Goal: Task Accomplishment & Management: Complete application form

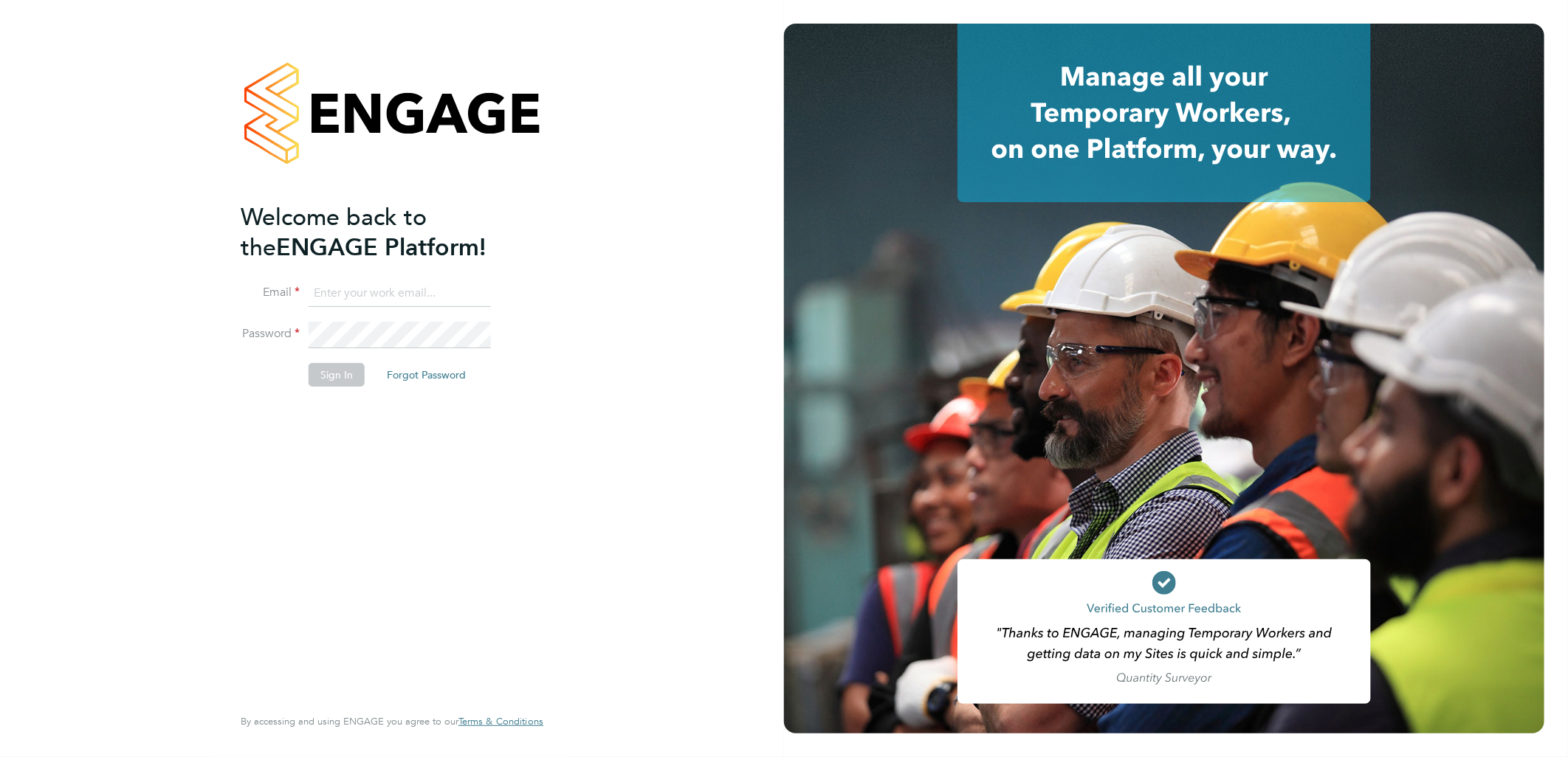
type input "[DOMAIN_NAME][EMAIL_ADDRESS][DOMAIN_NAME]"
drag, startPoint x: 249, startPoint y: 455, endPoint x: 286, endPoint y: 432, distance: 43.6
click at [256, 457] on div "Welcome back to the ENGAGE Platform! Email ellie.page@tradelinerecruitment.co.u…" at bounding box center [385, 452] width 288 height 501
click at [338, 377] on button "Sign In" at bounding box center [336, 375] width 56 height 24
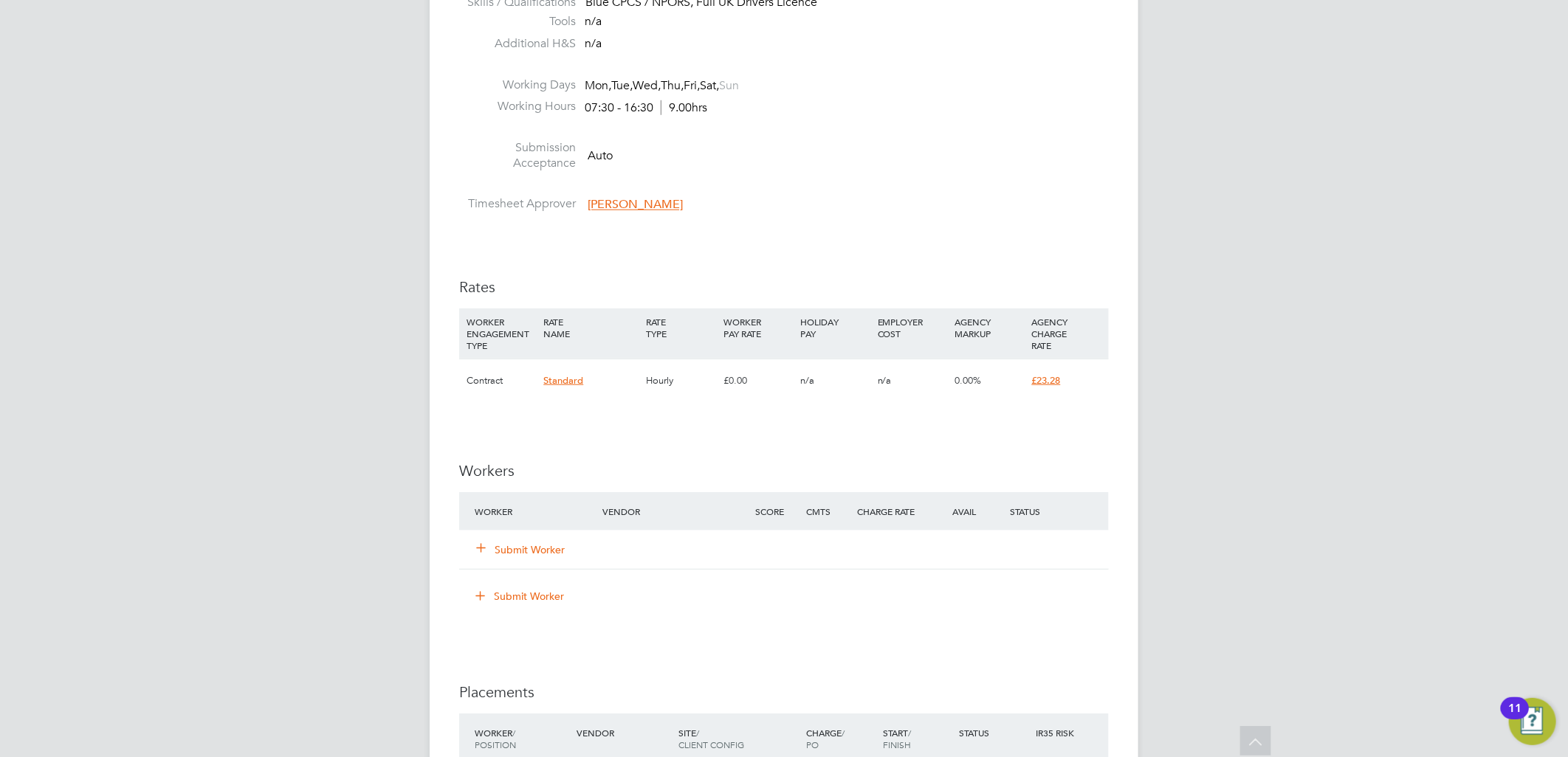
scroll to position [738, 0]
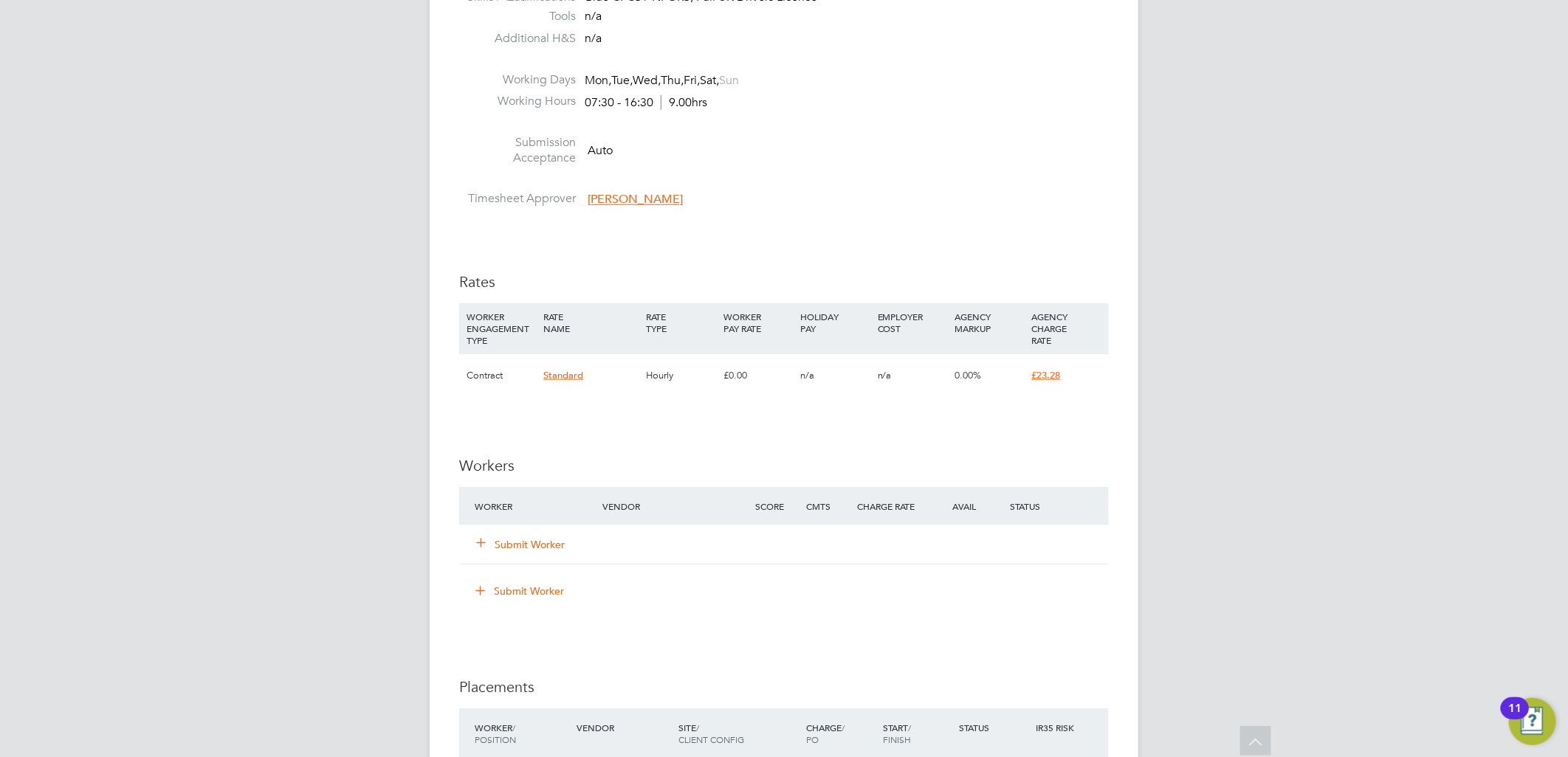
drag, startPoint x: 555, startPoint y: 546, endPoint x: 557, endPoint y: 536, distance: 10.2
click at [555, 546] on button "Submit Worker" at bounding box center [521, 545] width 89 height 15
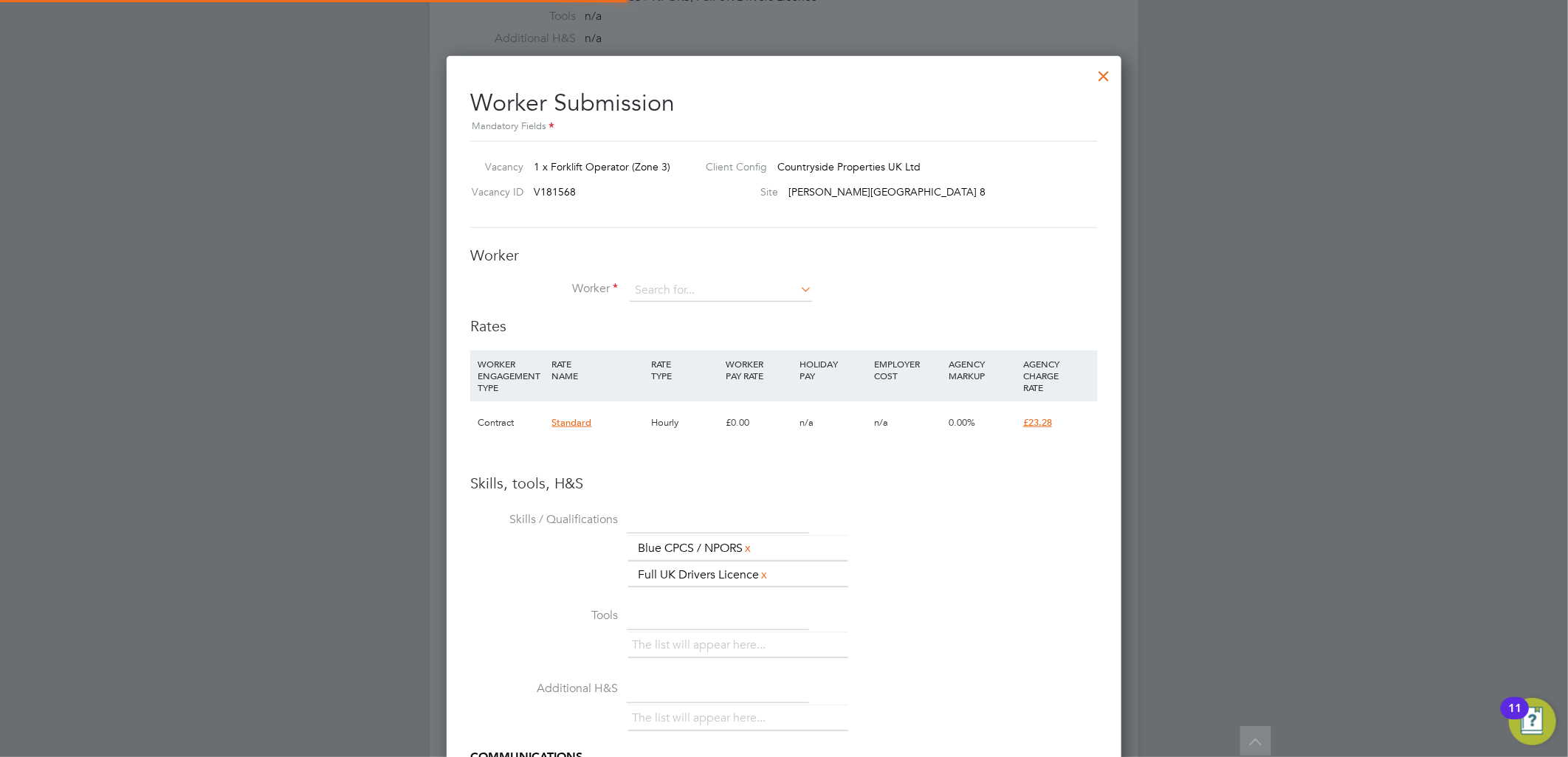
scroll to position [7, 8]
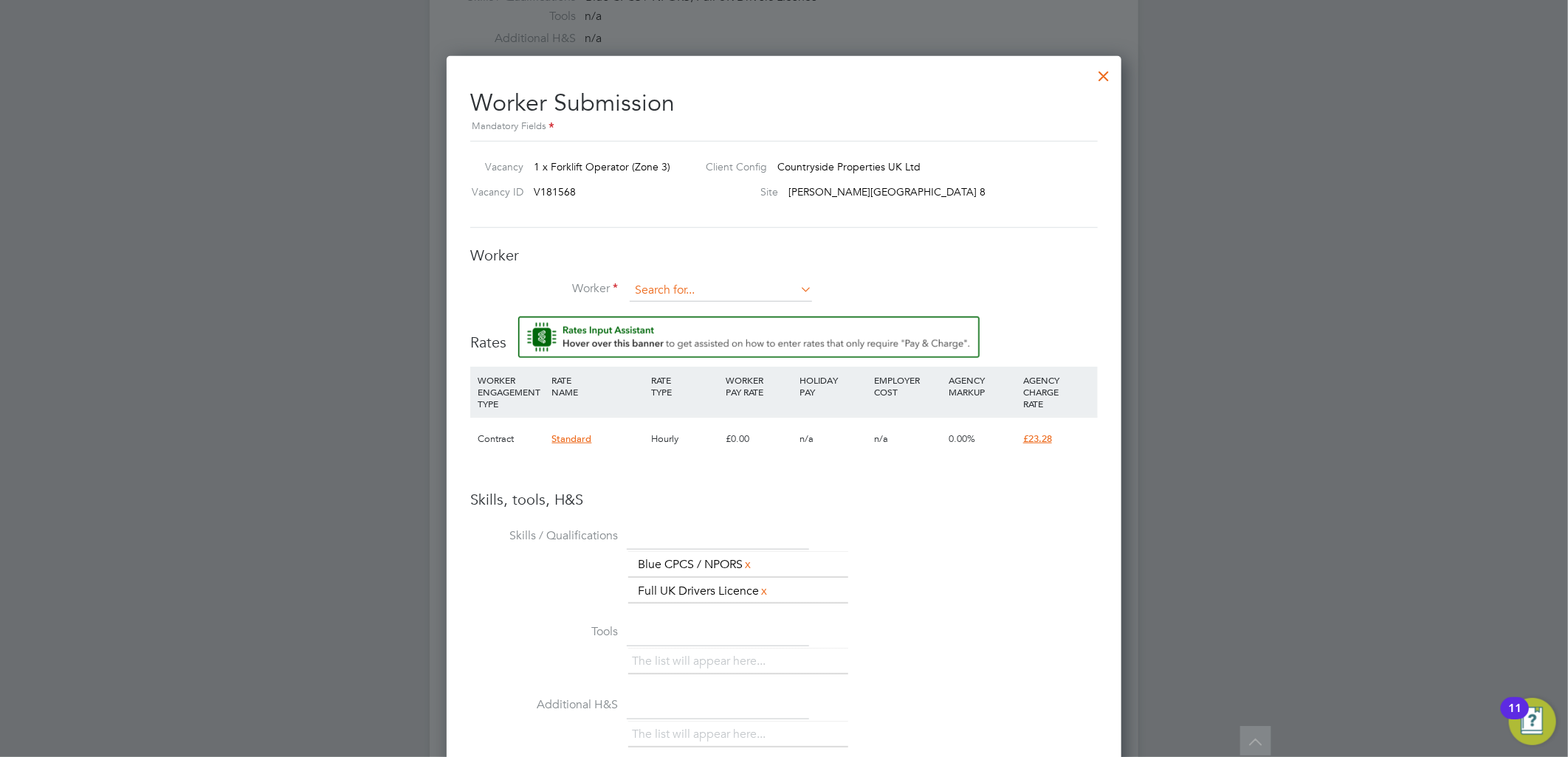
click at [709, 289] on input at bounding box center [721, 291] width 183 height 22
type input "nicu"
click at [797, 288] on icon at bounding box center [797, 289] width 0 height 21
click at [1109, 67] on div at bounding box center [1104, 72] width 27 height 27
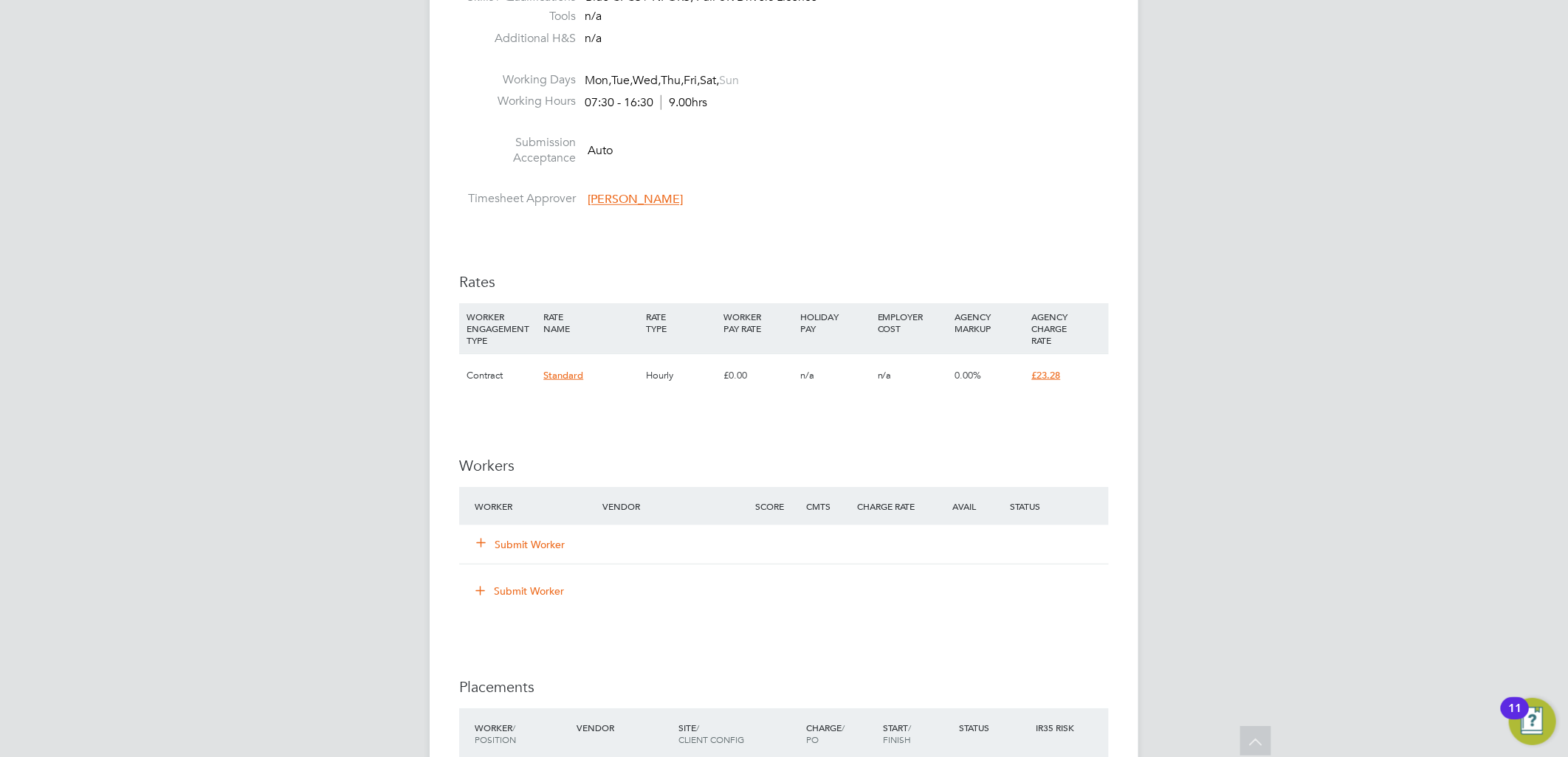
scroll to position [42, 104]
click at [750, 191] on li at bounding box center [784, 183] width 650 height 19
click at [551, 539] on button "Submit Worker" at bounding box center [521, 545] width 89 height 15
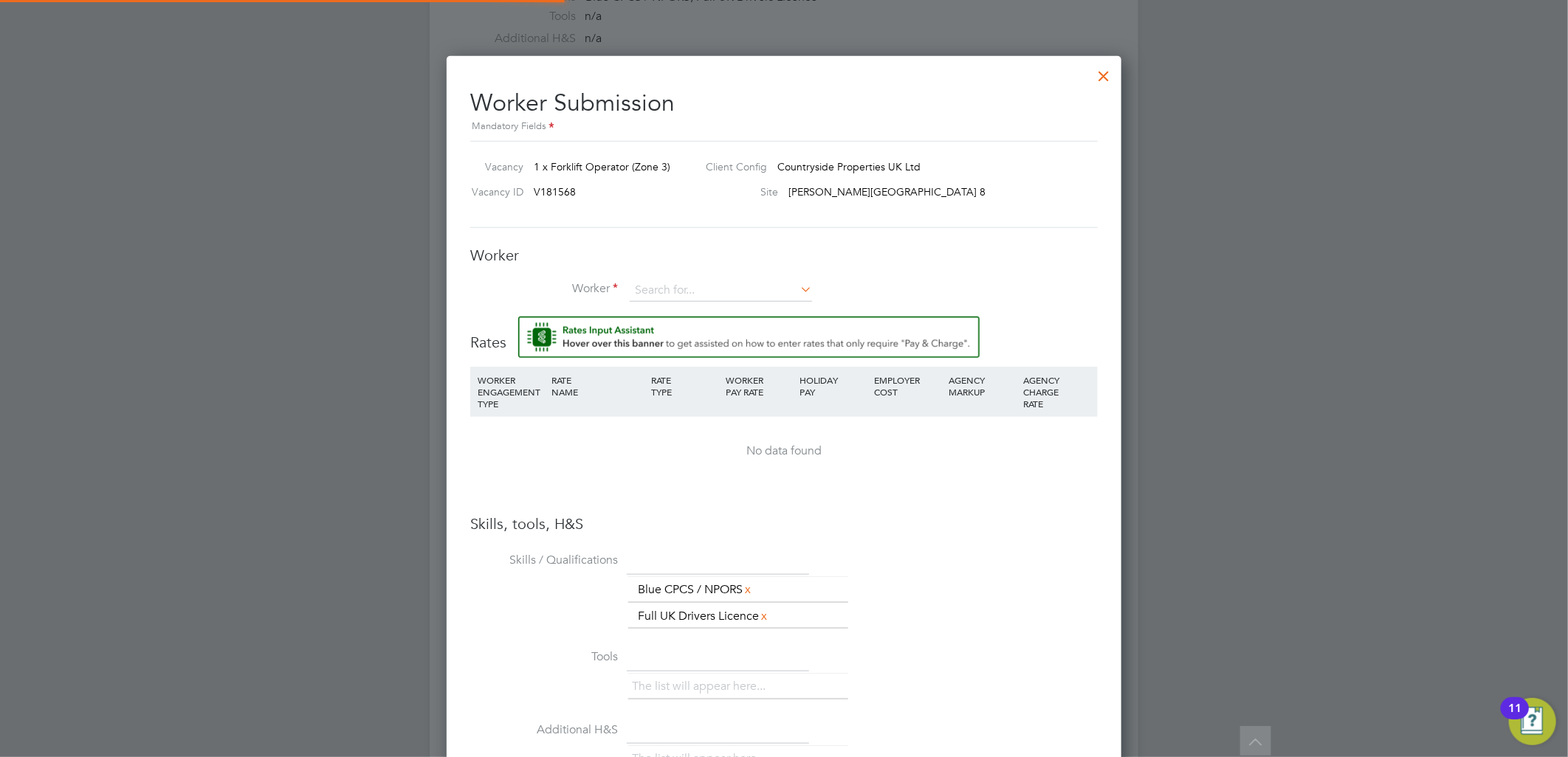
scroll to position [973, 675]
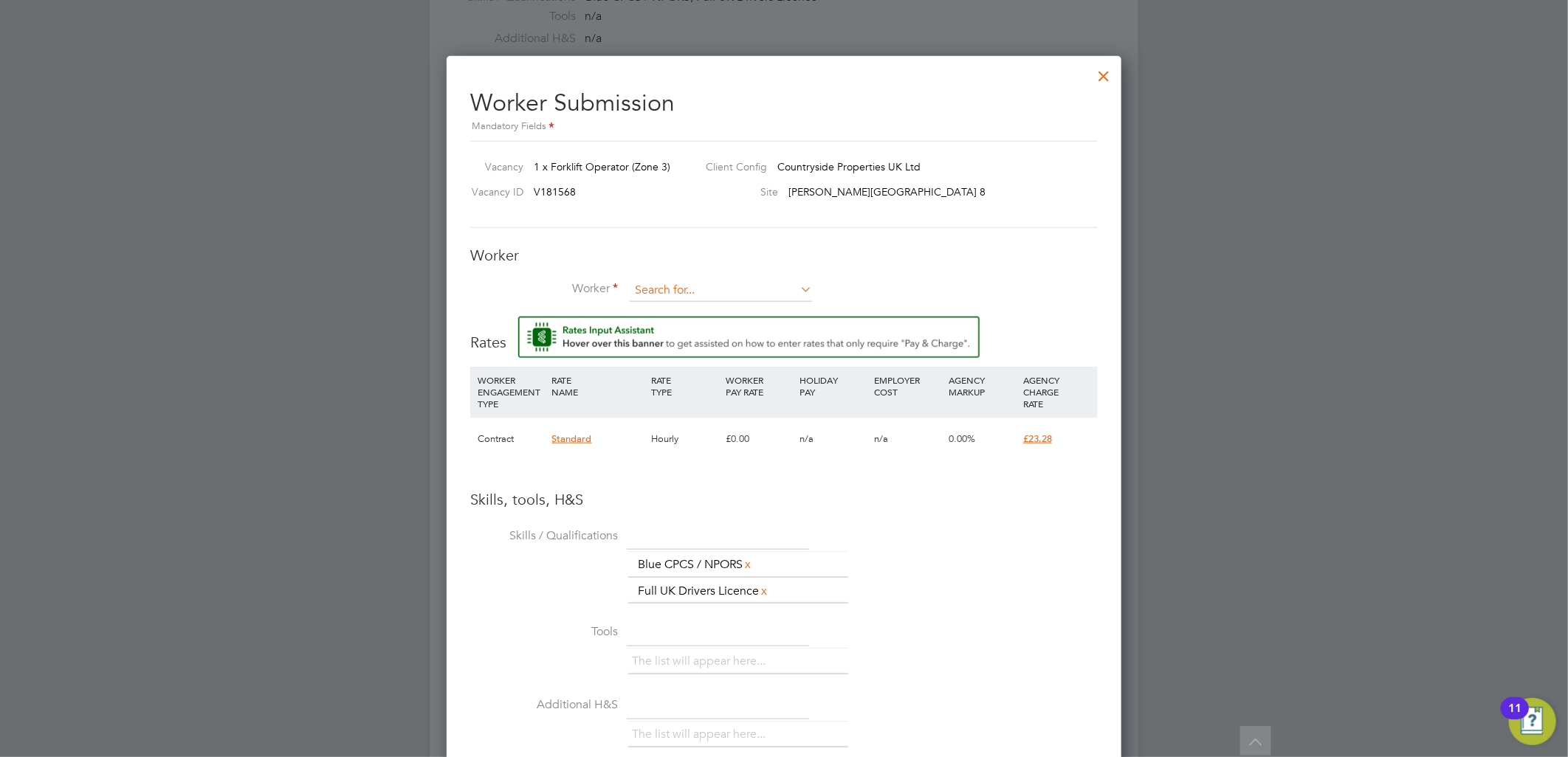
click at [680, 285] on input at bounding box center [721, 291] width 183 height 22
click at [731, 361] on li "Nicu Boanda (NicuB)" at bounding box center [750, 370] width 244 height 20
type input "Nicu Boanda (NicuB)"
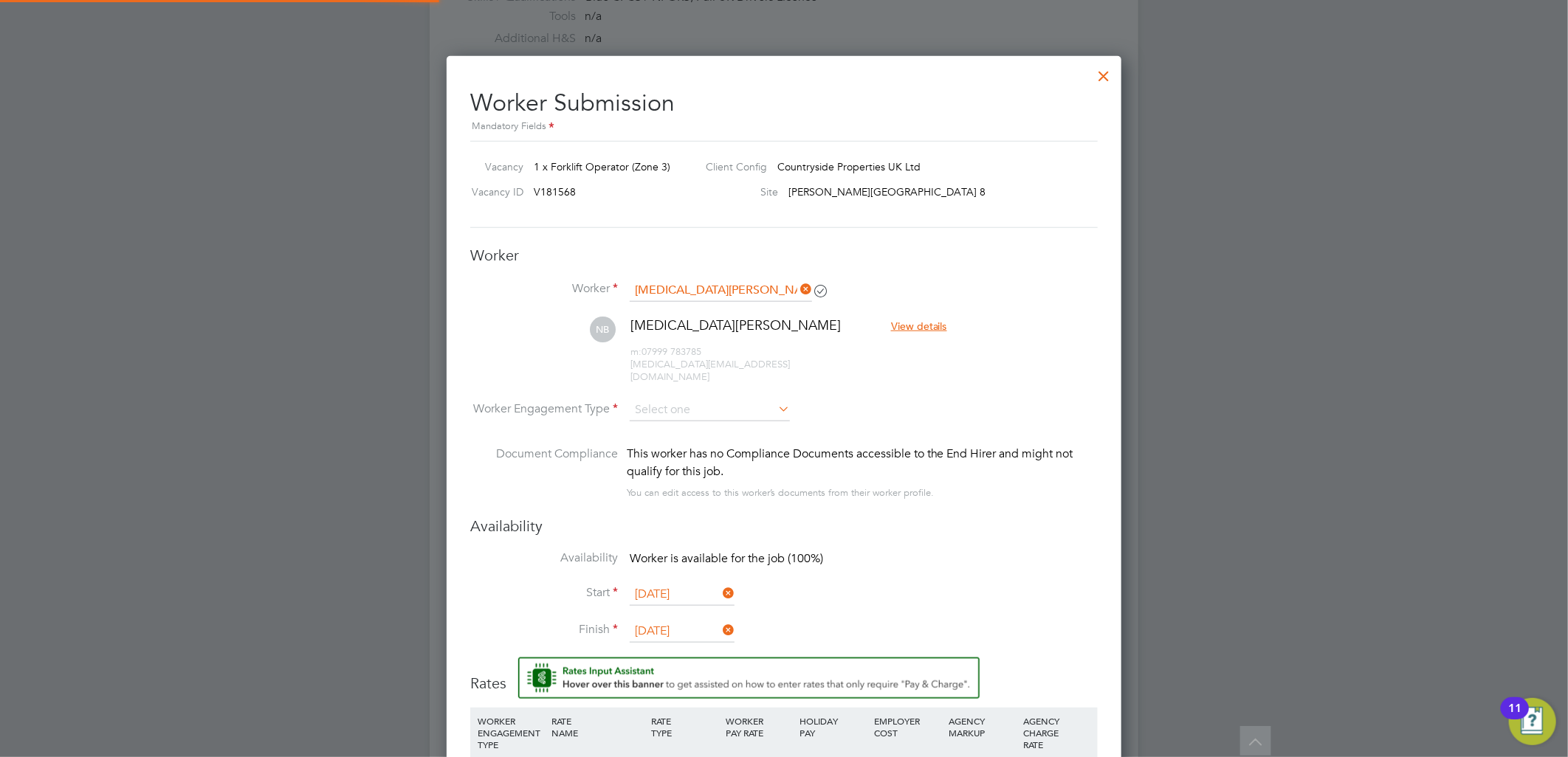
scroll to position [1299, 675]
click at [695, 402] on input at bounding box center [709, 411] width 160 height 22
click at [682, 419] on li "Contract" at bounding box center [709, 418] width 162 height 19
type input "Contract"
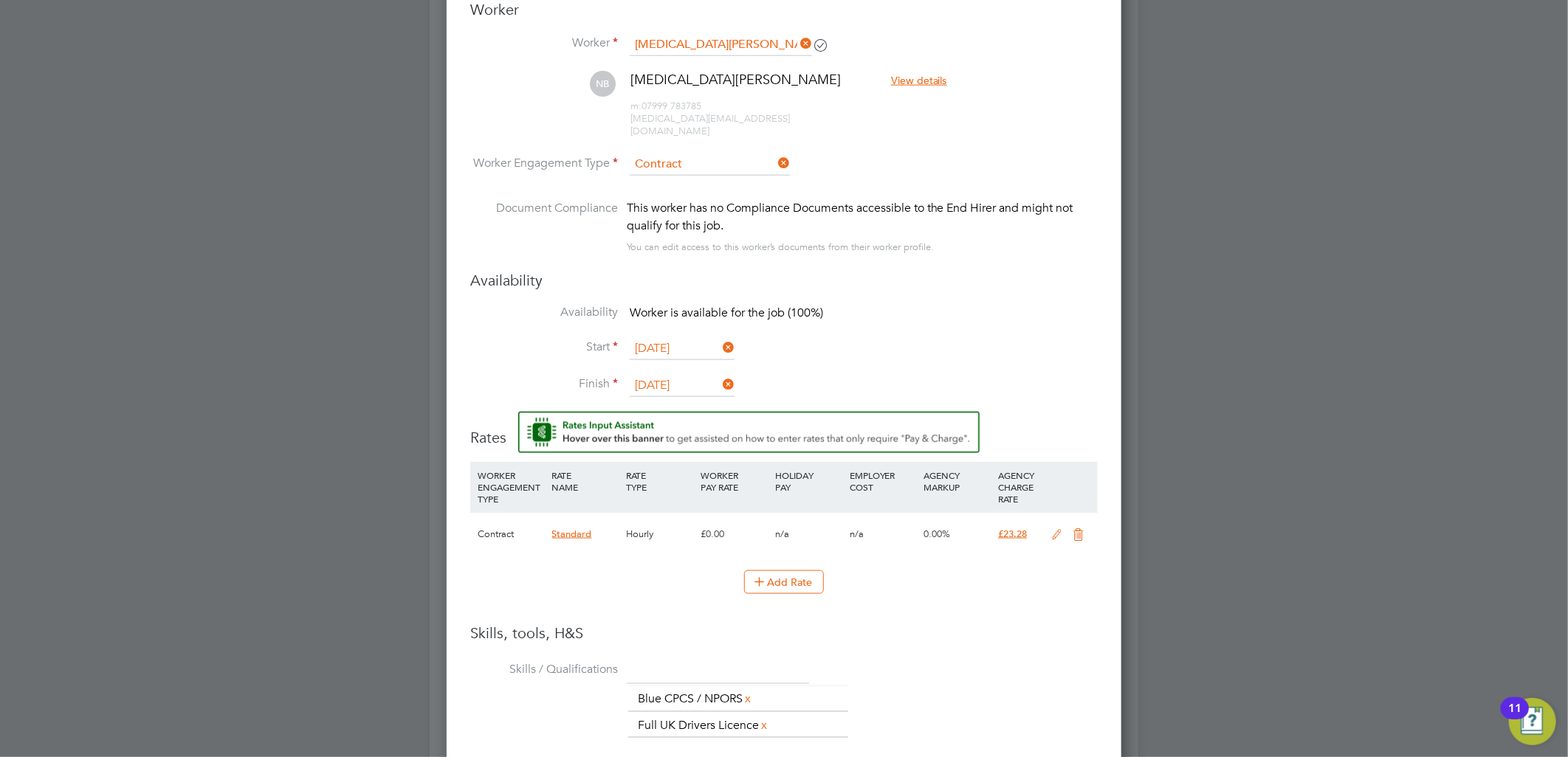
click at [1058, 529] on icon at bounding box center [1058, 535] width 19 height 12
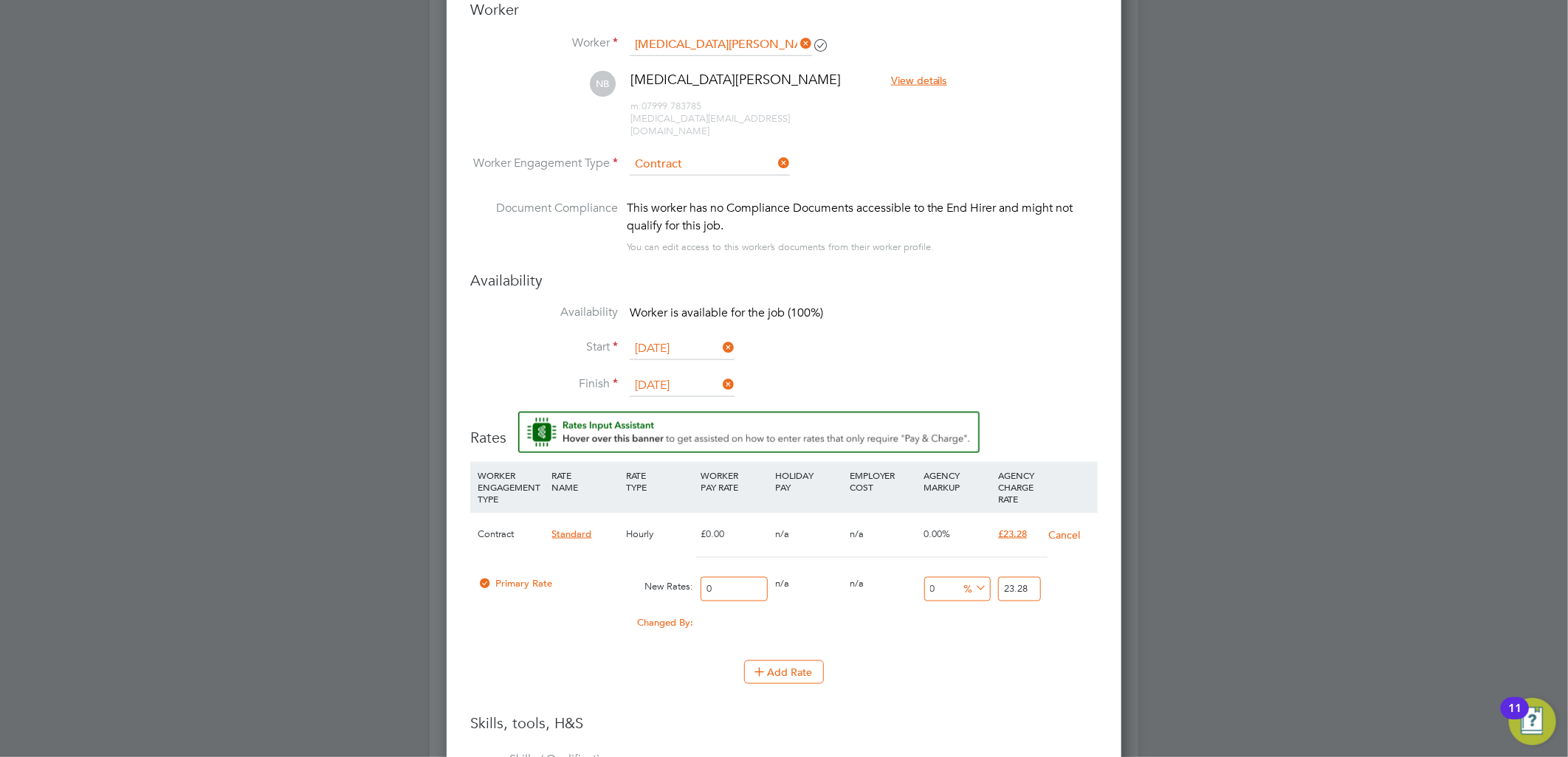
drag, startPoint x: 733, startPoint y: 571, endPoint x: 662, endPoint y: 572, distance: 71.0
click at [662, 572] on div "Primary Rate New Rates: 0 0 n/a 0 n/a 0 0 % 23.28" at bounding box center [784, 589] width 627 height 39
type input "2"
type input "20"
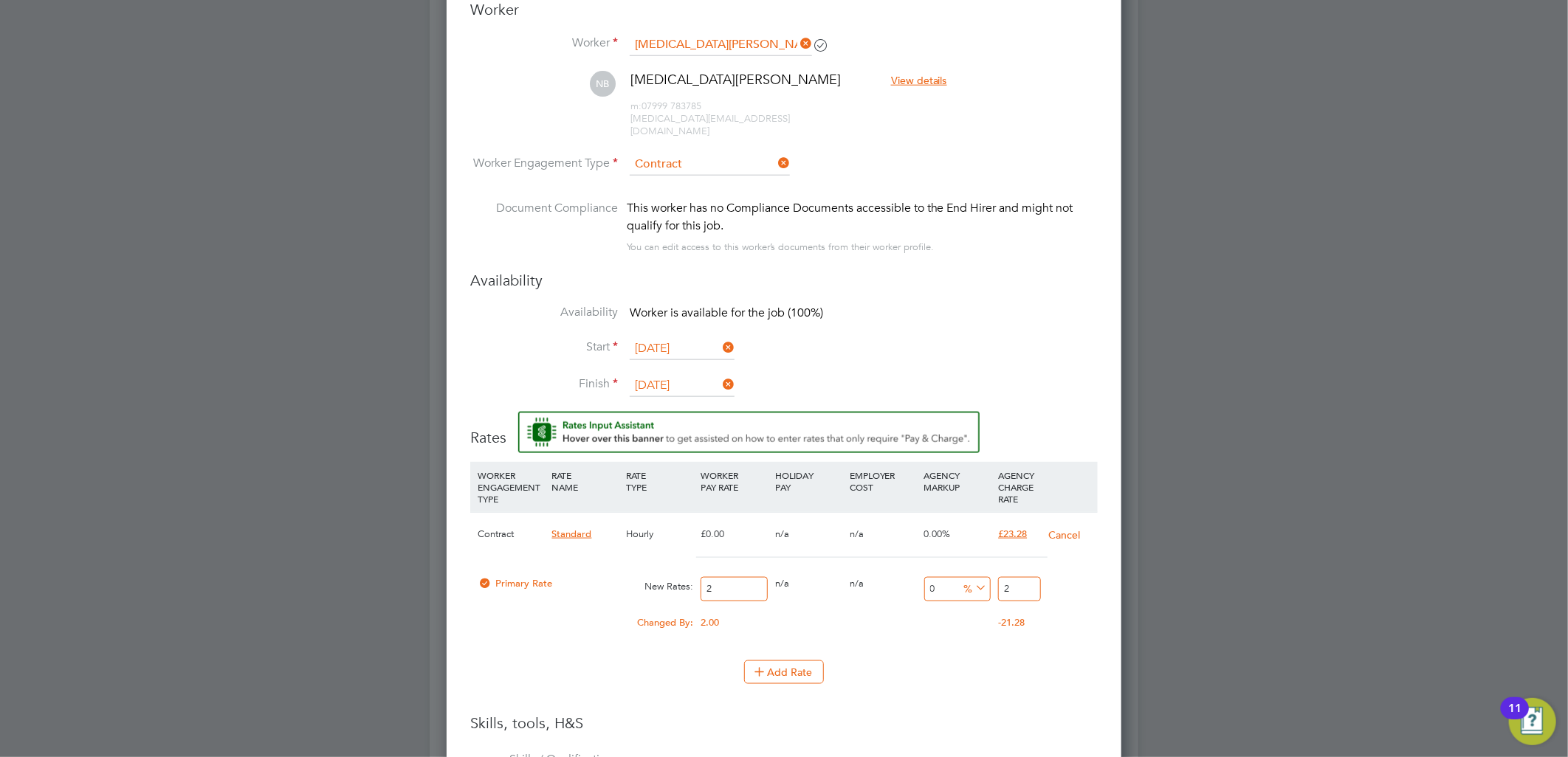
type input "20"
type input "20.00"
drag, startPoint x: 1016, startPoint y: 568, endPoint x: 987, endPoint y: 564, distance: 29.3
click at [987, 570] on div "Primary Rate New Rates: 20.00 0 n/a 0 n/a 0 0 % 20" at bounding box center [784, 589] width 627 height 39
type input "-90"
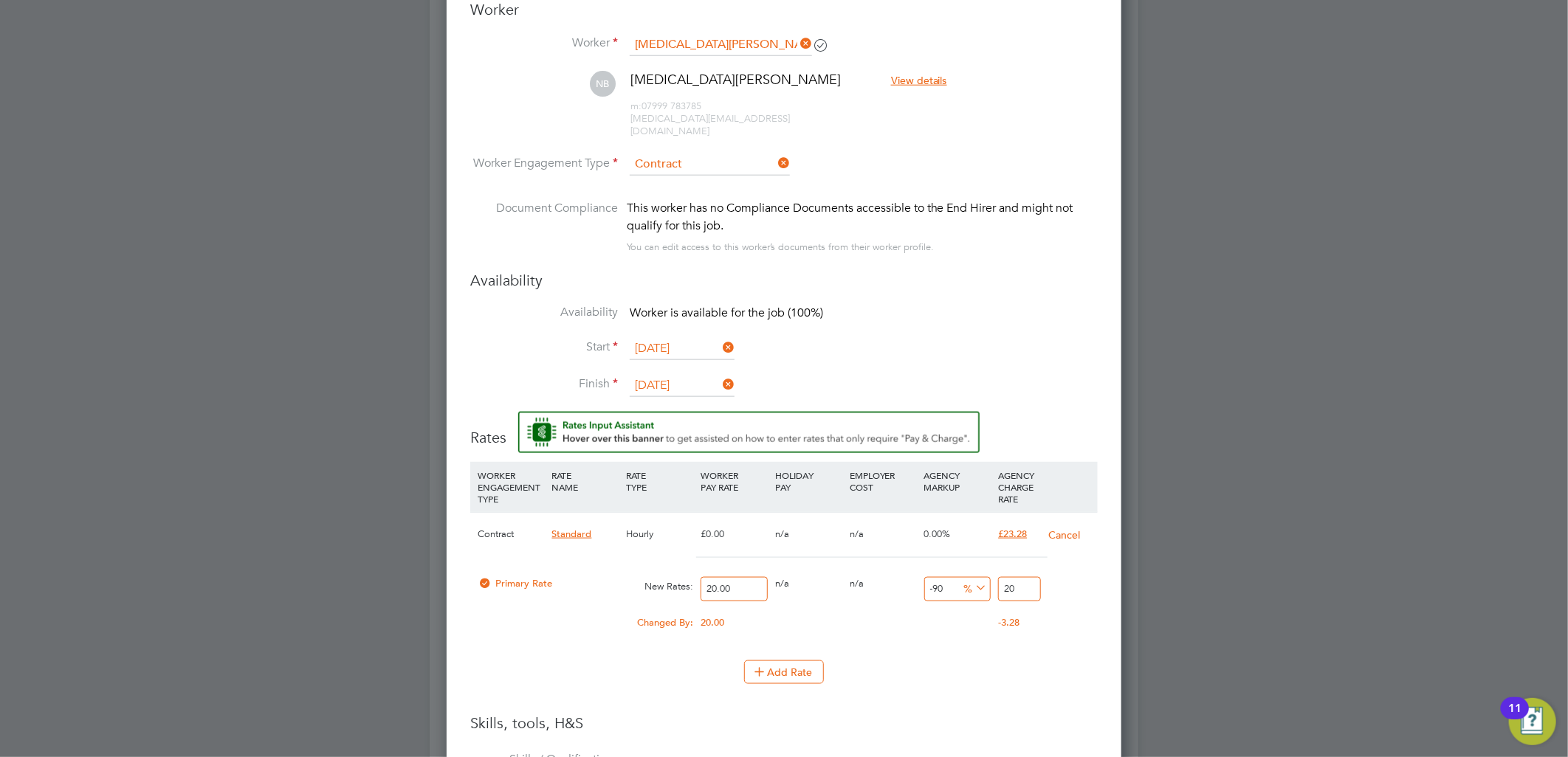
type input "2"
type input "15"
type input "23"
type input "16"
type input "23.2"
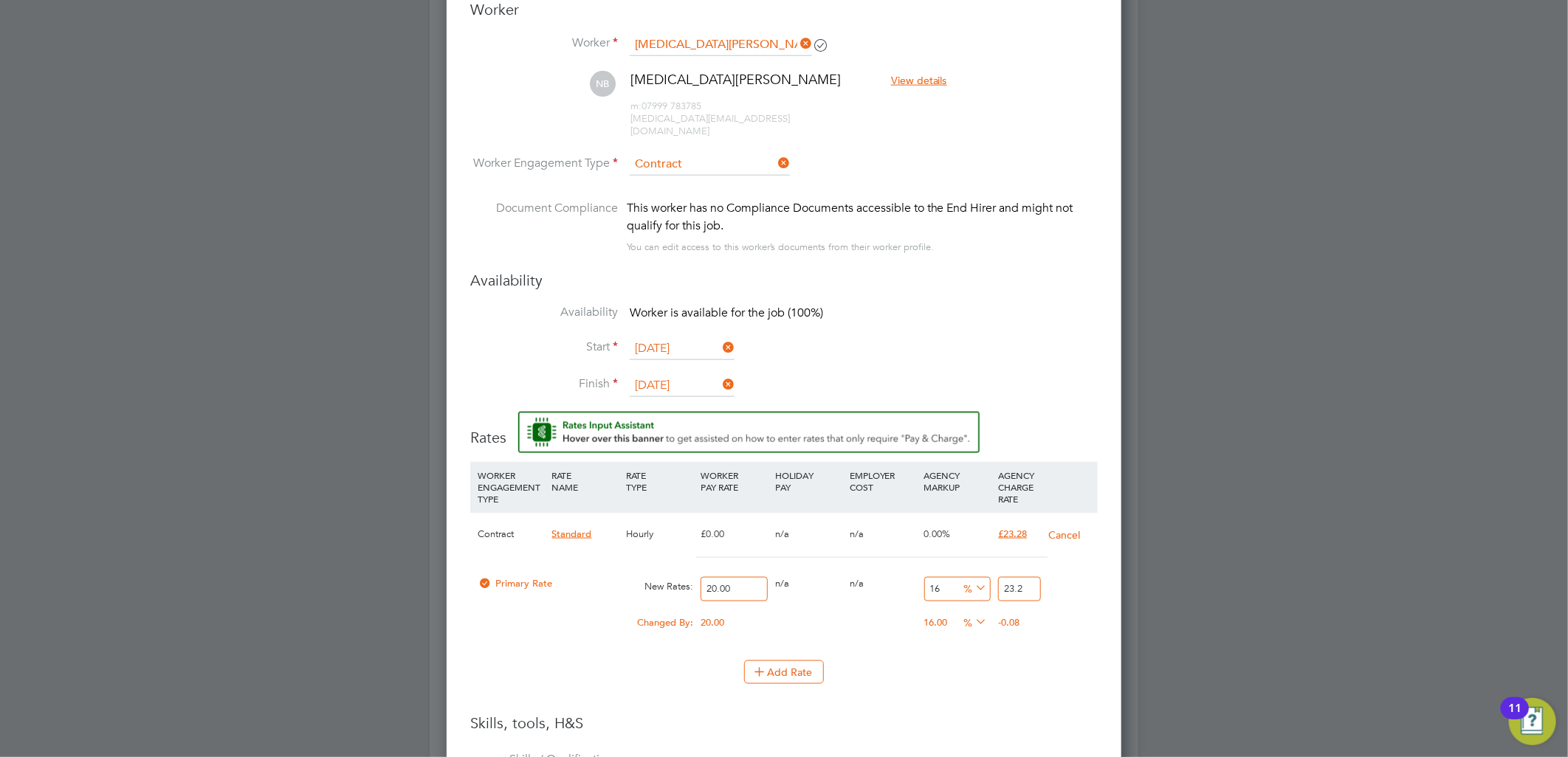
type input "16.4"
type input "23.28"
click at [956, 661] on div "Add Rate" at bounding box center [784, 673] width 627 height 24
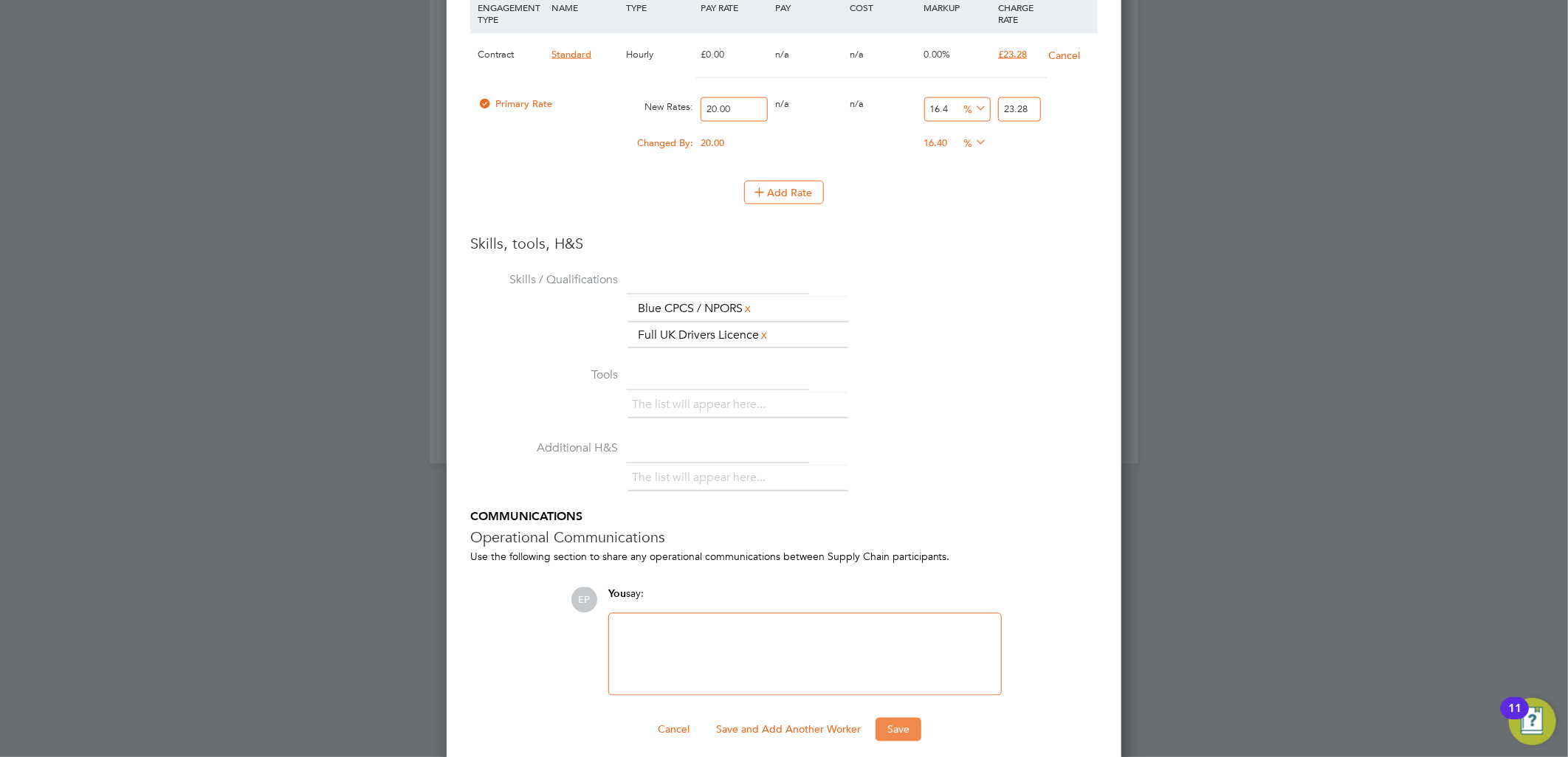
click at [907, 720] on button "Save" at bounding box center [898, 730] width 45 height 24
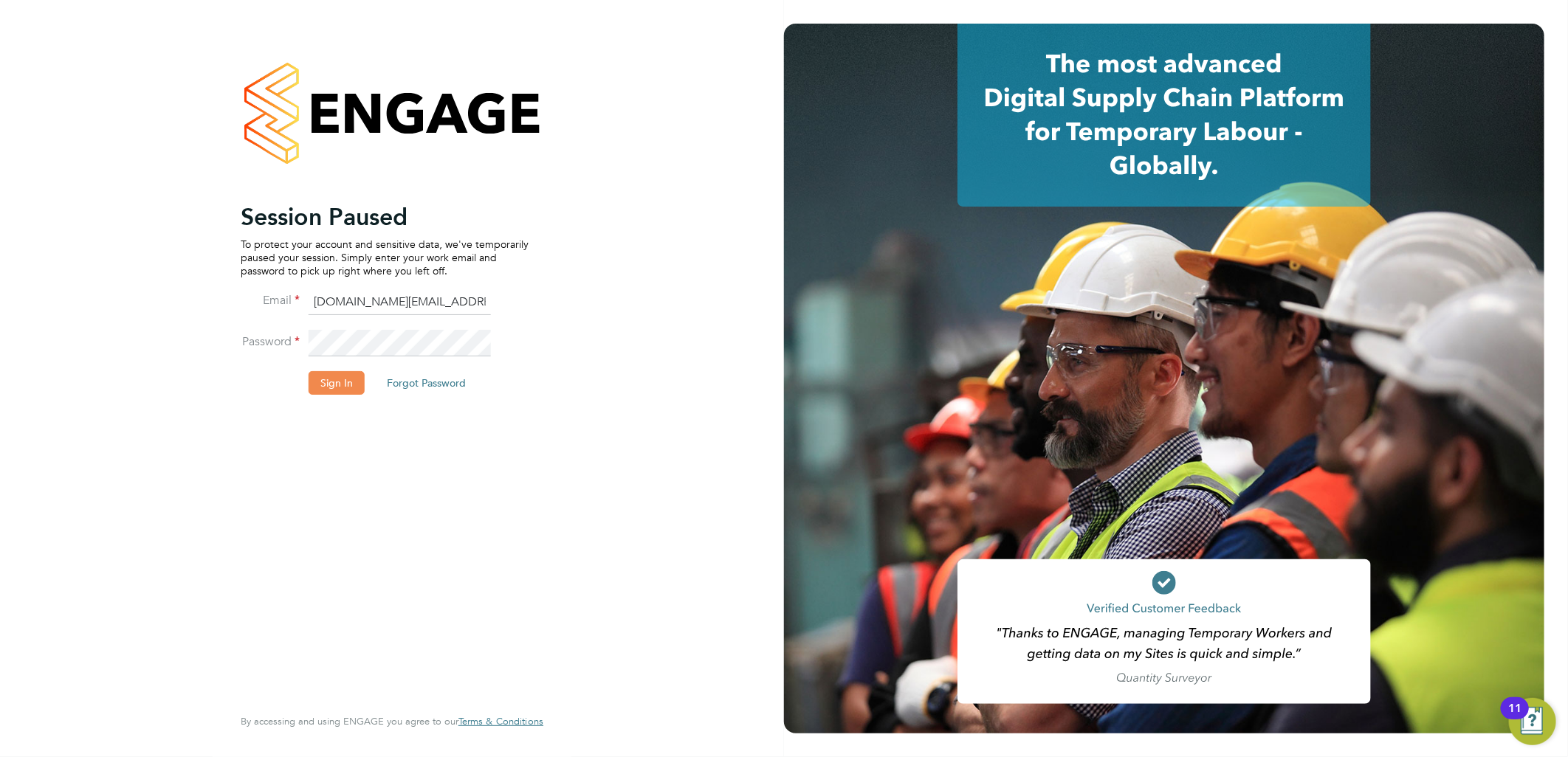
click at [350, 380] on button "Sign In" at bounding box center [336, 383] width 56 height 24
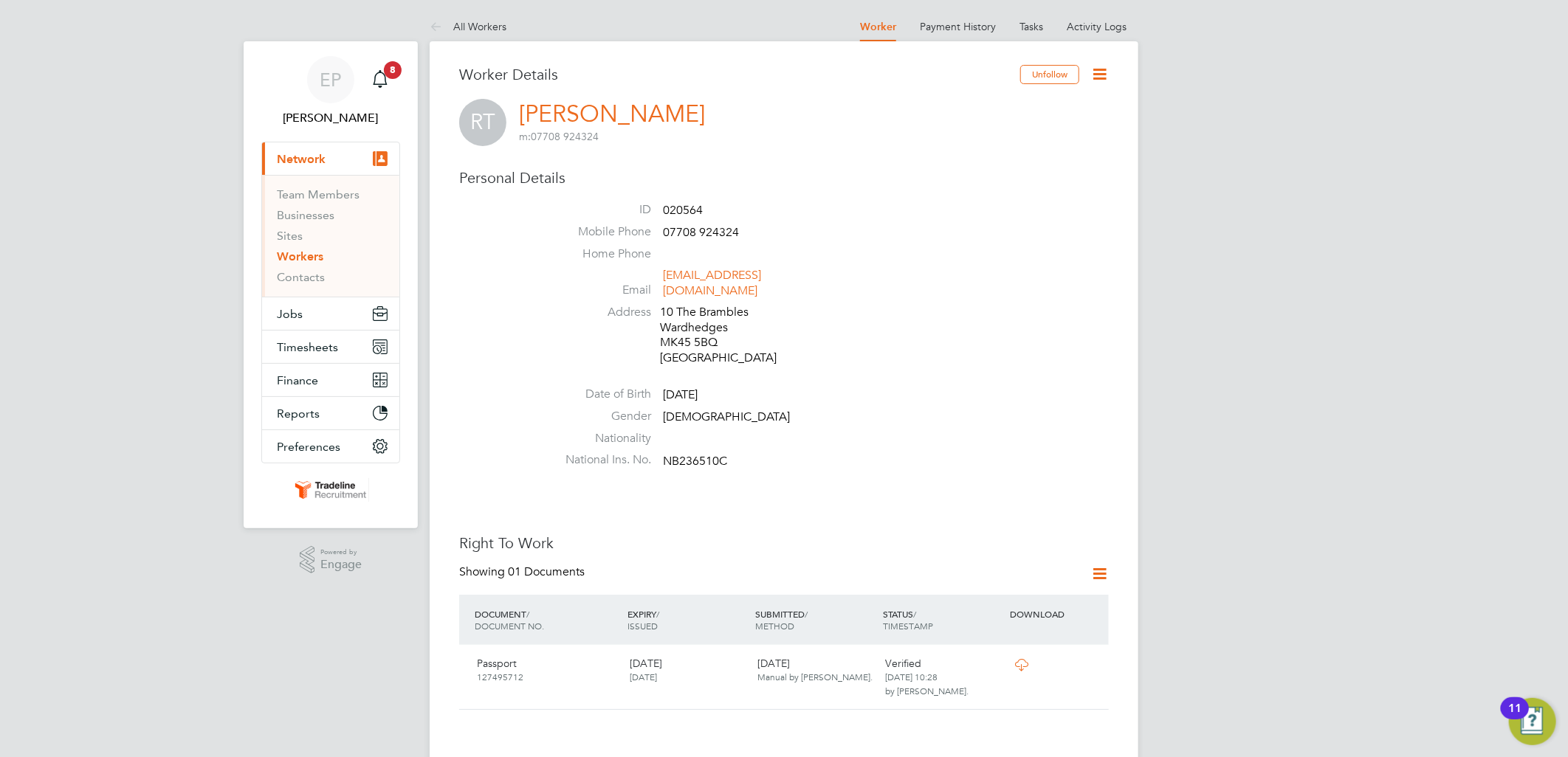
click at [314, 161] on span "Network" at bounding box center [300, 159] width 48 height 14
click at [299, 253] on link "Workers" at bounding box center [300, 256] width 46 height 14
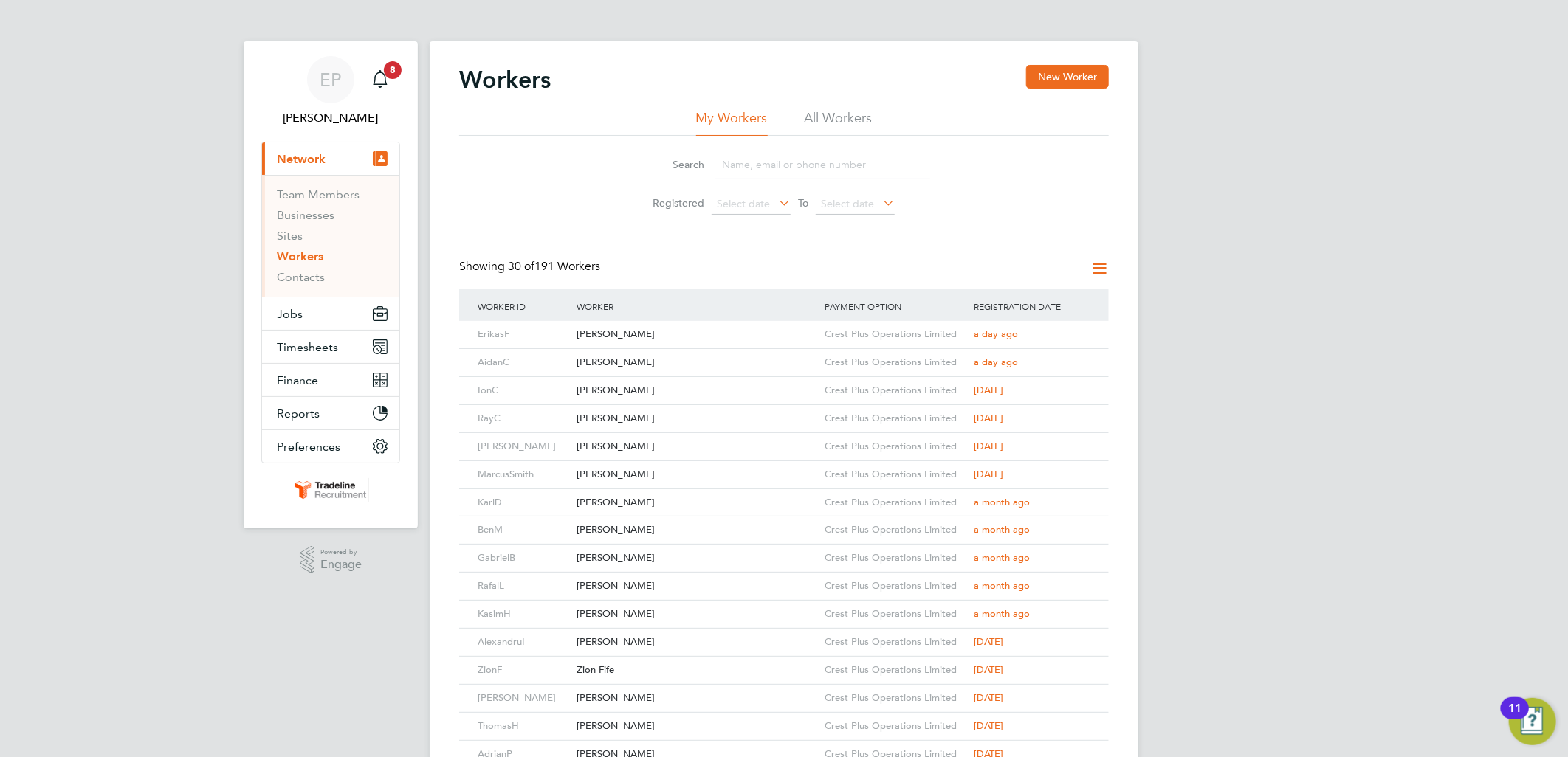
click at [785, 164] on input at bounding box center [822, 165] width 215 height 29
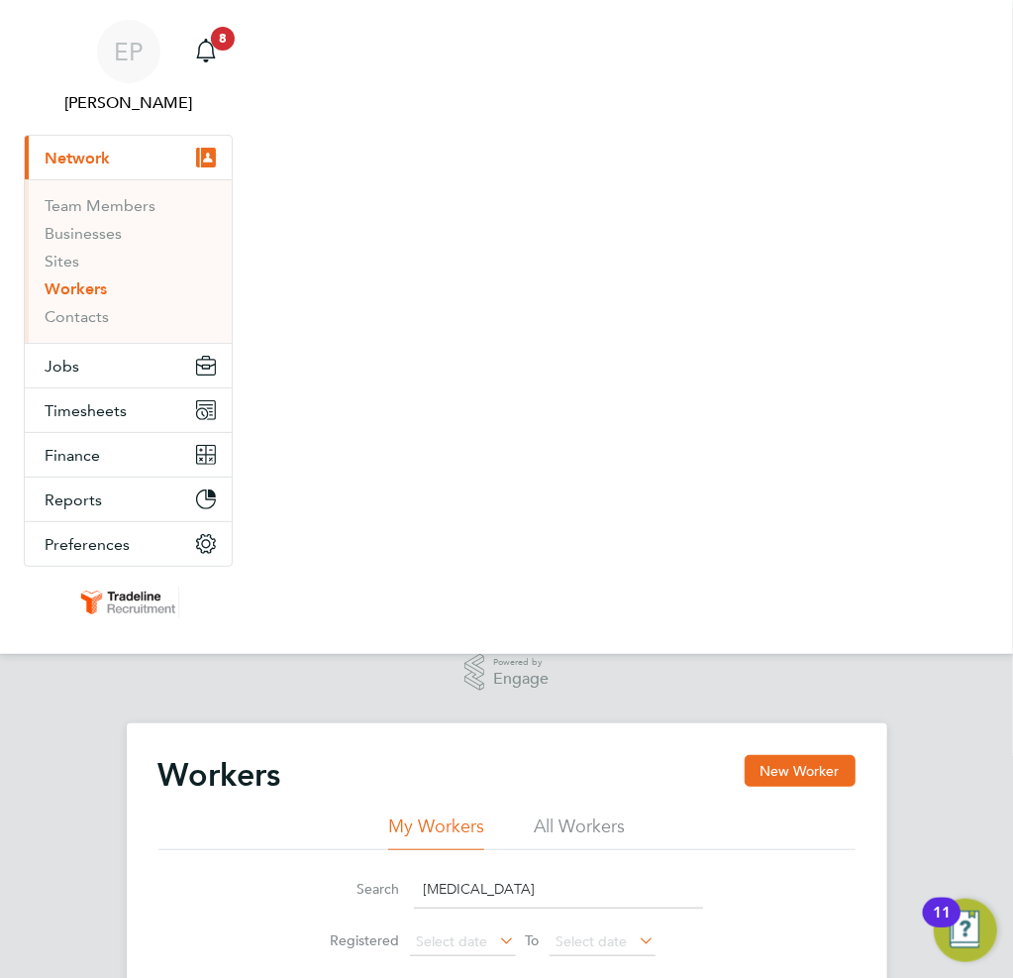
type input "[MEDICAL_DATA]"
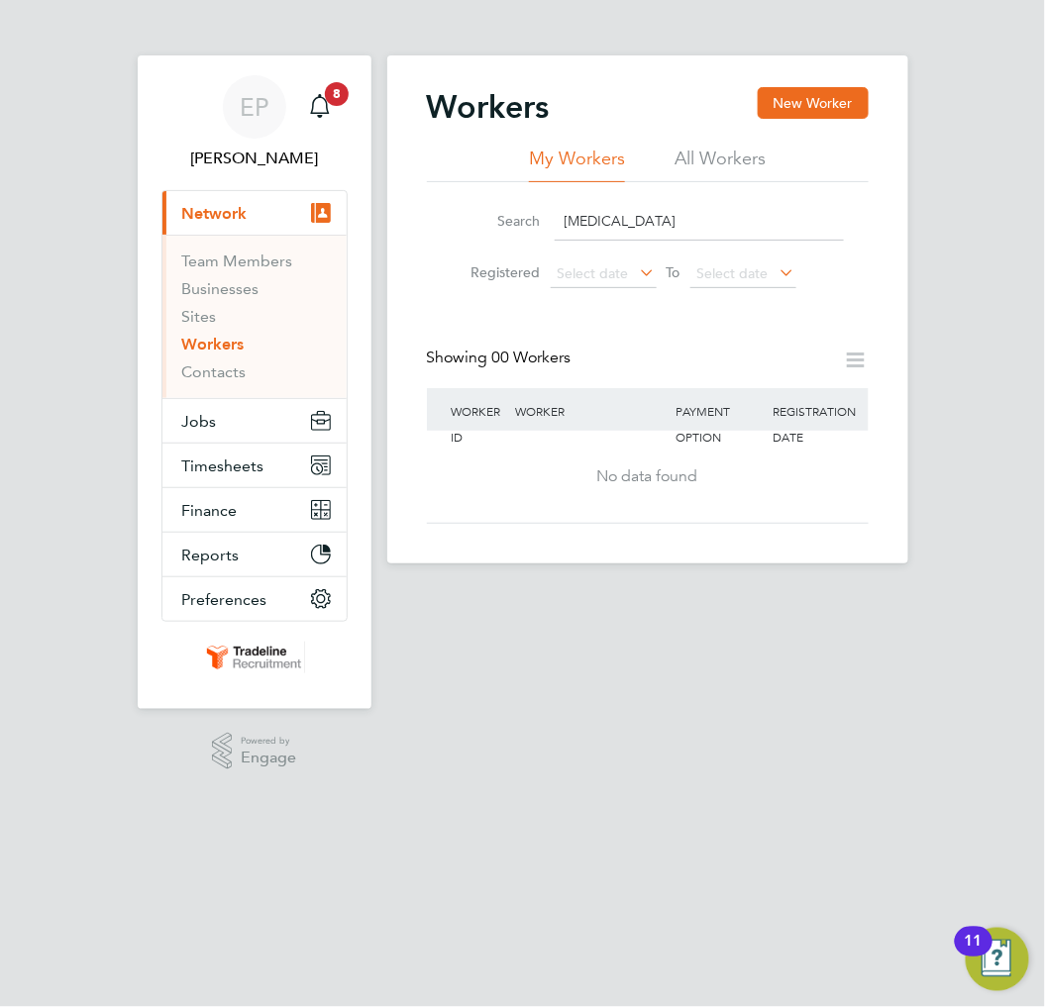
drag, startPoint x: 945, startPoint y: 201, endPoint x: 946, endPoint y: 211, distance: 10.0
click at [945, 201] on div "EP Ellie Page Notifications 8 Applications: Current page: Network Team Members …" at bounding box center [522, 397] width 1045 height 795
click at [858, 99] on button "New Worker" at bounding box center [813, 103] width 111 height 32
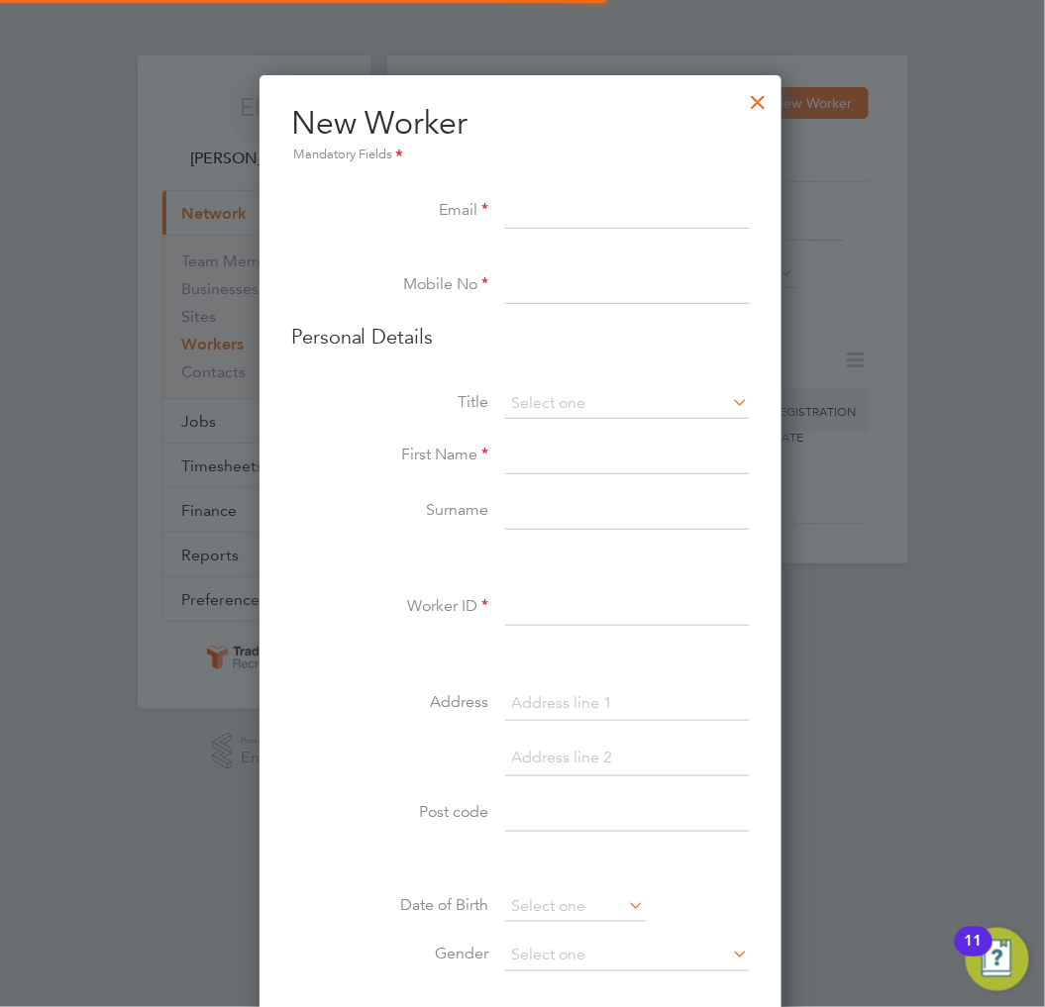
scroll to position [1674, 526]
paste input "nicu.marbo@gmail.com"
type input "nicu.marbo@gmail.com"
click at [532, 315] on li "Mobile No" at bounding box center [520, 295] width 459 height 55
click at [545, 297] on input at bounding box center [627, 286] width 245 height 36
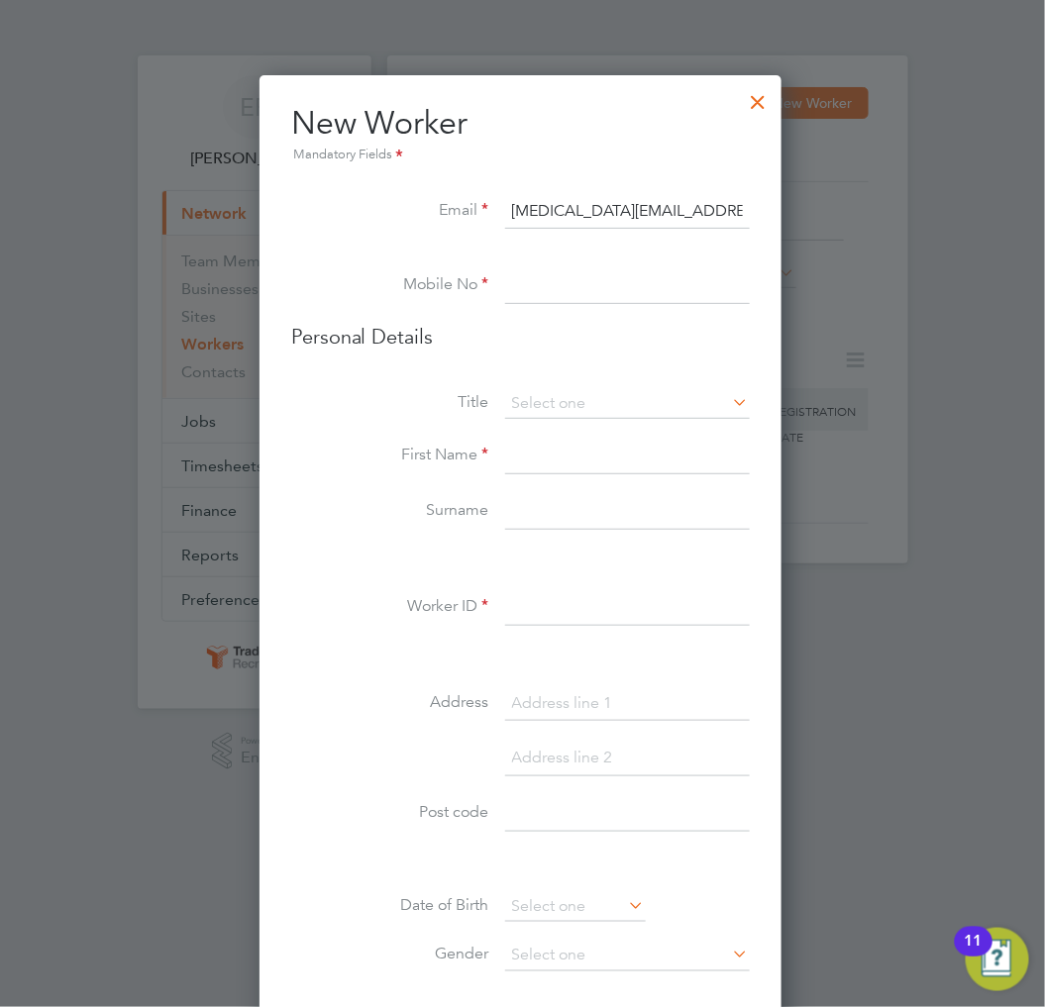
paste input "07999 783785"
type input "07999 783785"
click at [648, 393] on input at bounding box center [627, 404] width 245 height 30
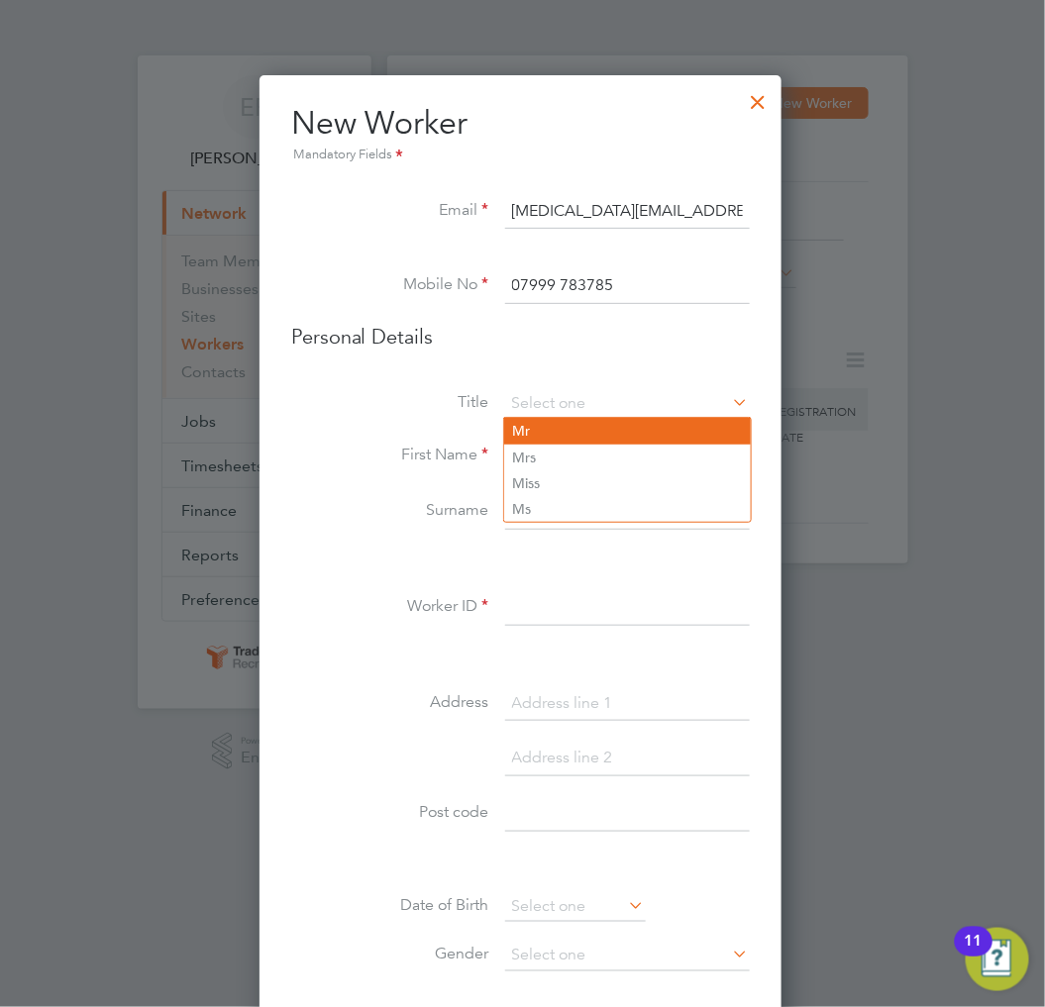
click at [630, 427] on li "Mr" at bounding box center [627, 431] width 247 height 26
type input "Mr"
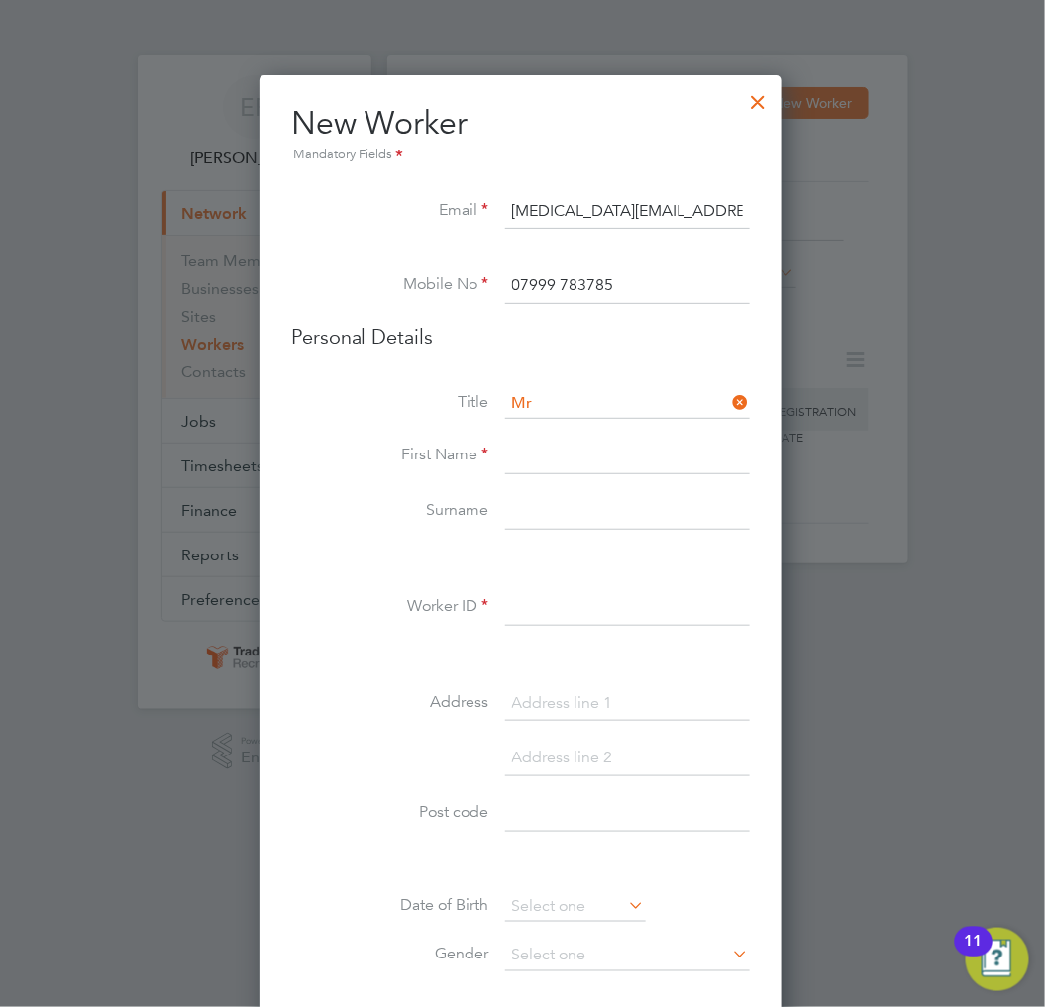
paste input "Nicu"
type input "Nicu"
paste input "Boanda"
type input "Boanda"
click at [602, 602] on input at bounding box center [627, 608] width 245 height 36
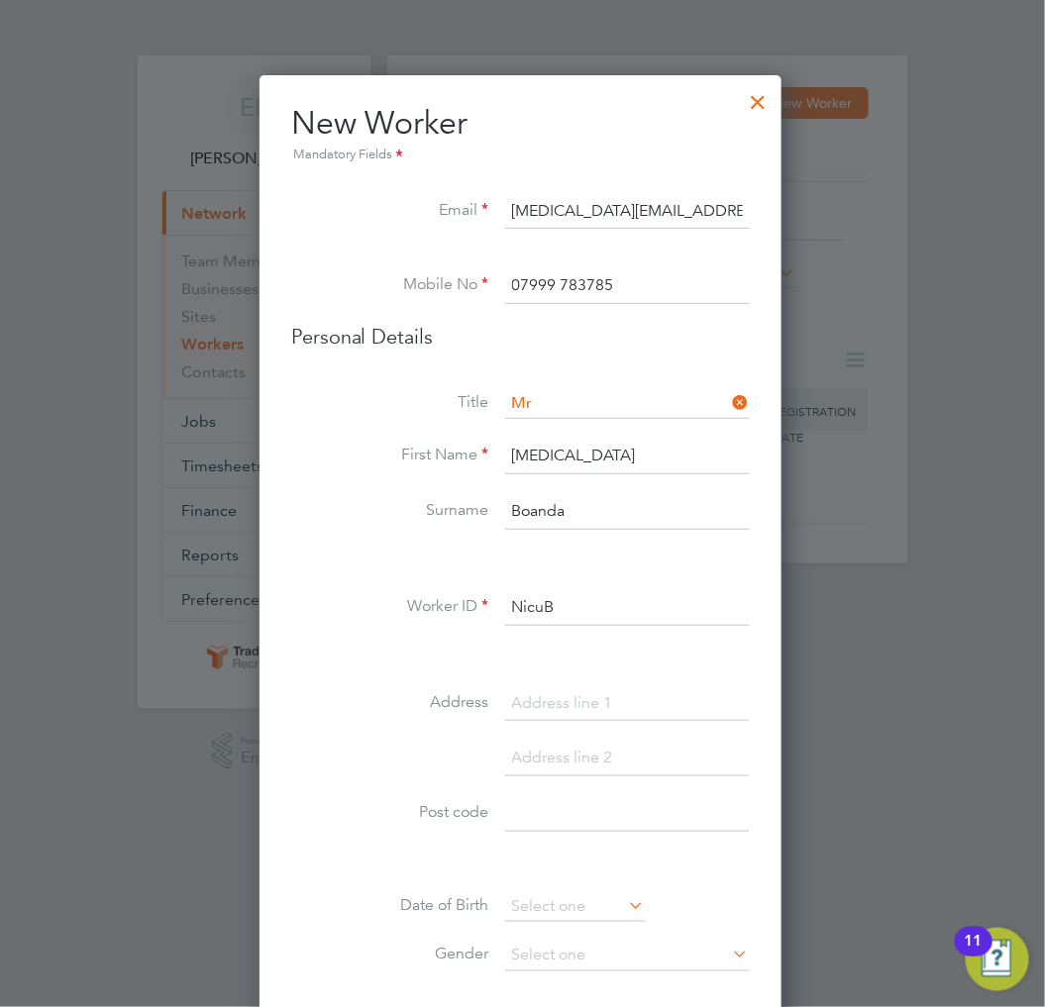
drag, startPoint x: 602, startPoint y: 602, endPoint x: 443, endPoint y: 594, distance: 159.7
click at [432, 587] on div "Title Mr First Name Nicu Surname Boanda Worker ID NicuB Address Post code Date …" at bounding box center [520, 748] width 459 height 719
type input "NicuB"
paste input "15 Chequers Field"
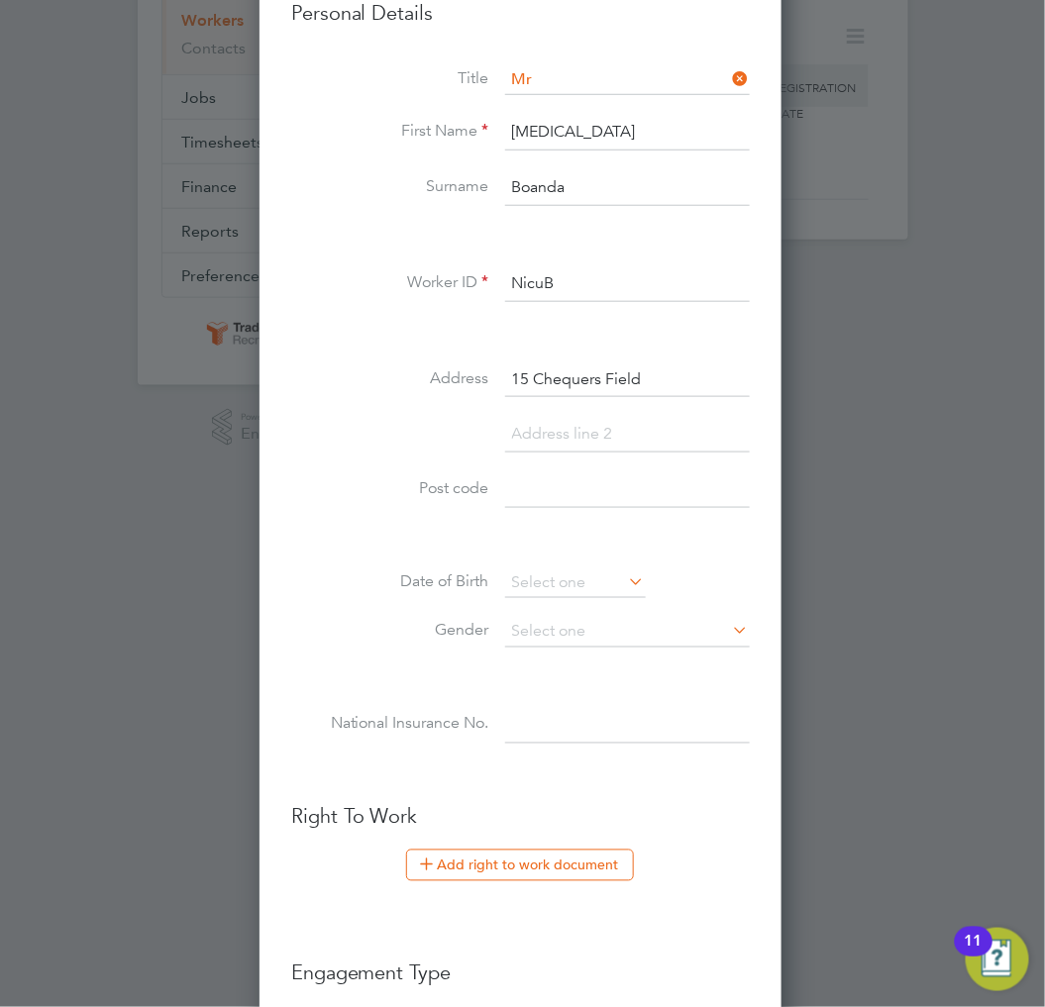
scroll to position [330, 0]
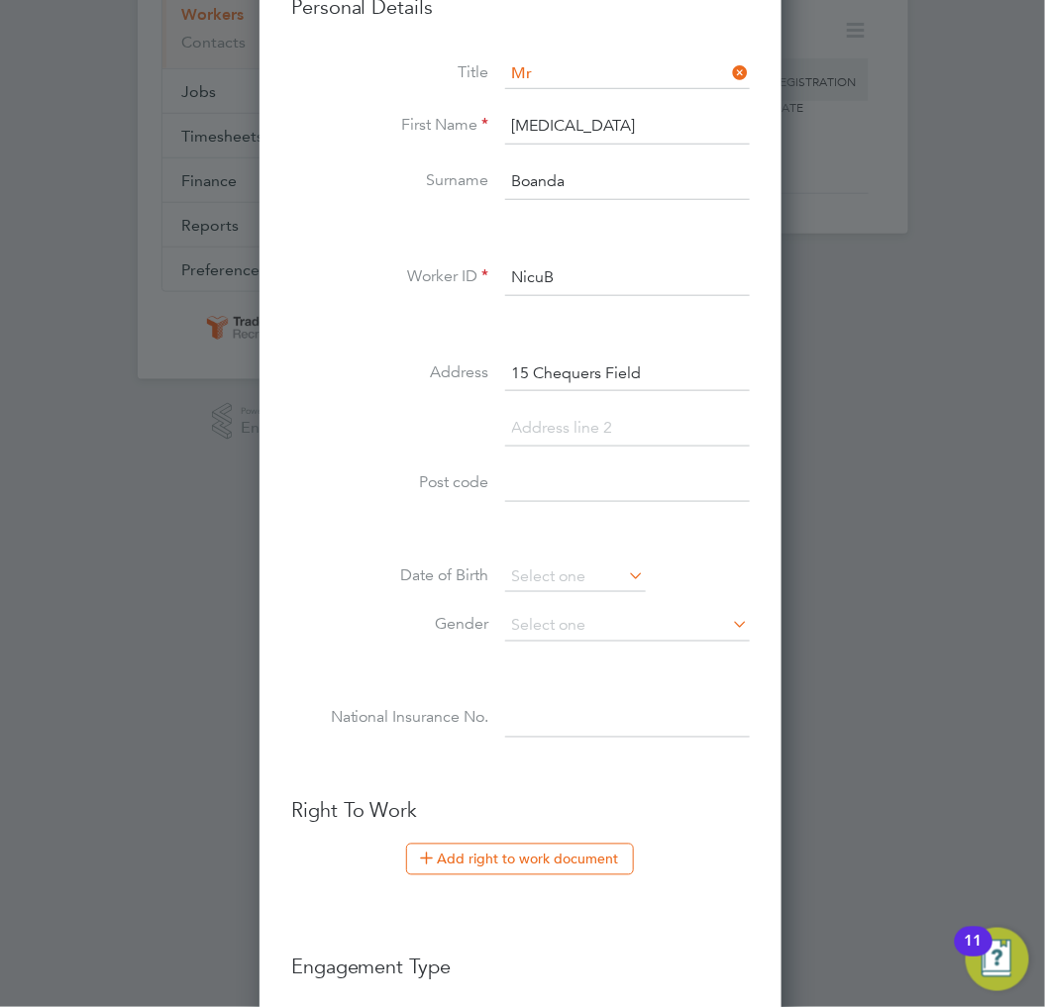
type input "15 Chequers Field"
paste input "AL7 4TX"
type input "AL7 4TX"
drag, startPoint x: 612, startPoint y: 567, endPoint x: 615, endPoint y: 541, distance: 25.9
click at [612, 567] on input at bounding box center [575, 578] width 141 height 30
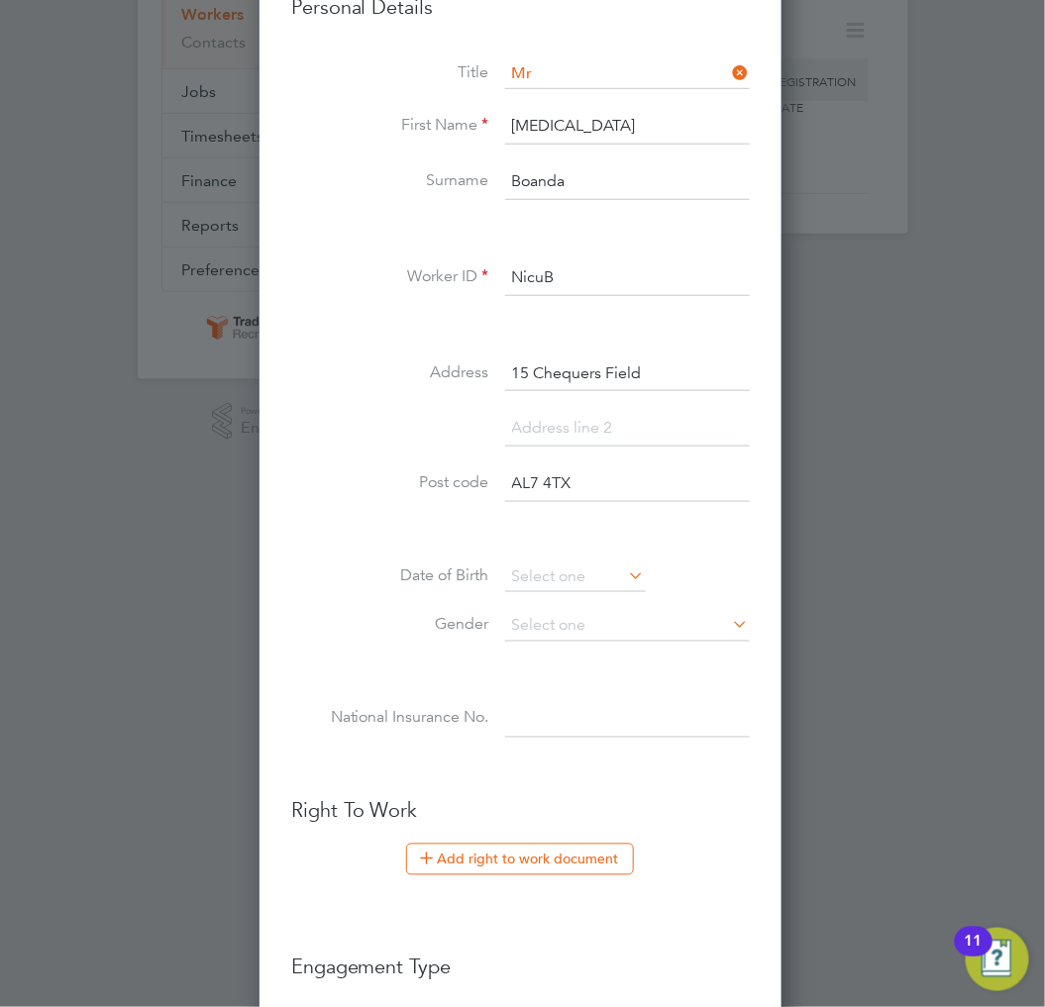
scroll to position [764, 0]
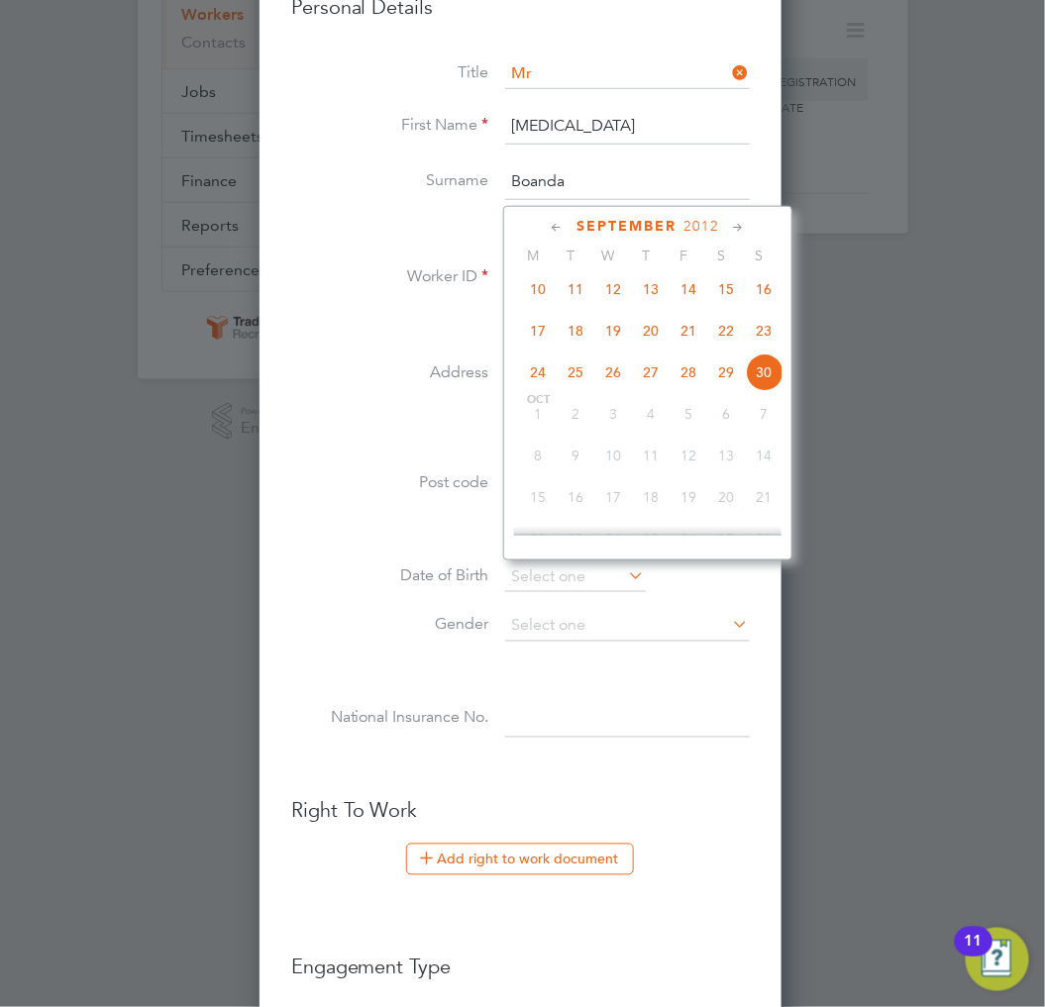
click at [707, 234] on div "September 2012" at bounding box center [647, 226] width 267 height 19
click at [706, 228] on span "2012" at bounding box center [702, 226] width 36 height 17
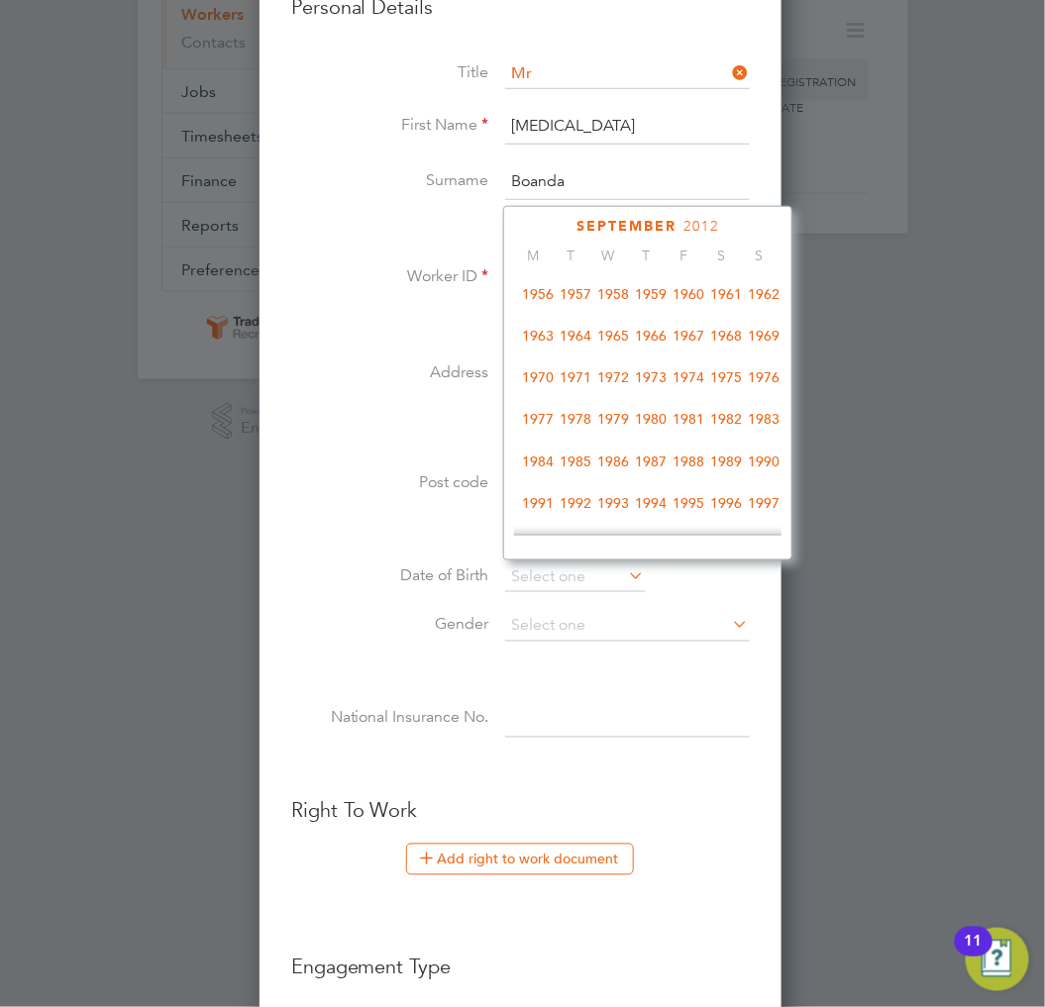
scroll to position [298, 0]
click at [624, 423] on span "1979" at bounding box center [613, 420] width 38 height 38
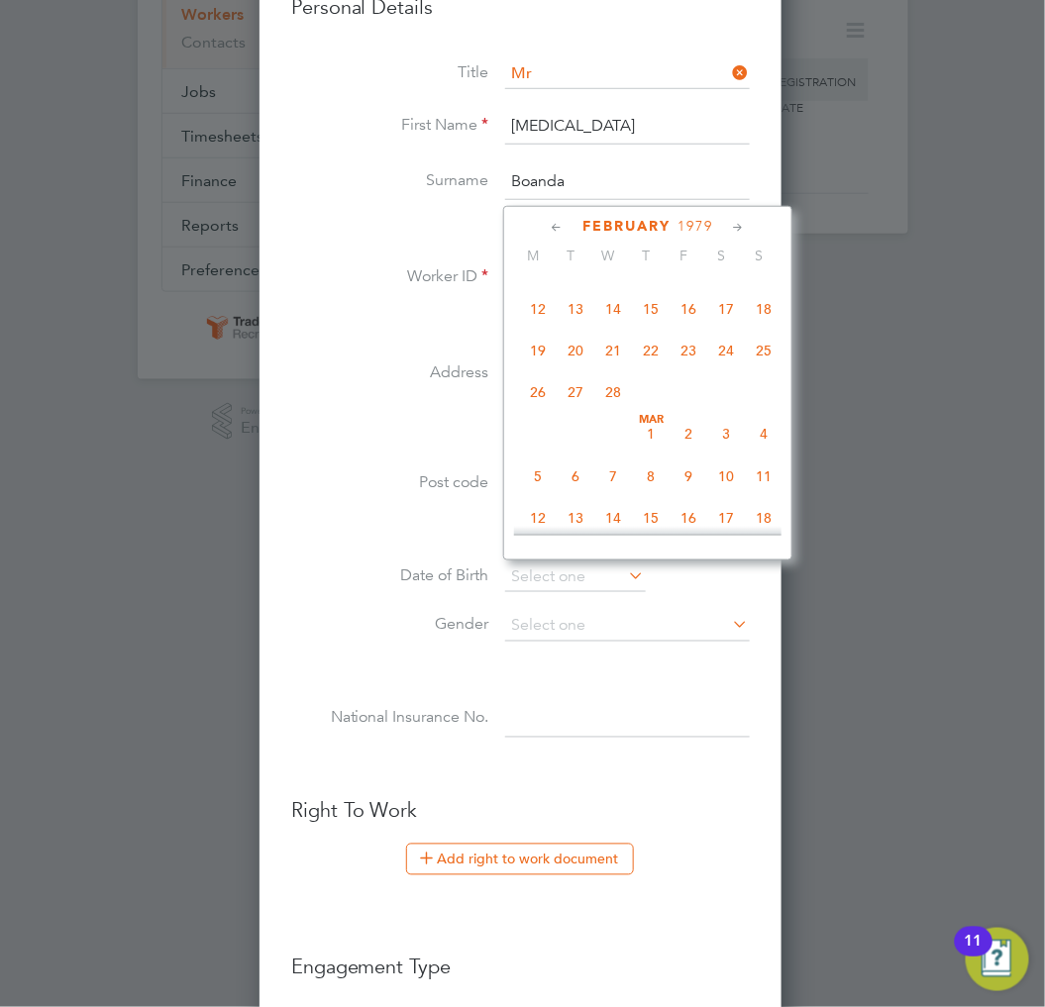
scroll to position [211, 0]
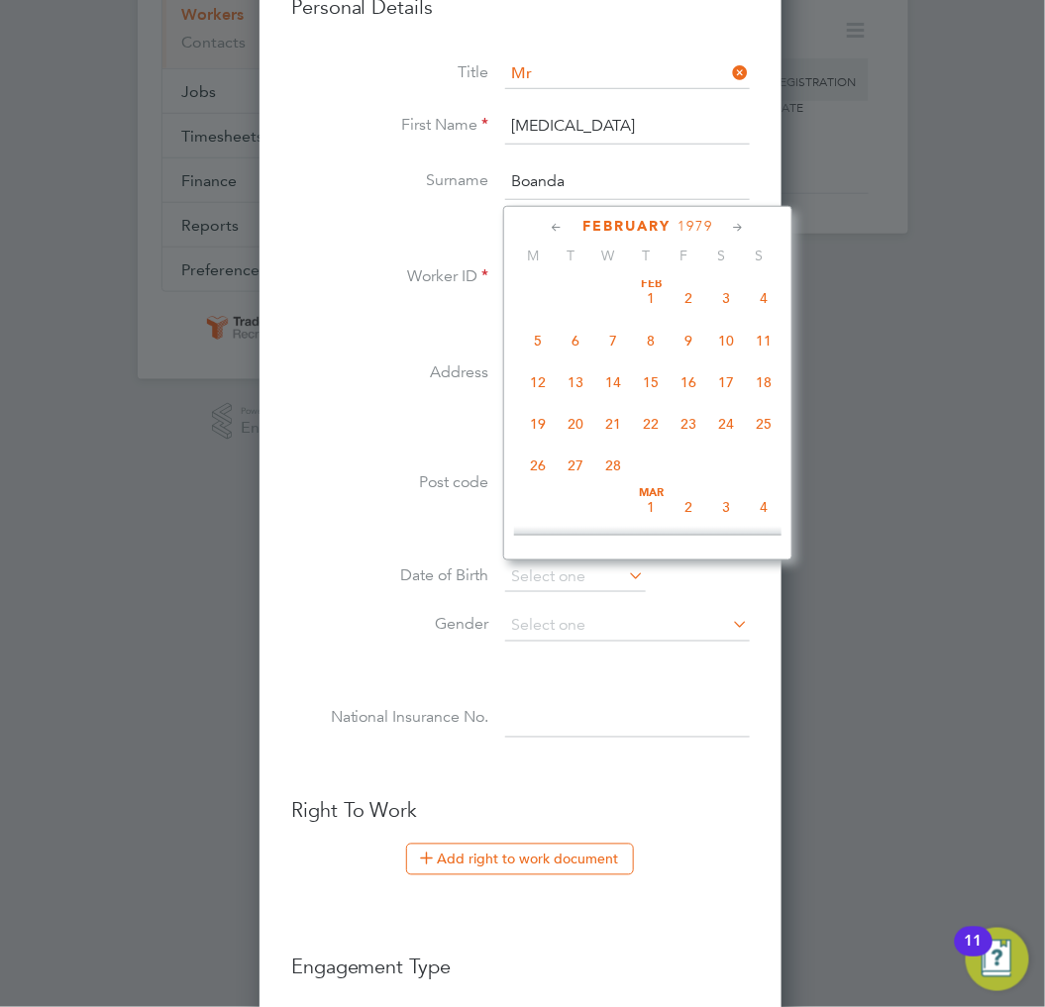
click at [616, 427] on span "21" at bounding box center [613, 424] width 38 height 38
type input "21 Feb 1979"
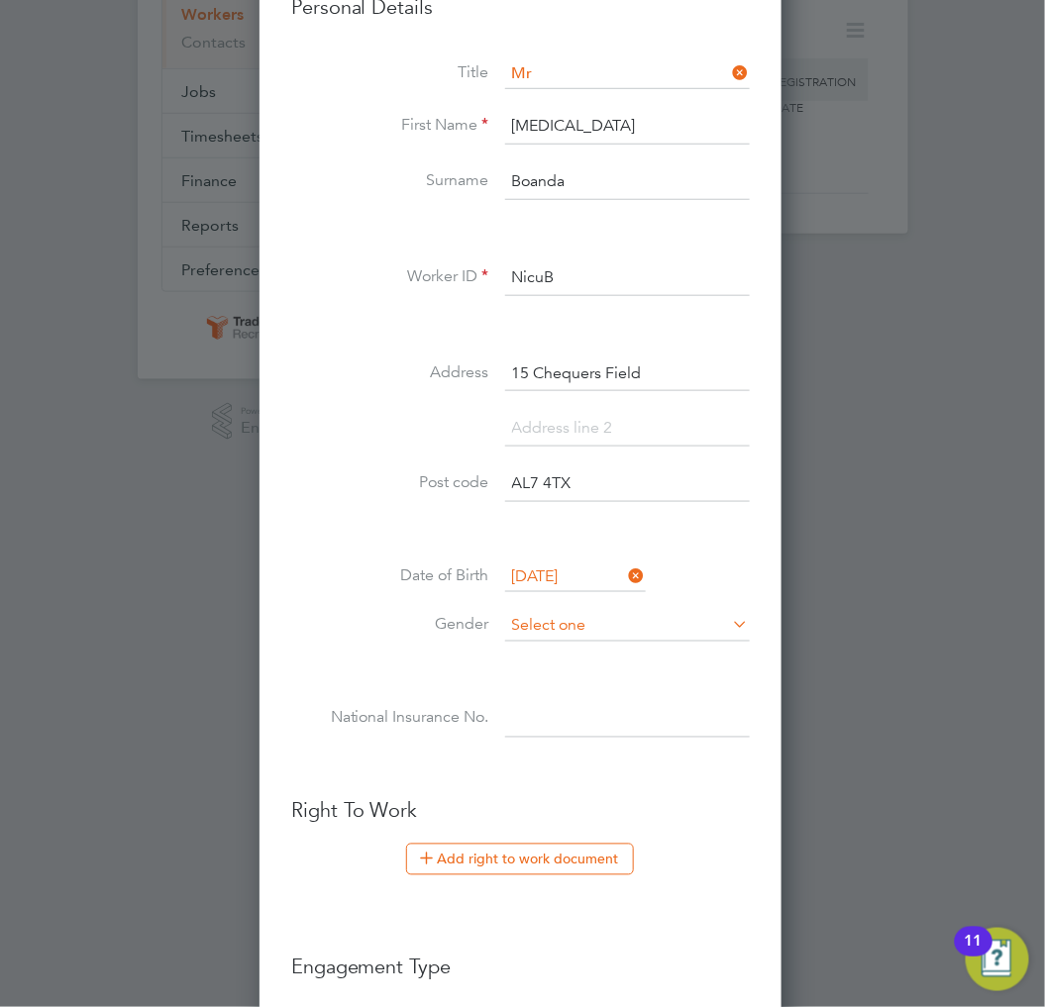
click at [594, 644] on li "Male" at bounding box center [627, 653] width 247 height 26
type input "Male"
drag, startPoint x: 605, startPoint y: 690, endPoint x: 537, endPoint y: 710, distance: 71.2
click at [537, 710] on input at bounding box center [627, 720] width 245 height 36
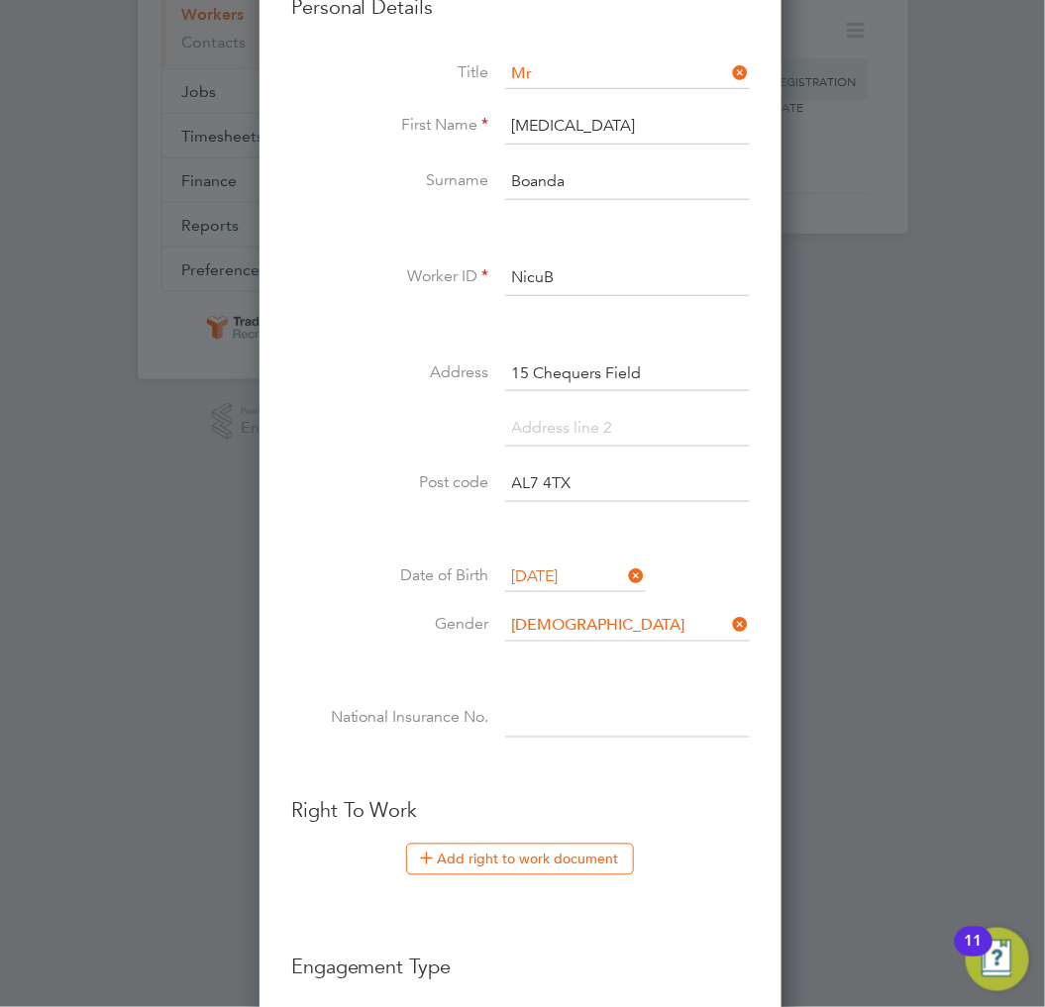
paste input "SP947368A"
type input "SP 94 73 68 A"
click at [557, 758] on li at bounding box center [520, 768] width 459 height 21
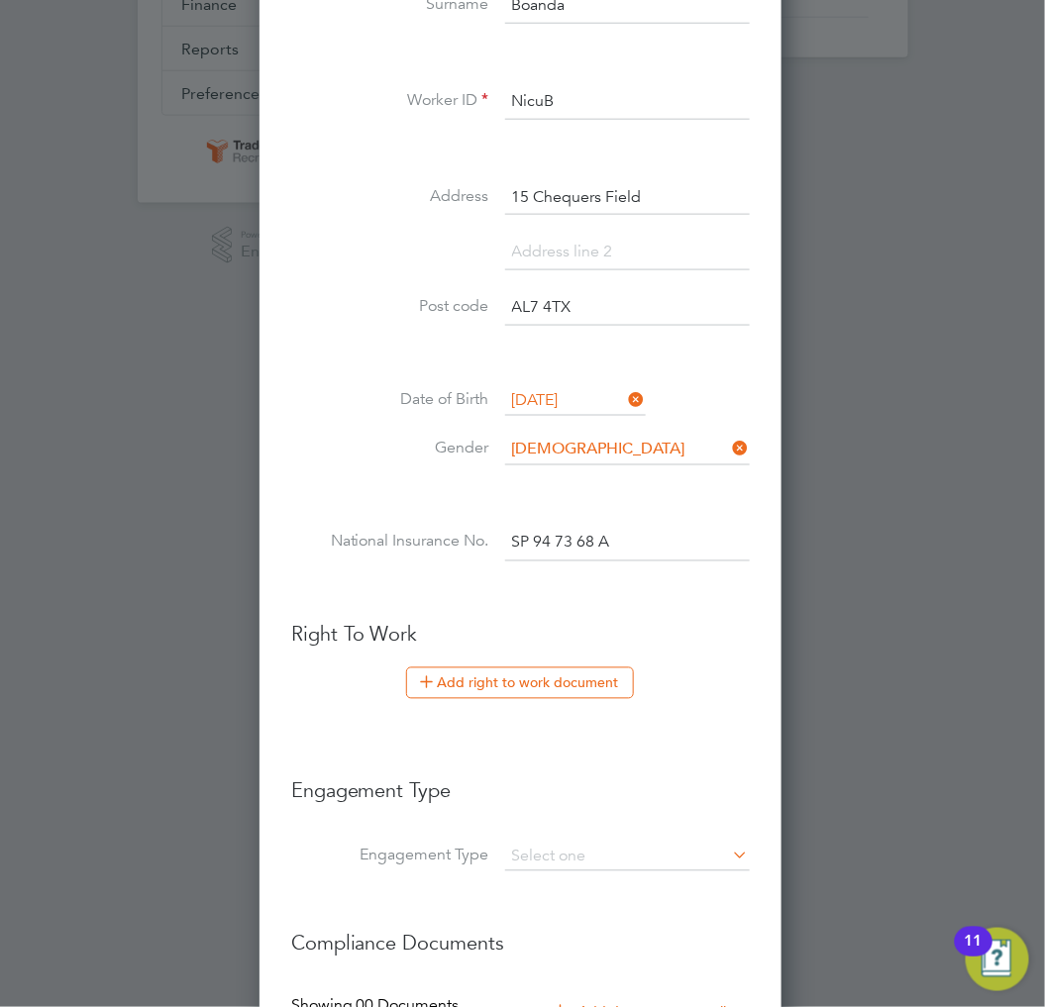
scroll to position [739, 0]
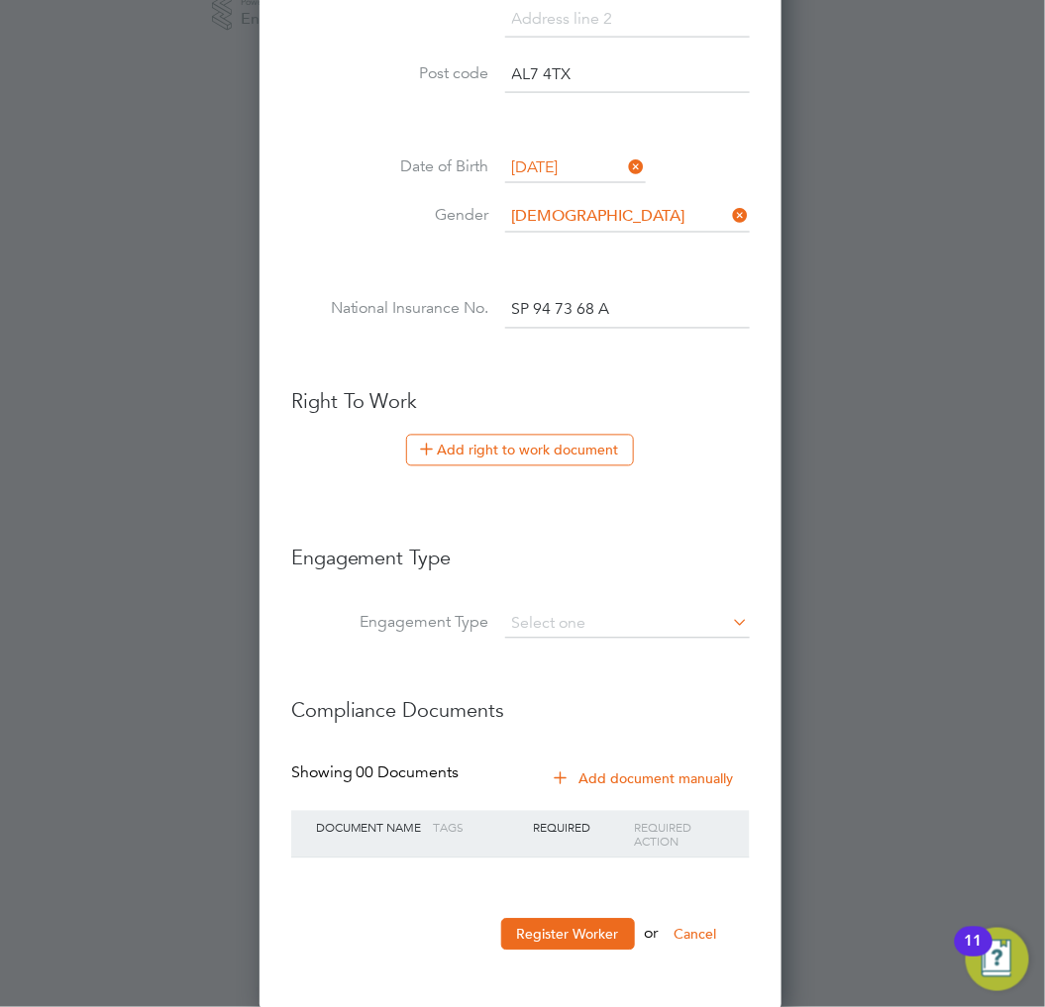
drag, startPoint x: 525, startPoint y: 444, endPoint x: 531, endPoint y: 433, distance: 12.4
click at [525, 444] on button "Add right to work document" at bounding box center [520, 451] width 228 height 32
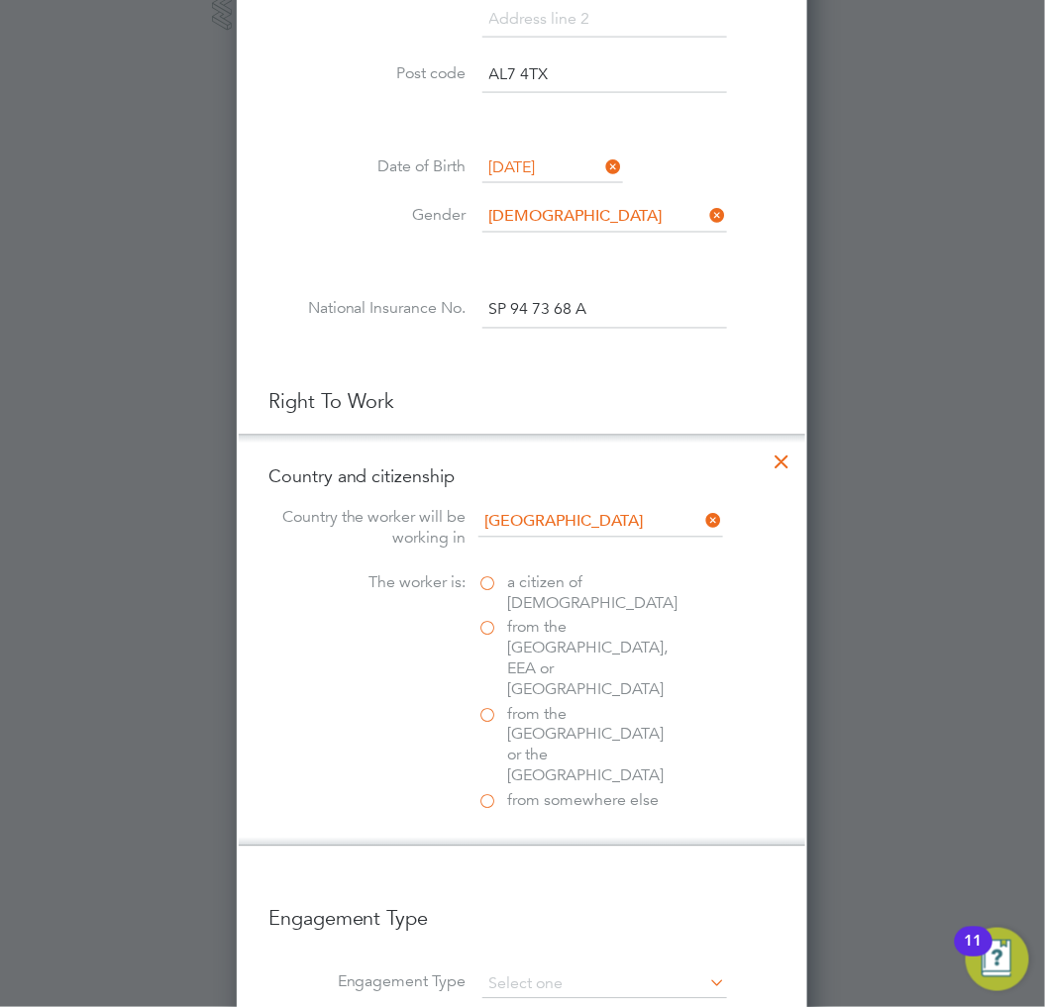
click at [542, 634] on span "from the EU, EEA or Switzerland" at bounding box center [592, 659] width 168 height 82
click at [0, 0] on input "from the EU, EEA or Switzerland" at bounding box center [0, 0] width 0 height 0
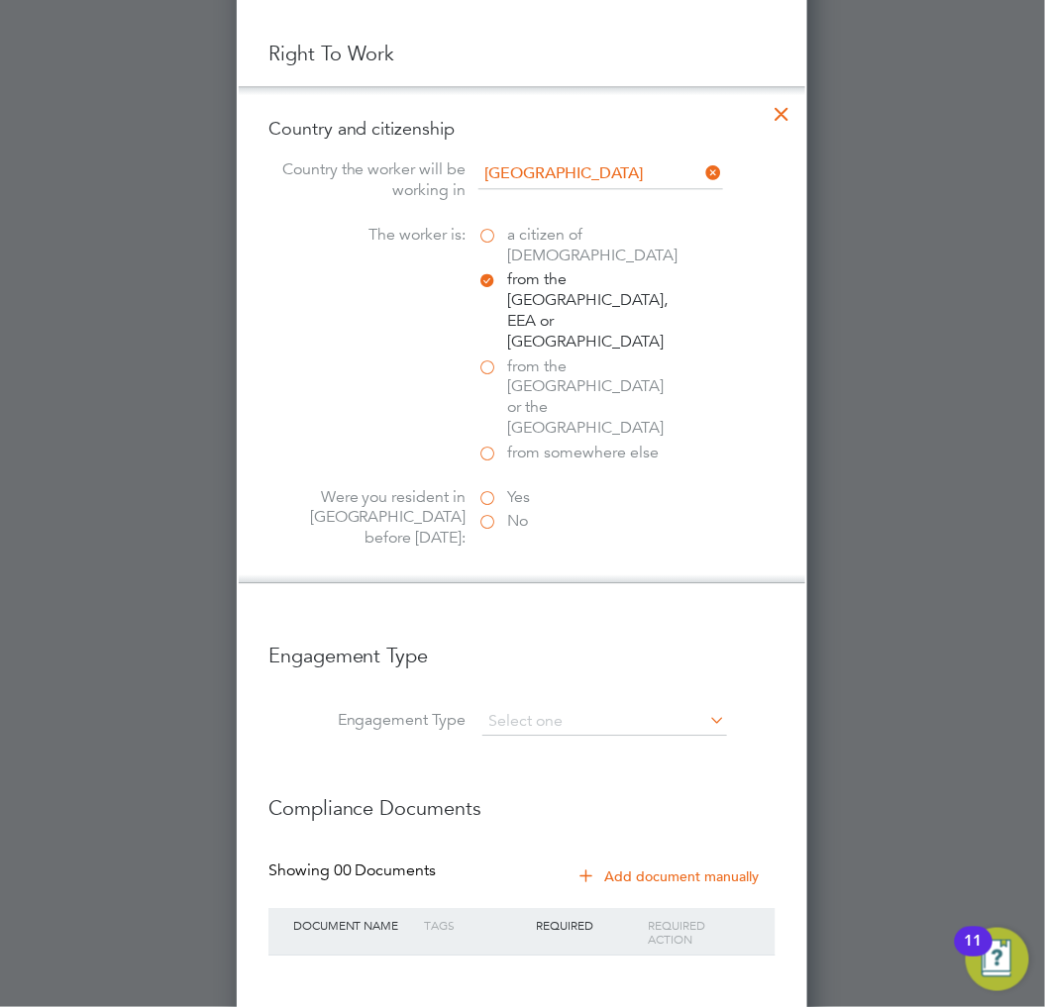
scroll to position [1107, 0]
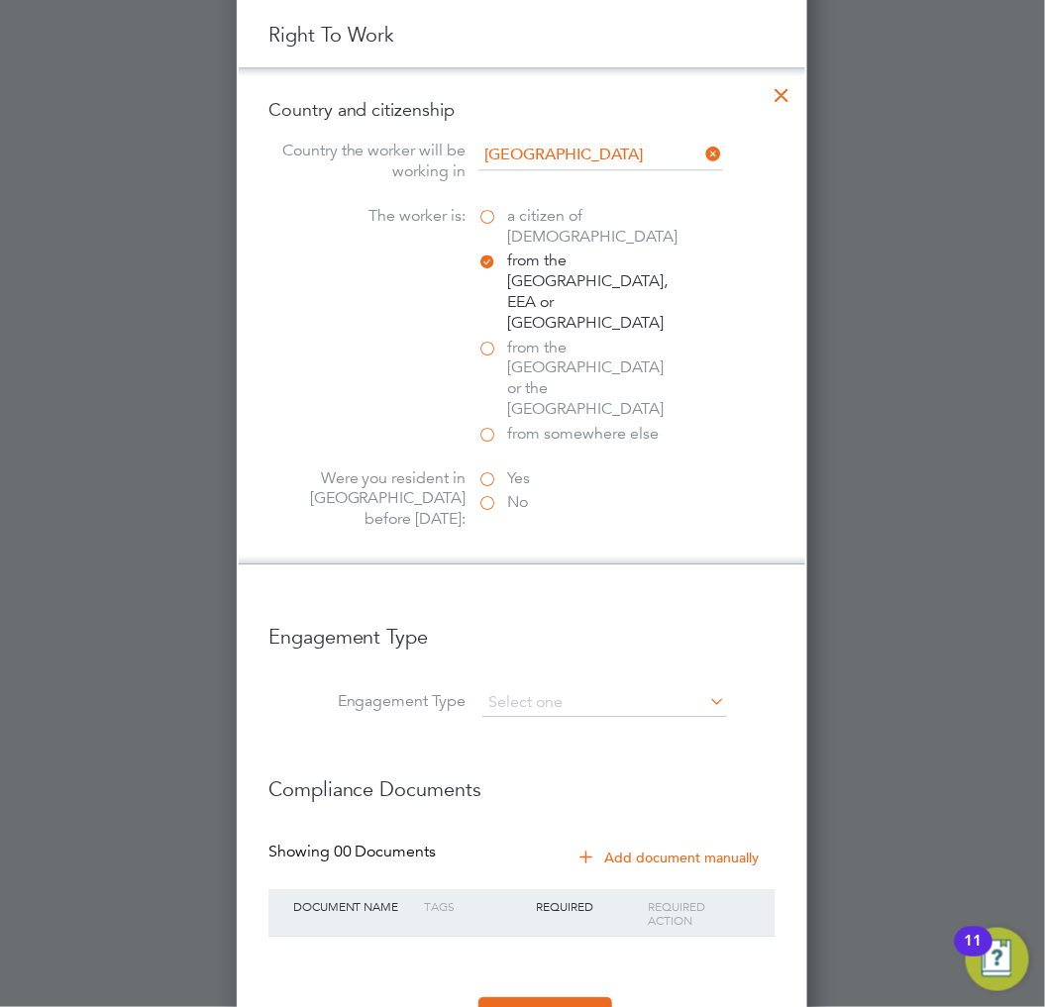
click at [513, 469] on span "Yes" at bounding box center [519, 479] width 23 height 21
click at [0, 0] on input "Yes" at bounding box center [0, 0] width 0 height 0
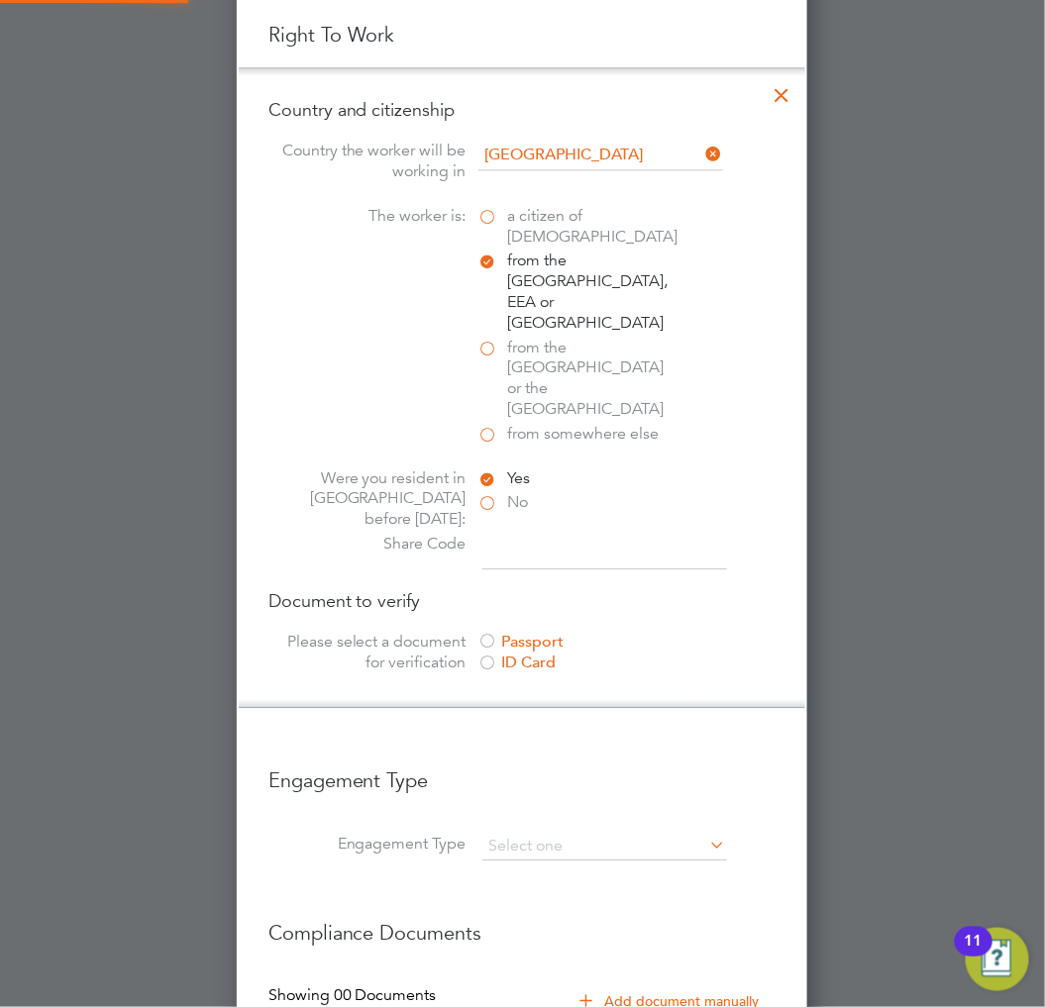
scroll to position [2184, 572]
paste input "WDA G3F 2NR"
type input "WDA G3F 2NR"
click at [550, 632] on div "Passport" at bounding box center [626, 642] width 297 height 21
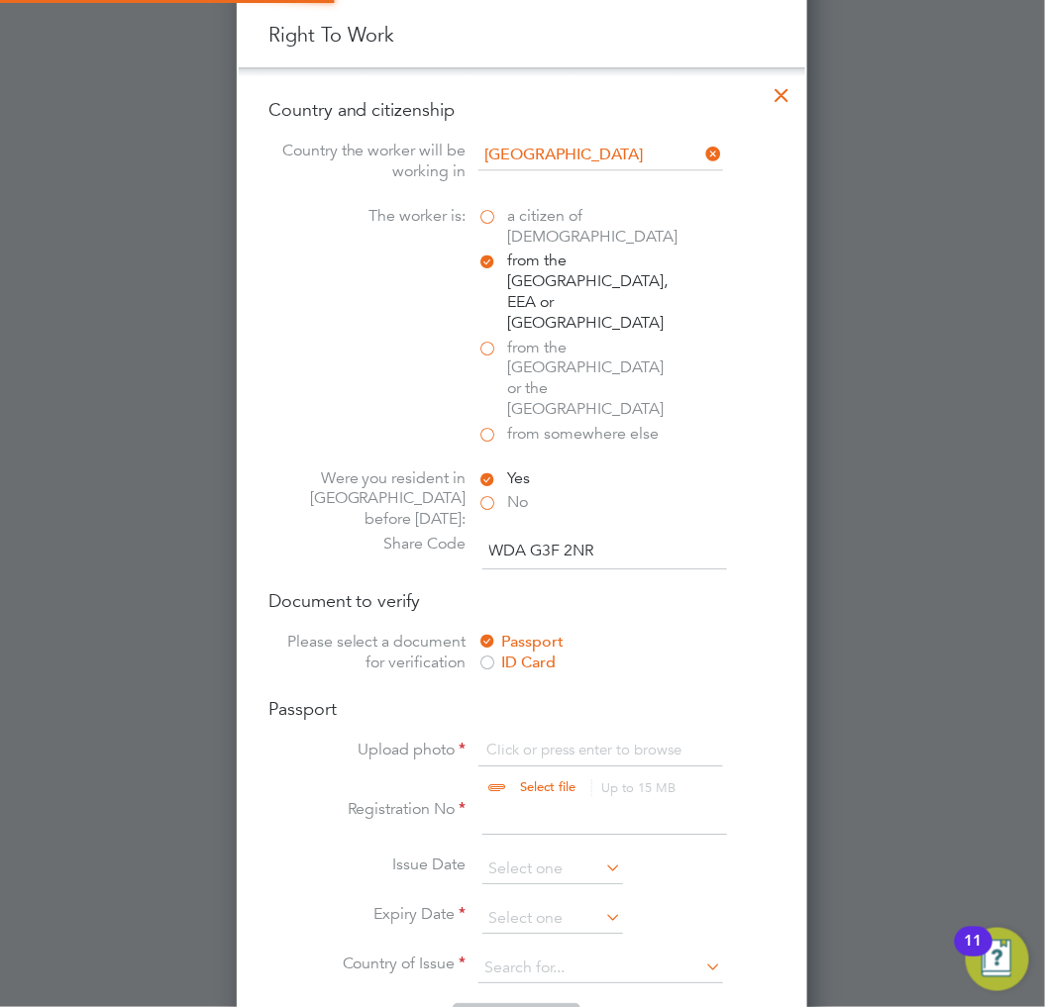
scroll to position [26, 245]
click at [520, 740] on input "file" at bounding box center [567, 769] width 311 height 59
type input "C:\fakepath\Passport.pdf"
click at [538, 799] on input at bounding box center [604, 817] width 245 height 36
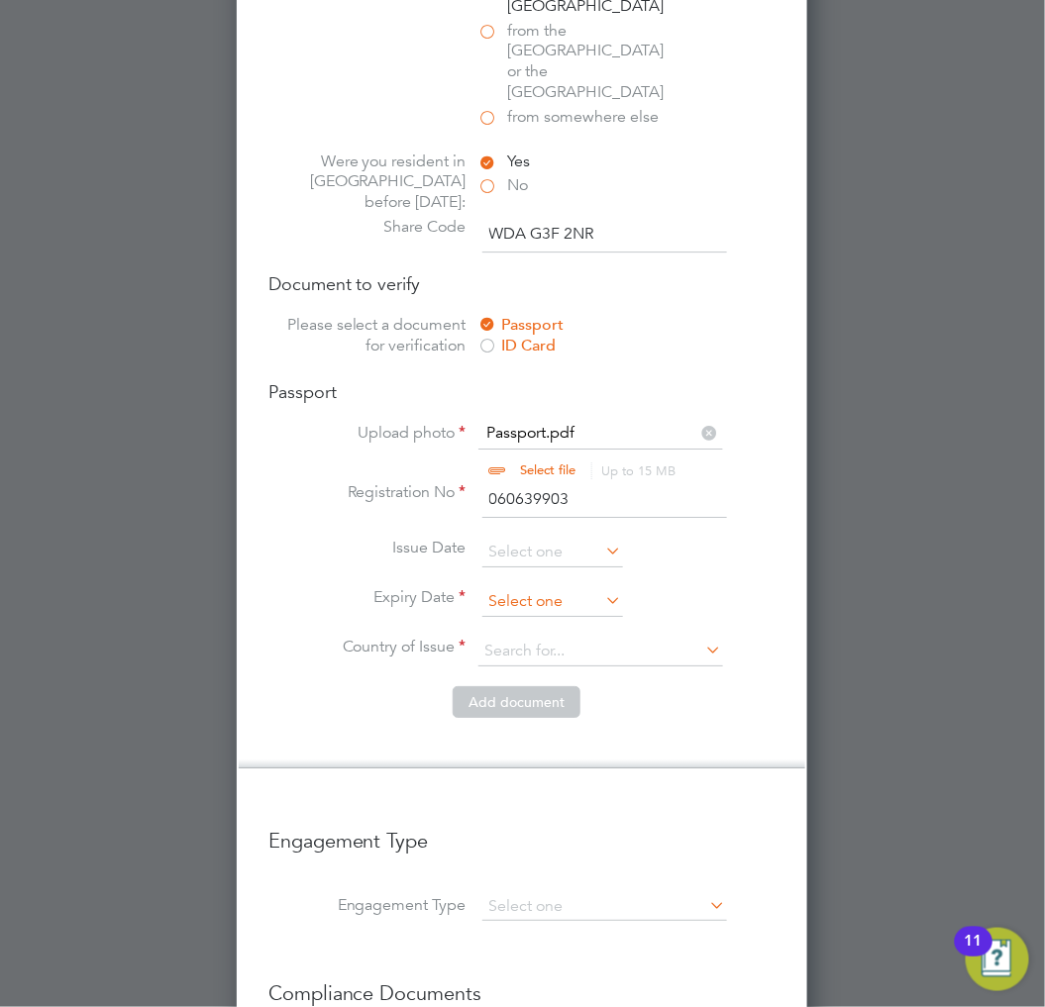
scroll to position [1437, 0]
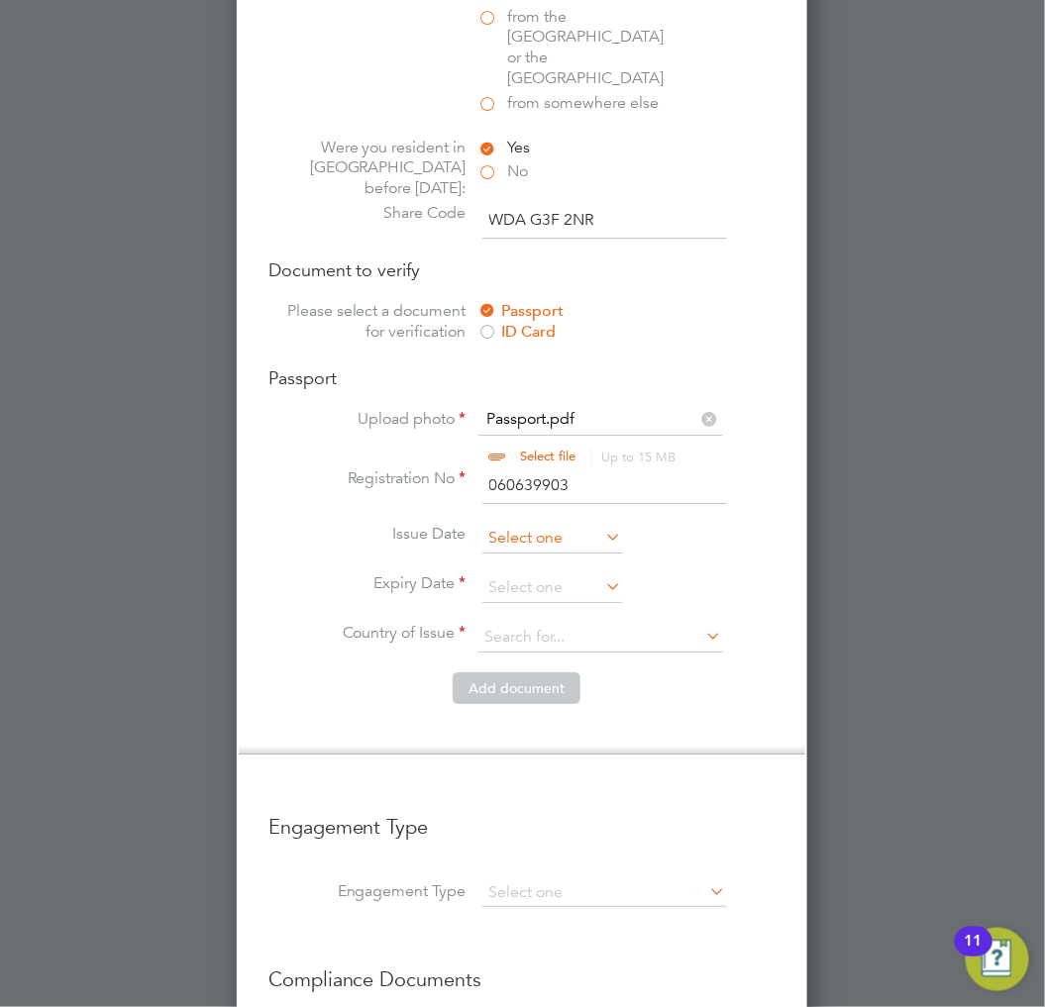
type input "060639903"
click at [528, 524] on input at bounding box center [552, 539] width 141 height 30
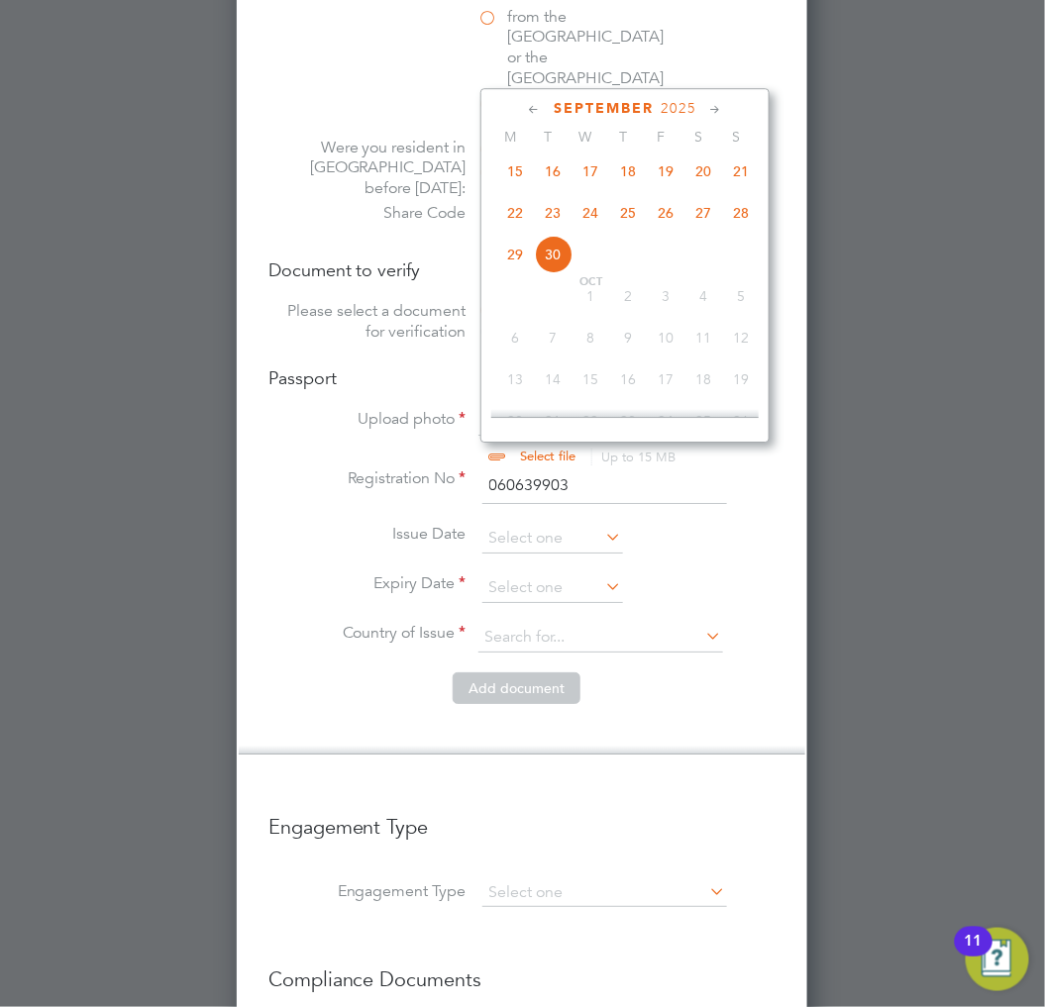
click at [662, 116] on div "September 2025 M T W T F S S Jun 1 2 3 4 5 6 7 8 9 10 11 12 13 14 15 16 17 18 1…" at bounding box center [624, 265] width 289 height 355
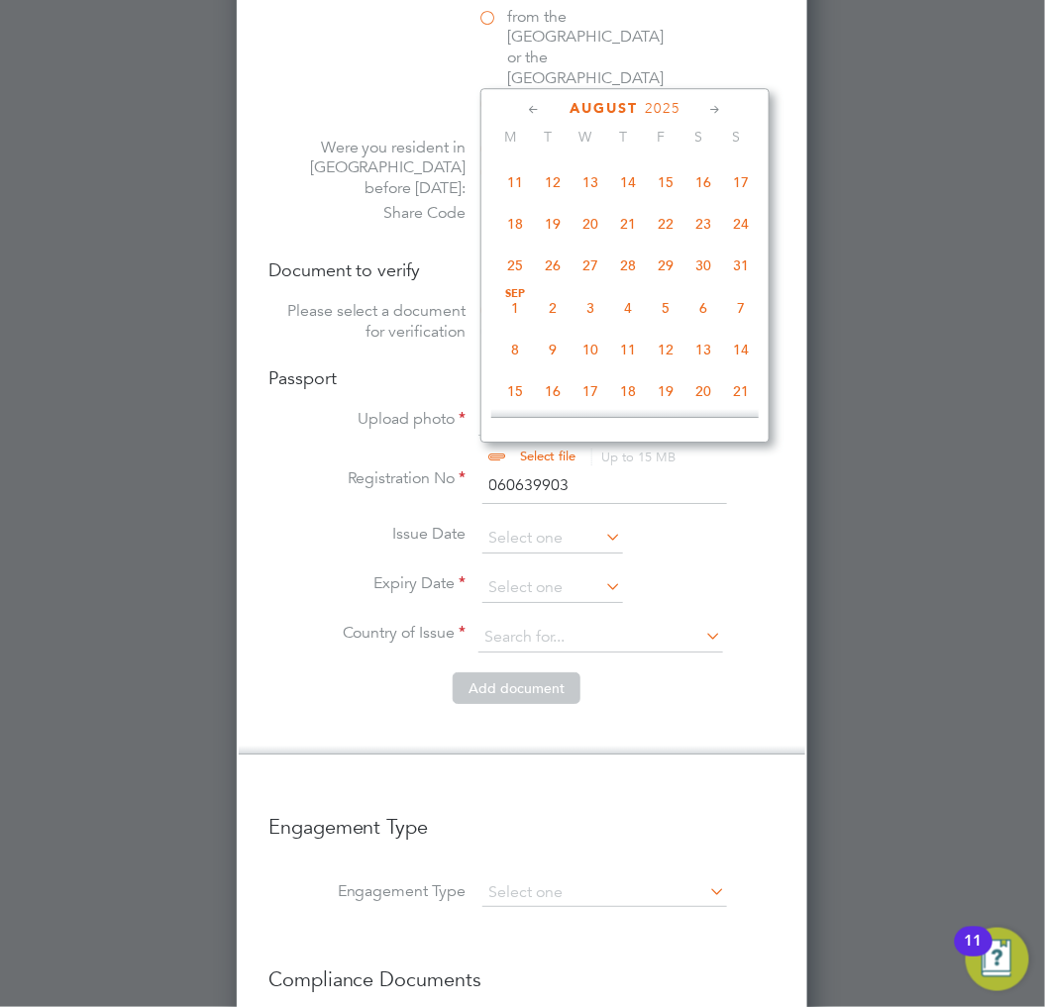
scroll to position [433, 0]
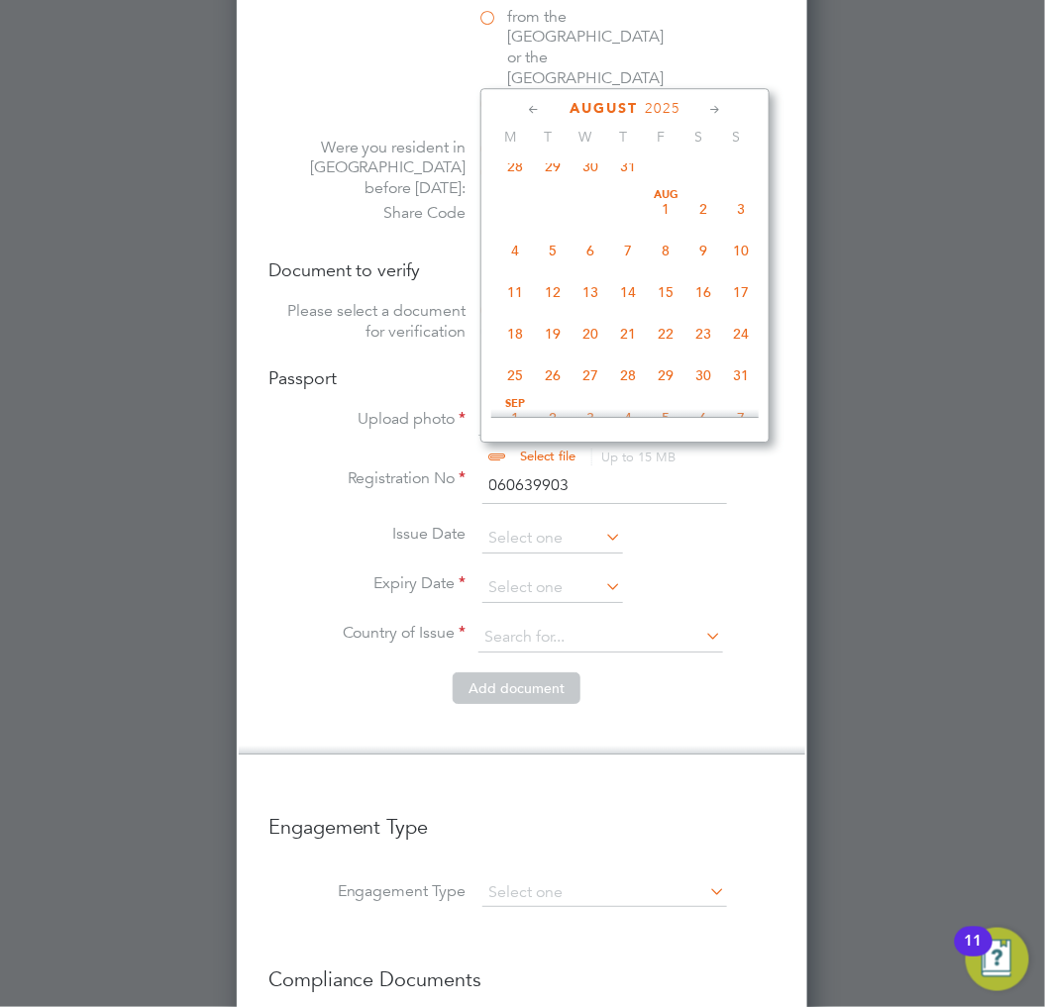
click at [672, 101] on span "2025" at bounding box center [663, 108] width 36 height 17
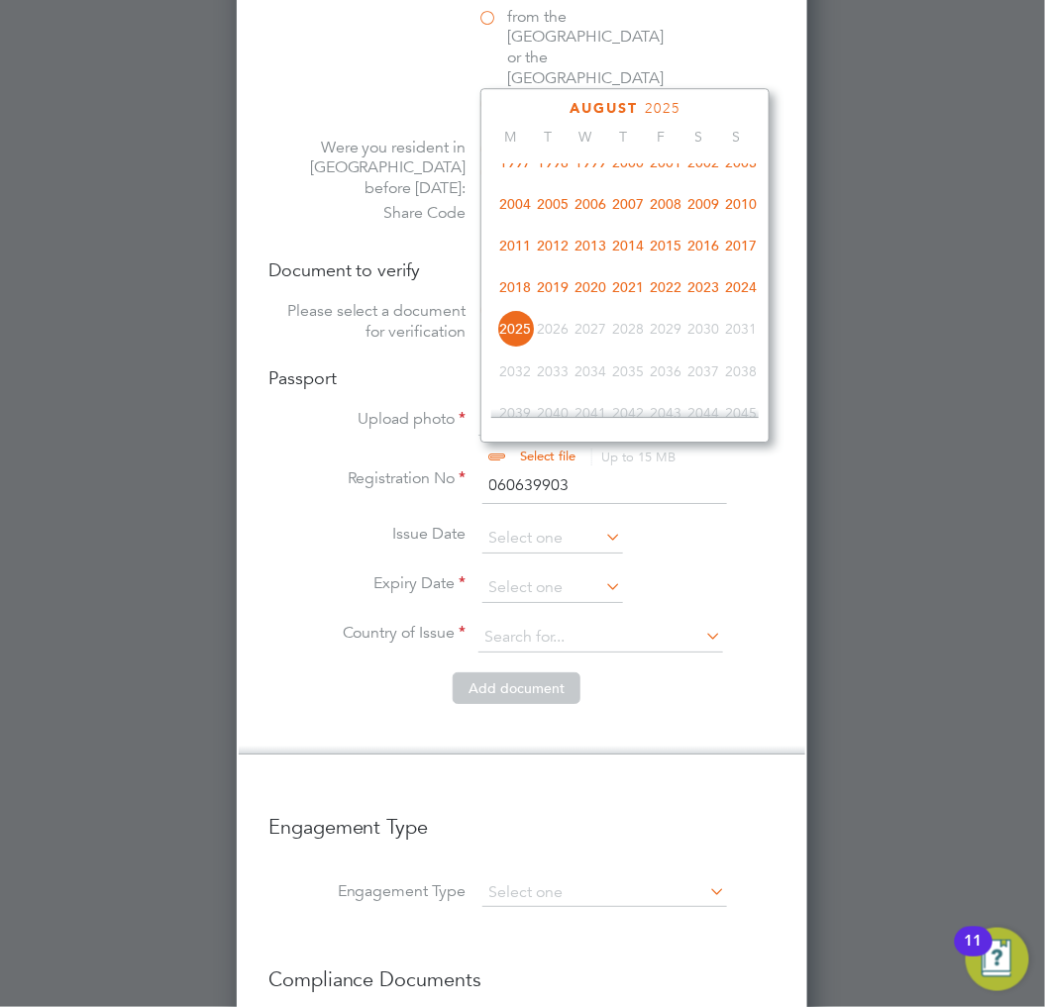
scroll to position [518, 0]
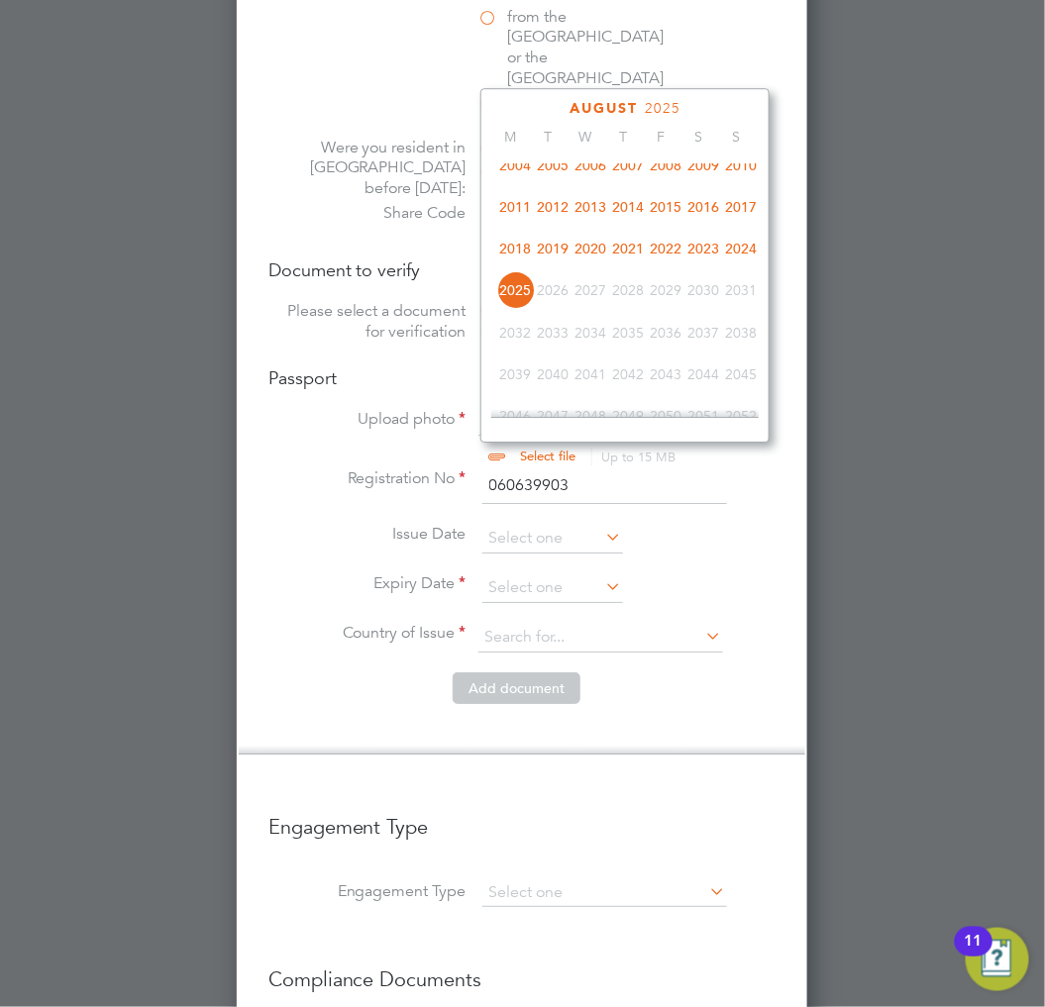
click at [628, 249] on span "2021" at bounding box center [628, 249] width 38 height 38
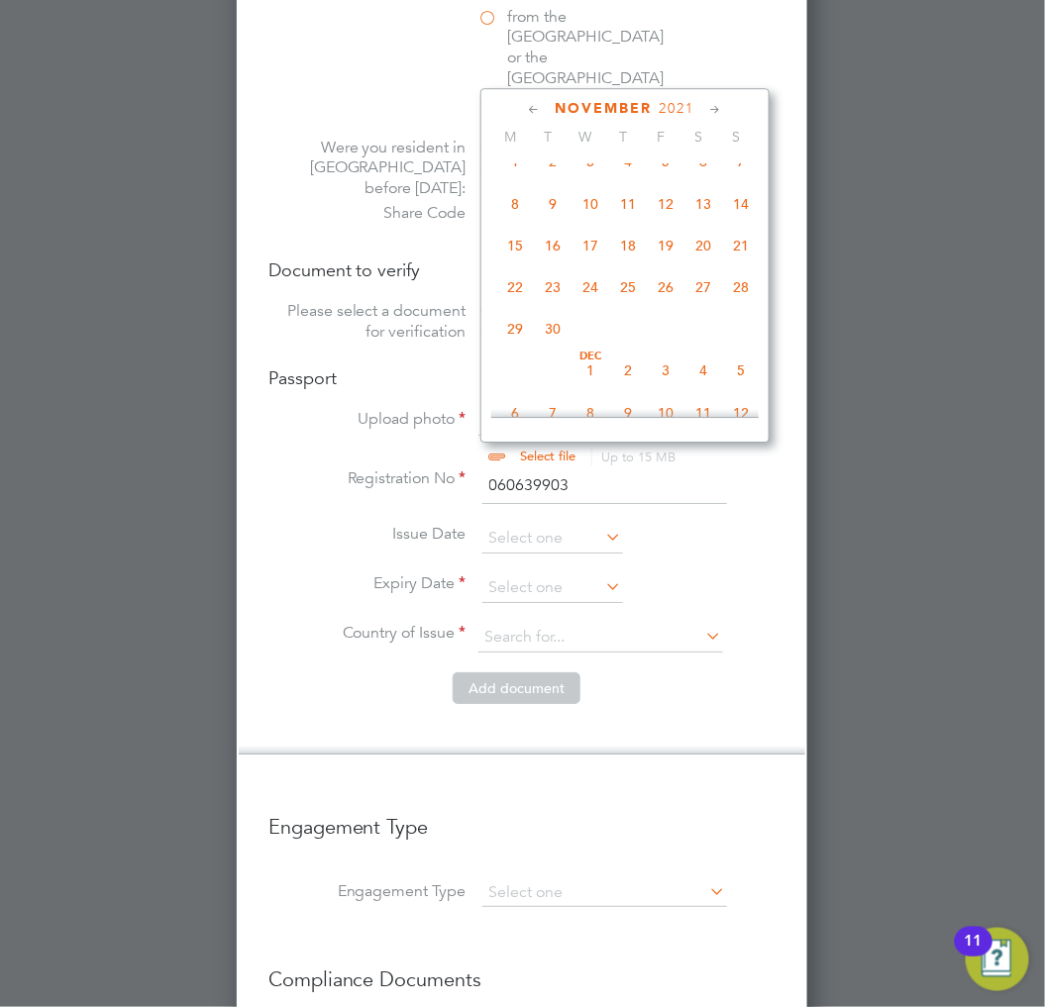
scroll to position [1068, 0]
click at [507, 213] on span "Nov 1" at bounding box center [515, 200] width 38 height 38
type input "[DATE]"
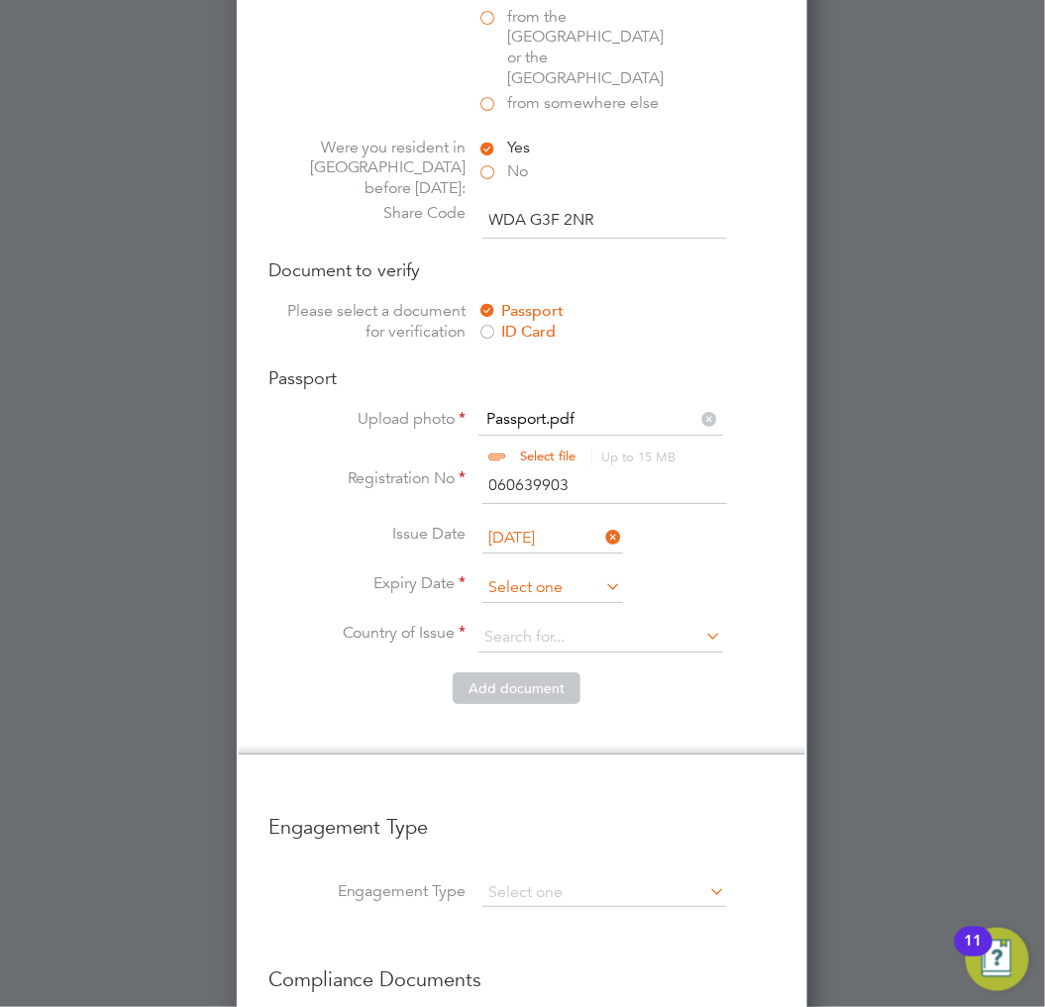
click at [560, 574] on input at bounding box center [552, 589] width 141 height 30
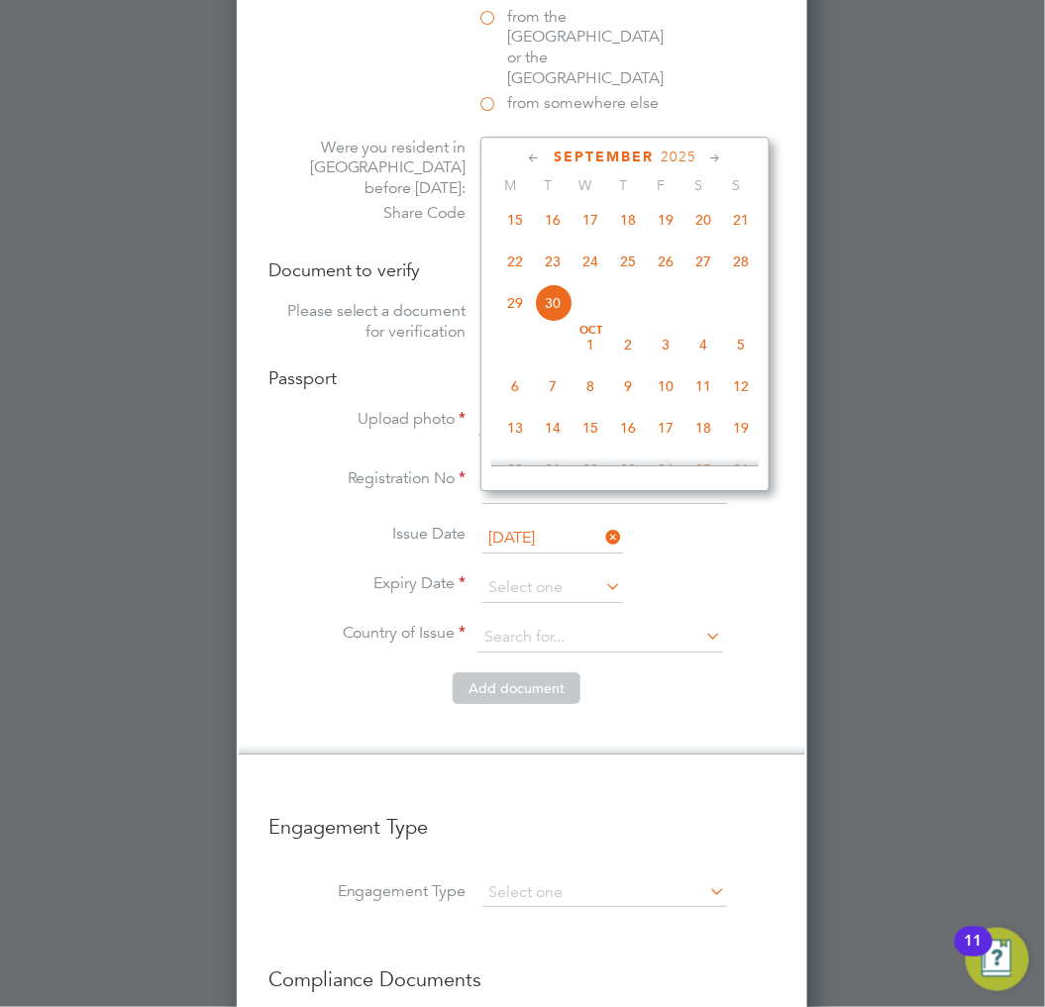
click at [678, 149] on span "2025" at bounding box center [679, 157] width 36 height 17
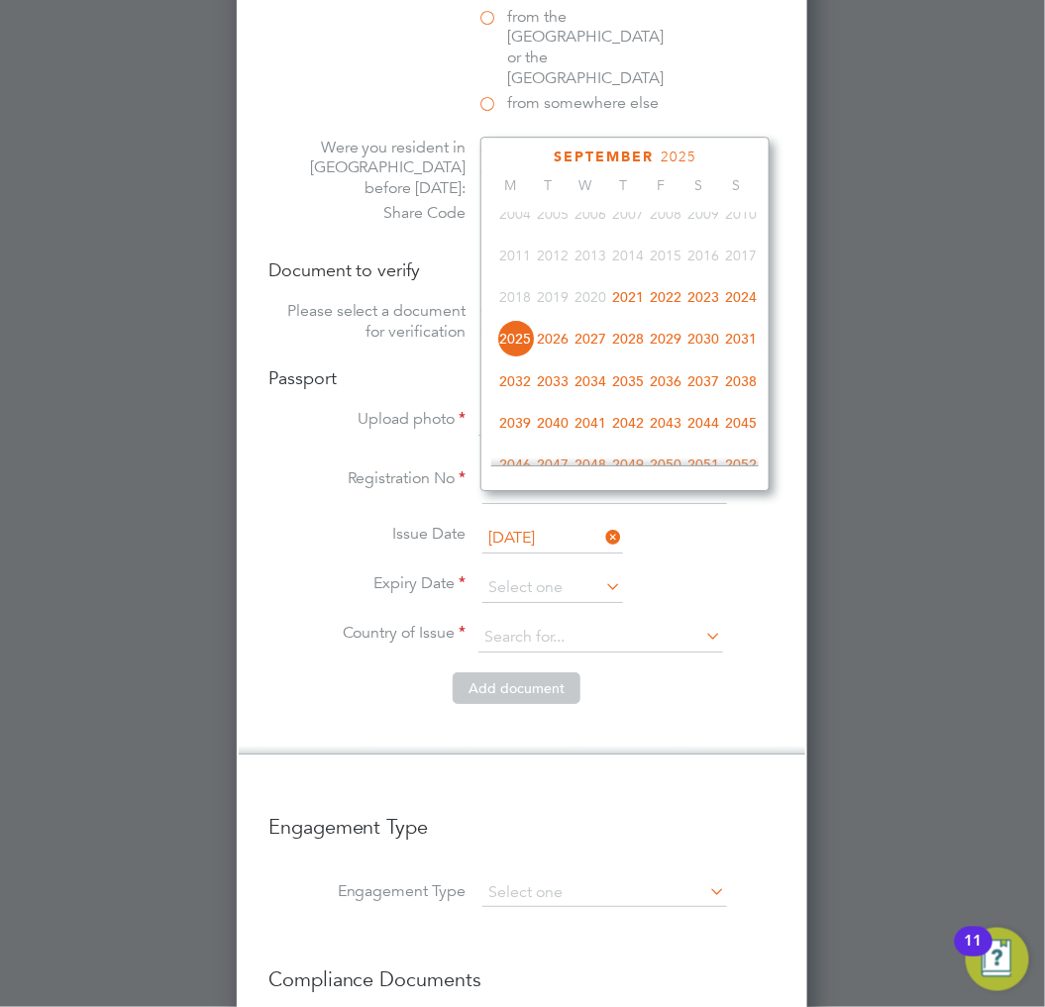
click at [755, 340] on span "2031" at bounding box center [741, 339] width 38 height 38
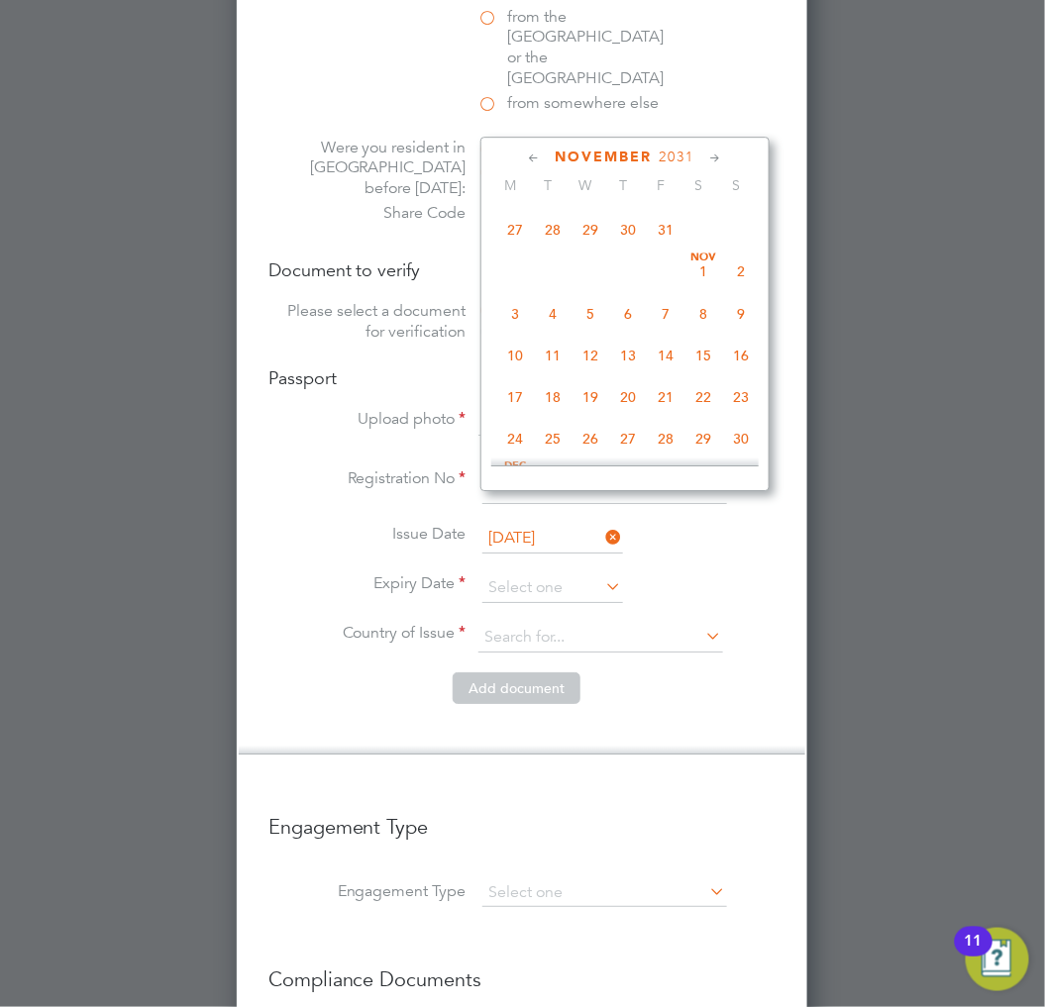
scroll to position [1068, 0]
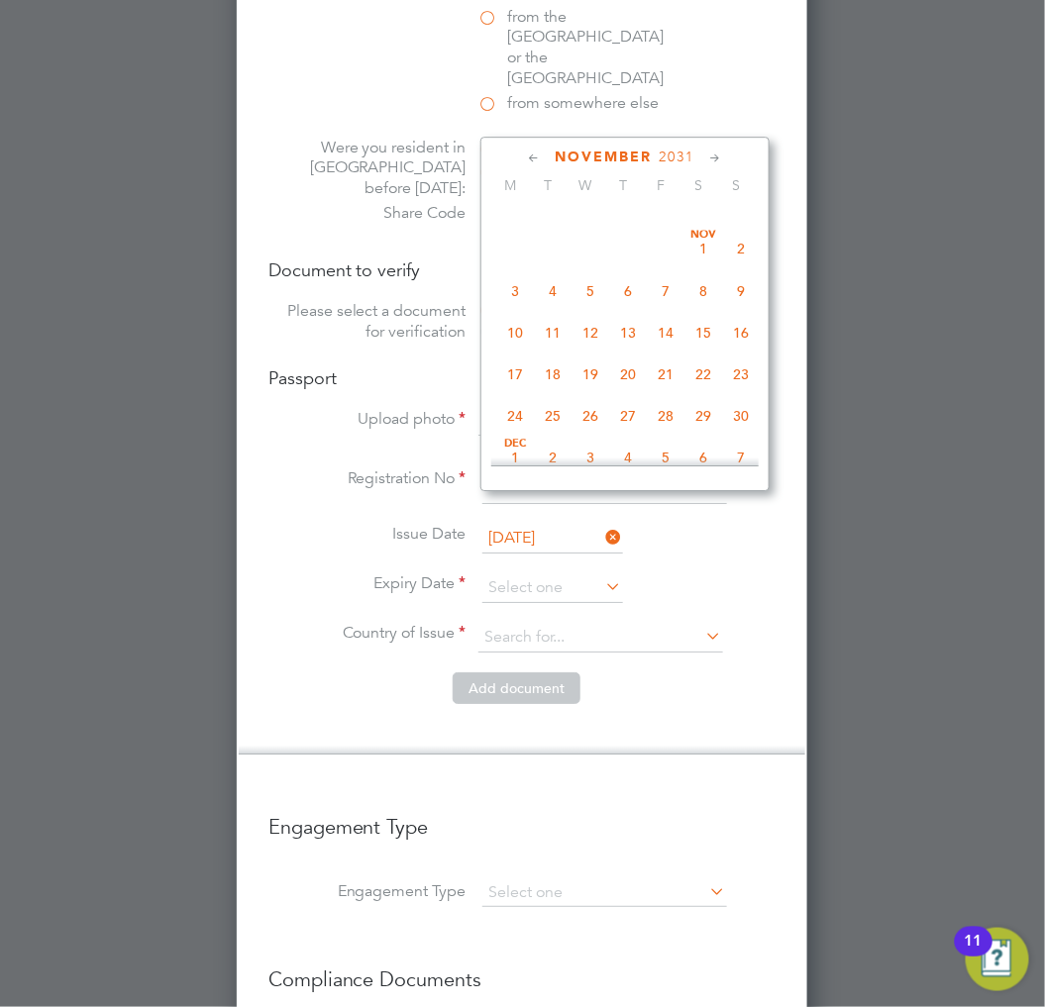
click at [698, 265] on span "Nov 1" at bounding box center [704, 249] width 38 height 38
type input "[DATE]"
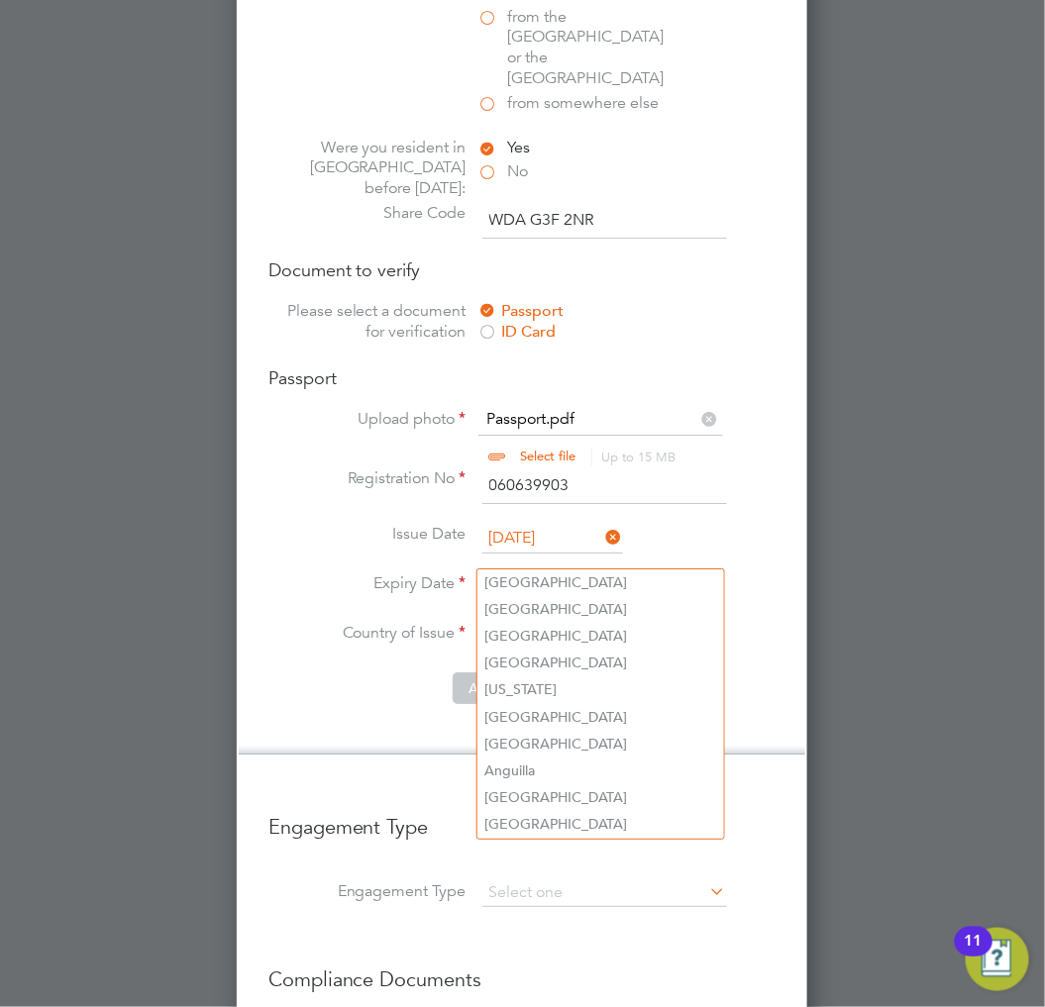
click at [530, 623] on input at bounding box center [600, 638] width 245 height 30
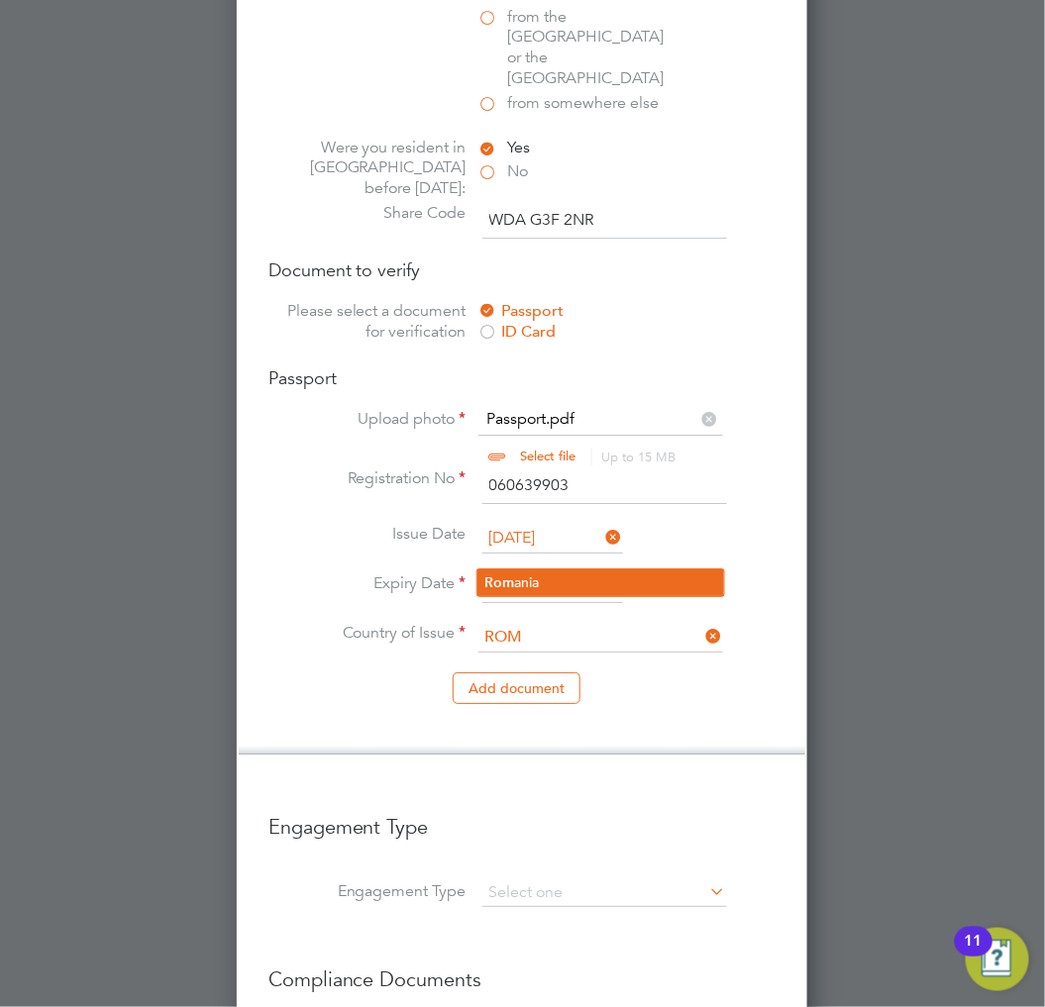
click at [557, 584] on li "Rom ania" at bounding box center [600, 583] width 247 height 27
type input "Romania"
click at [695, 673] on li "Add document" at bounding box center [521, 699] width 507 height 52
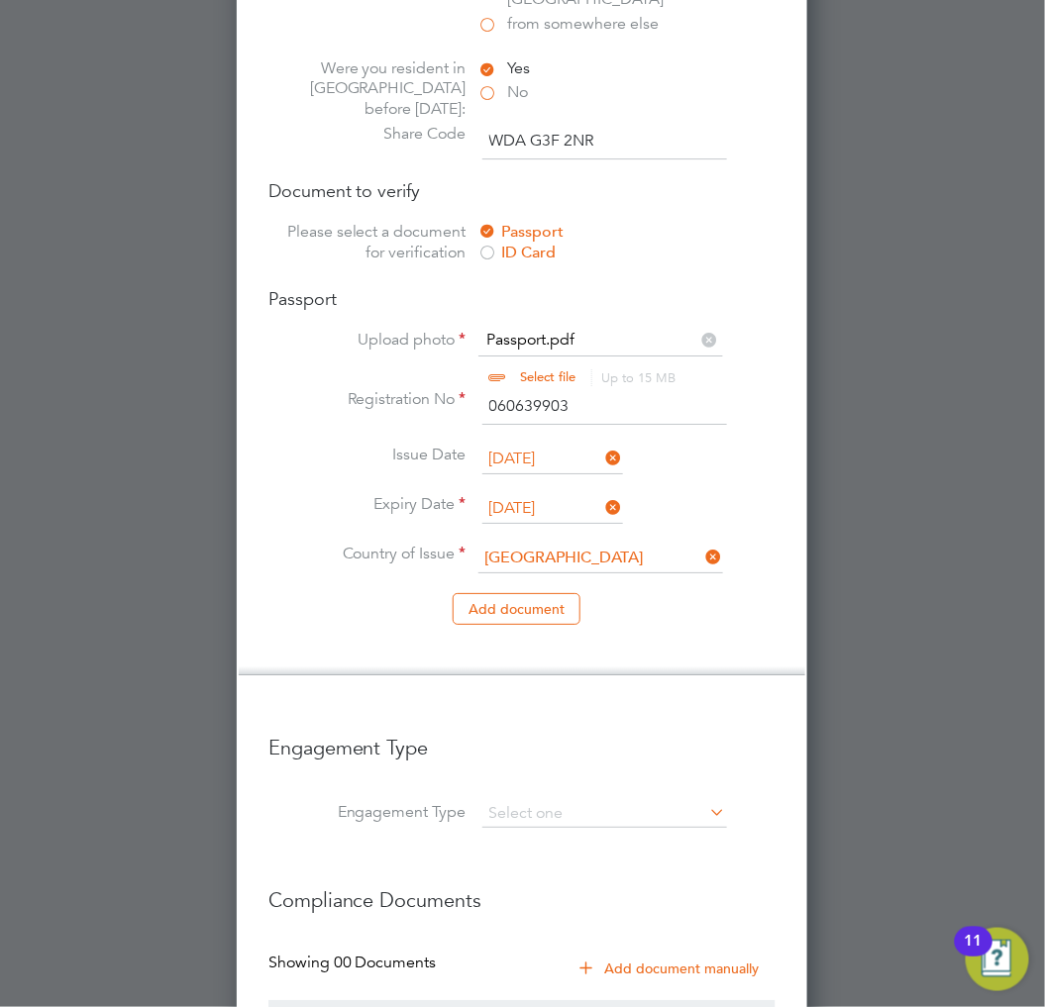
scroll to position [1626, 0]
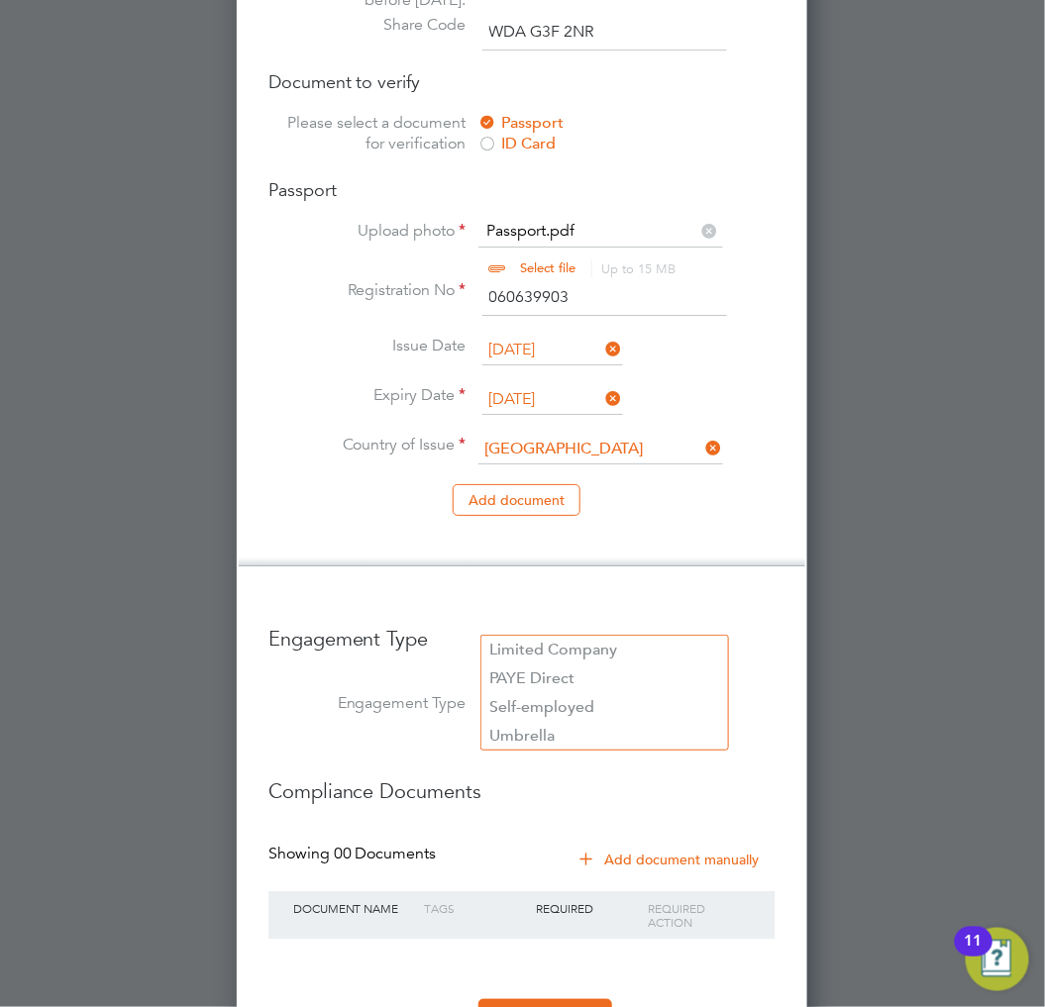
click at [658, 691] on input at bounding box center [604, 705] width 245 height 28
click at [551, 724] on li "Umbrella" at bounding box center [604, 736] width 247 height 29
type input "Umbrella"
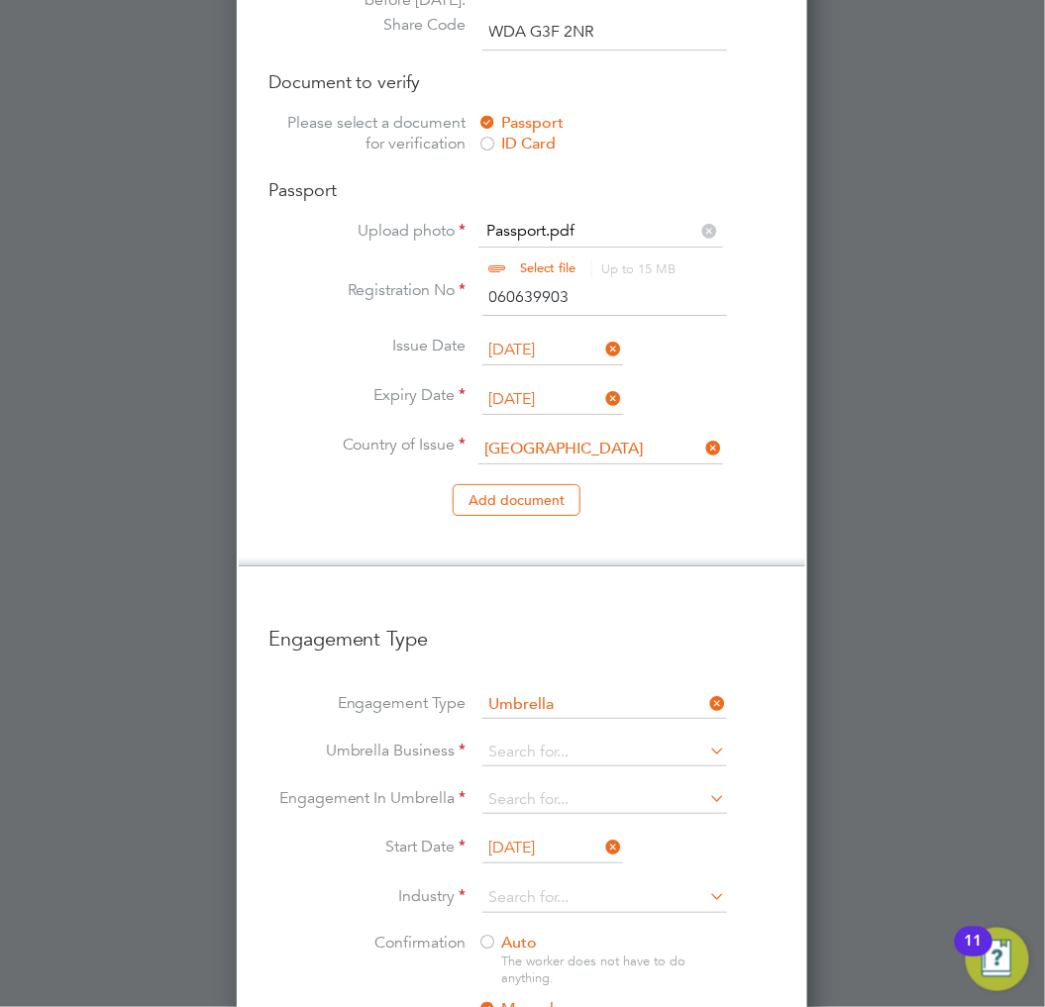
scroll to position [2924, 572]
click at [565, 739] on input at bounding box center [604, 753] width 245 height 28
click at [518, 689] on b "Crest" at bounding box center [508, 697] width 39 height 19
type input "Crest Plus Operations Limited"
click at [588, 787] on input at bounding box center [604, 801] width 245 height 28
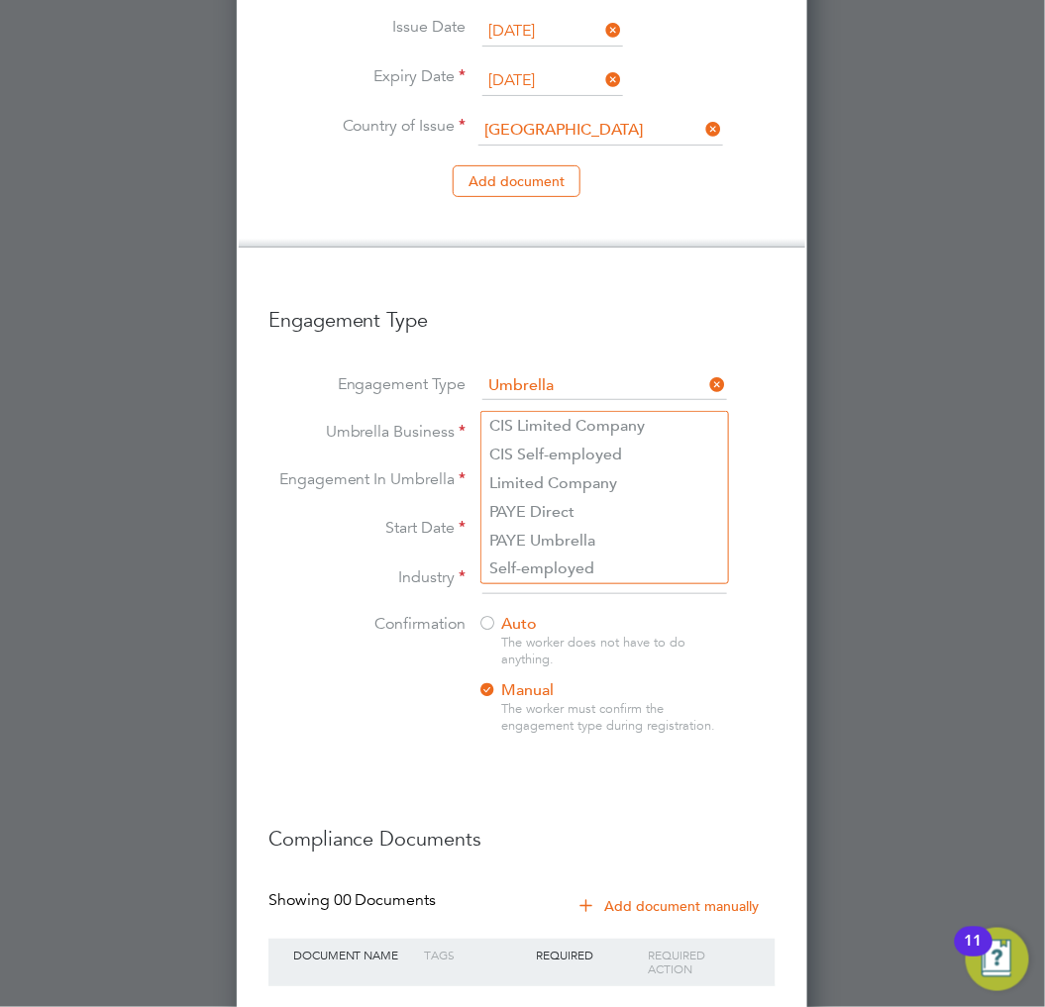
scroll to position [1956, 0]
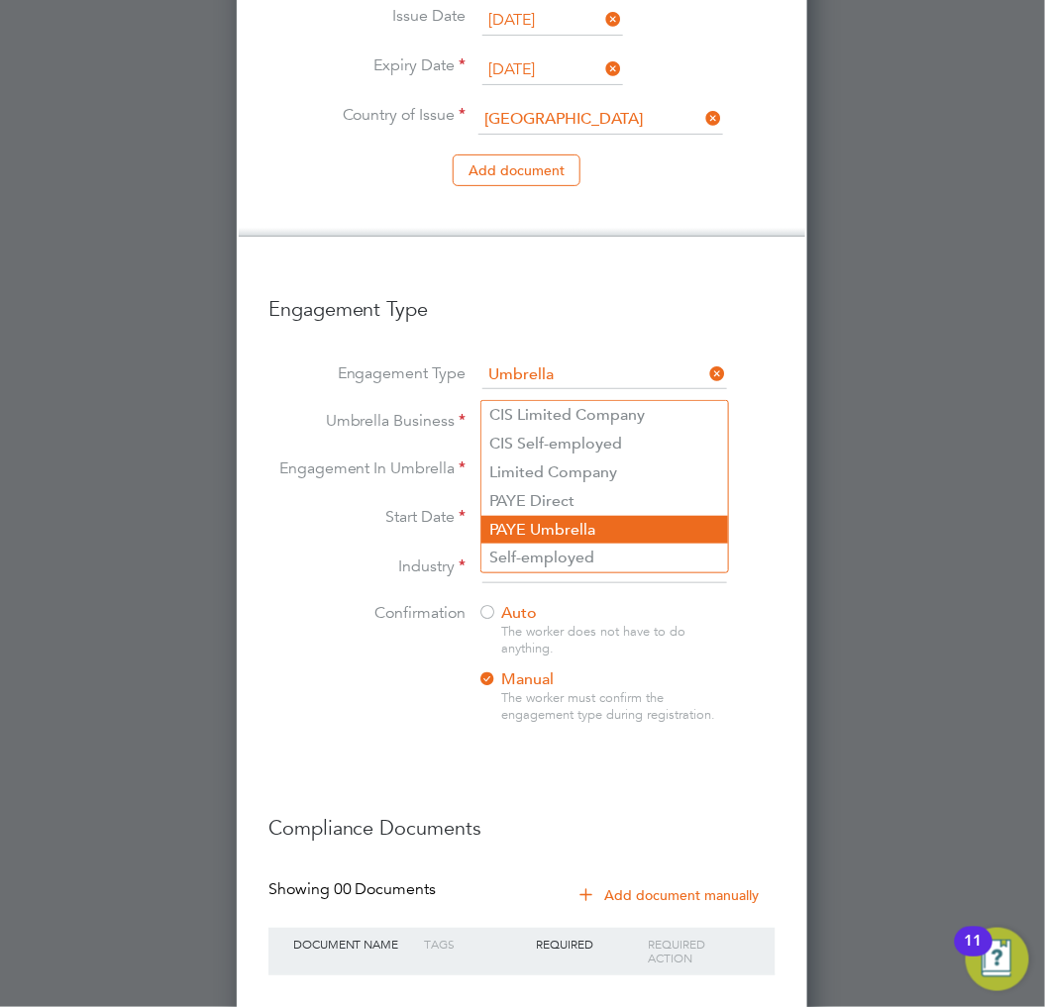
click at [549, 523] on li "PAYE Umbrella" at bounding box center [604, 530] width 247 height 29
type input "PAYE Umbrella"
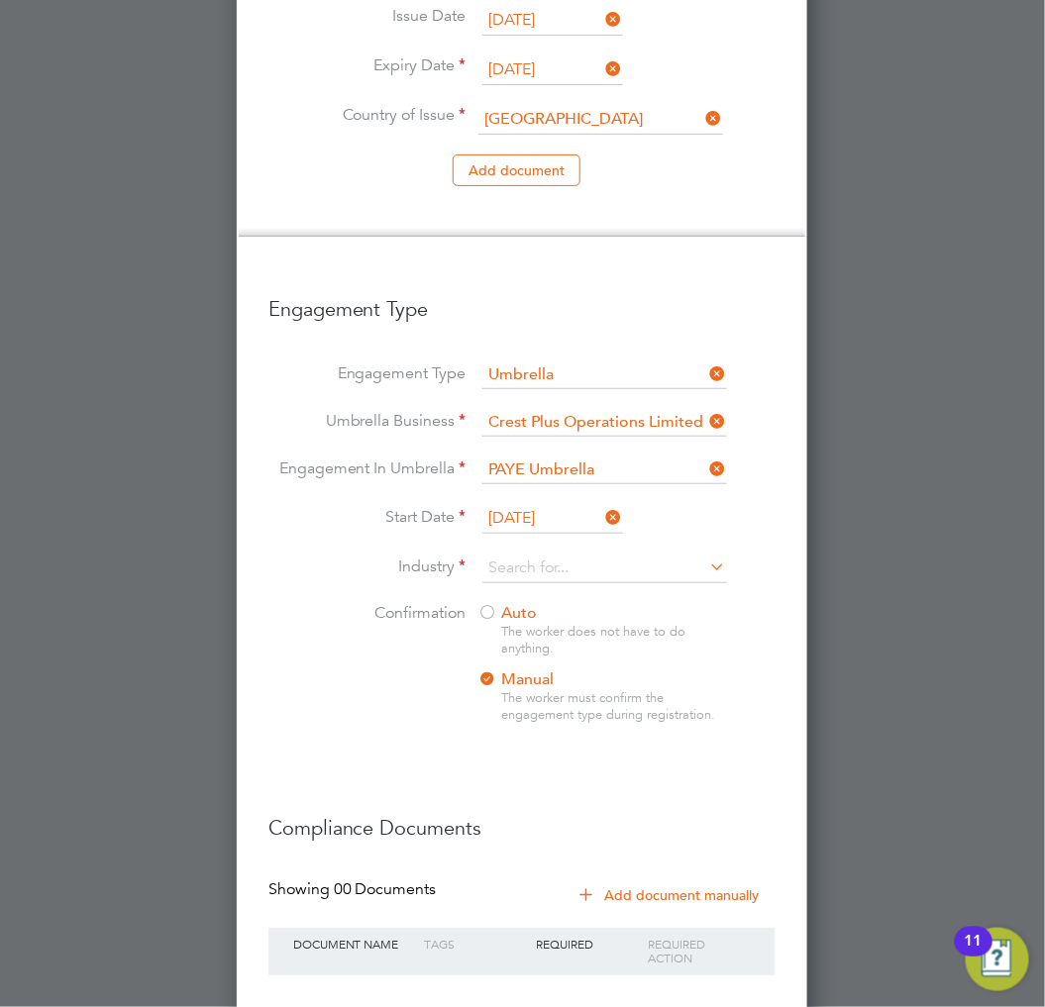
click at [603, 503] on icon at bounding box center [603, 517] width 0 height 28
click at [557, 504] on input at bounding box center [552, 519] width 141 height 30
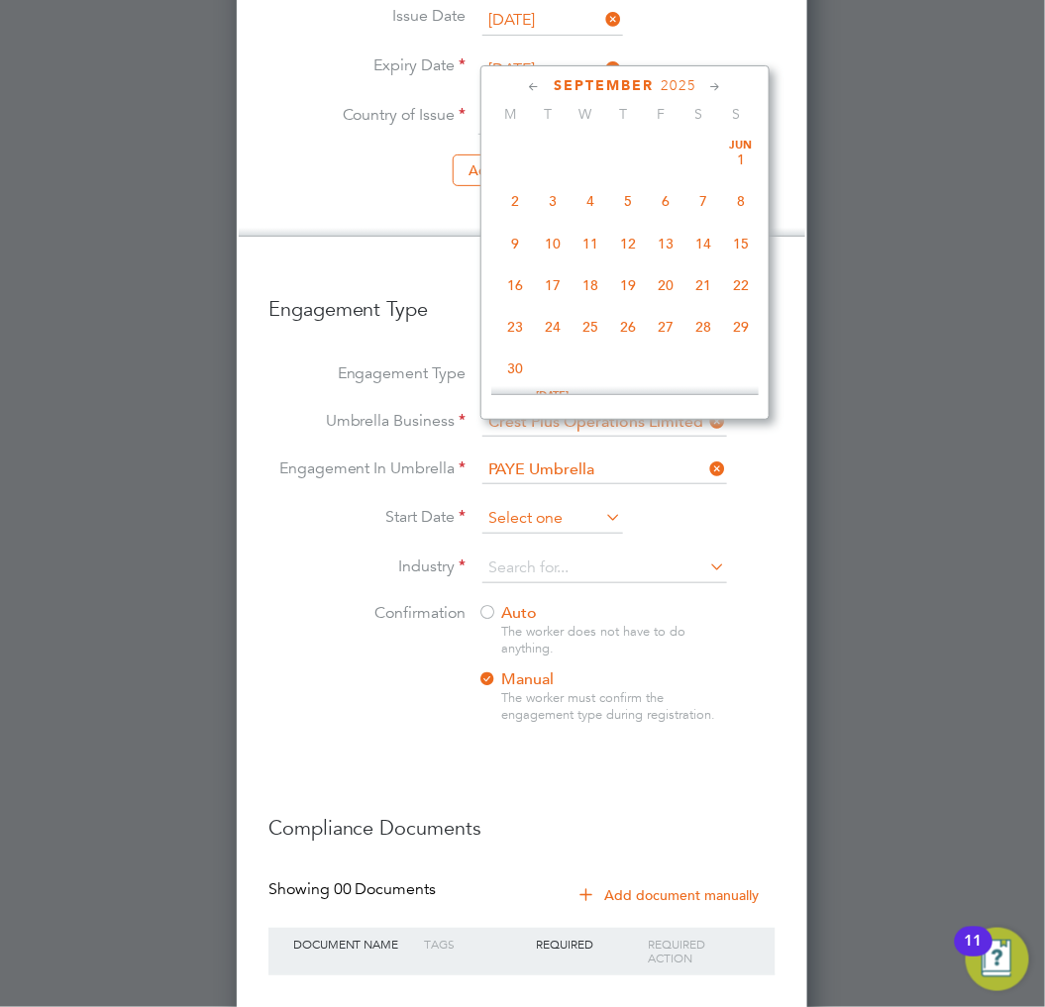
scroll to position [764, 0]
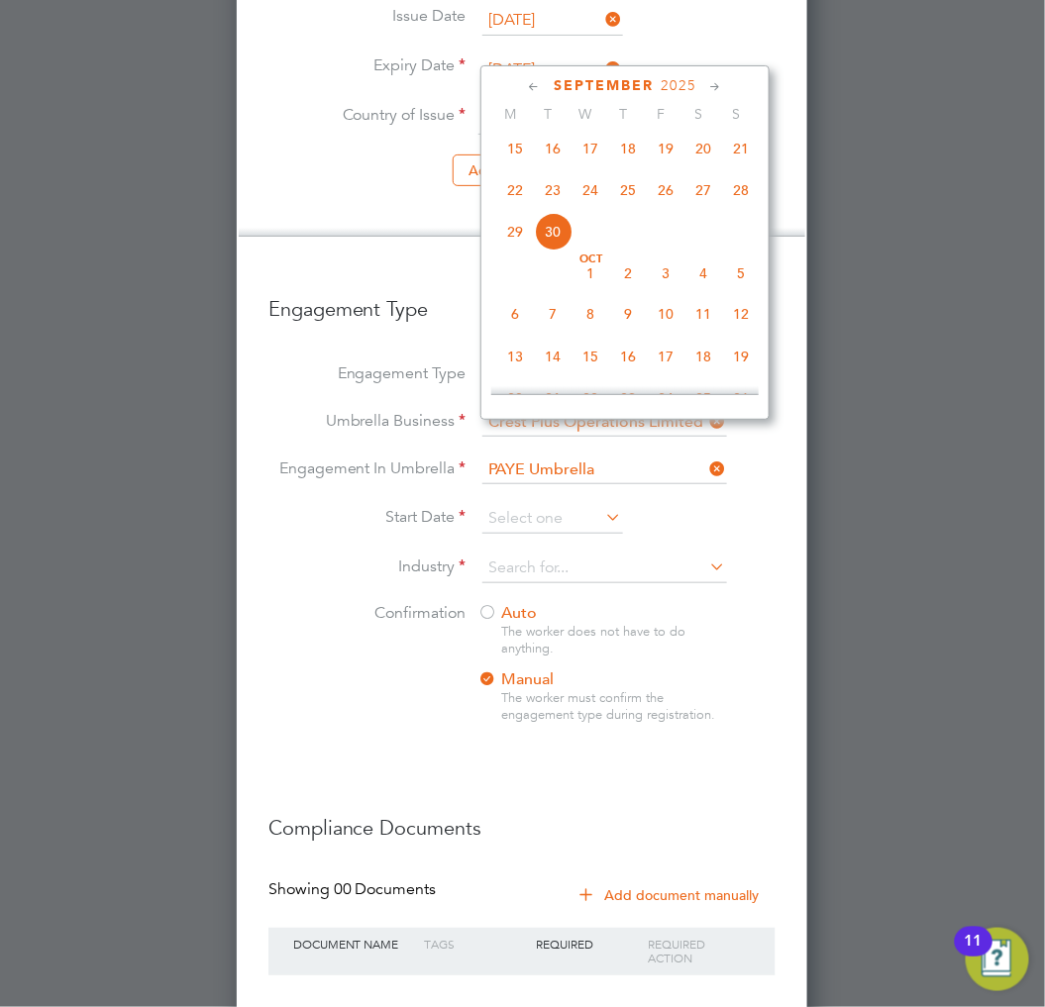
click at [664, 194] on span "26" at bounding box center [666, 190] width 38 height 38
type input "26 Sep 2025"
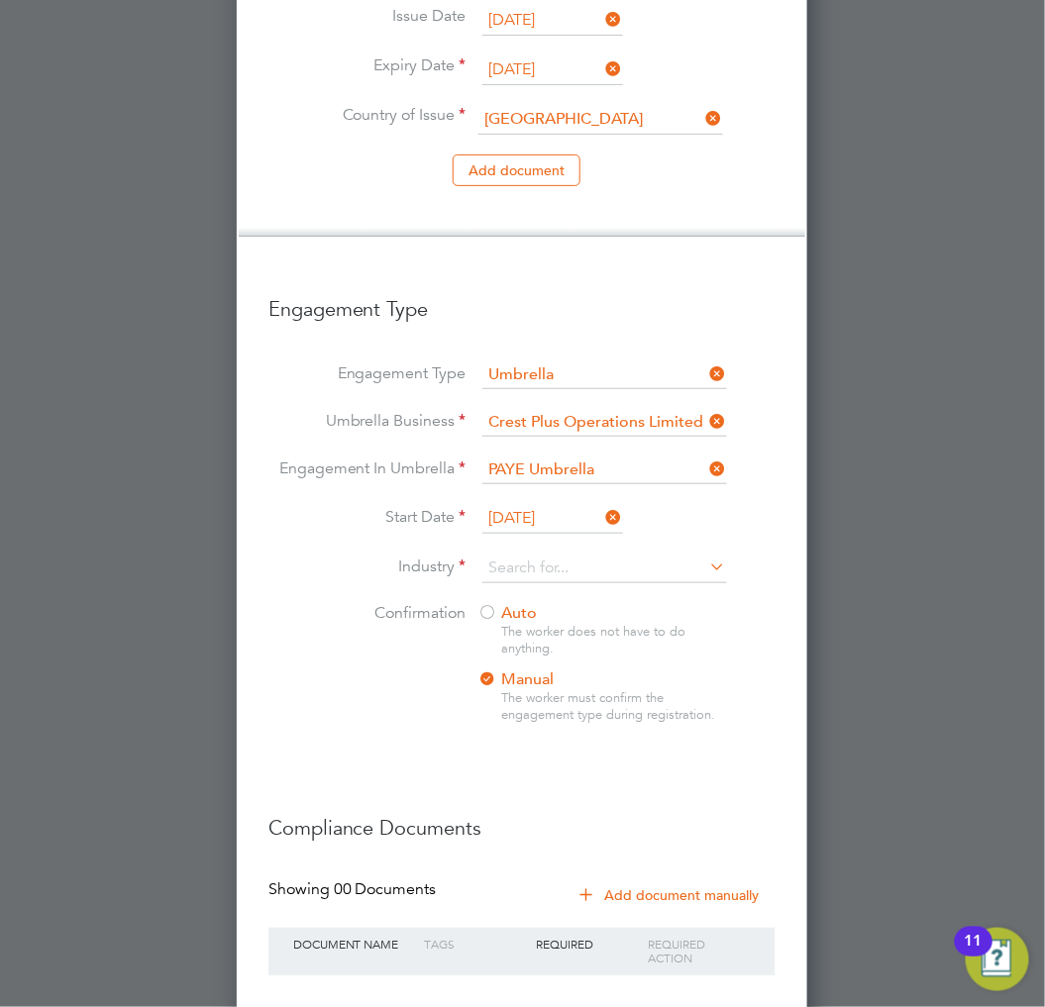
click at [546, 504] on li "Start Date 26 Sep 2025" at bounding box center [521, 529] width 507 height 50
click at [533, 554] on input at bounding box center [604, 569] width 245 height 30
click at [537, 636] on li "Construction" at bounding box center [604, 646] width 247 height 27
type input "Construction"
click at [496, 604] on div at bounding box center [488, 614] width 20 height 20
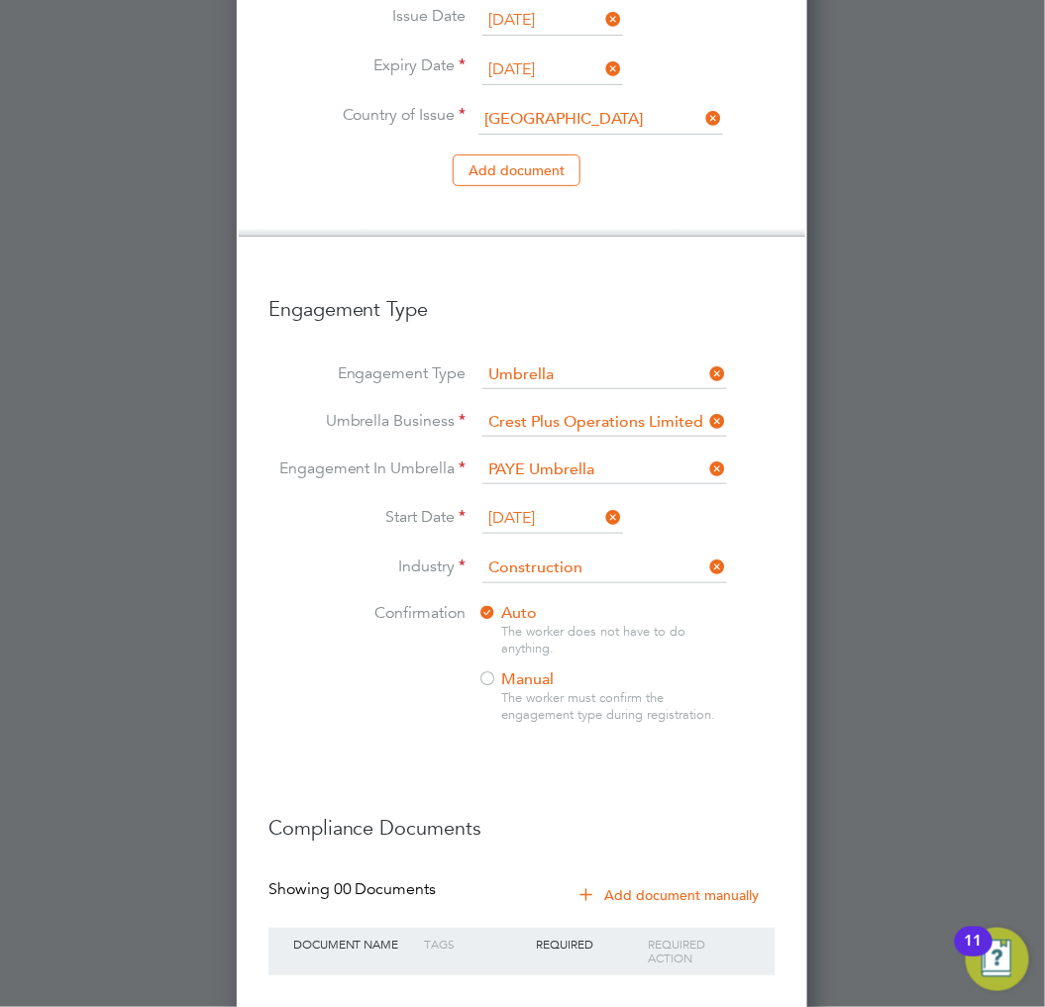
scroll to position [1989, 0]
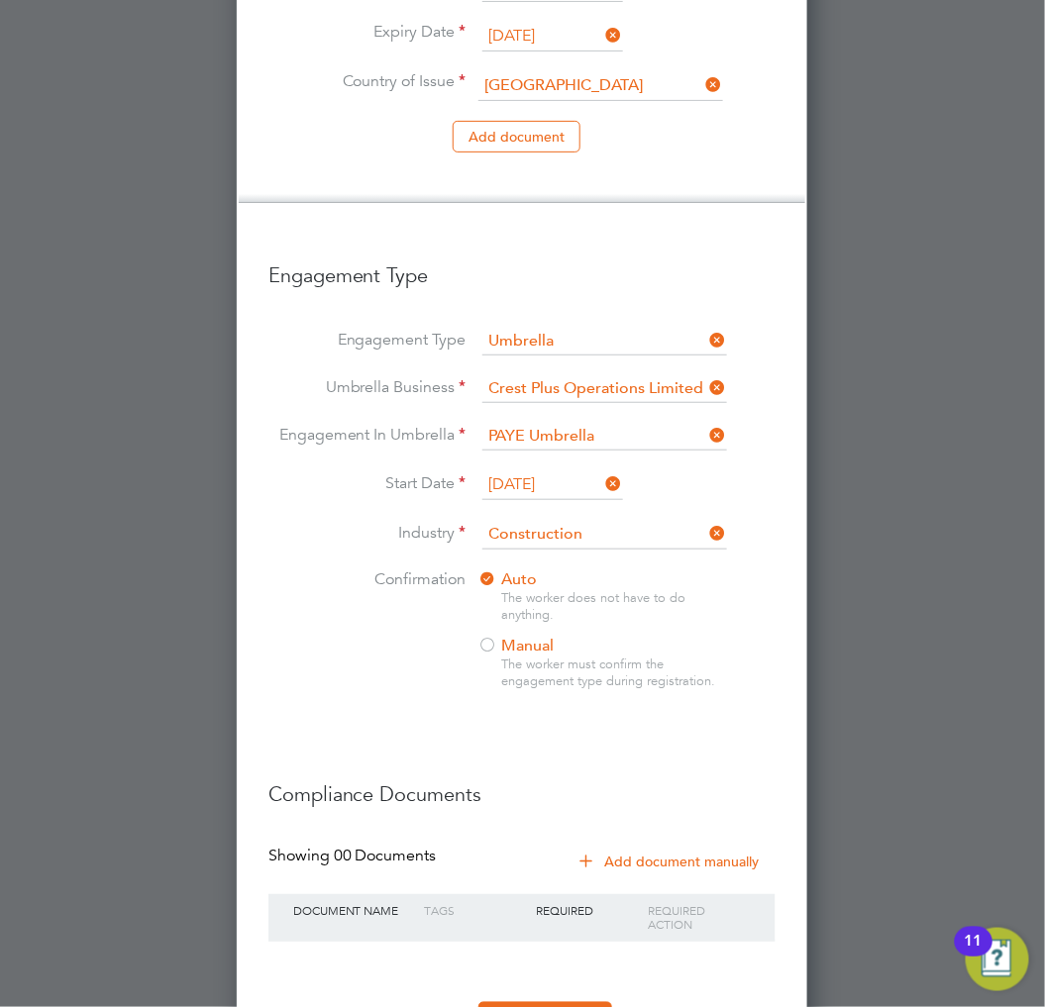
drag, startPoint x: 546, startPoint y: 932, endPoint x: 539, endPoint y: 825, distance: 107.2
click at [546, 1003] on button "Register Worker" at bounding box center [545, 1019] width 134 height 32
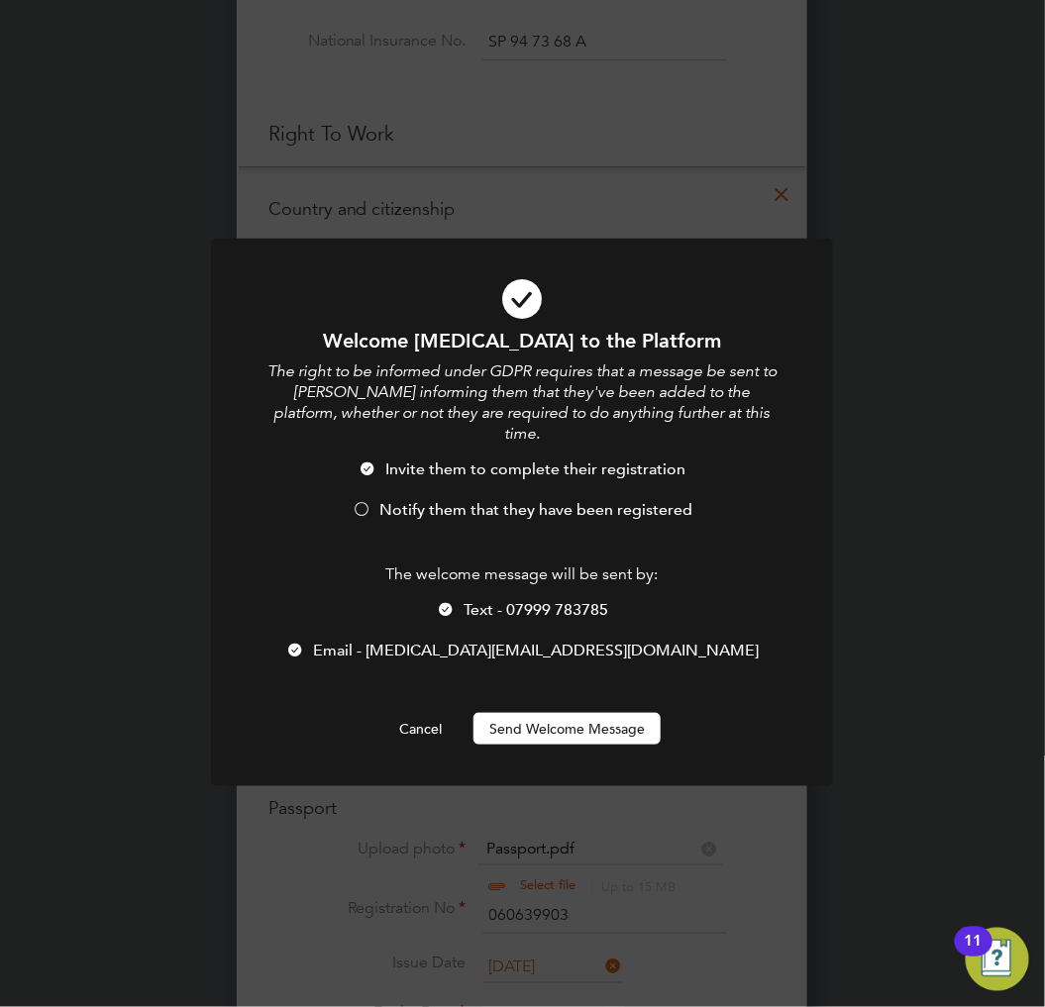
click at [463, 500] on span "Notify them that they have been registered" at bounding box center [535, 510] width 313 height 20
click at [559, 713] on button "Send Welcome Message" at bounding box center [567, 729] width 187 height 32
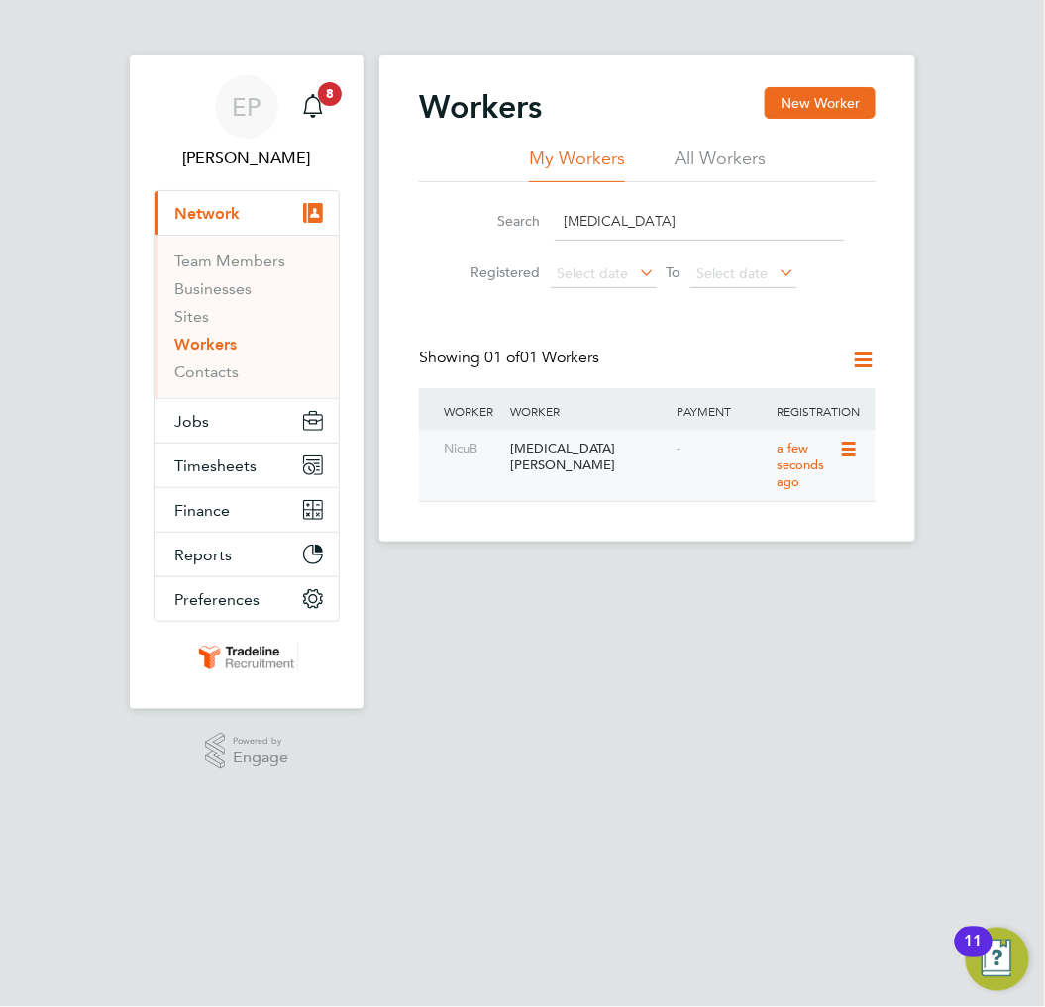
click at [618, 469] on div "NicuB Nicu Boanda - a few seconds ago" at bounding box center [647, 466] width 457 height 70
click at [751, 462] on div "-" at bounding box center [723, 449] width 100 height 37
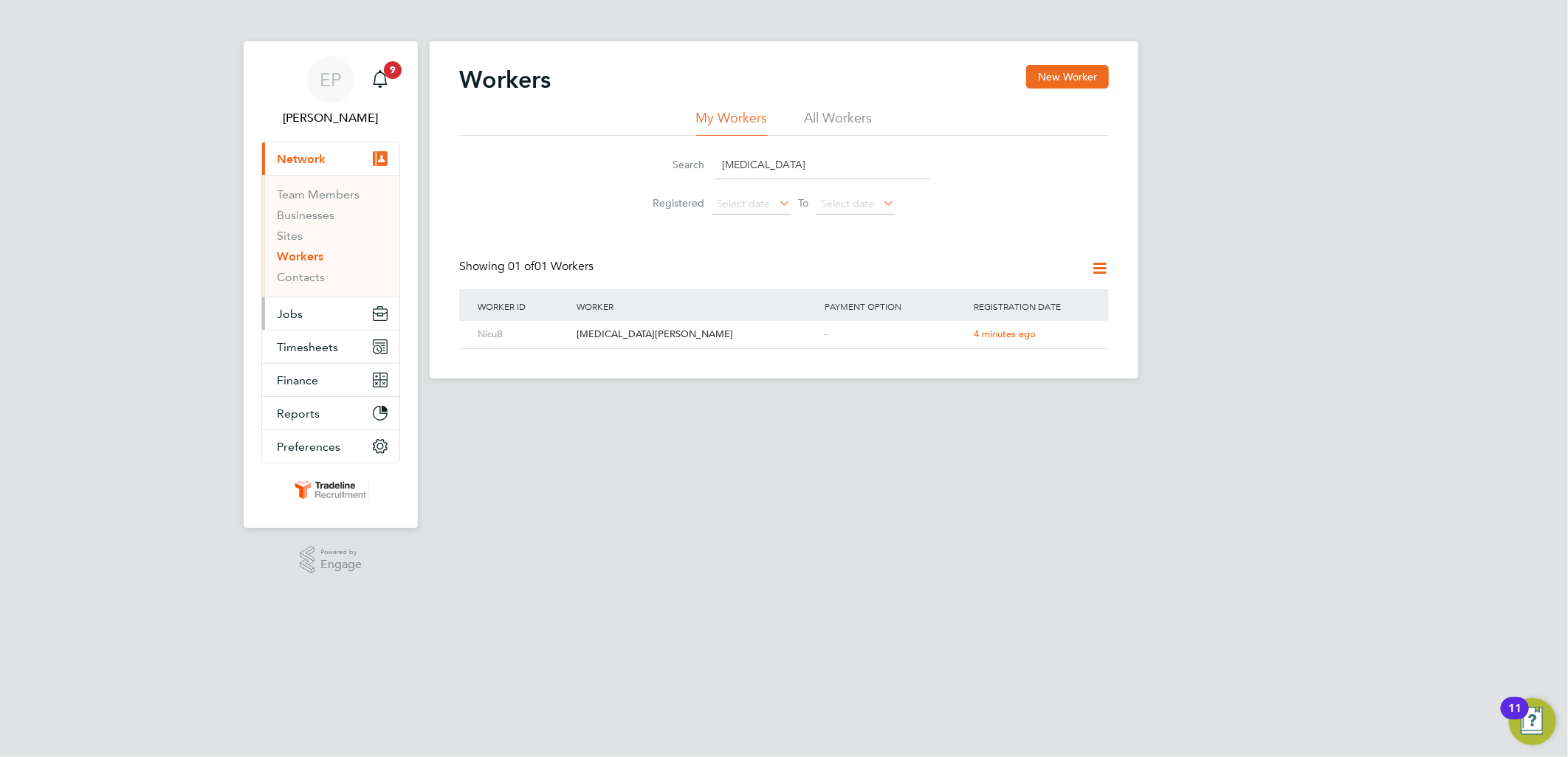
click at [306, 314] on button "Jobs" at bounding box center [331, 314] width 137 height 33
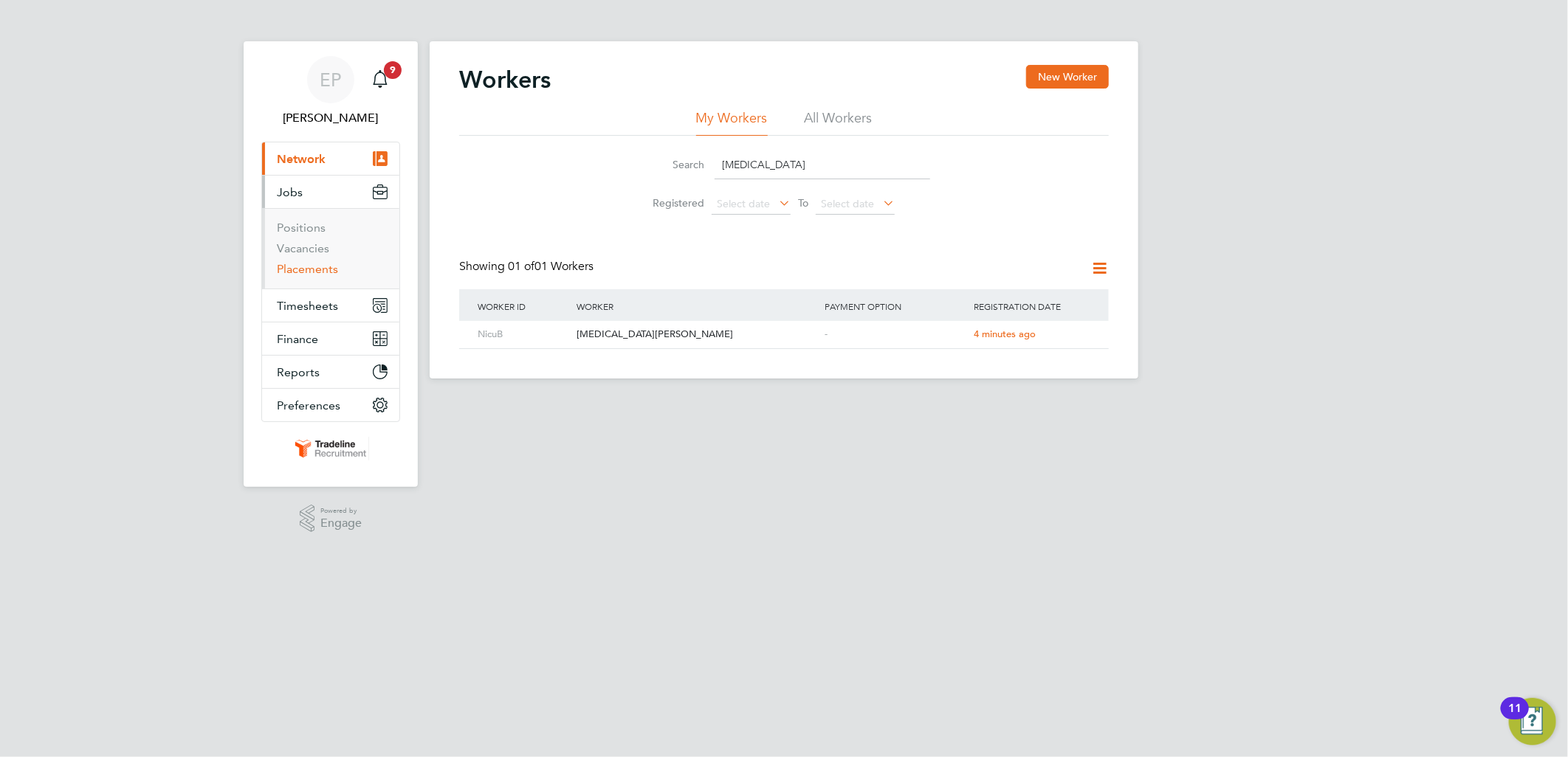
click at [313, 273] on link "Placements" at bounding box center [307, 269] width 61 height 14
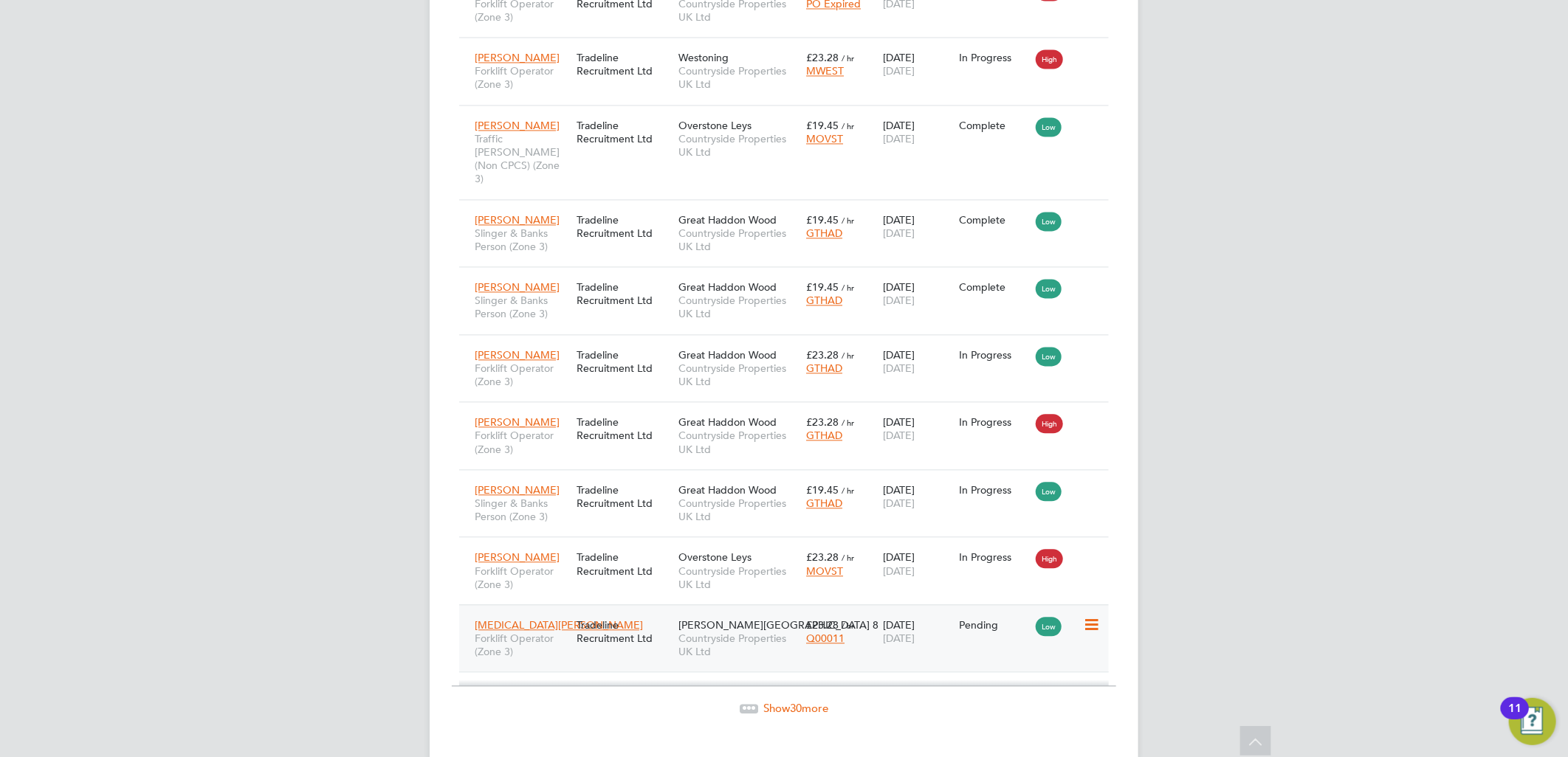
click at [1087, 616] on icon at bounding box center [1090, 625] width 15 height 18
click at [970, 682] on li "Start" at bounding box center [1023, 691] width 151 height 21
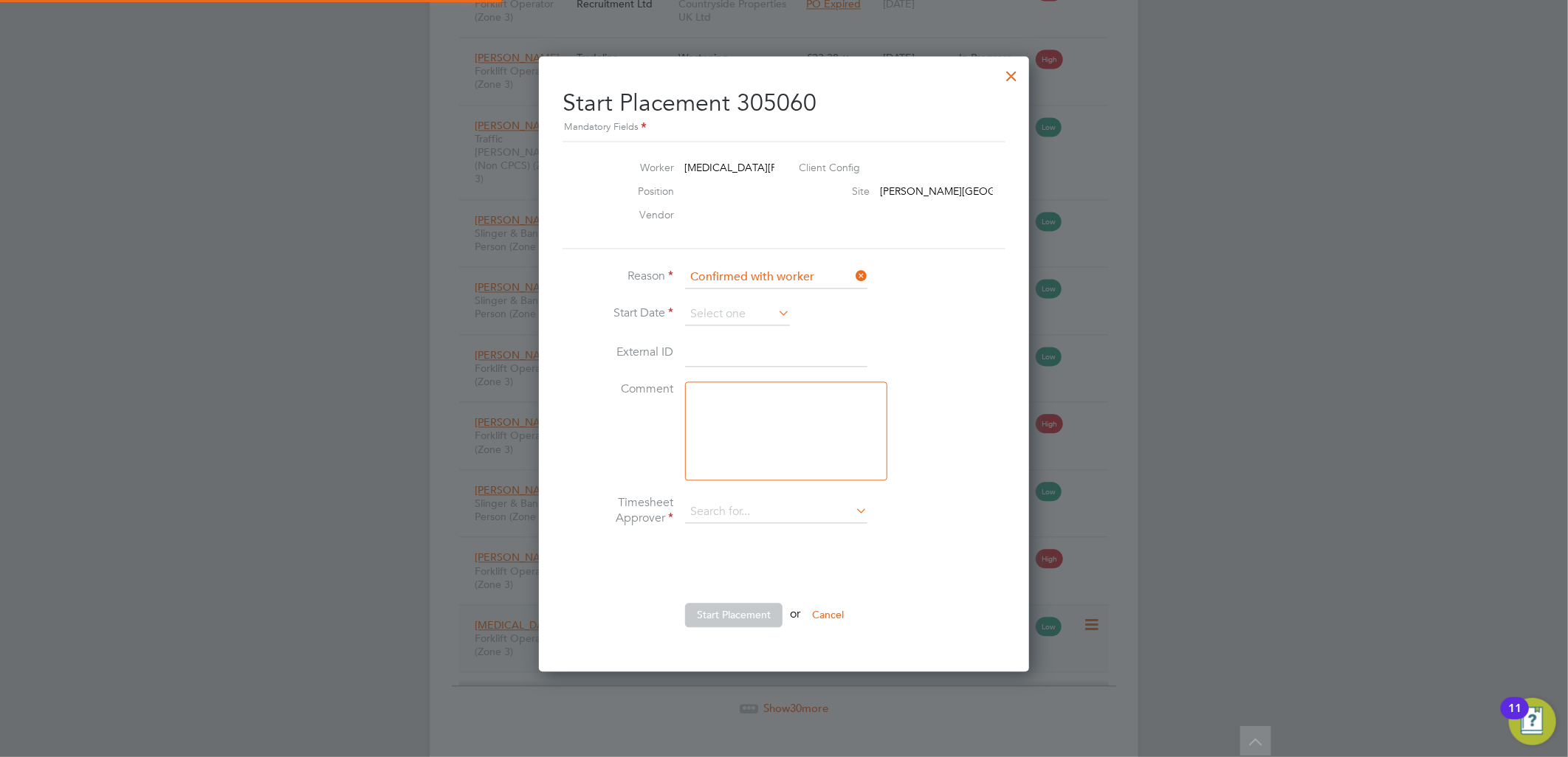
type input "[PERSON_NAME]"
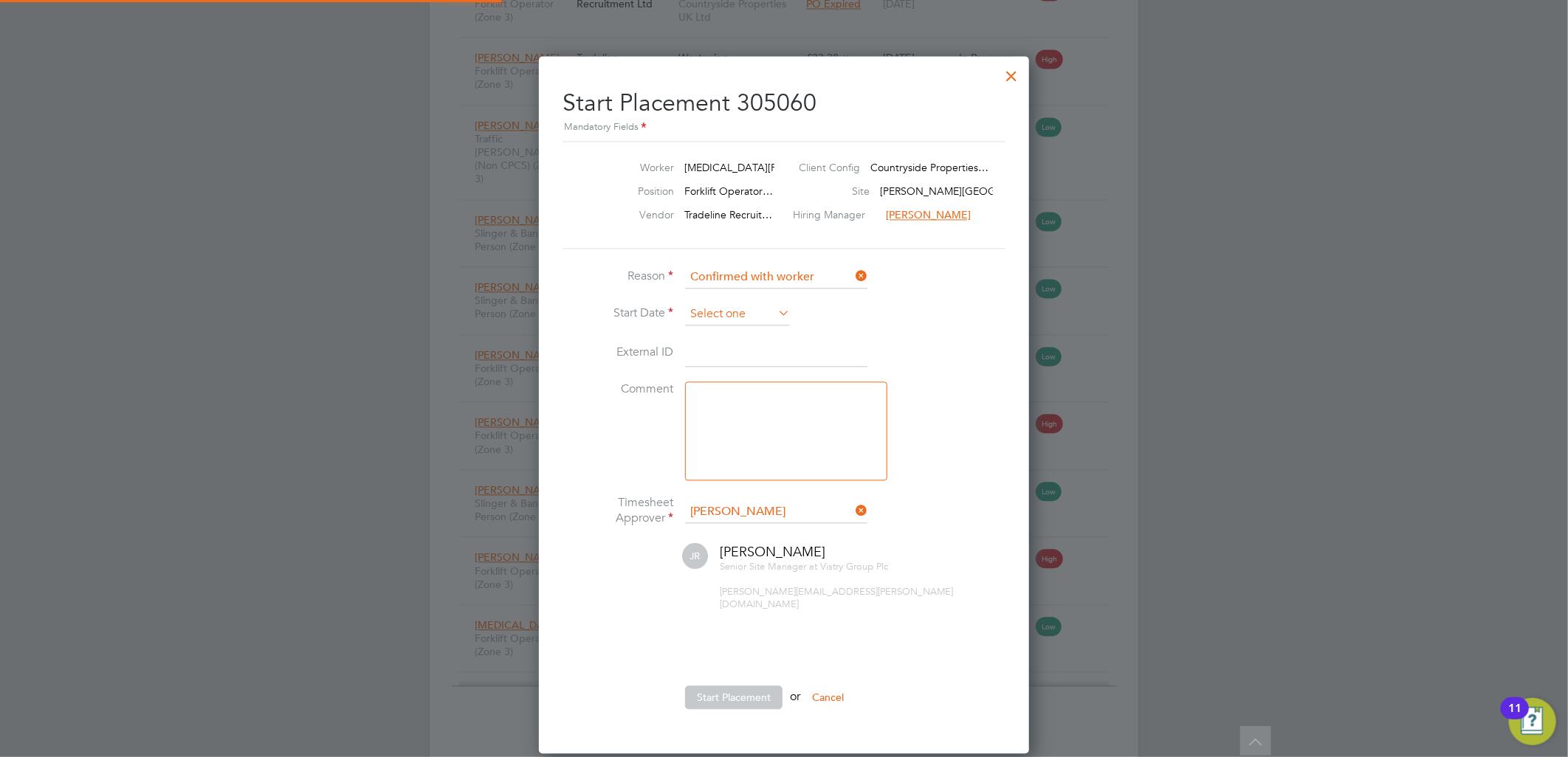
click at [734, 308] on input at bounding box center [737, 314] width 105 height 22
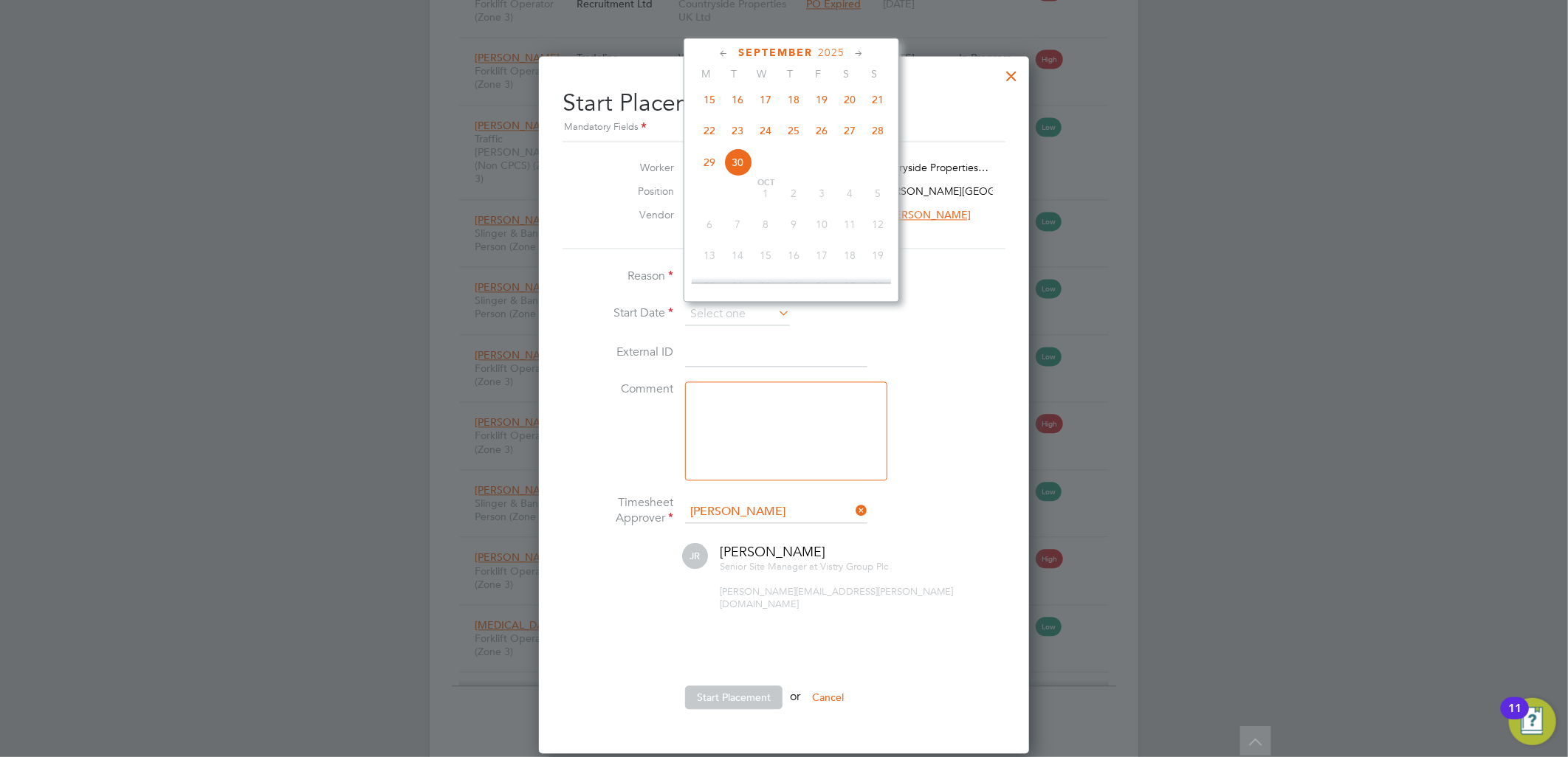
click at [824, 141] on span "26" at bounding box center [822, 130] width 28 height 28
type input "[DATE]"
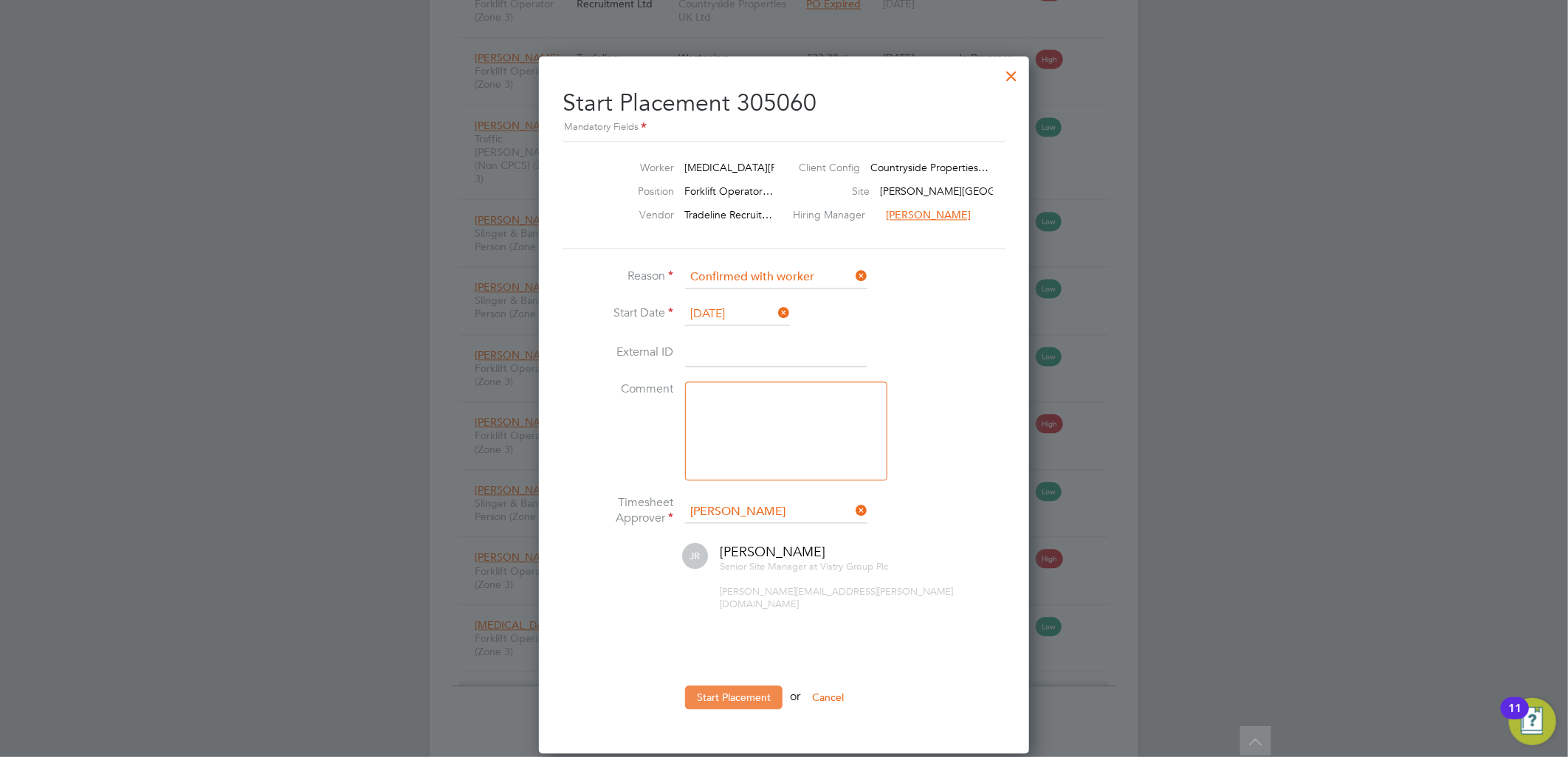
click at [732, 687] on button "Start Placement" at bounding box center [733, 697] width 98 height 24
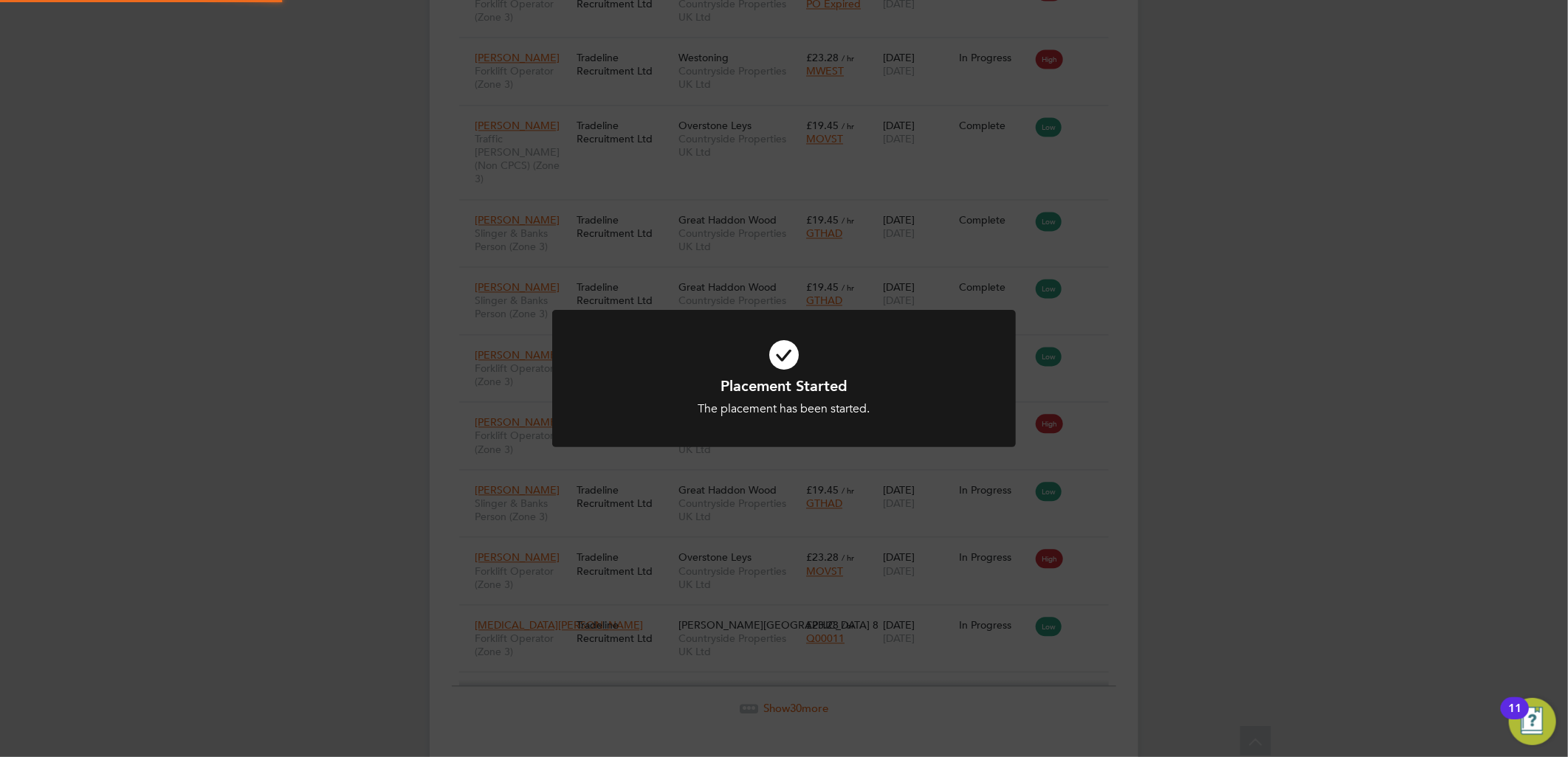
click at [821, 341] on icon at bounding box center [784, 355] width 384 height 57
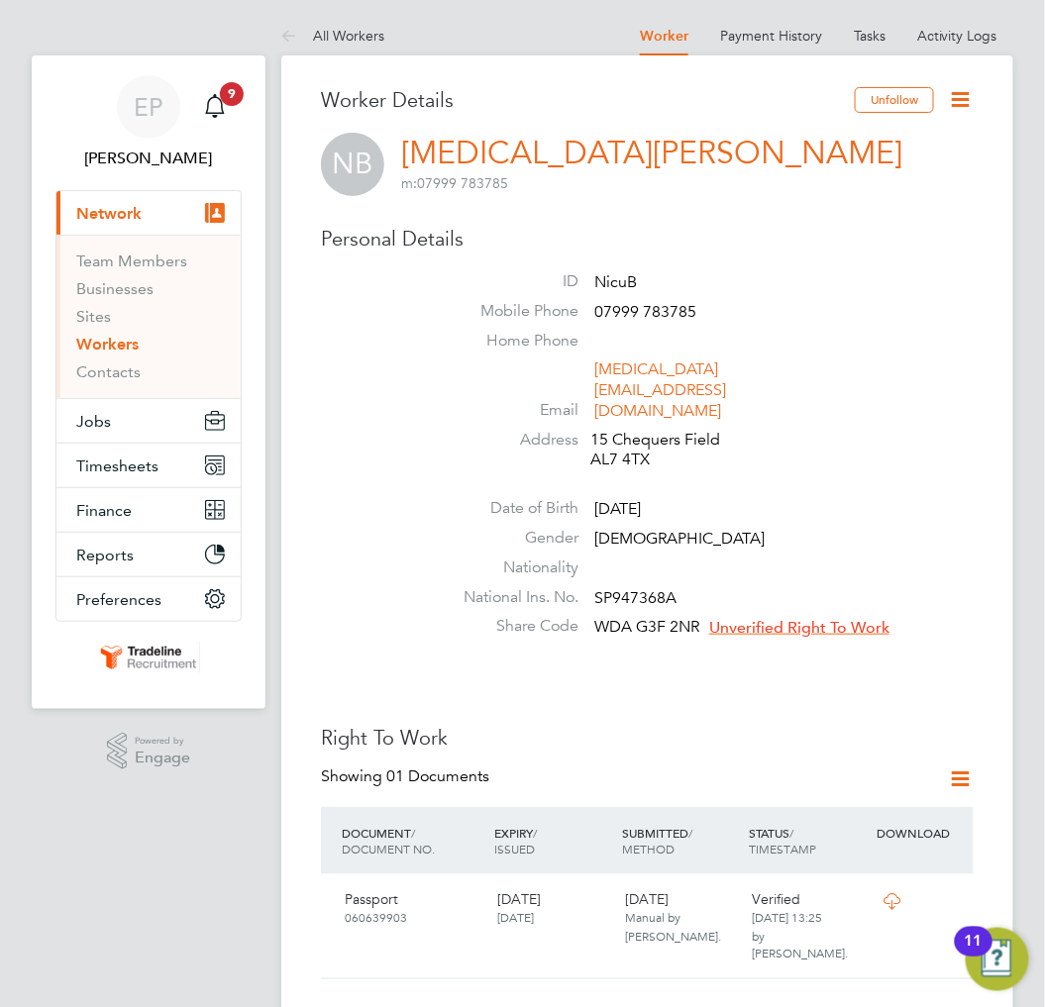
click at [719, 618] on span "Unverified Right To Work" at bounding box center [799, 628] width 180 height 20
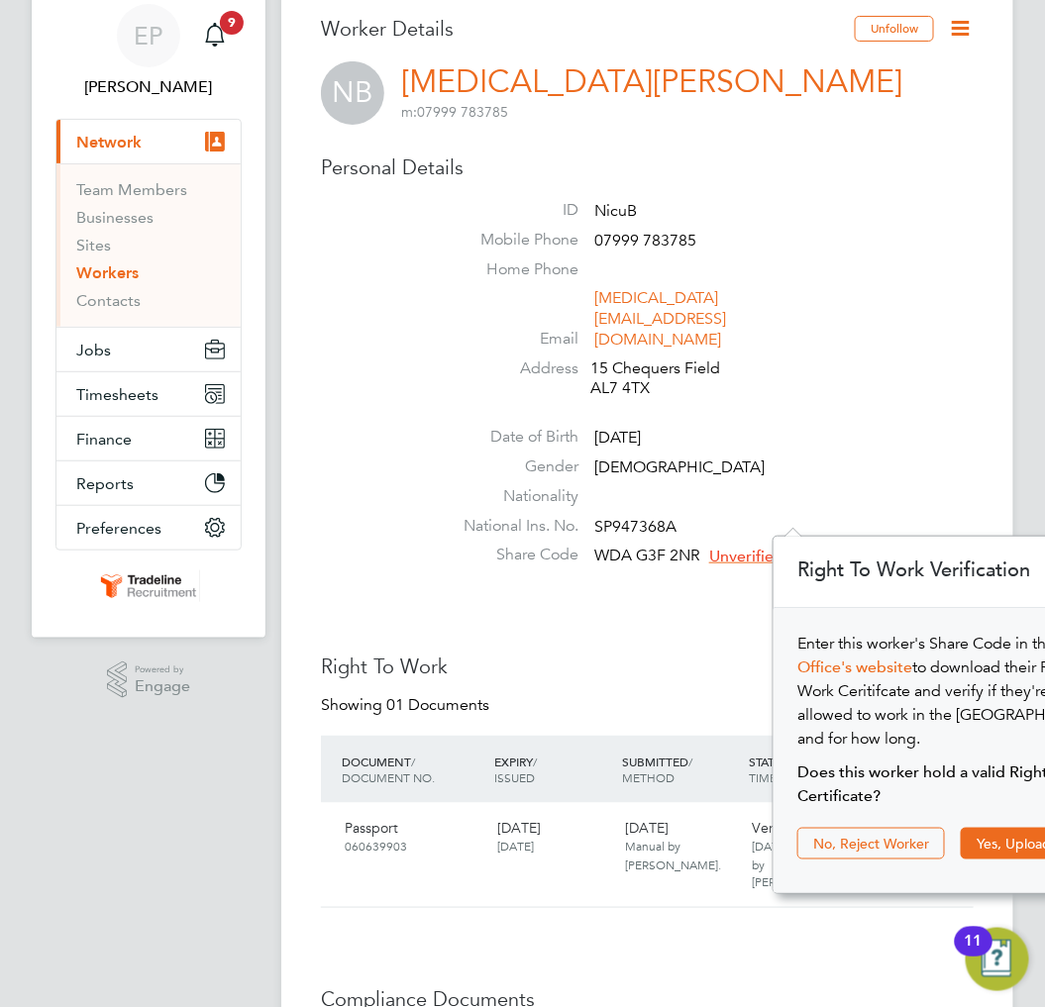
scroll to position [110, 0]
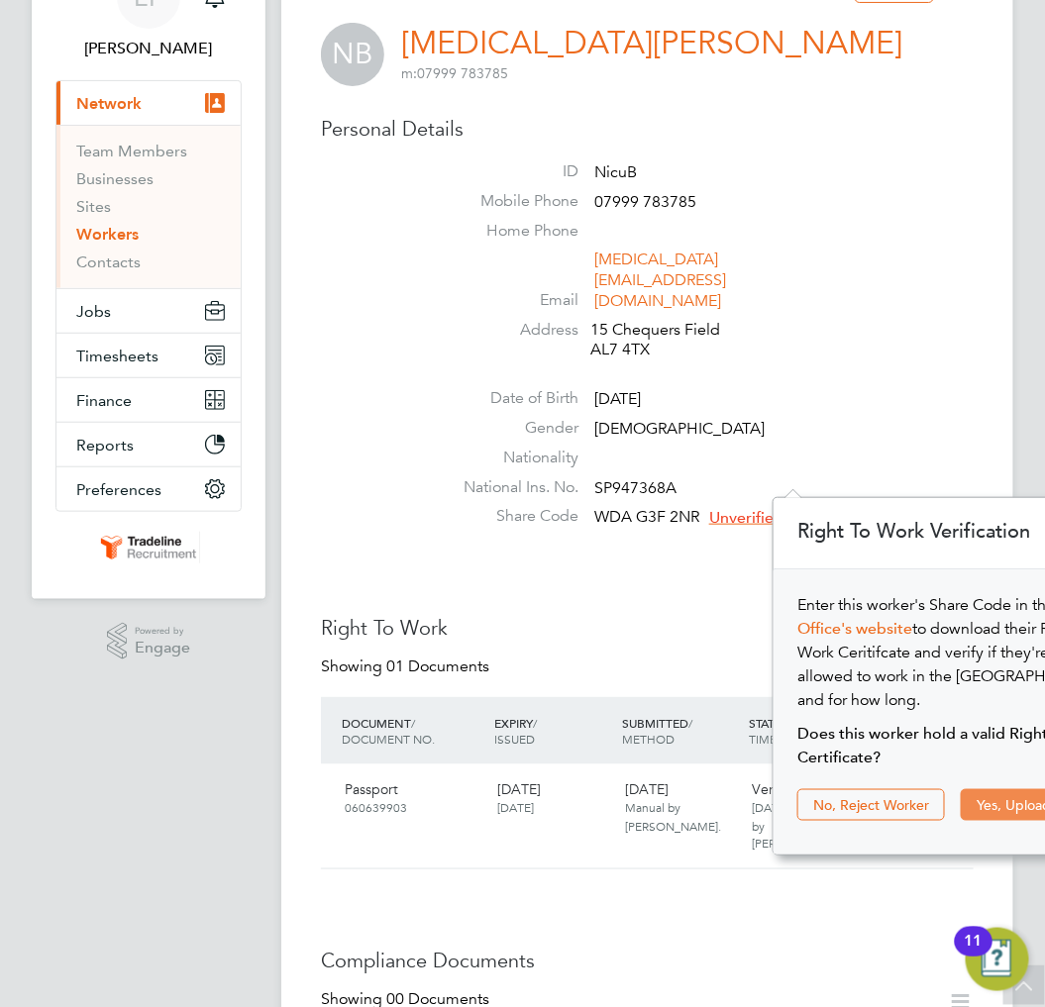
click at [997, 790] on button "Yes, Upload Certificate" at bounding box center [1048, 806] width 175 height 32
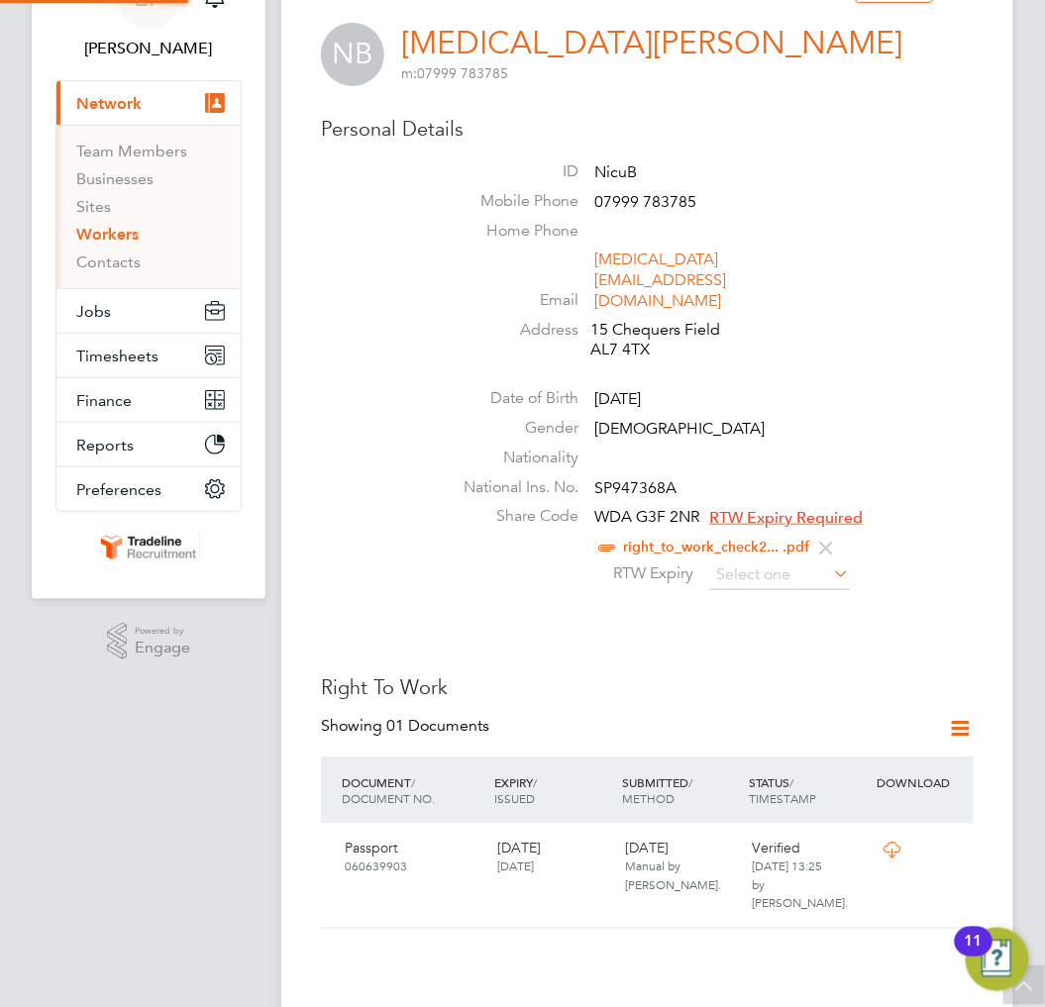
scroll to position [87, 298]
click at [746, 561] on input at bounding box center [779, 576] width 141 height 30
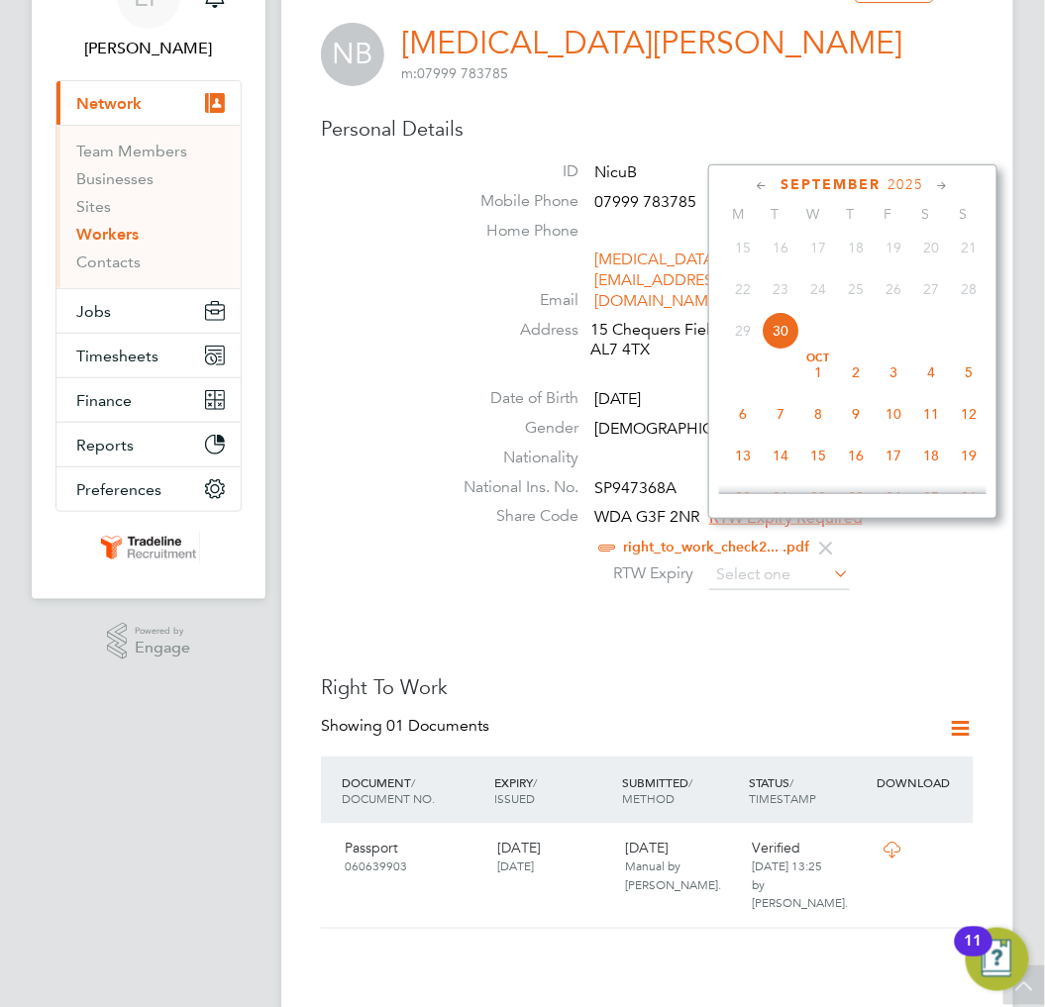
click at [917, 183] on span "2025" at bounding box center [907, 184] width 36 height 17
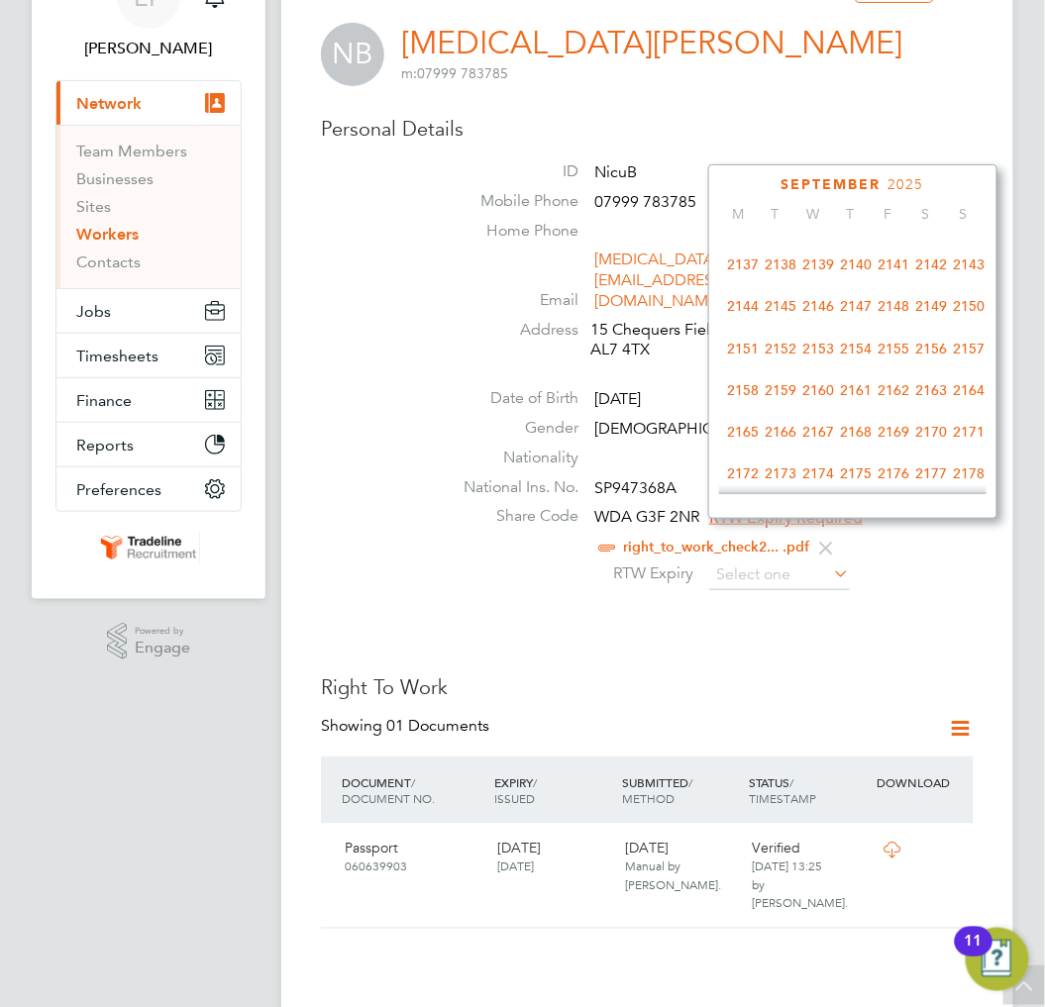
scroll to position [1179, 0]
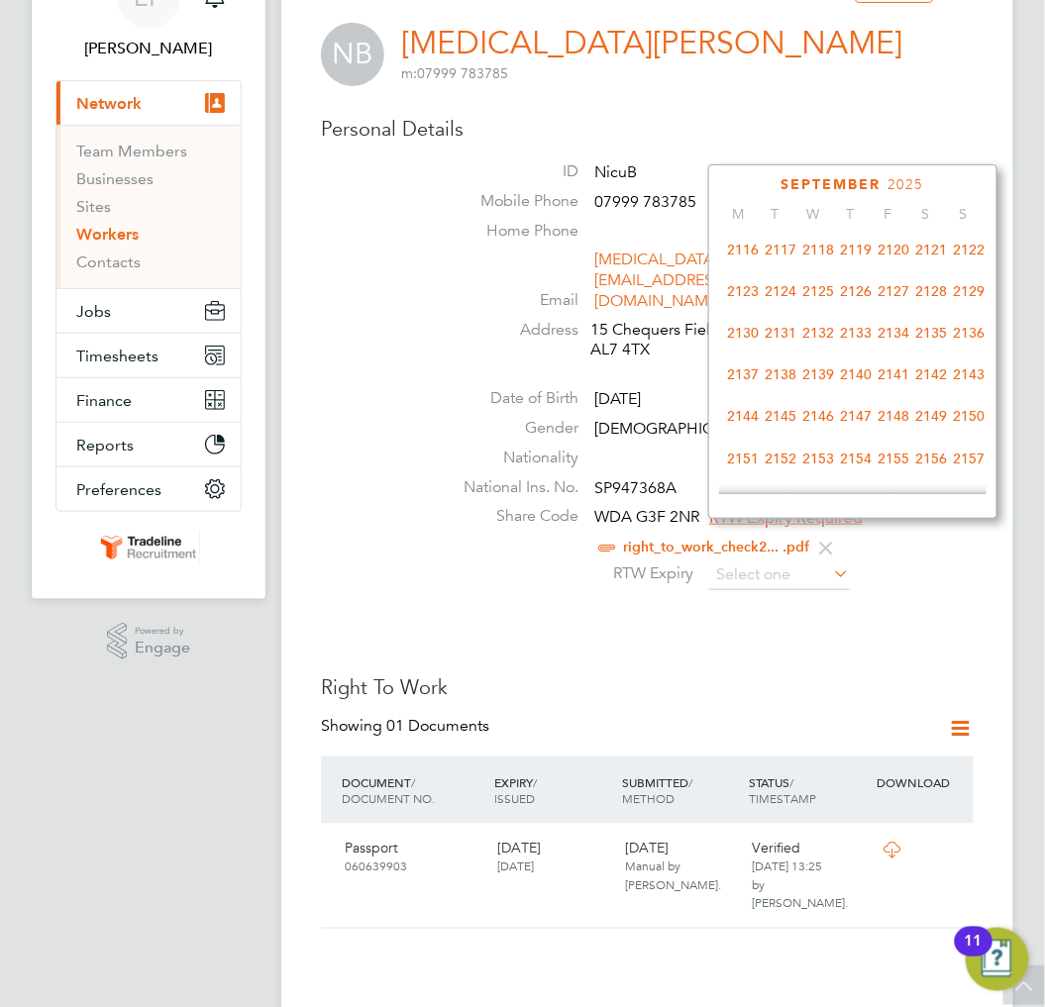
click at [824, 307] on span "2125" at bounding box center [818, 292] width 38 height 38
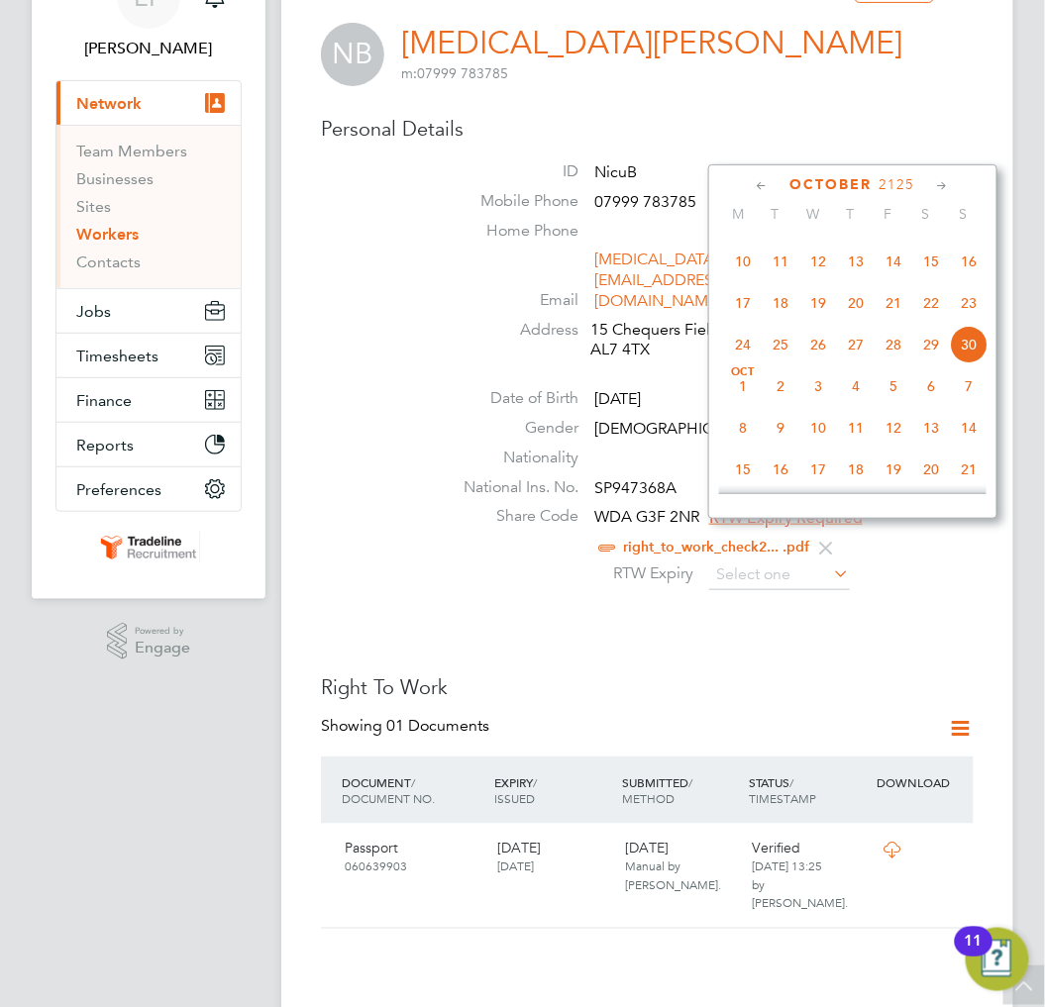
scroll to position [738, 0]
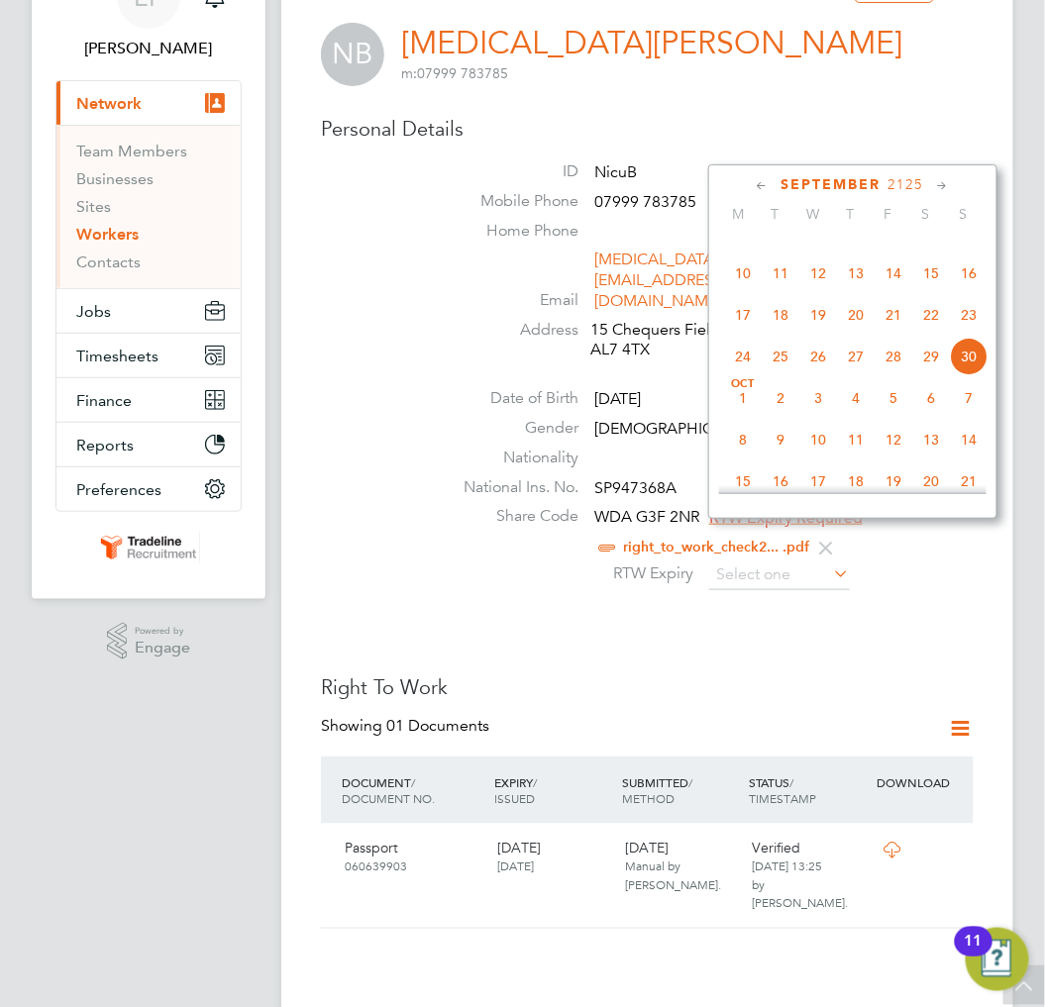
click at [969, 367] on span "30" at bounding box center [969, 357] width 38 height 38
type input "30 Sep 2125"
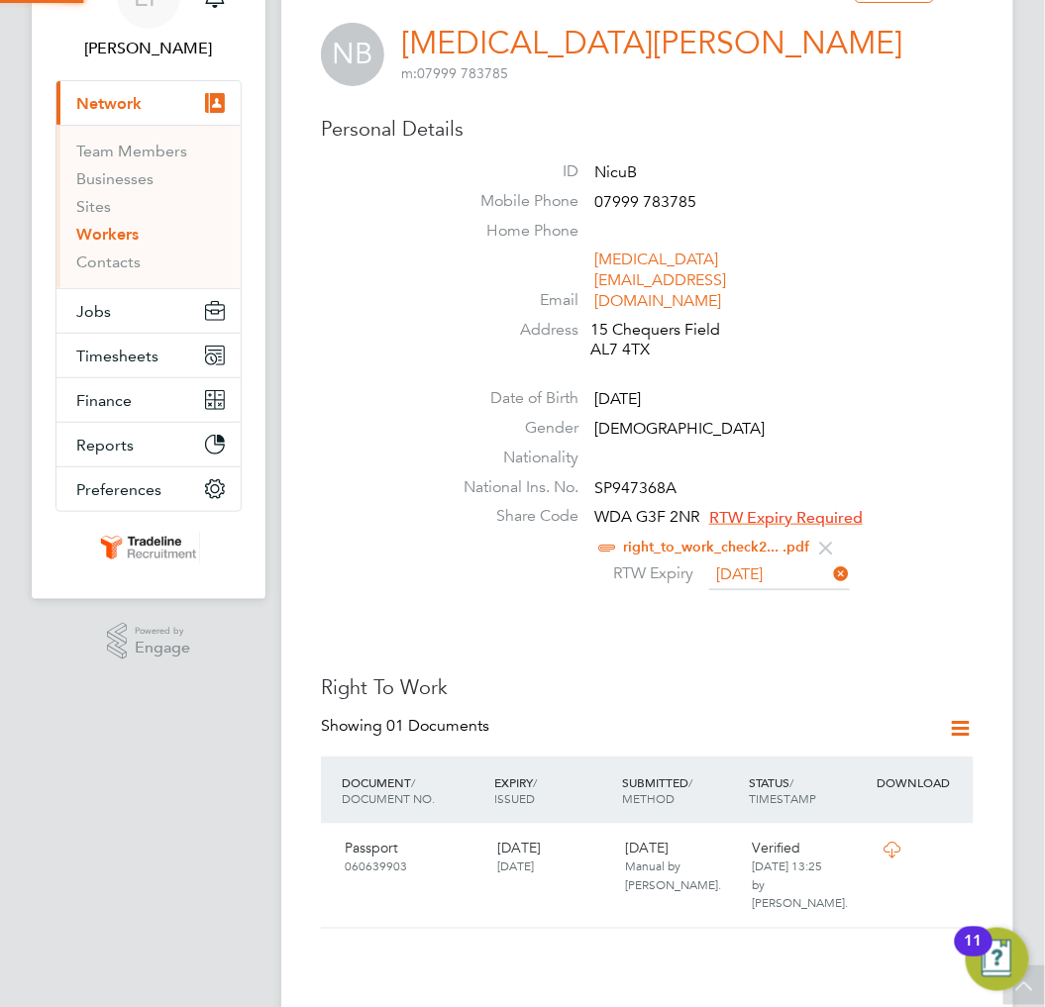
scroll to position [20, 161]
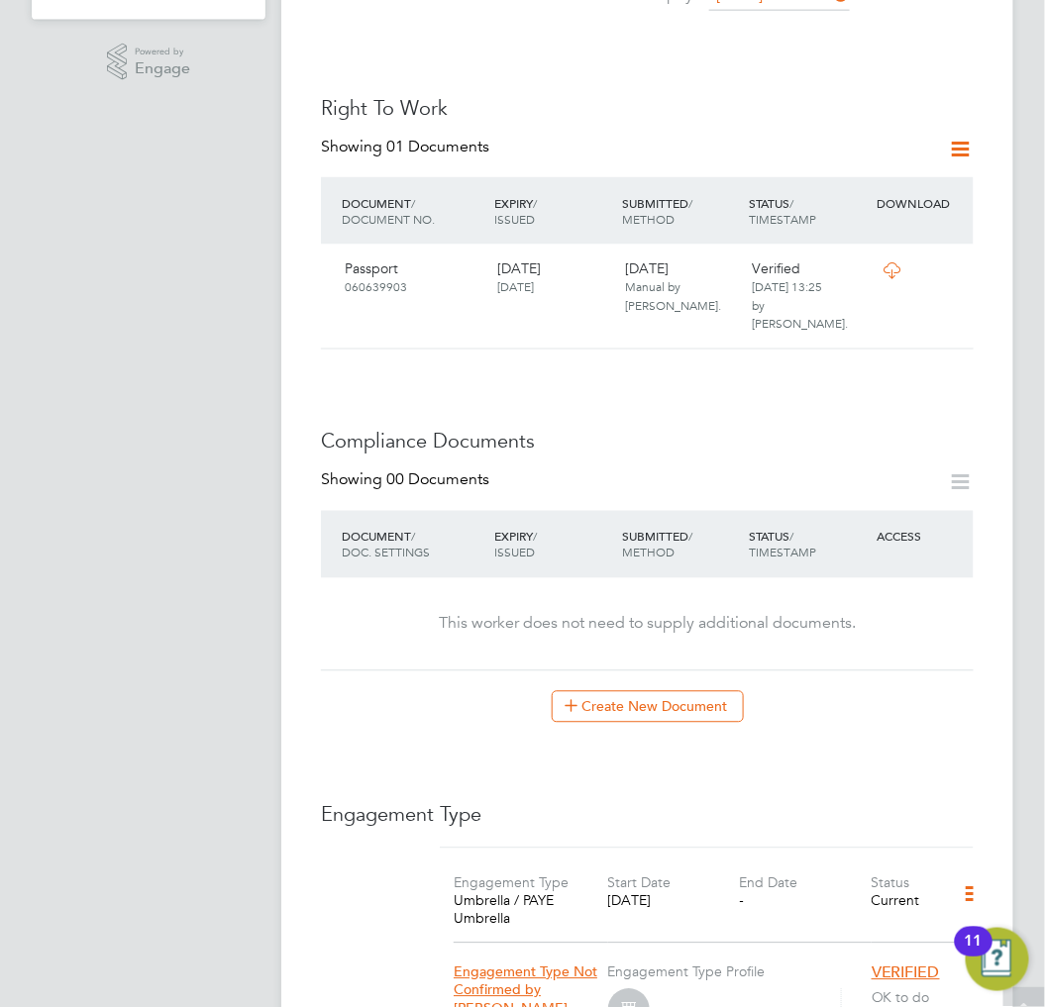
scroll to position [770, 0]
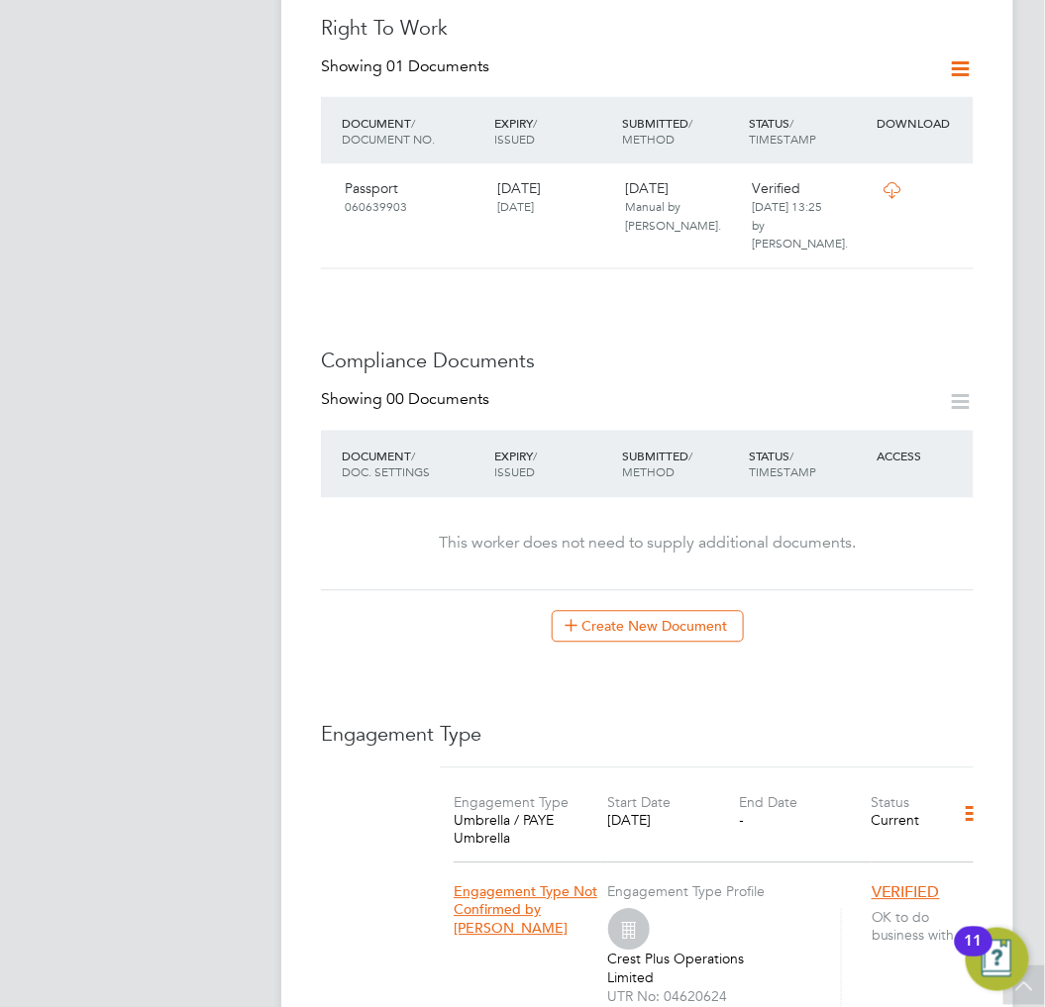
click at [652, 547] on div "Showing 00 Documents DOCUMENT / DOC. SETTINGS EXPIRY / ISSUED SUBMITTED / METHO…" at bounding box center [647, 516] width 653 height 253
click at [649, 611] on button "Create New Document" at bounding box center [648, 627] width 192 height 32
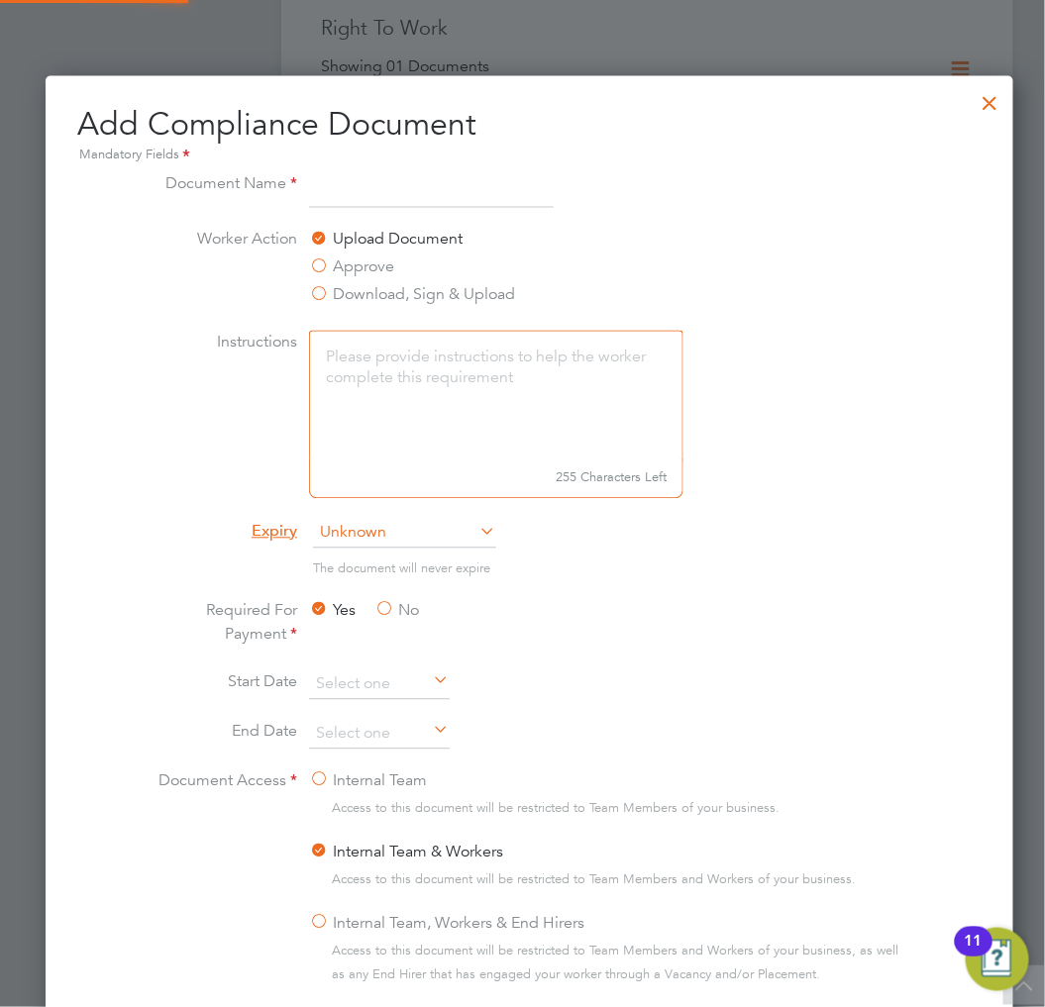
scroll to position [1037, 984]
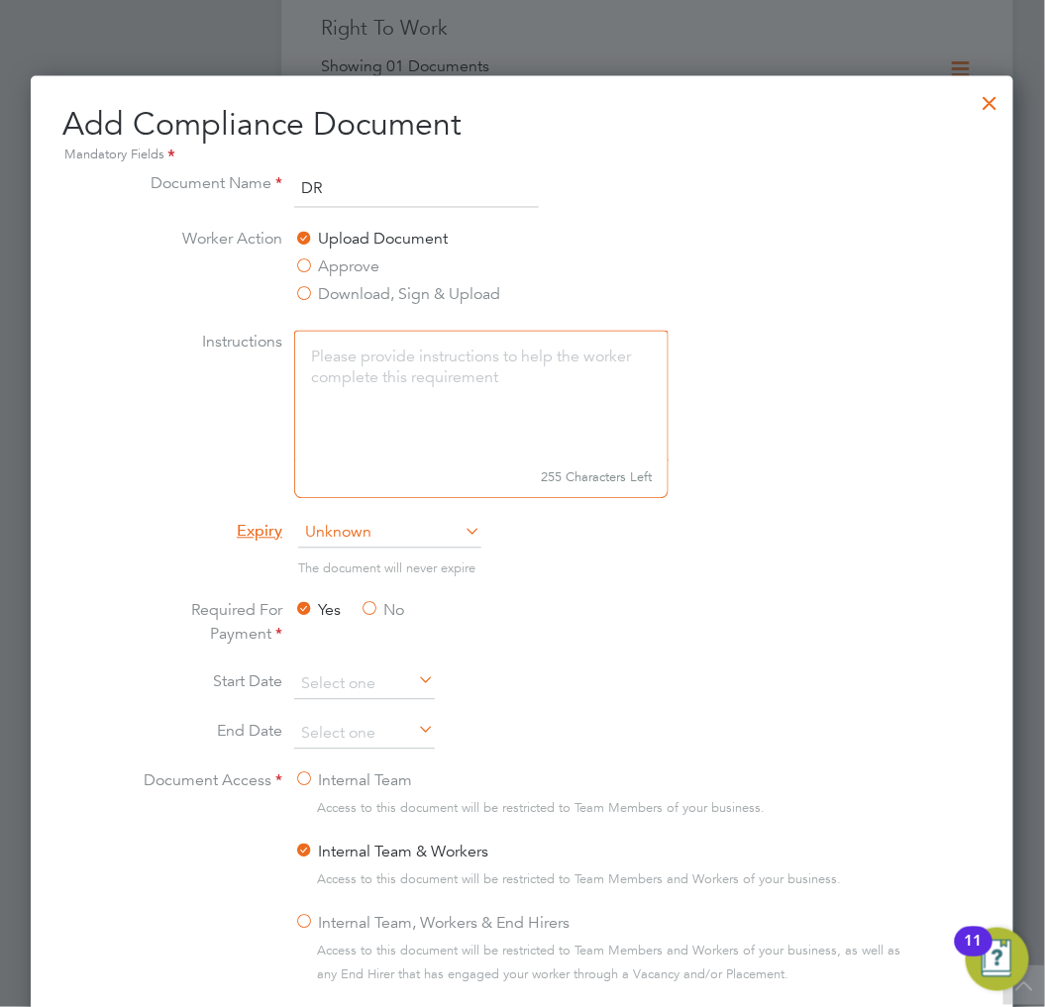
type input "Driving Licence"
click at [462, 532] on icon at bounding box center [462, 532] width 0 height 28
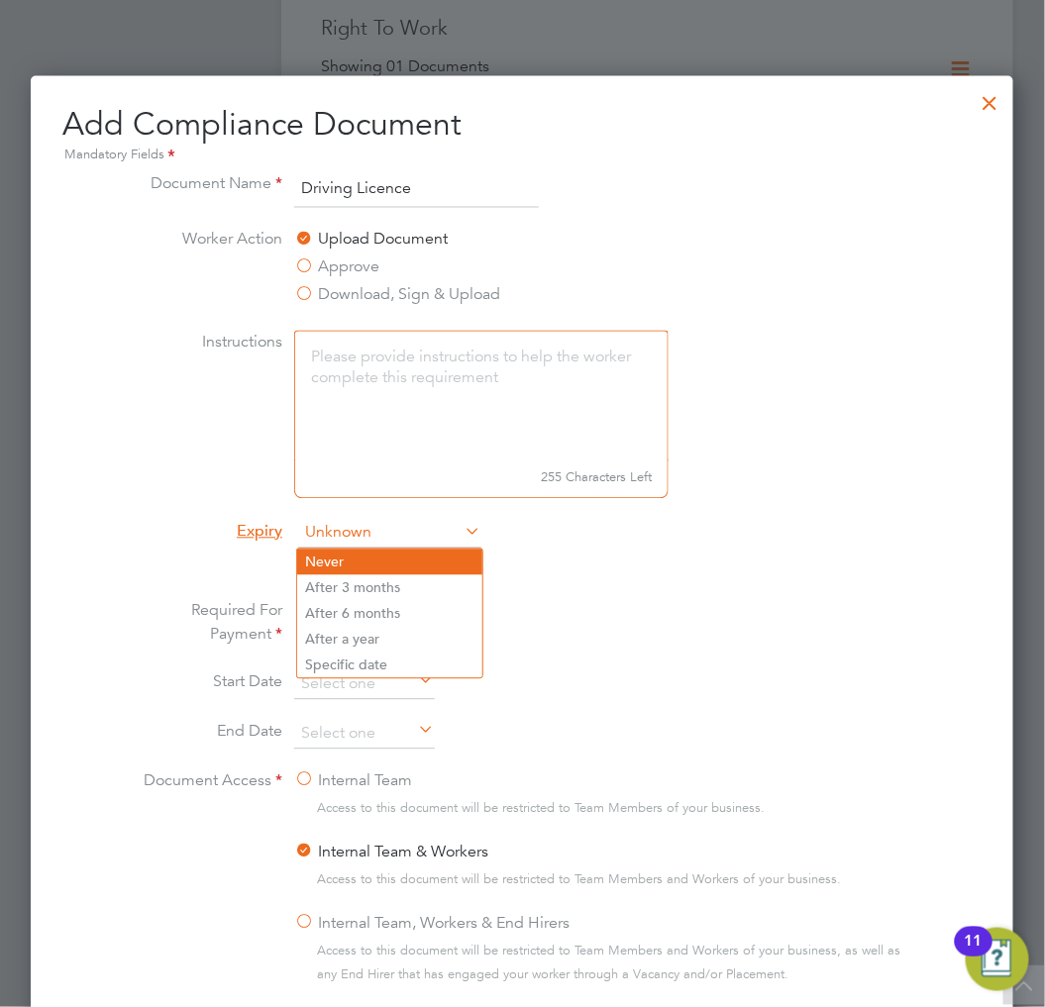
click at [353, 552] on li "Never" at bounding box center [389, 563] width 185 height 26
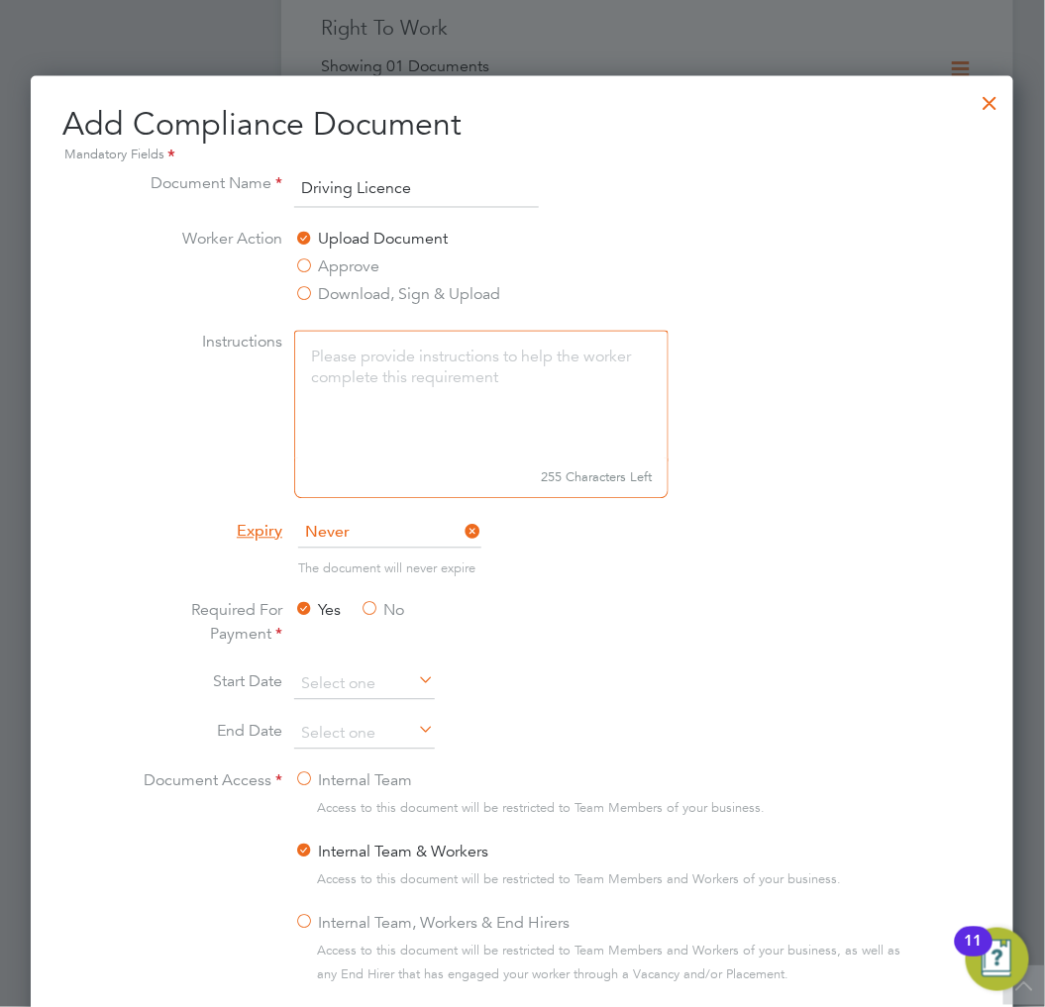
click at [689, 587] on li "The document will never expire" at bounding box center [522, 579] width 777 height 41
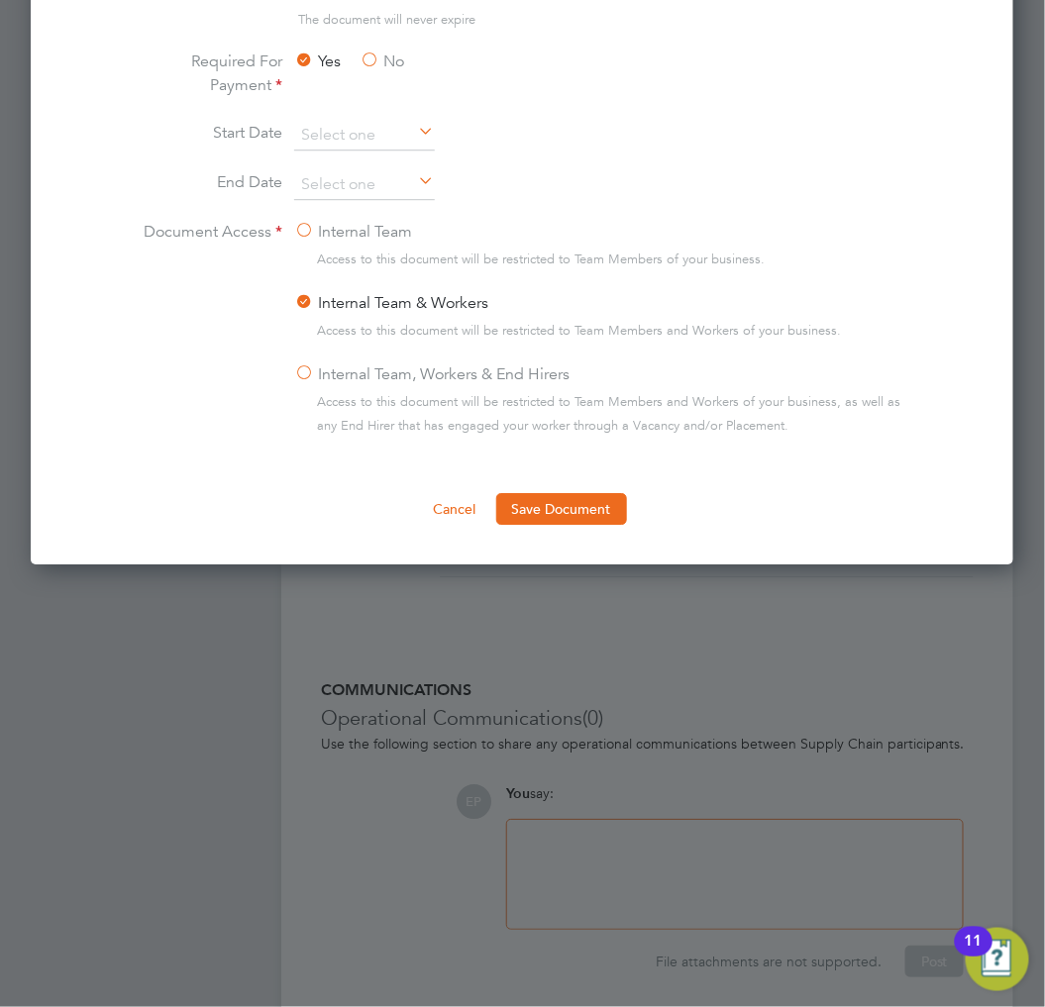
scroll to position [1321, 0]
click at [580, 508] on button "Save Document" at bounding box center [561, 508] width 131 height 32
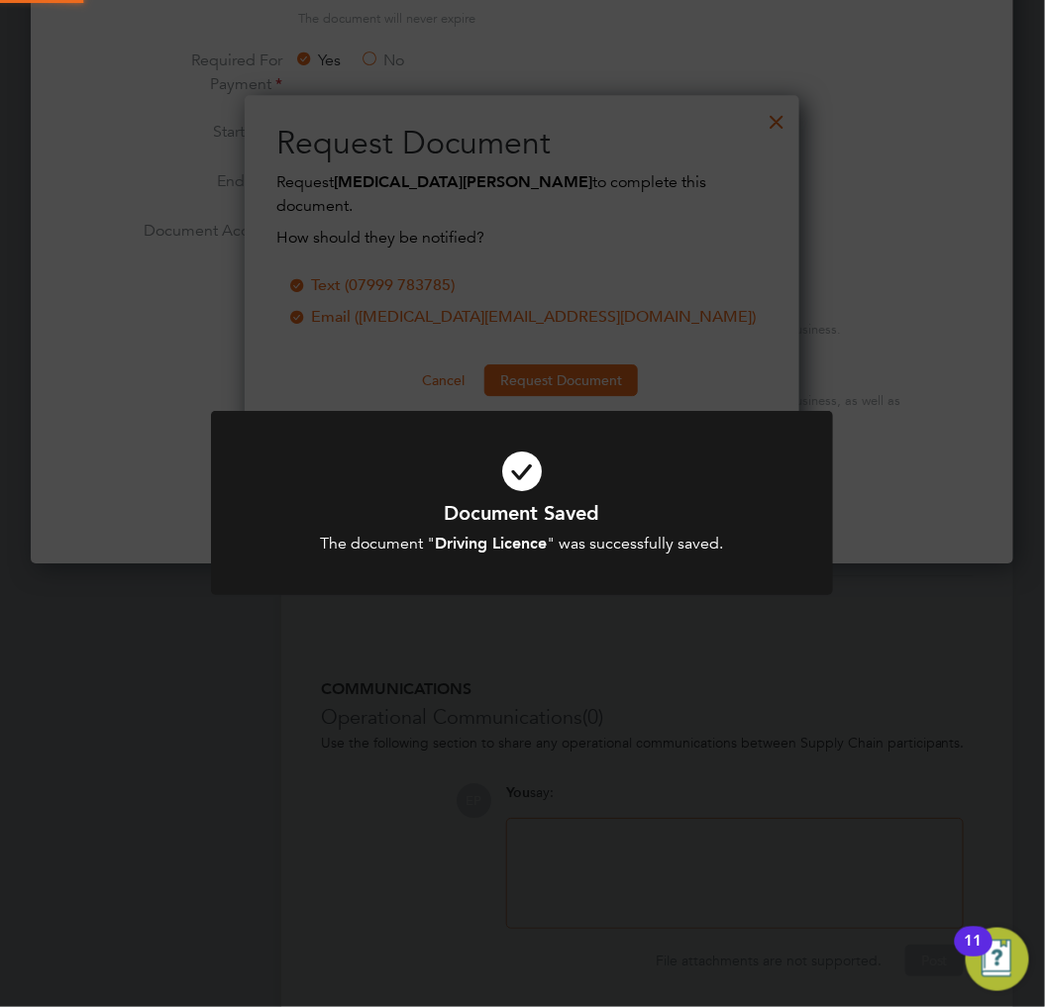
scroll to position [318, 556]
click at [556, 477] on icon at bounding box center [522, 471] width 515 height 77
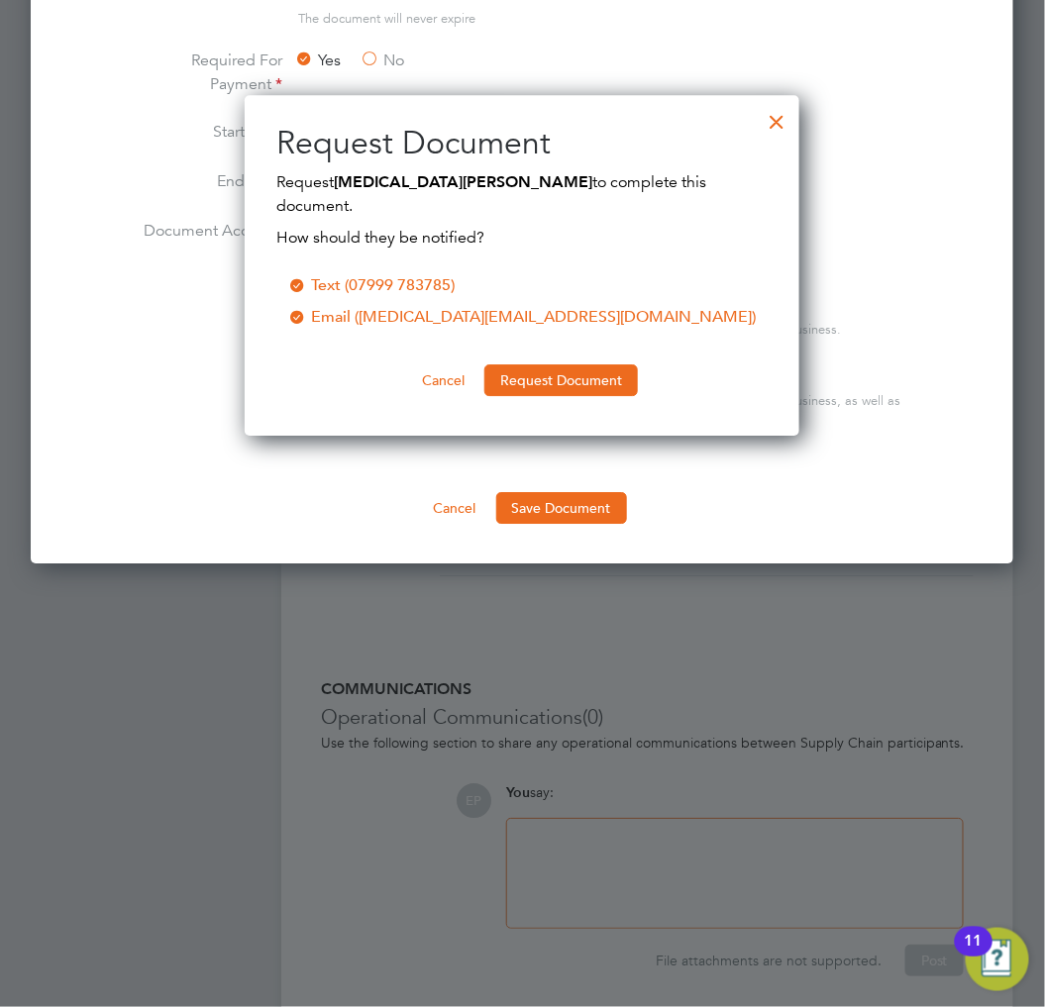
click at [785, 124] on div at bounding box center [777, 117] width 36 height 36
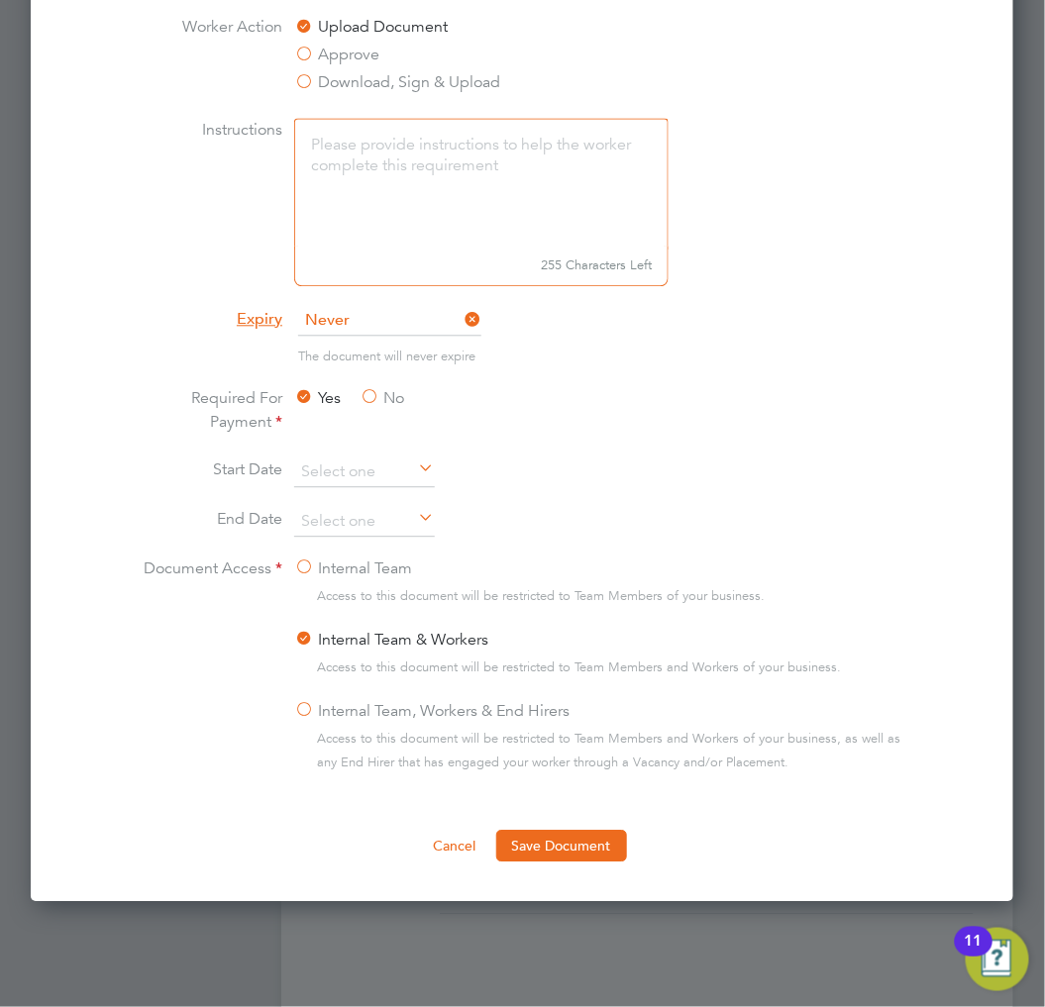
scroll to position [689, 0]
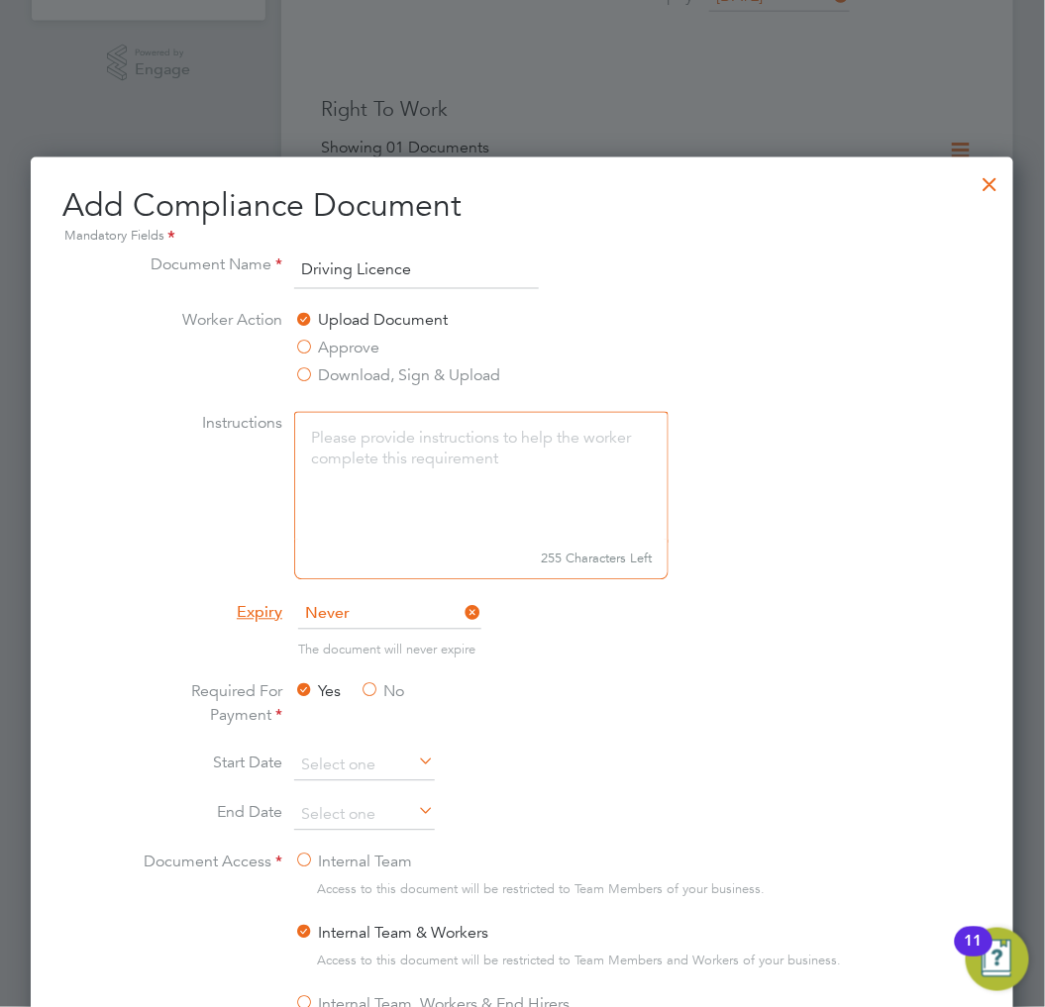
click at [991, 174] on div at bounding box center [991, 179] width 36 height 36
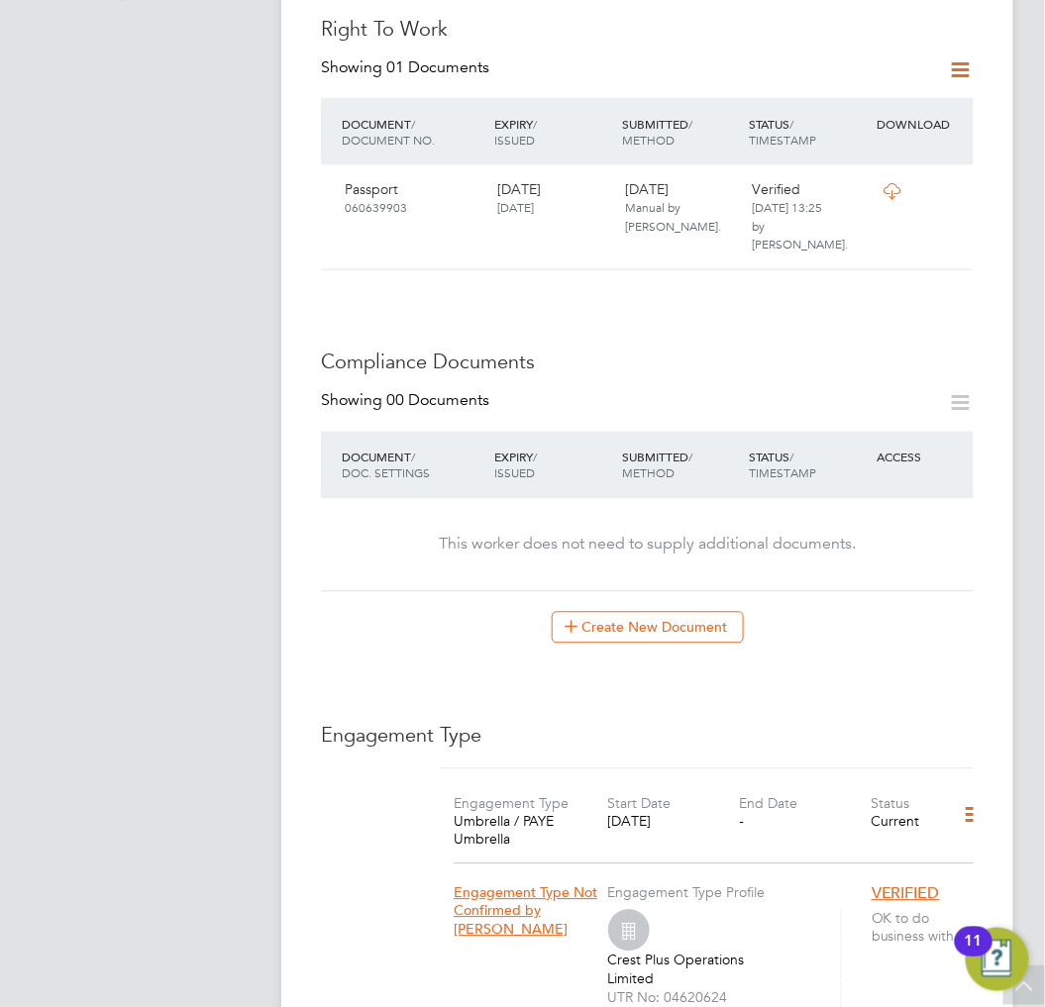
scroll to position [770, 0]
click at [678, 611] on button "Create New Document" at bounding box center [648, 627] width 192 height 32
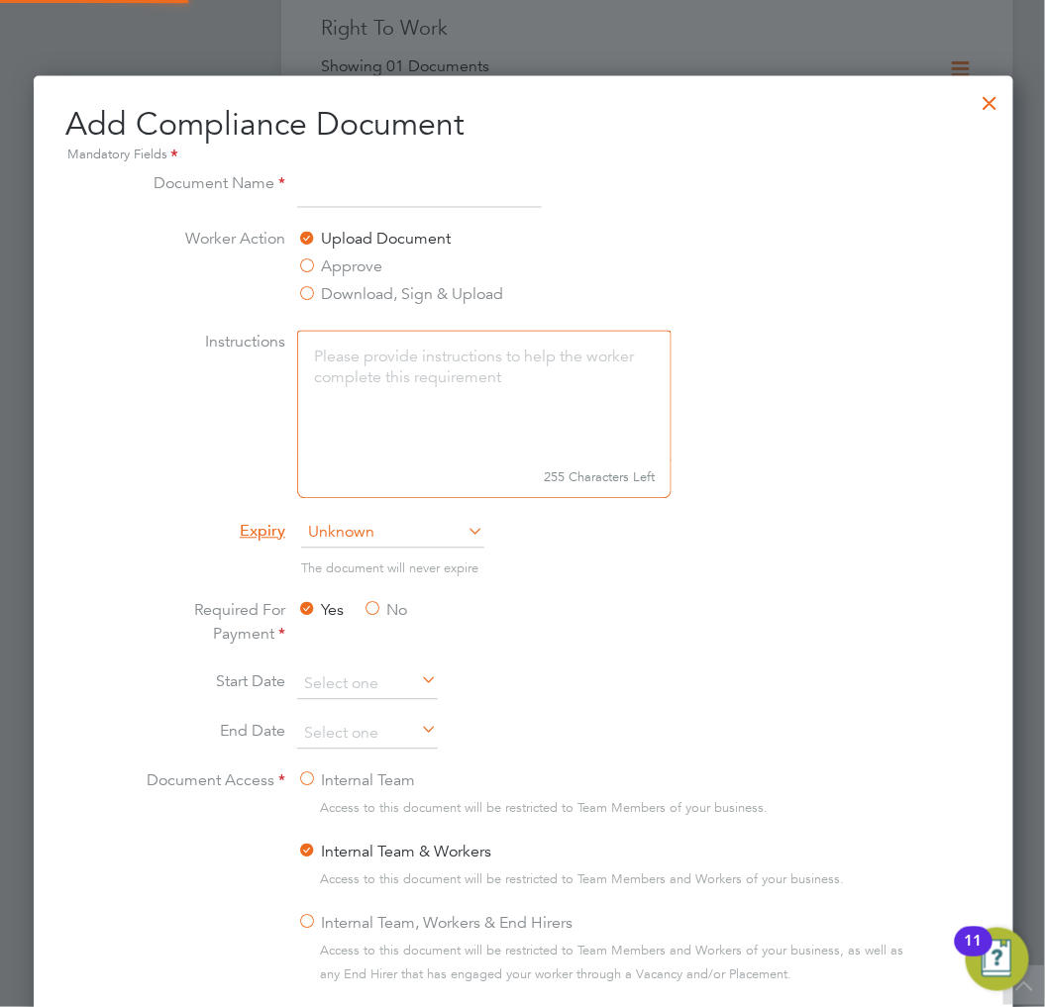
scroll to position [0, 0]
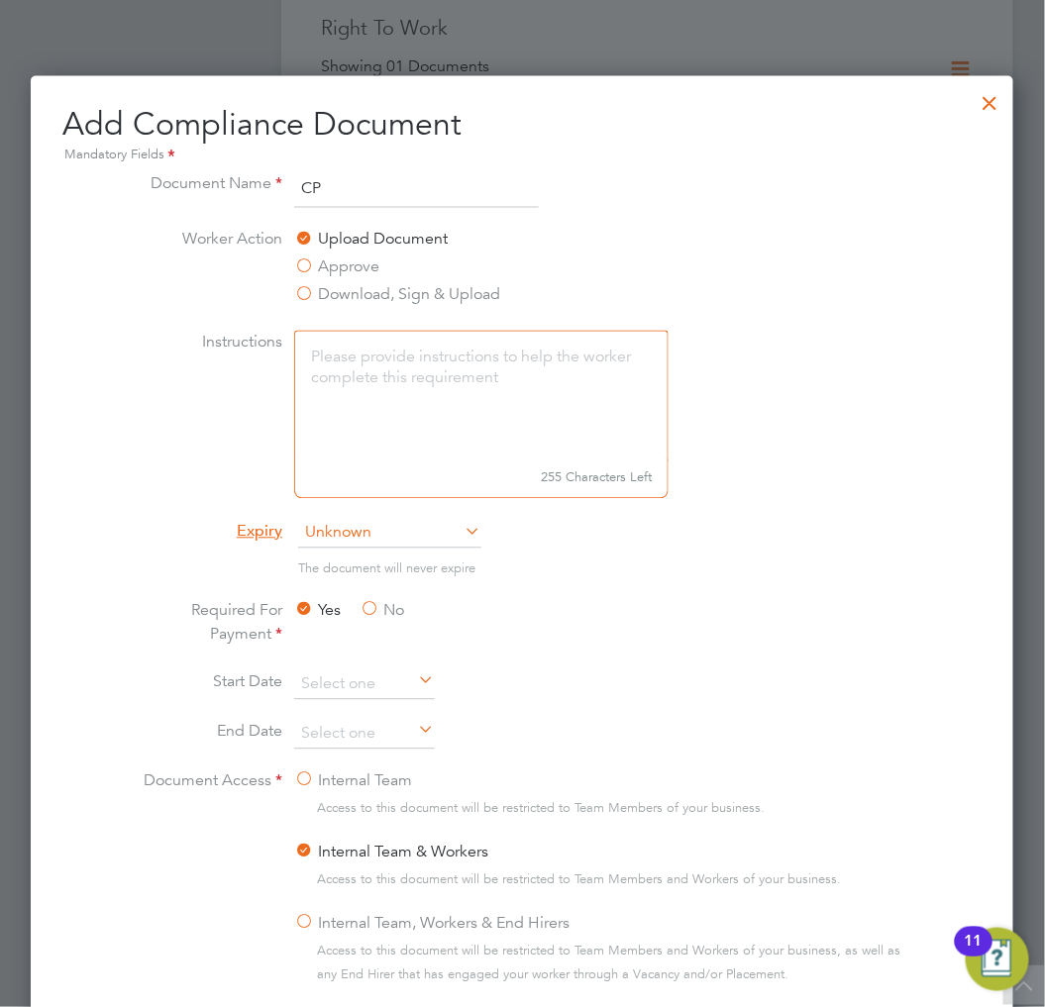
type input "CPCS"
click at [403, 523] on span "Unknown" at bounding box center [389, 534] width 183 height 30
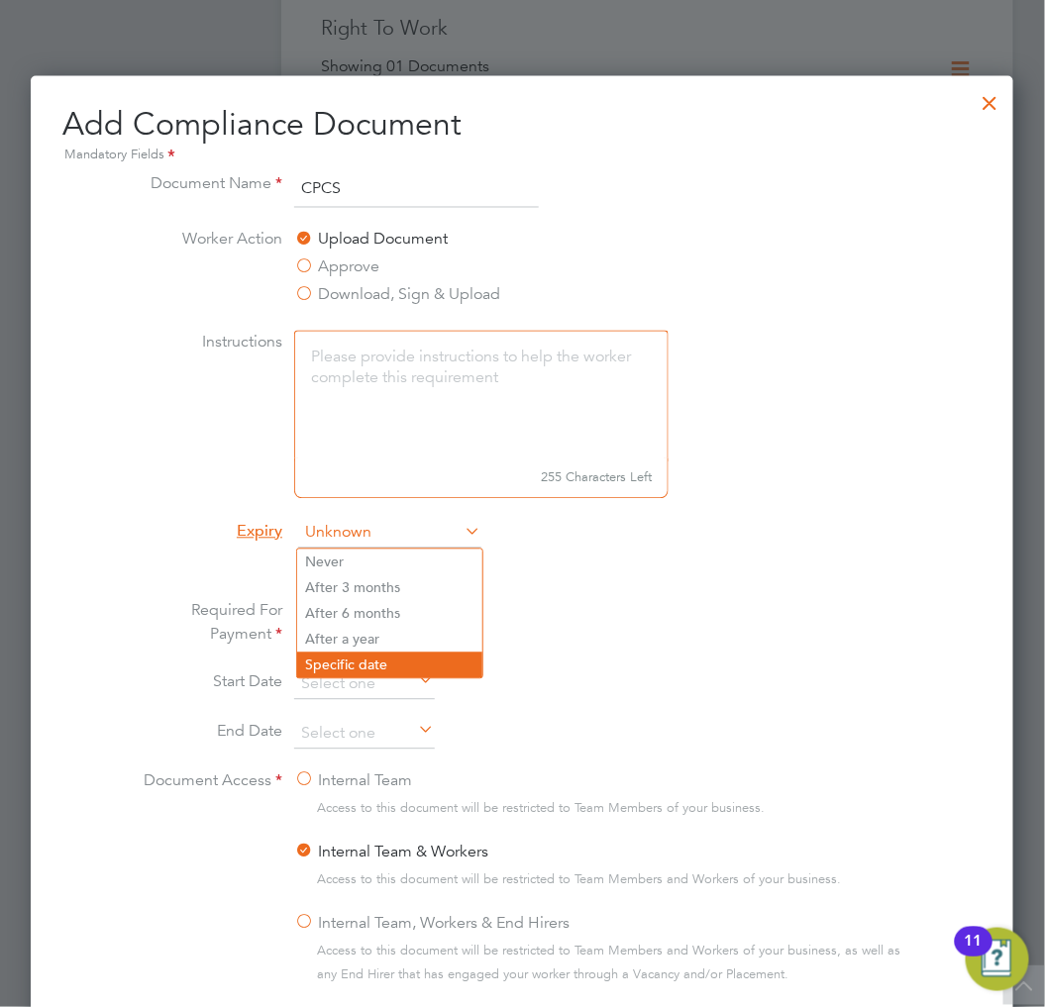
click at [361, 666] on li "Specific date" at bounding box center [389, 666] width 185 height 26
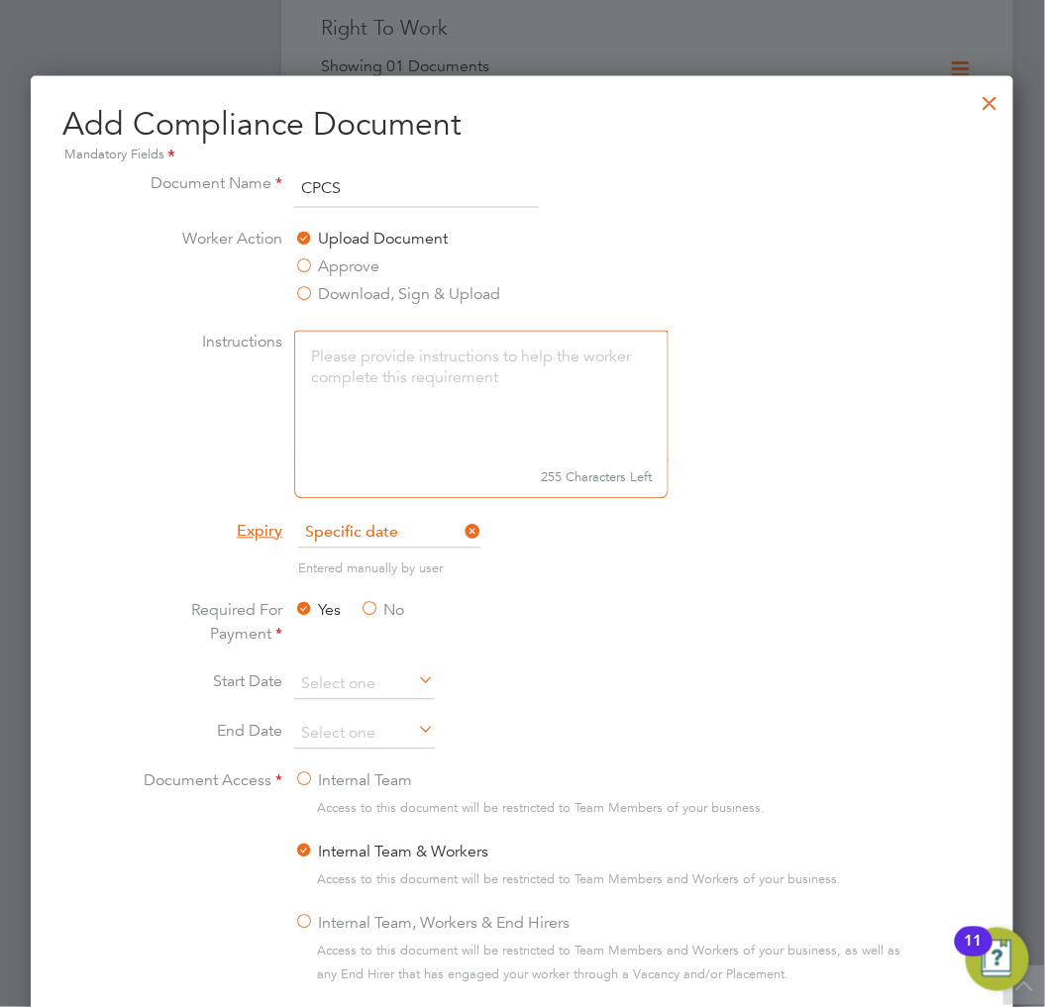
click at [588, 608] on div "Yes No" at bounding box center [442, 625] width 297 height 52
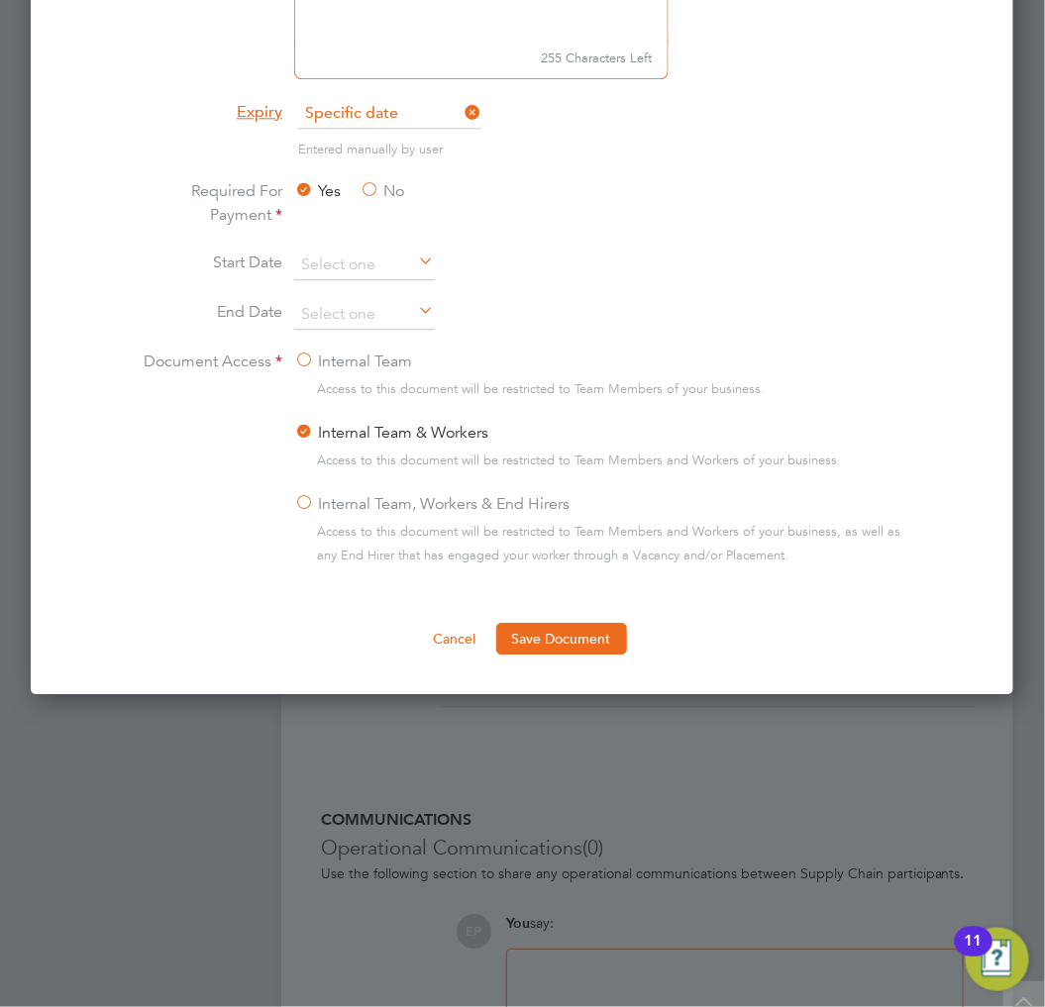
scroll to position [1211, 0]
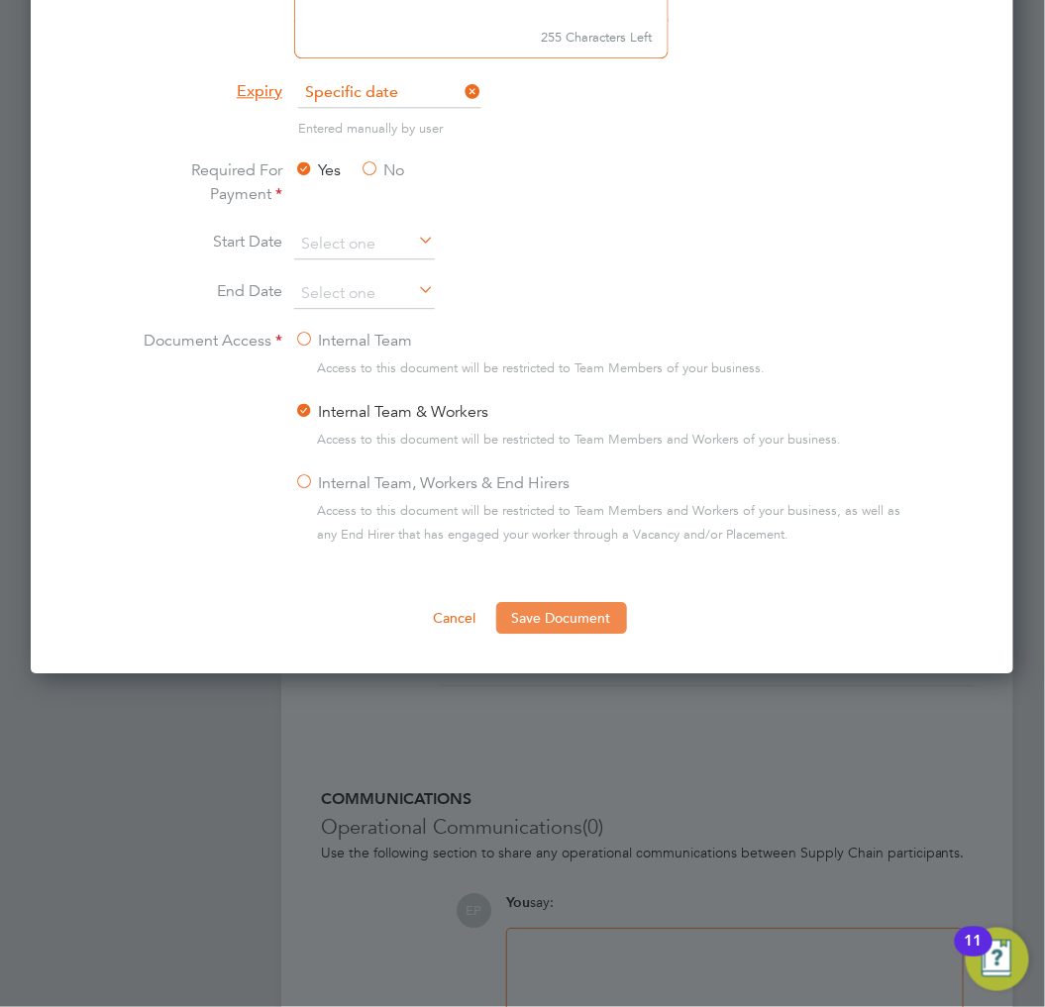
click at [601, 621] on button "Save Document" at bounding box center [561, 618] width 131 height 32
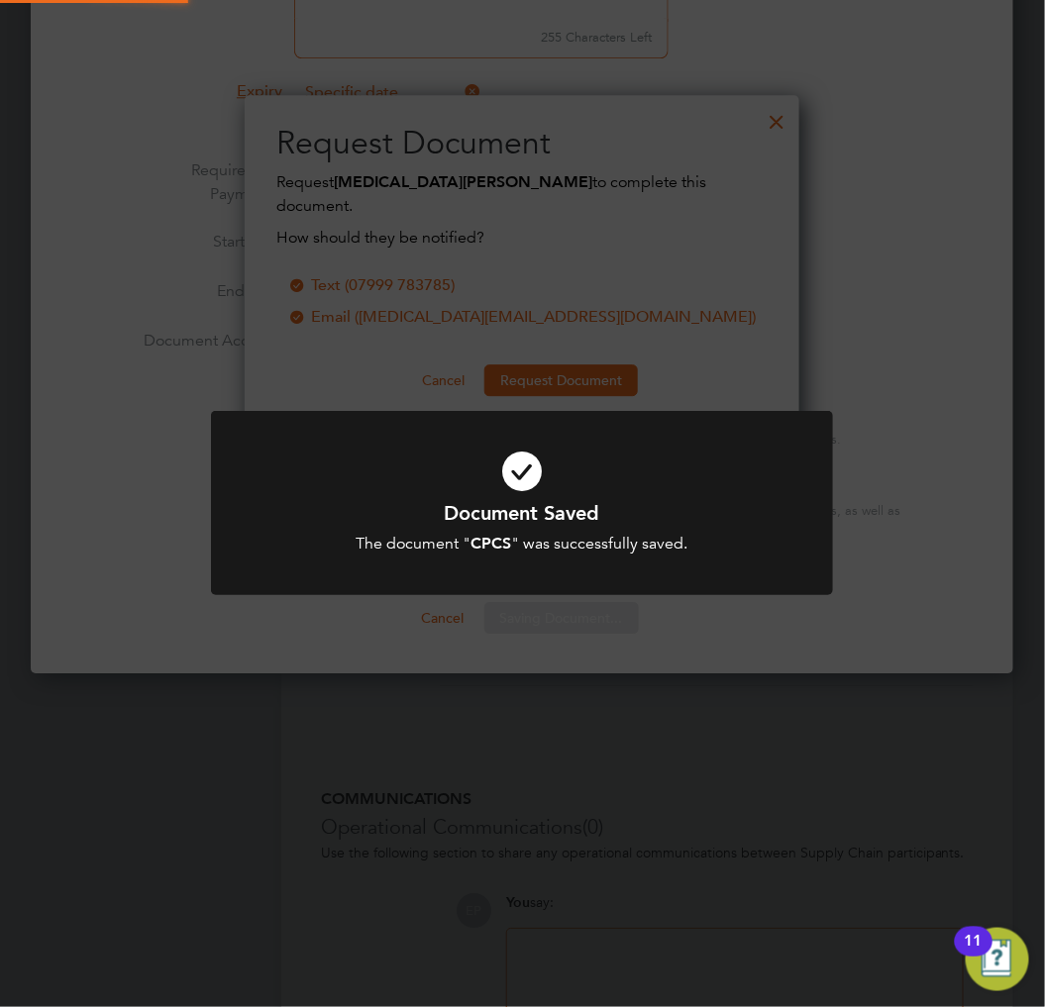
scroll to position [318, 556]
click at [648, 509] on h1 "Document Saved" at bounding box center [522, 513] width 515 height 26
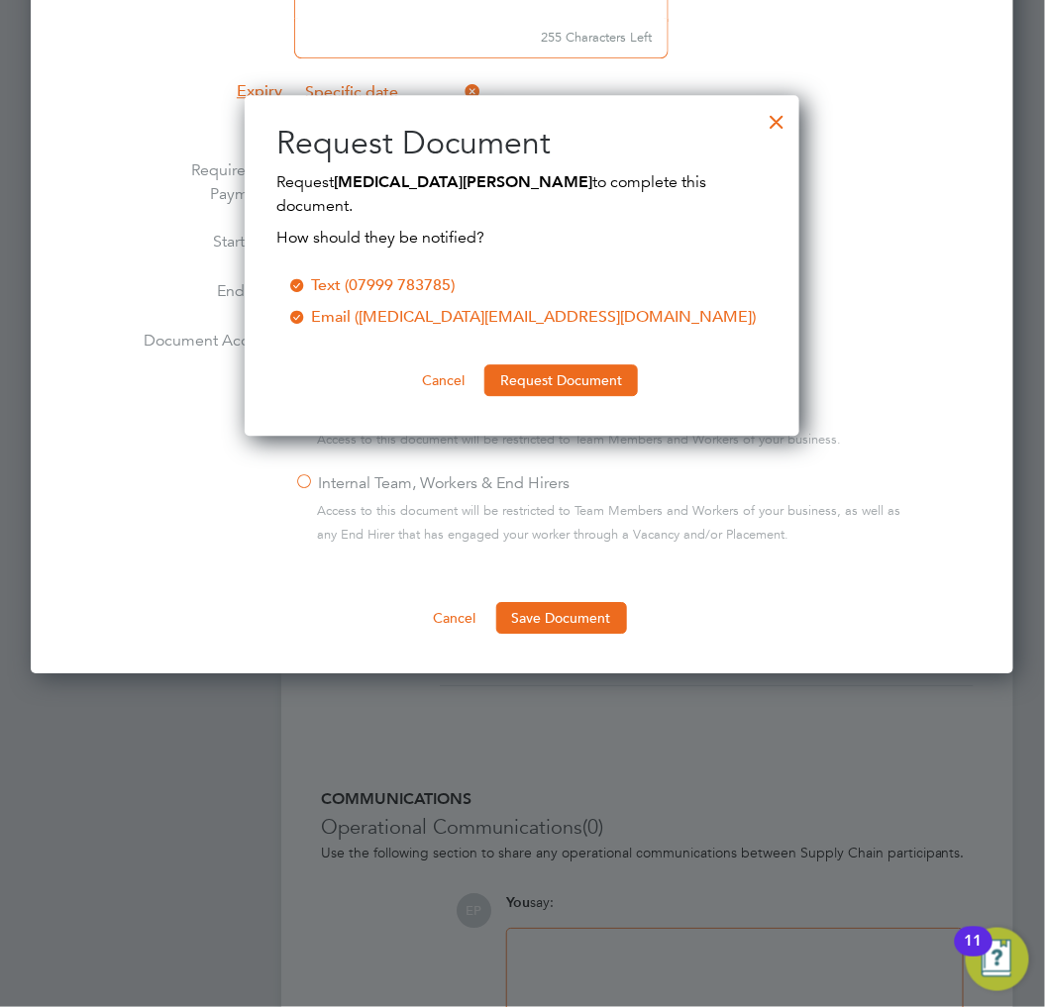
click at [773, 117] on div at bounding box center [777, 117] width 36 height 36
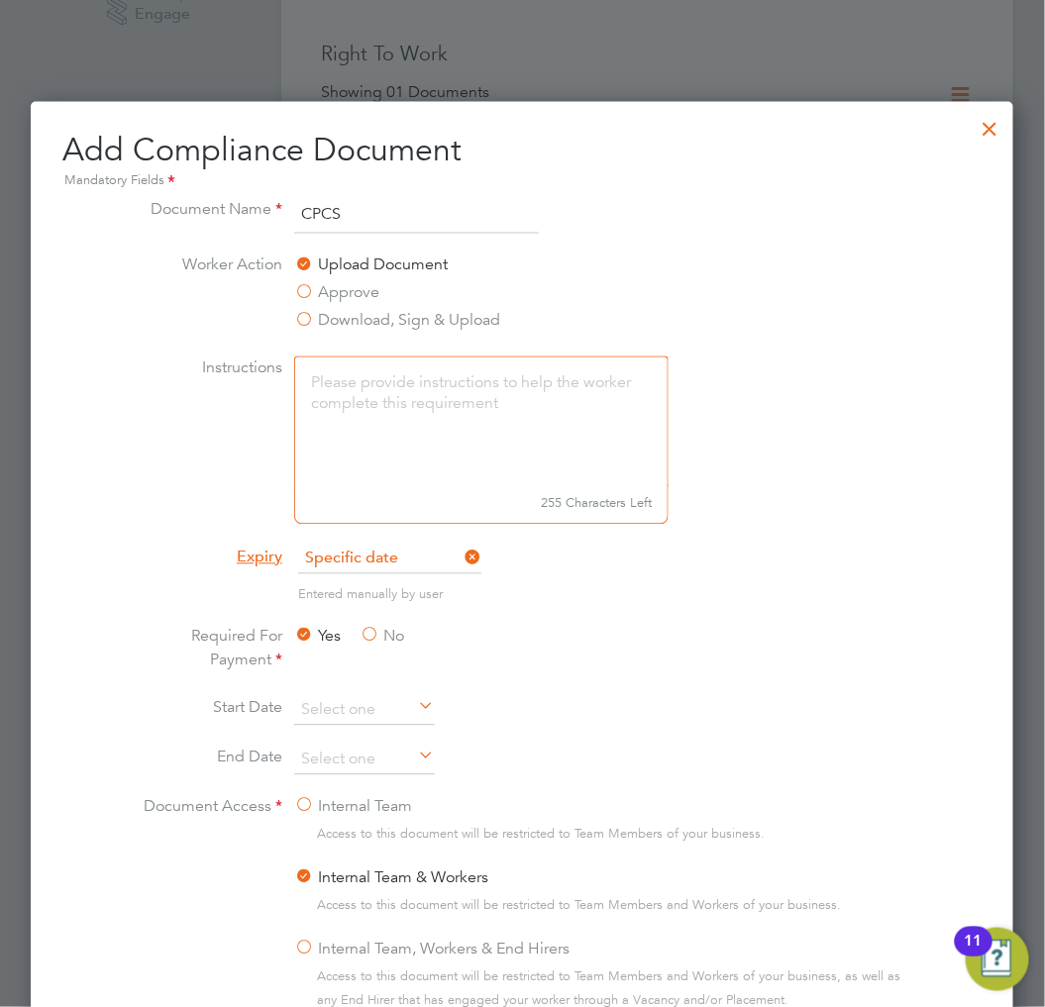
click at [984, 133] on div at bounding box center [991, 124] width 36 height 36
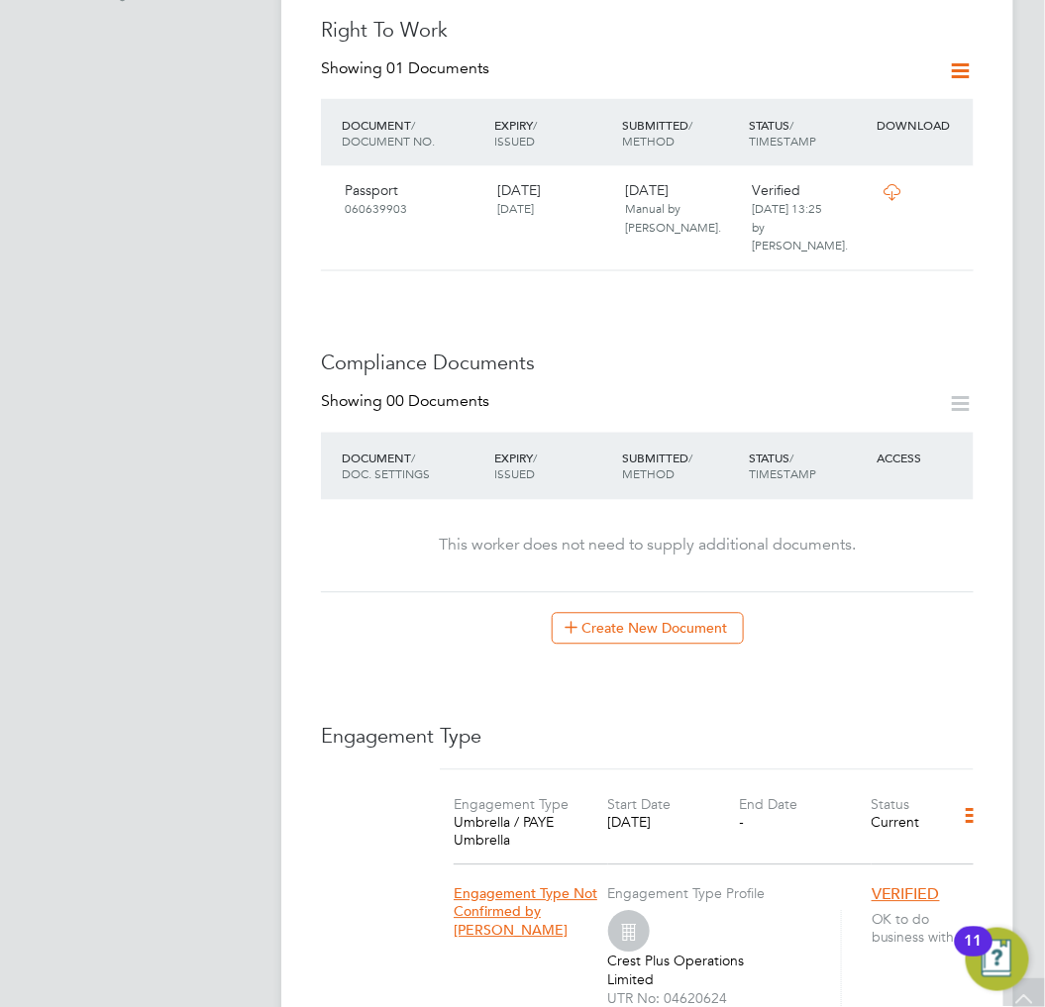
scroll to position [770, 0]
click at [626, 611] on button "Create New Document" at bounding box center [648, 627] width 192 height 32
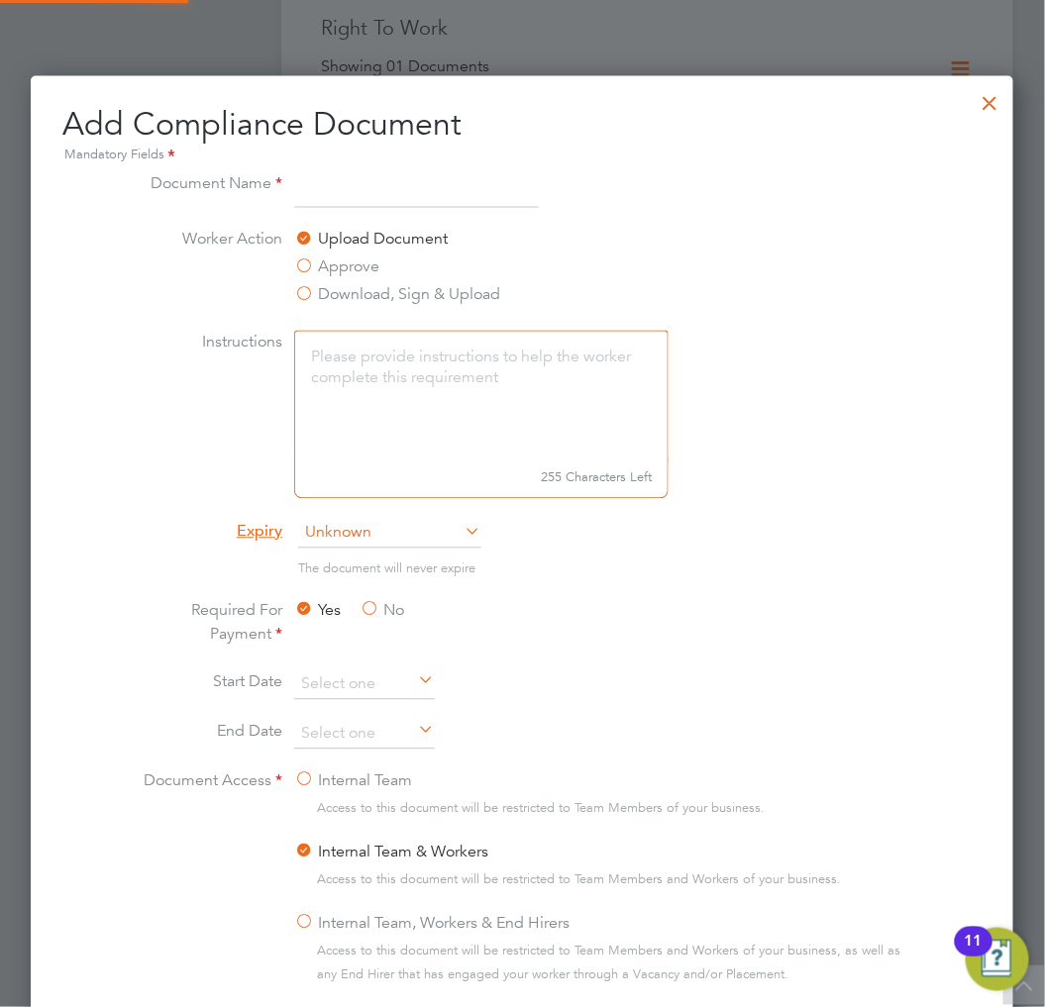
scroll to position [1037, 984]
click at [350, 188] on input at bounding box center [416, 190] width 245 height 36
type input "RTW PDF"
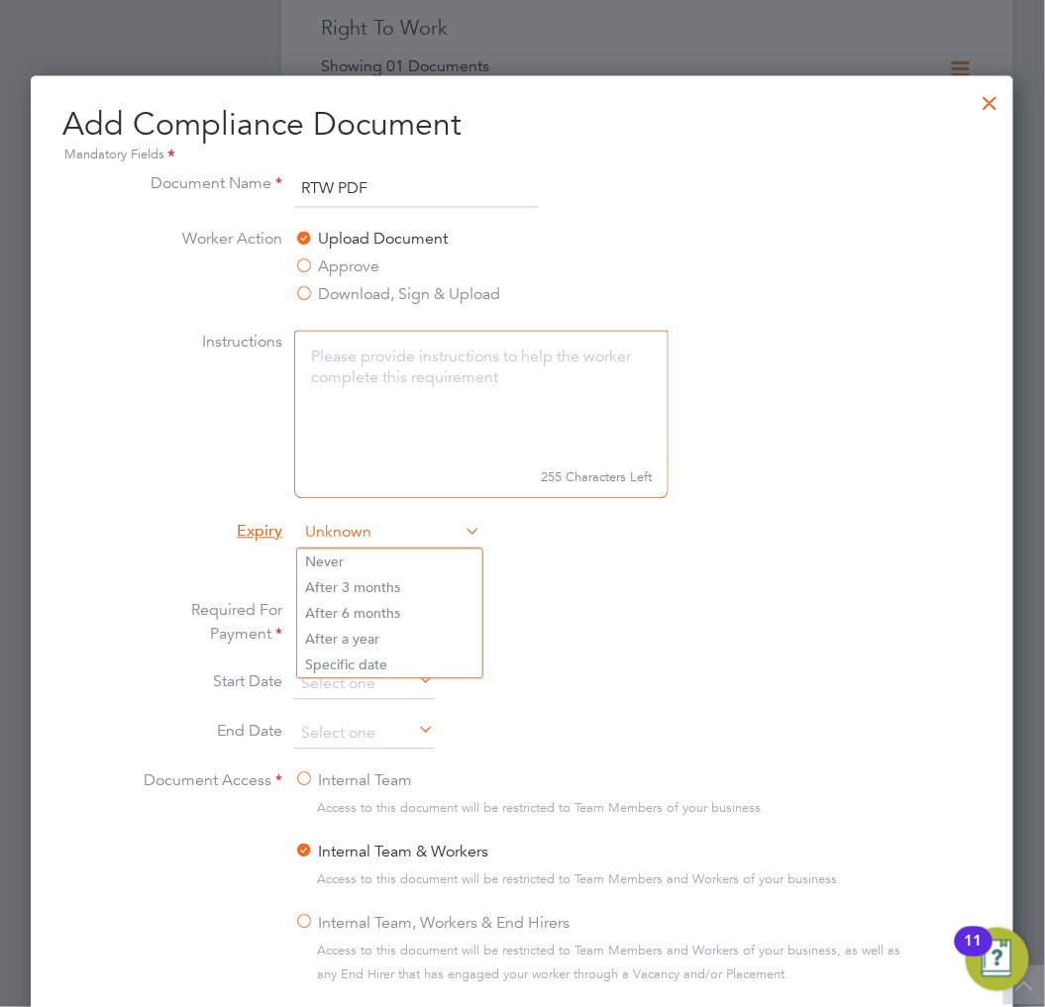
click at [392, 536] on span "Unknown" at bounding box center [389, 534] width 183 height 30
click at [357, 563] on li "Never" at bounding box center [389, 563] width 185 height 26
click at [689, 605] on li "Required For Payment Yes No" at bounding box center [522, 634] width 777 height 71
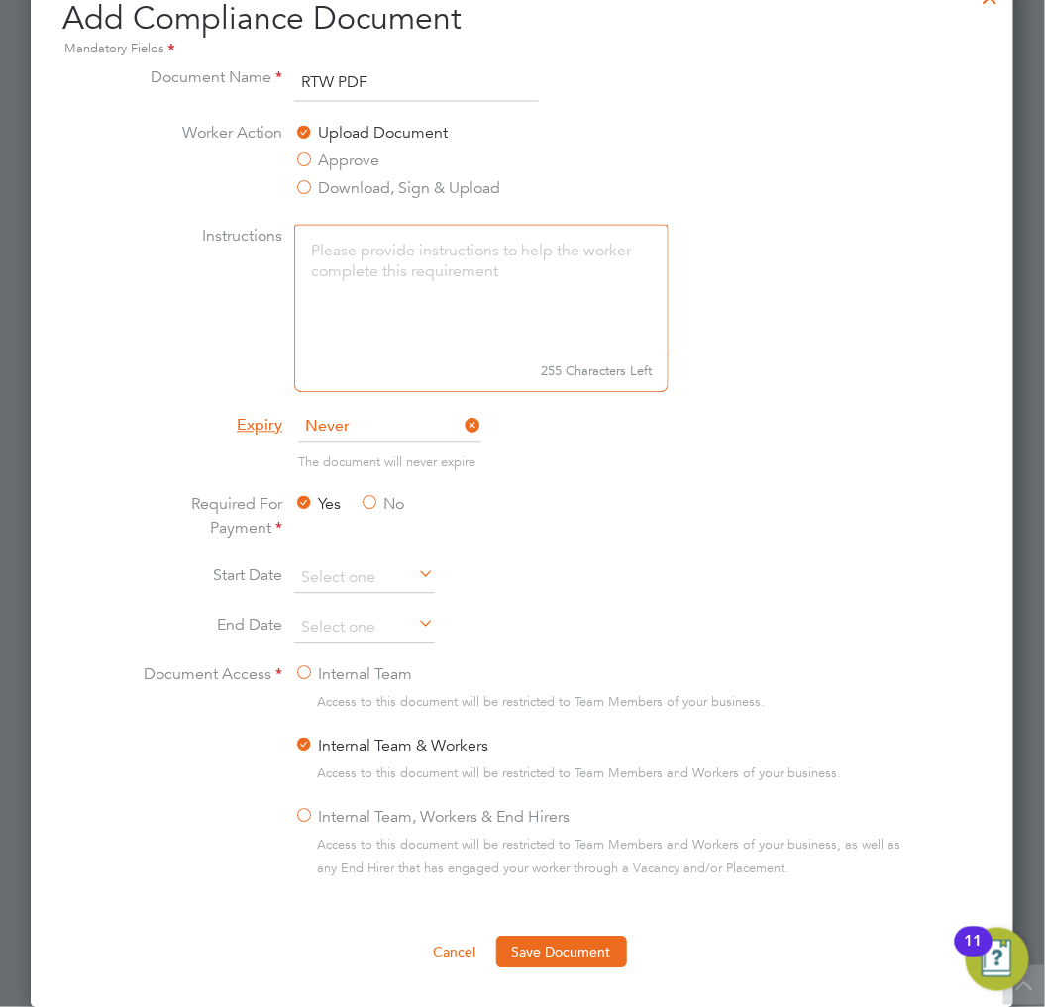
scroll to position [1321, 0]
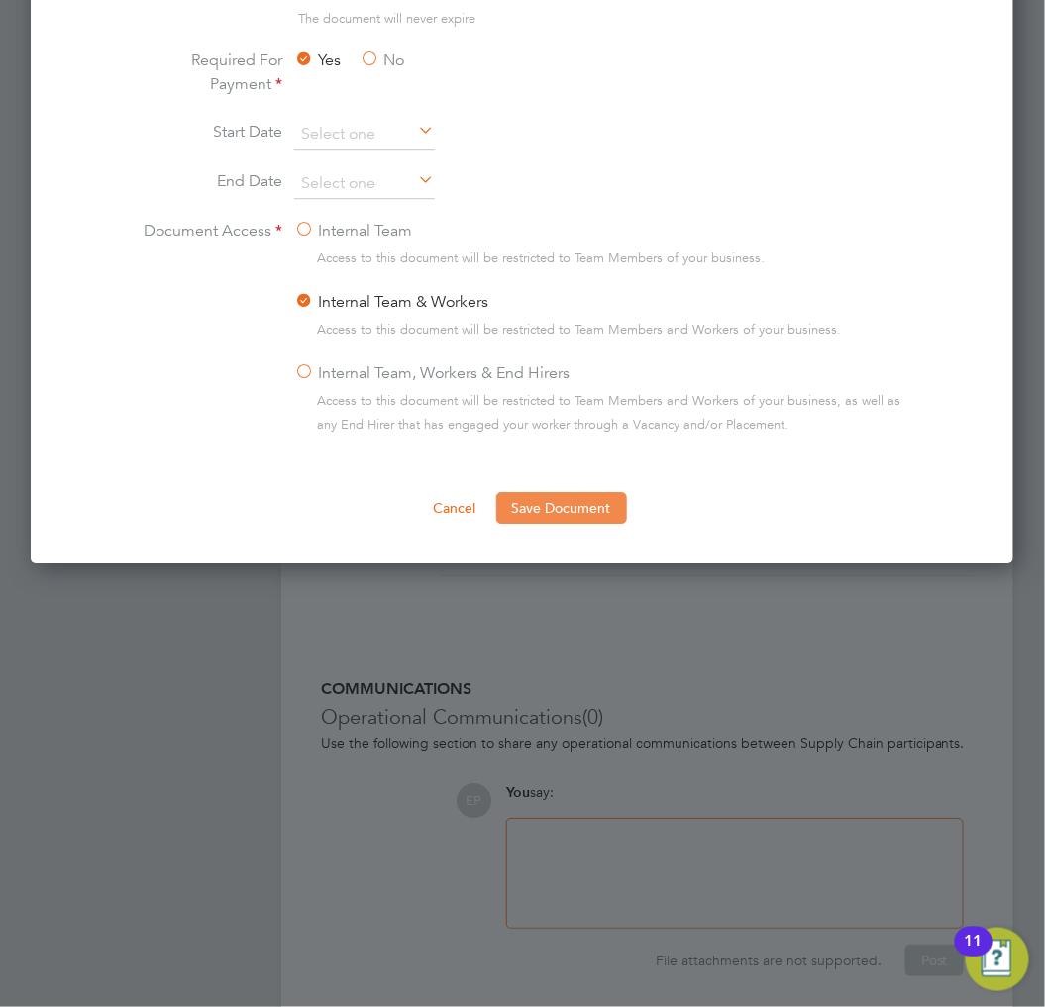
click at [607, 506] on button "Save Document" at bounding box center [561, 508] width 131 height 32
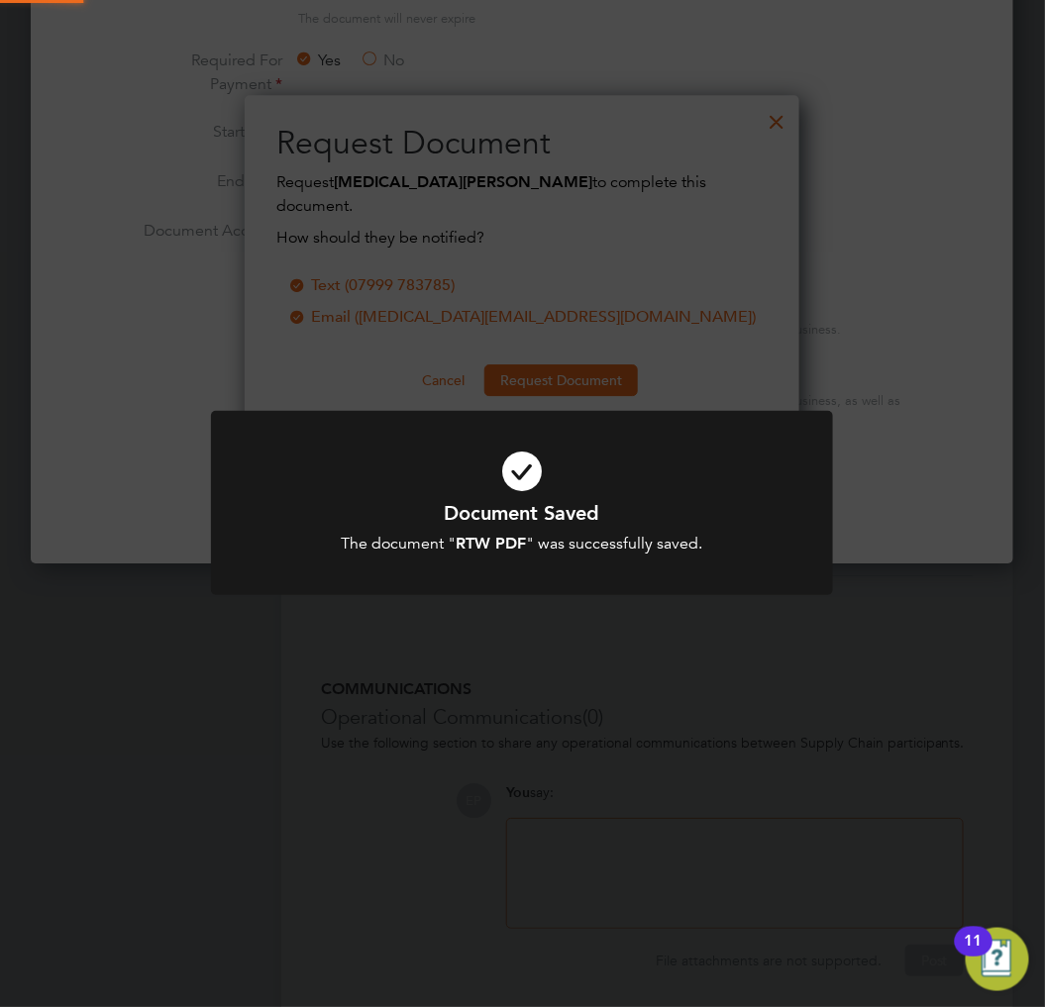
scroll to position [318, 556]
click at [563, 473] on icon at bounding box center [522, 471] width 515 height 77
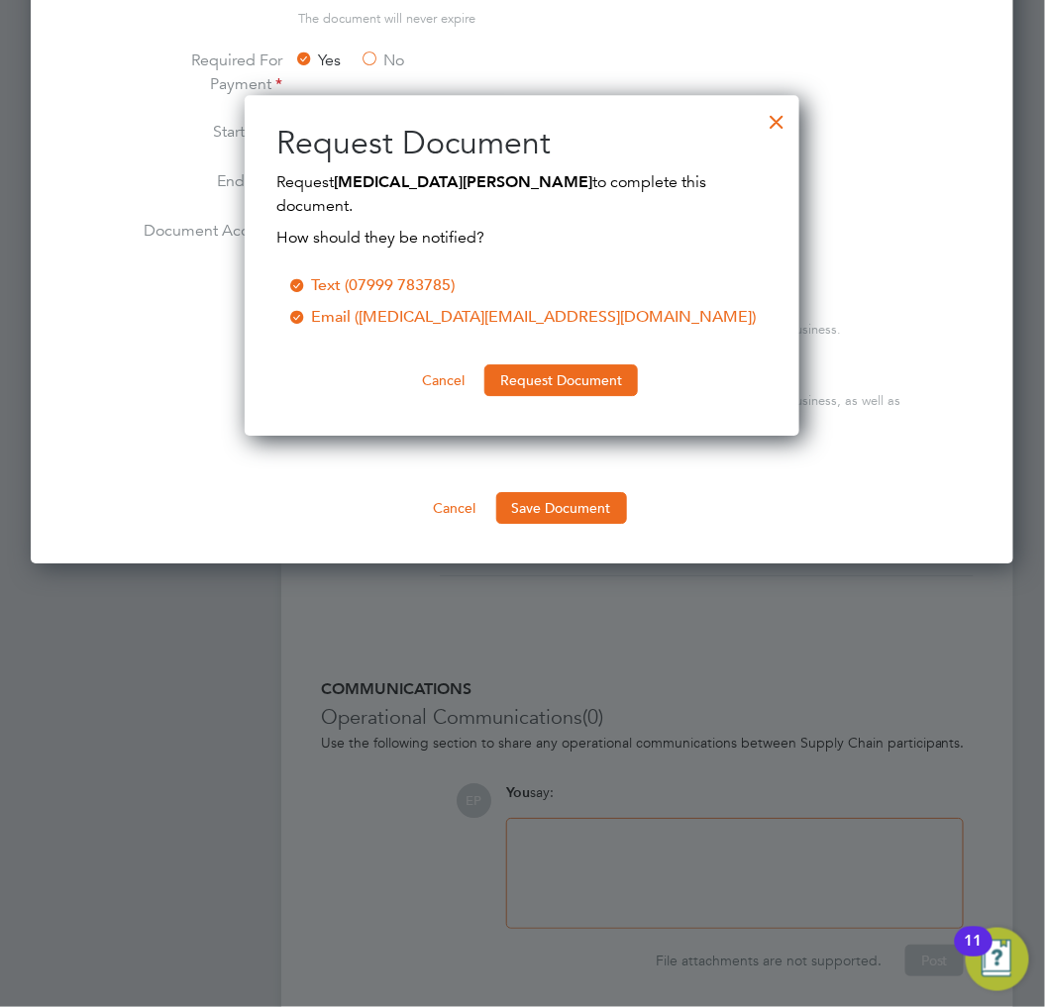
click at [766, 126] on div at bounding box center [777, 117] width 36 height 36
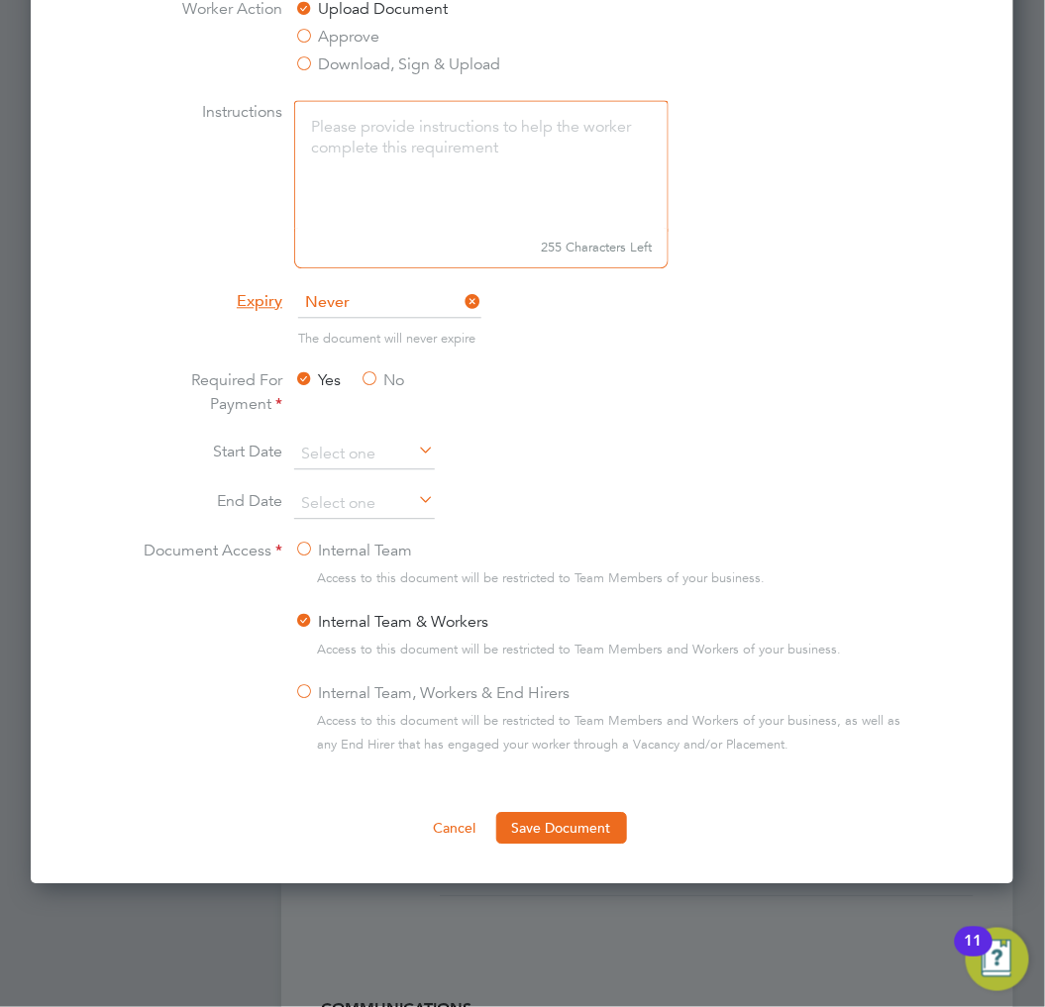
scroll to position [770, 0]
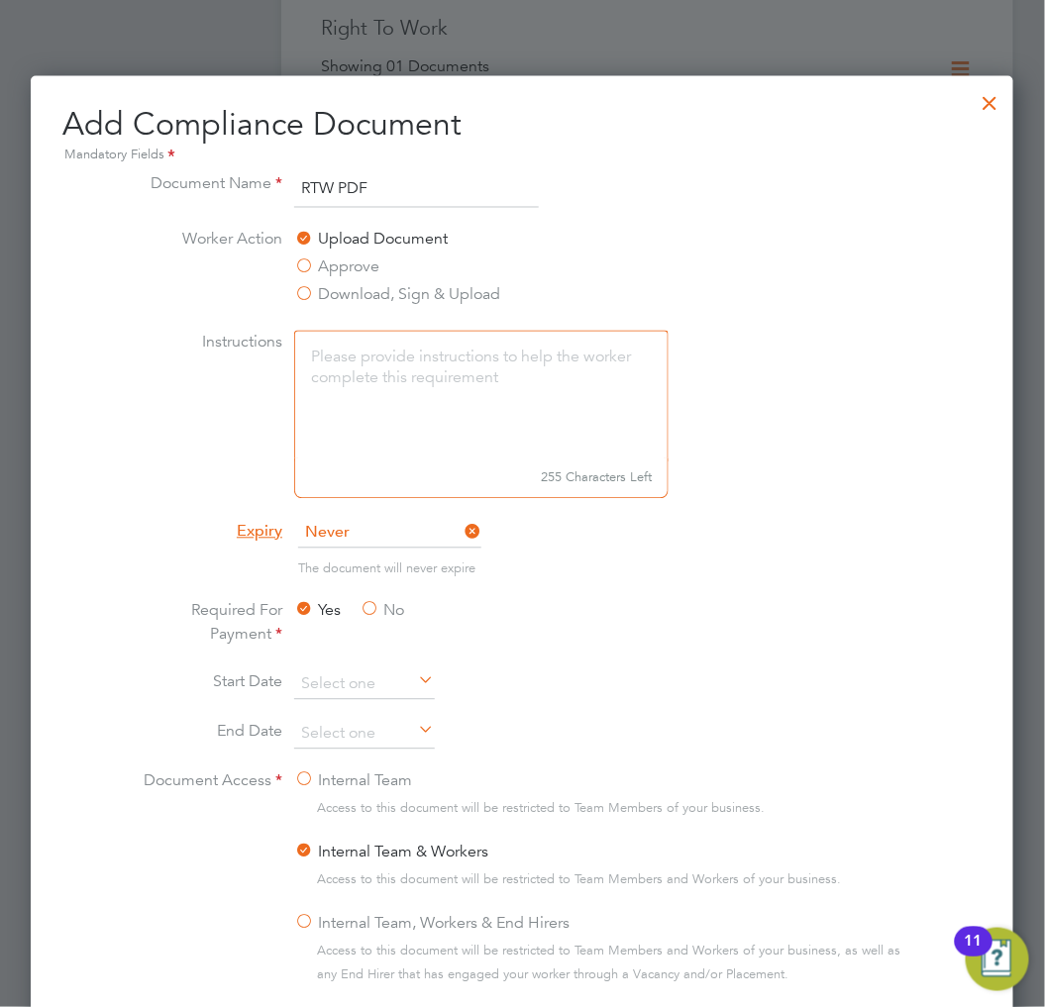
click at [983, 96] on div at bounding box center [991, 98] width 36 height 36
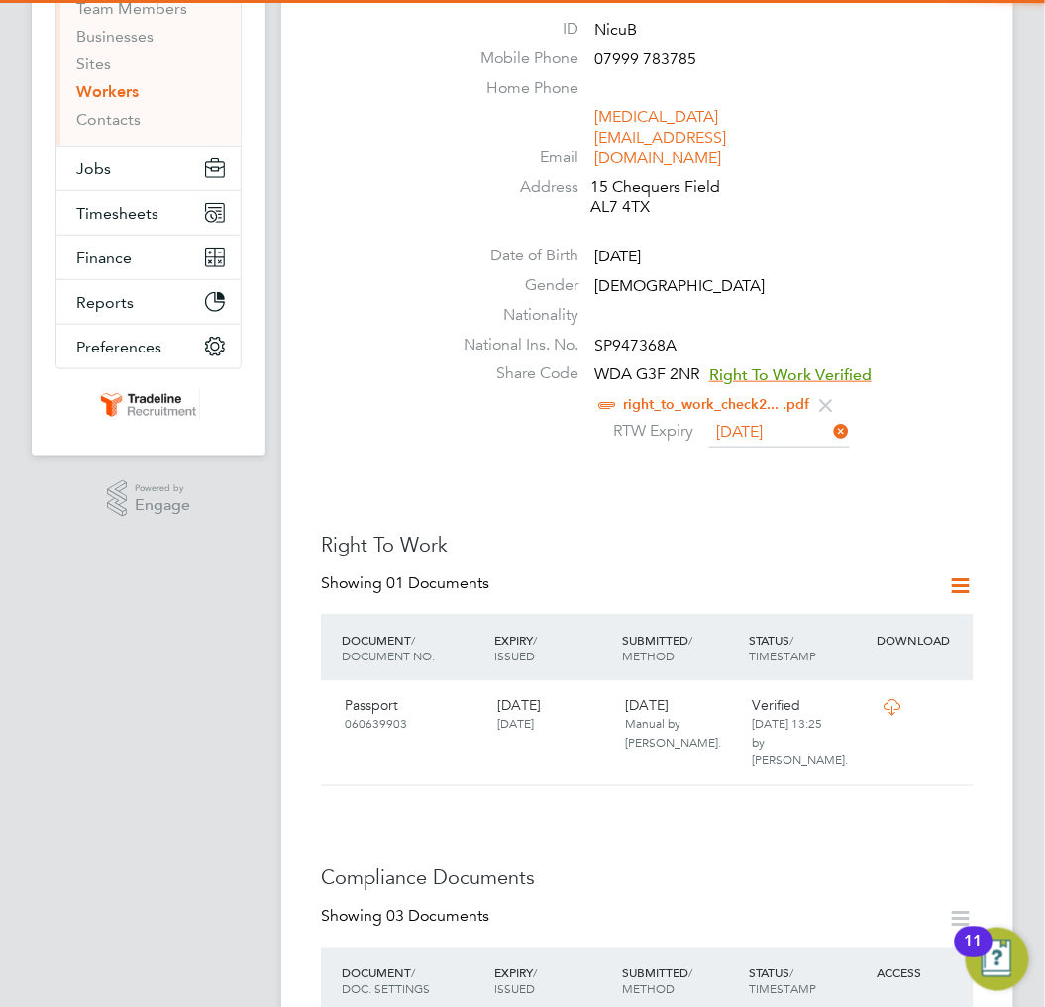
scroll to position [660, 0]
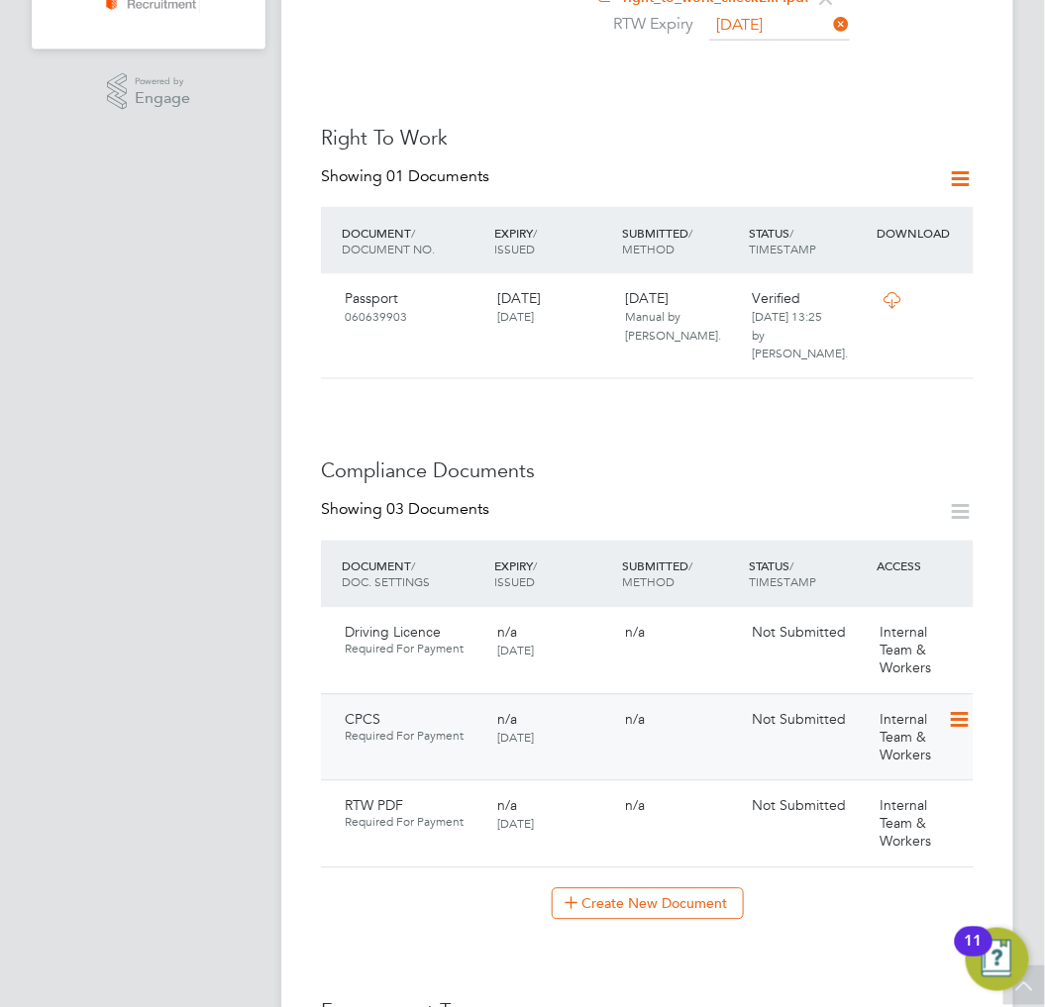
click at [964, 709] on icon at bounding box center [958, 721] width 20 height 24
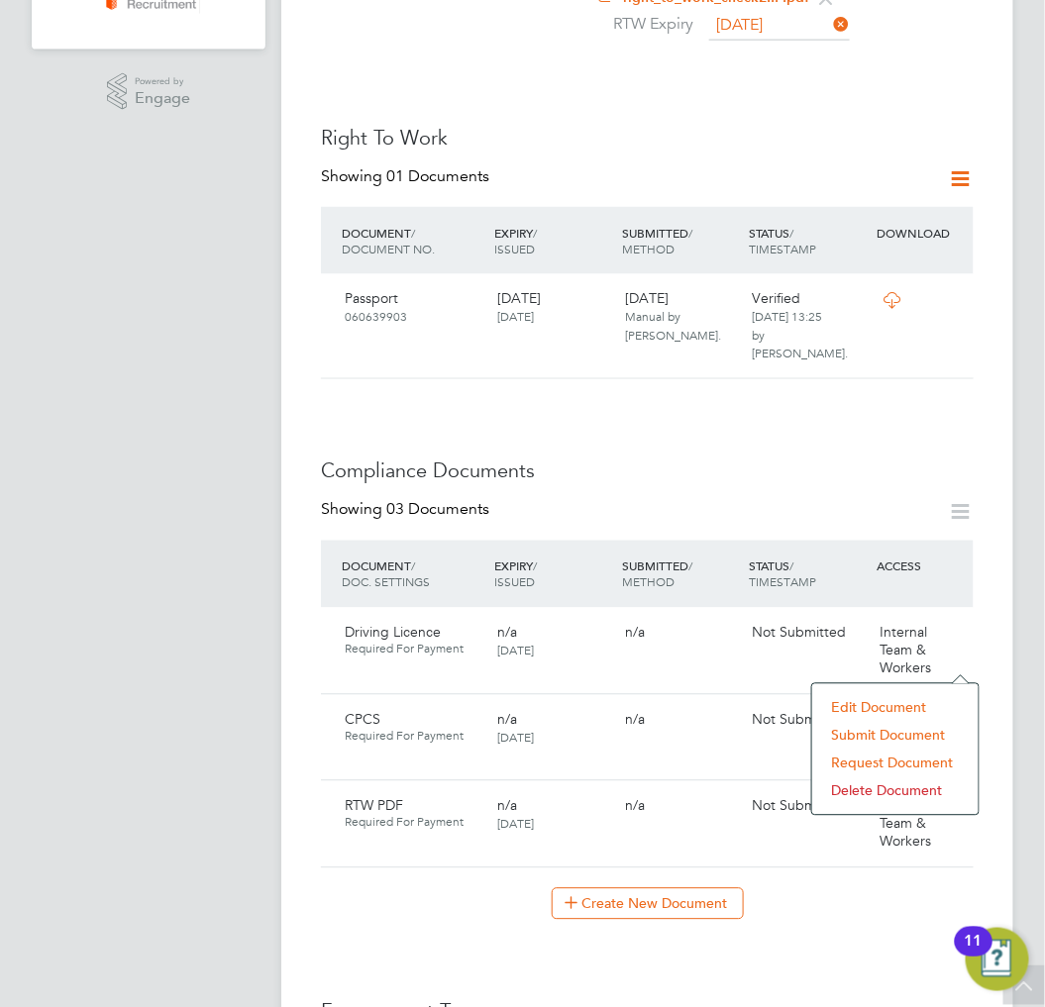
click at [874, 737] on li "Submit Document" at bounding box center [895, 736] width 147 height 28
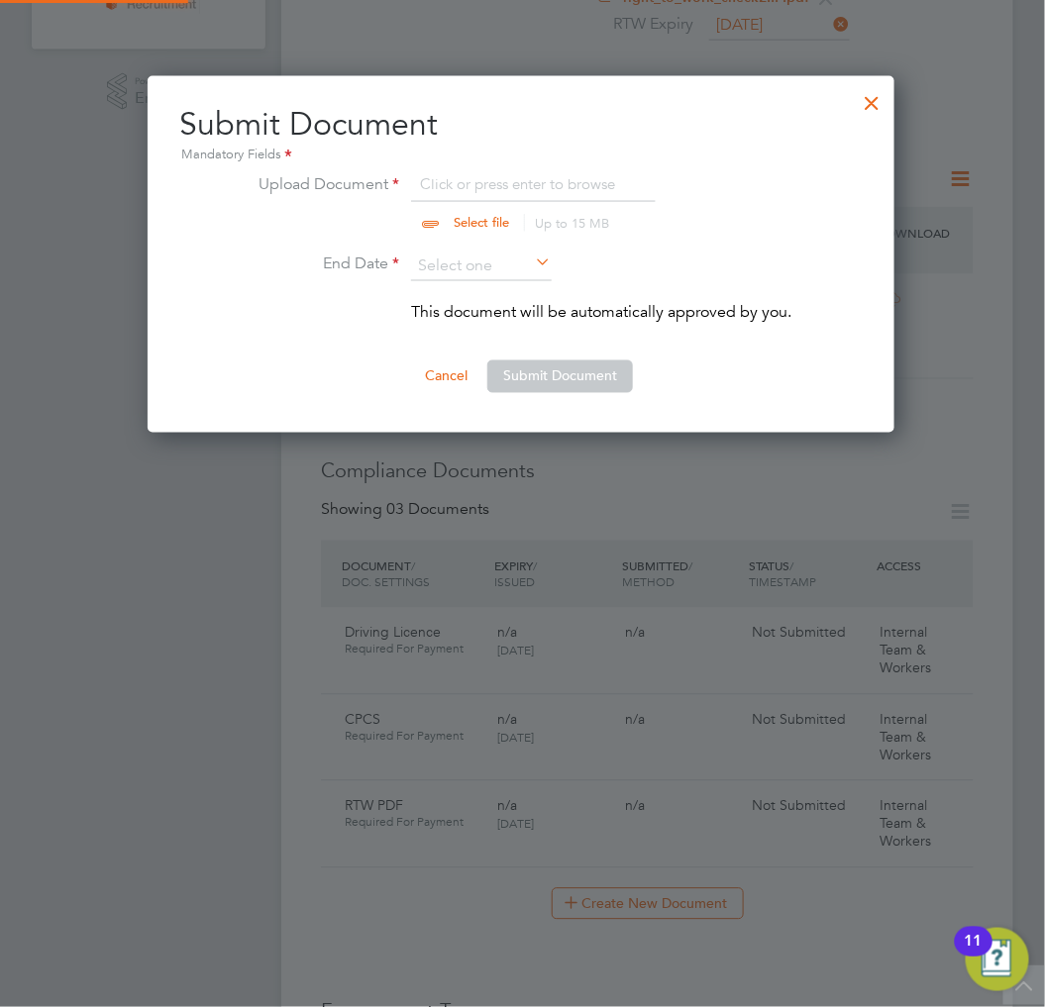
scroll to position [357, 749]
click at [538, 195] on input "file" at bounding box center [500, 201] width 311 height 59
click at [877, 99] on div at bounding box center [872, 98] width 36 height 36
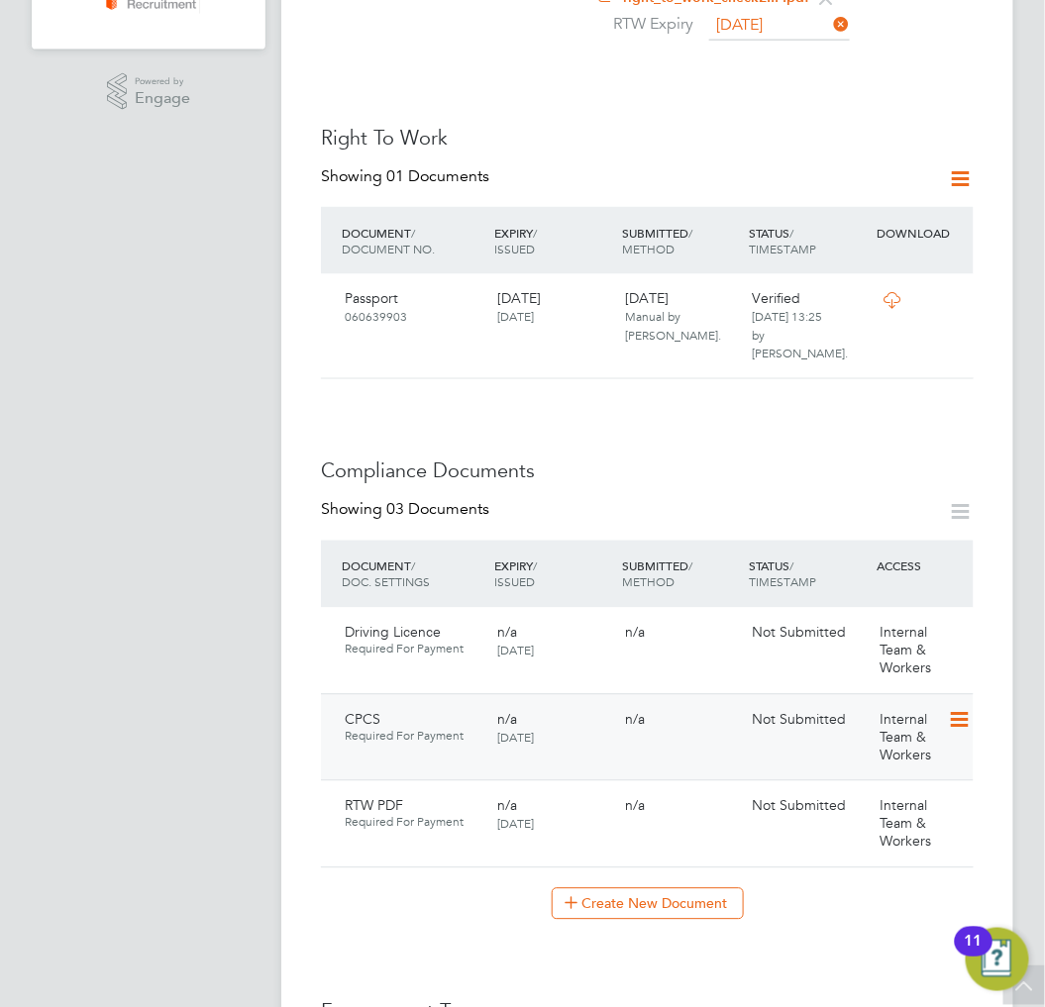
click at [963, 709] on icon at bounding box center [958, 721] width 20 height 24
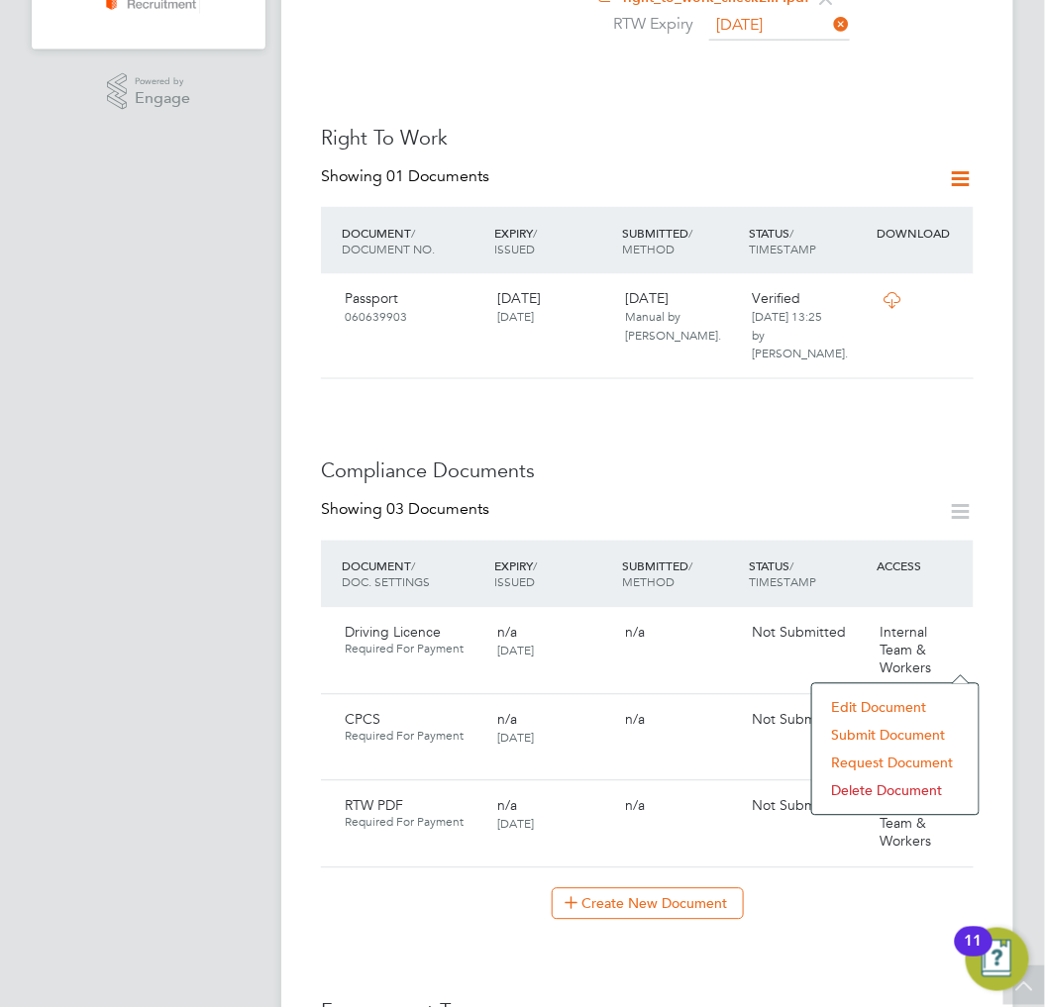
click at [864, 736] on li "Submit Document" at bounding box center [895, 736] width 147 height 28
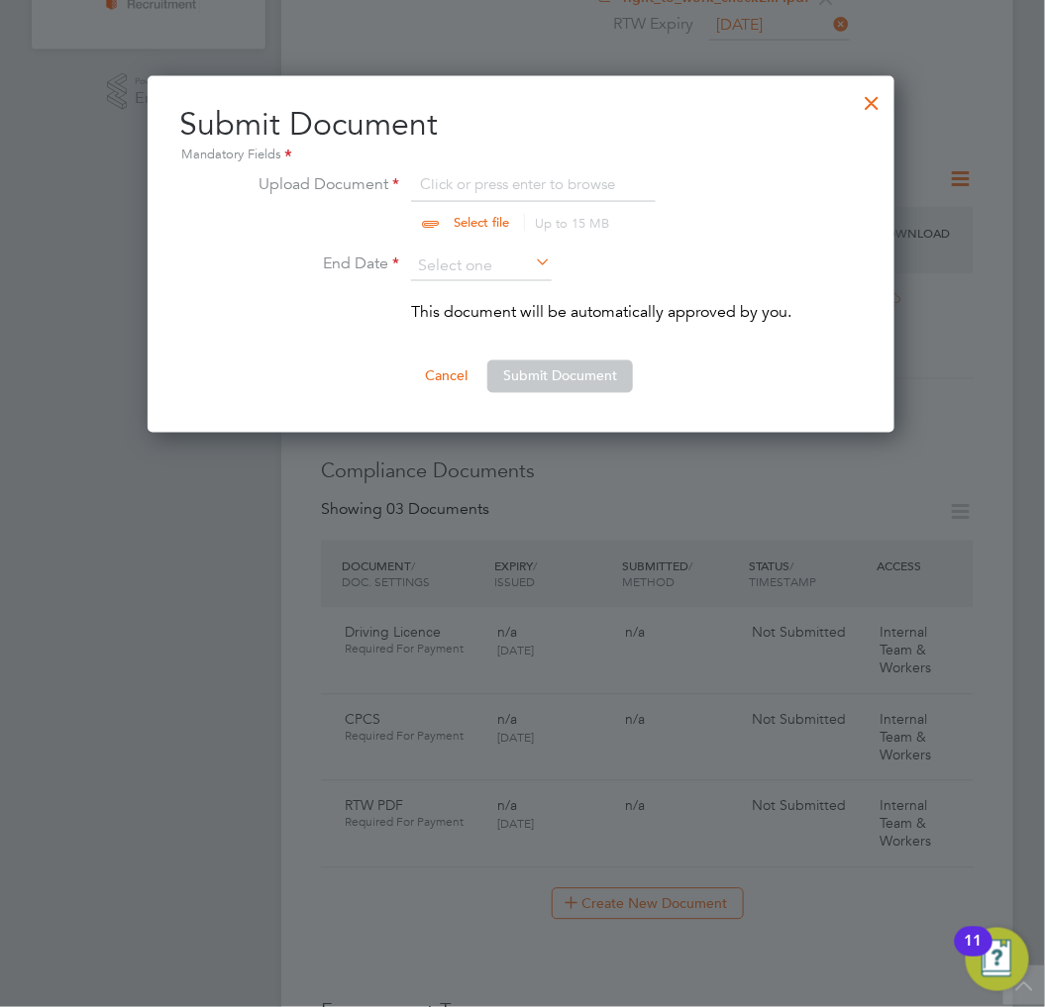
click at [585, 184] on input "file" at bounding box center [500, 201] width 311 height 59
type input "C:\fakepath\CPCS.pdf"
click at [480, 277] on input at bounding box center [481, 267] width 141 height 30
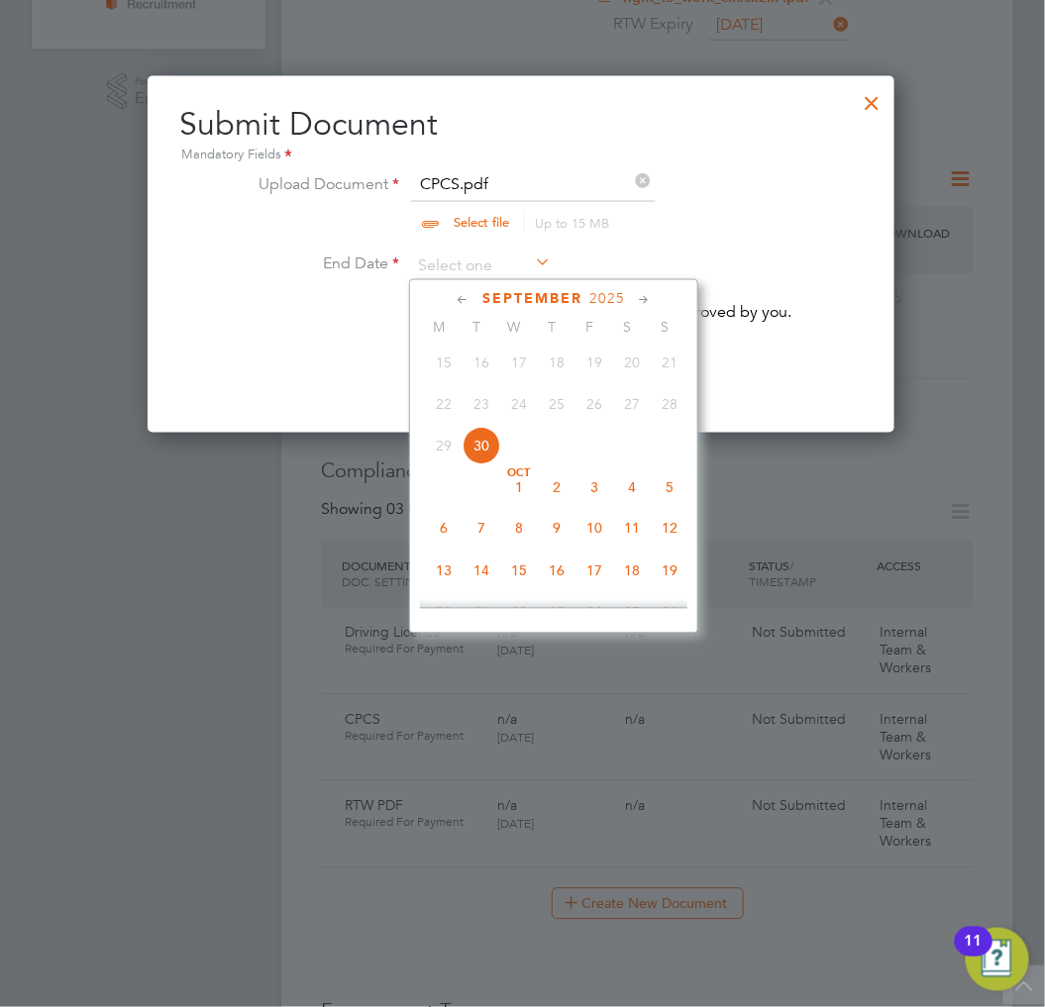
click at [598, 298] on span "2025" at bounding box center [607, 299] width 36 height 17
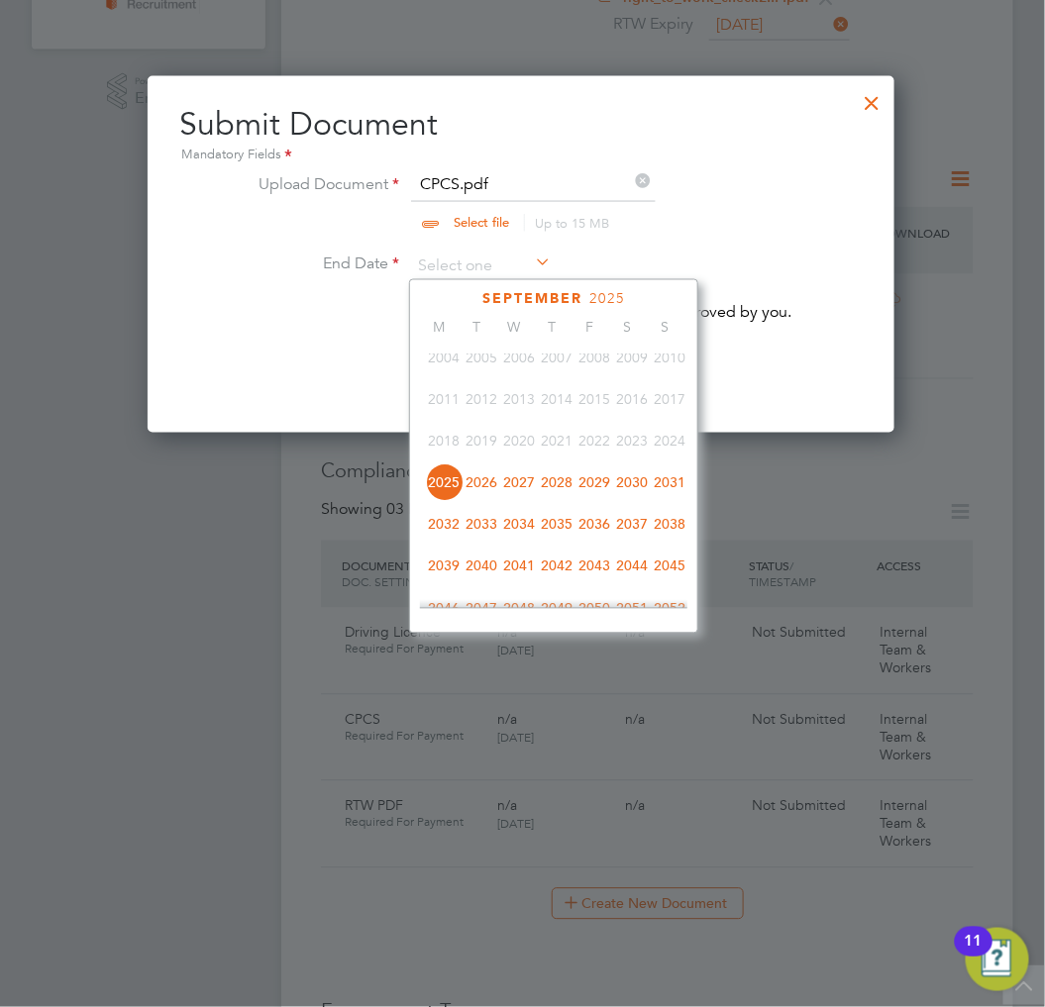
click at [596, 491] on span "2029" at bounding box center [595, 483] width 38 height 38
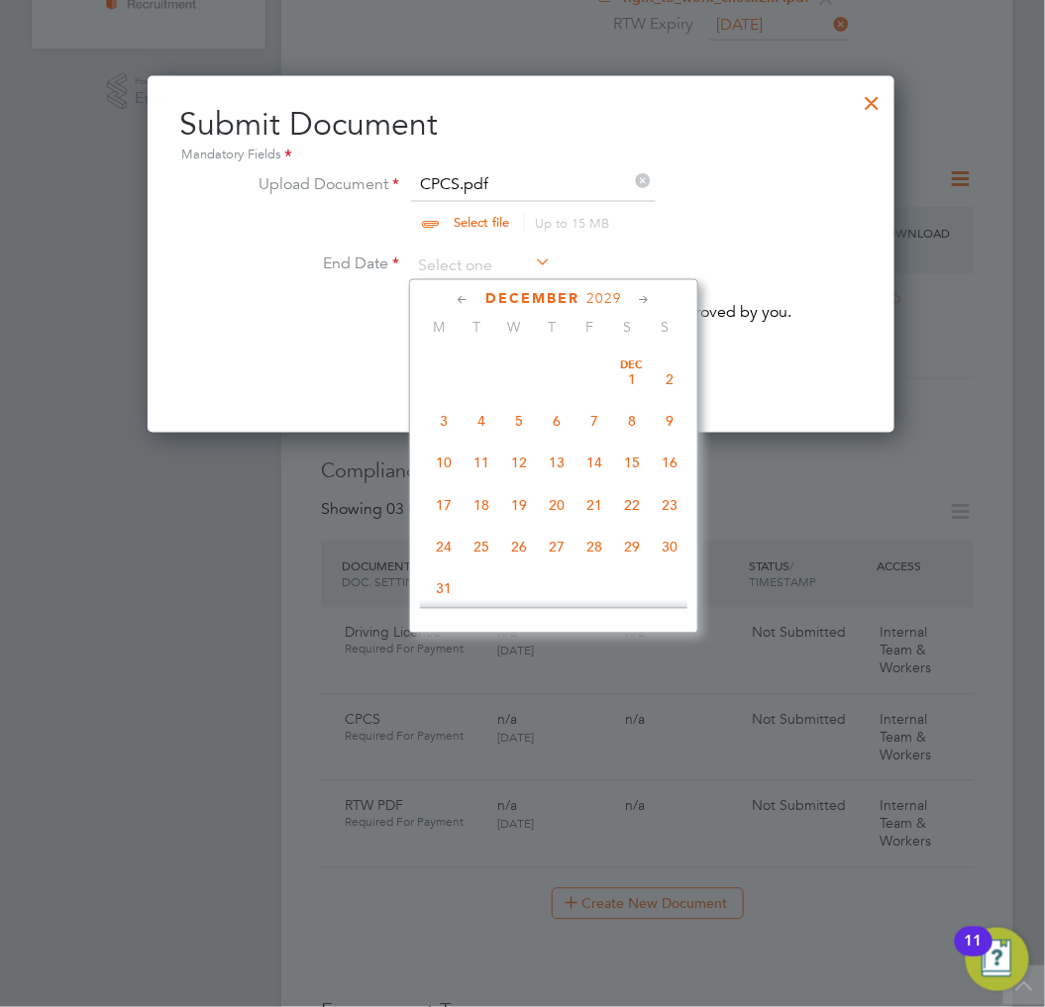
scroll to position [1399, 0]
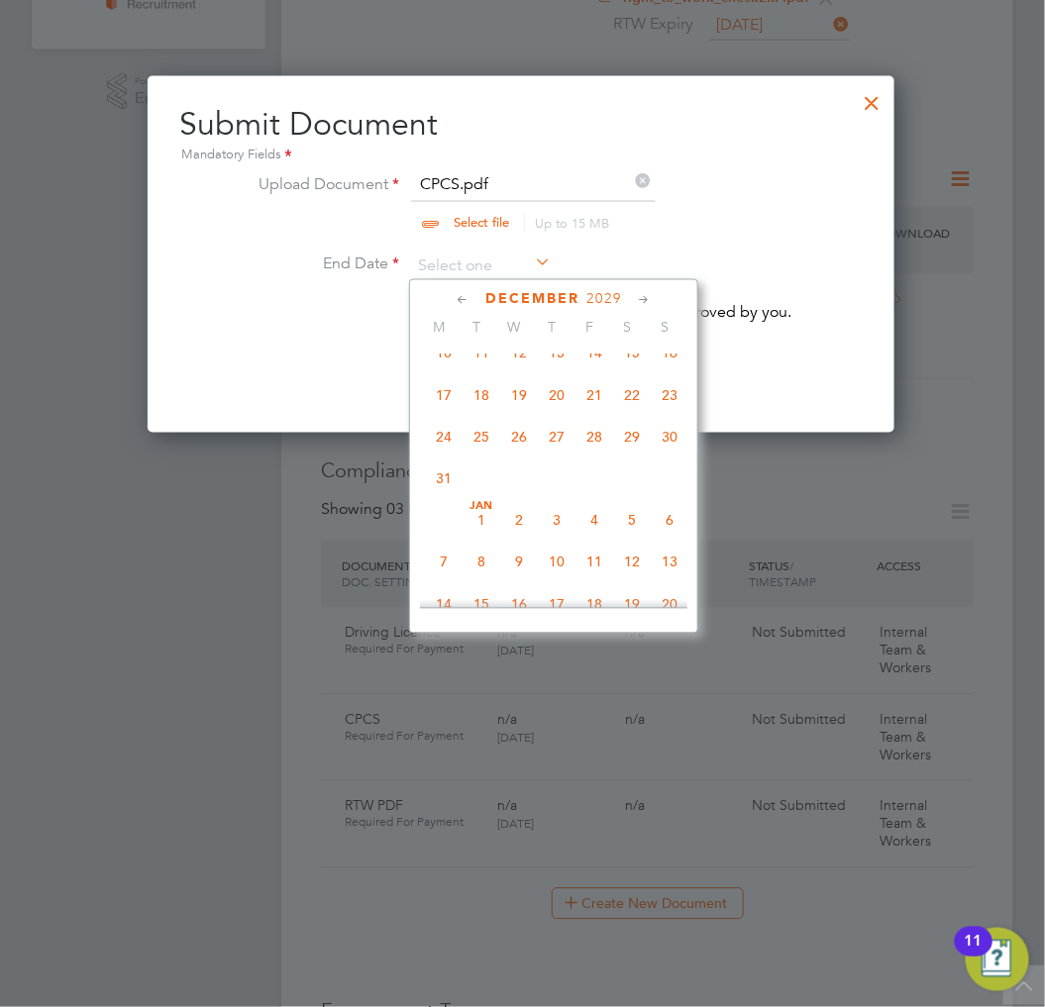
click at [437, 498] on span "31" at bounding box center [444, 480] width 38 height 38
type input "31 Dec 2029"
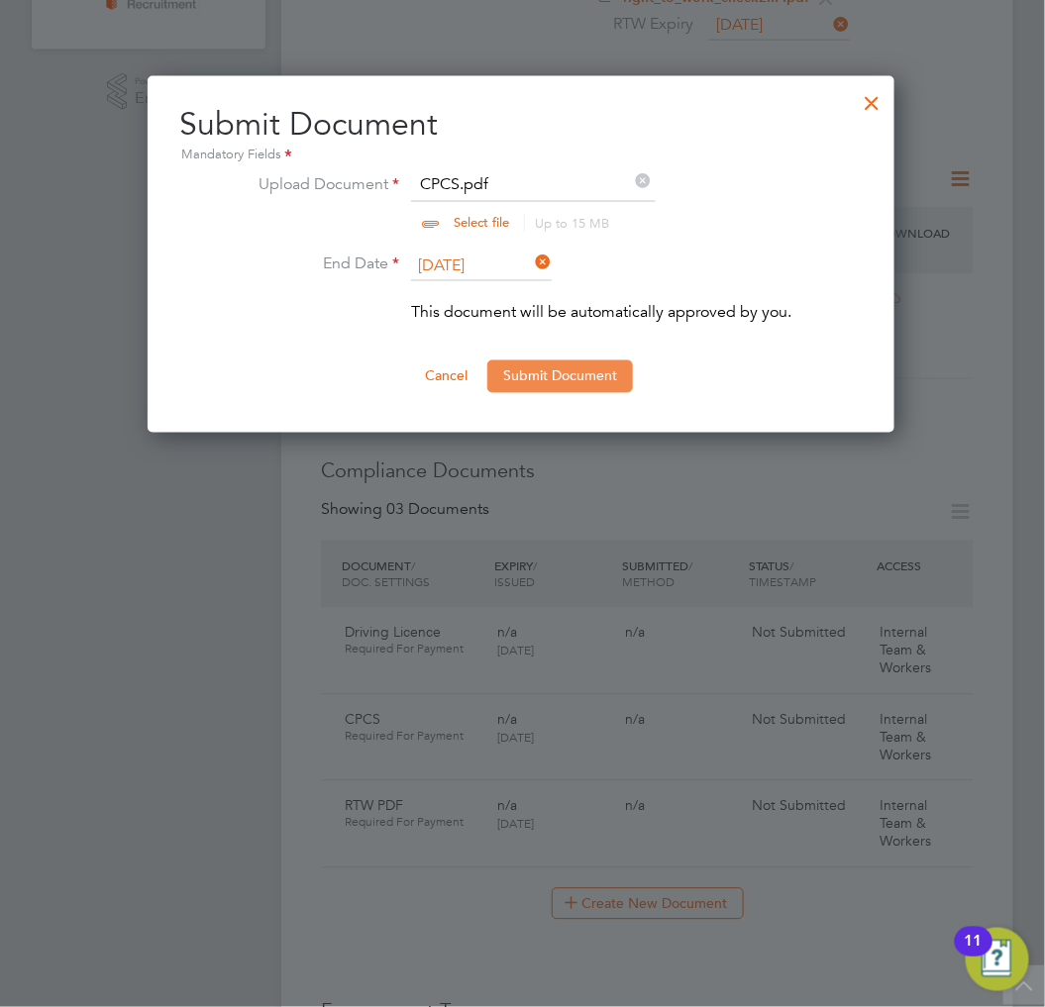
click at [548, 368] on button "Submit Document" at bounding box center [560, 377] width 146 height 32
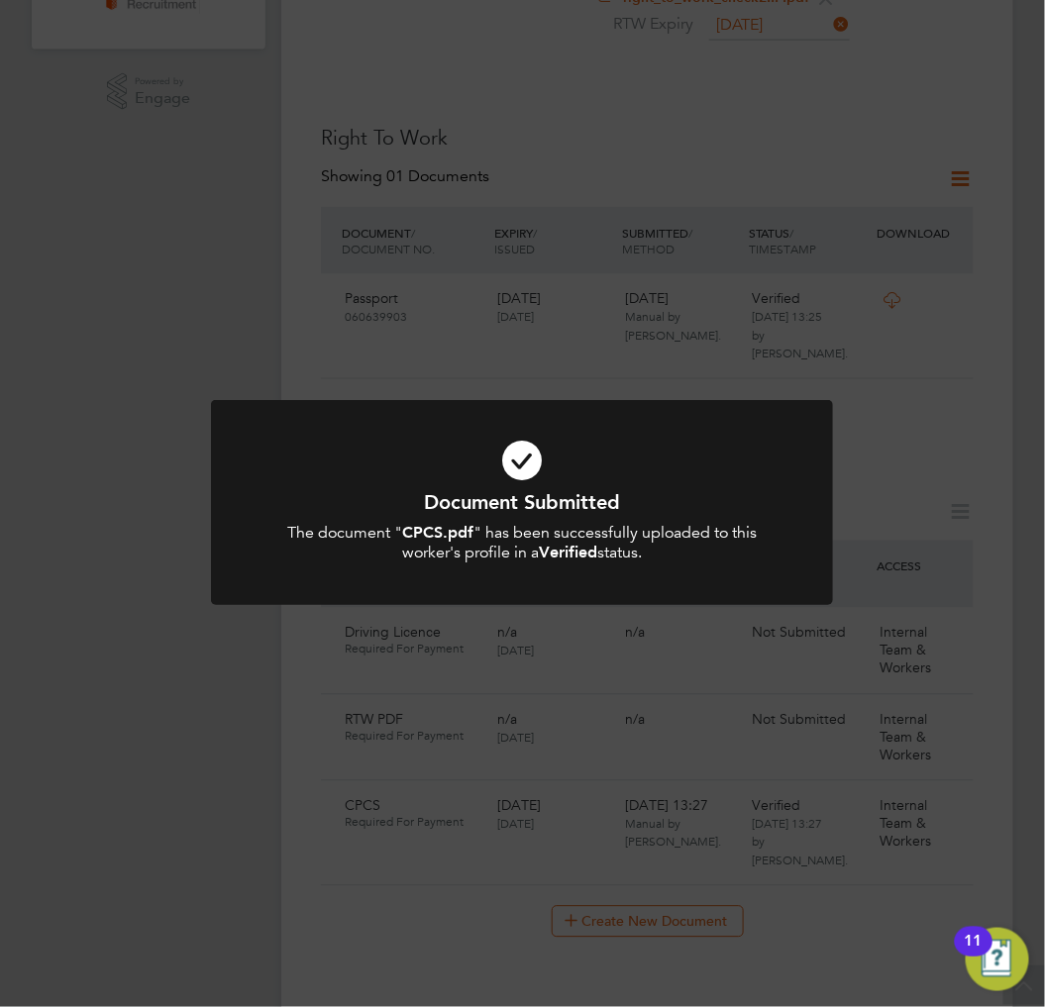
click at [628, 448] on icon at bounding box center [522, 460] width 515 height 77
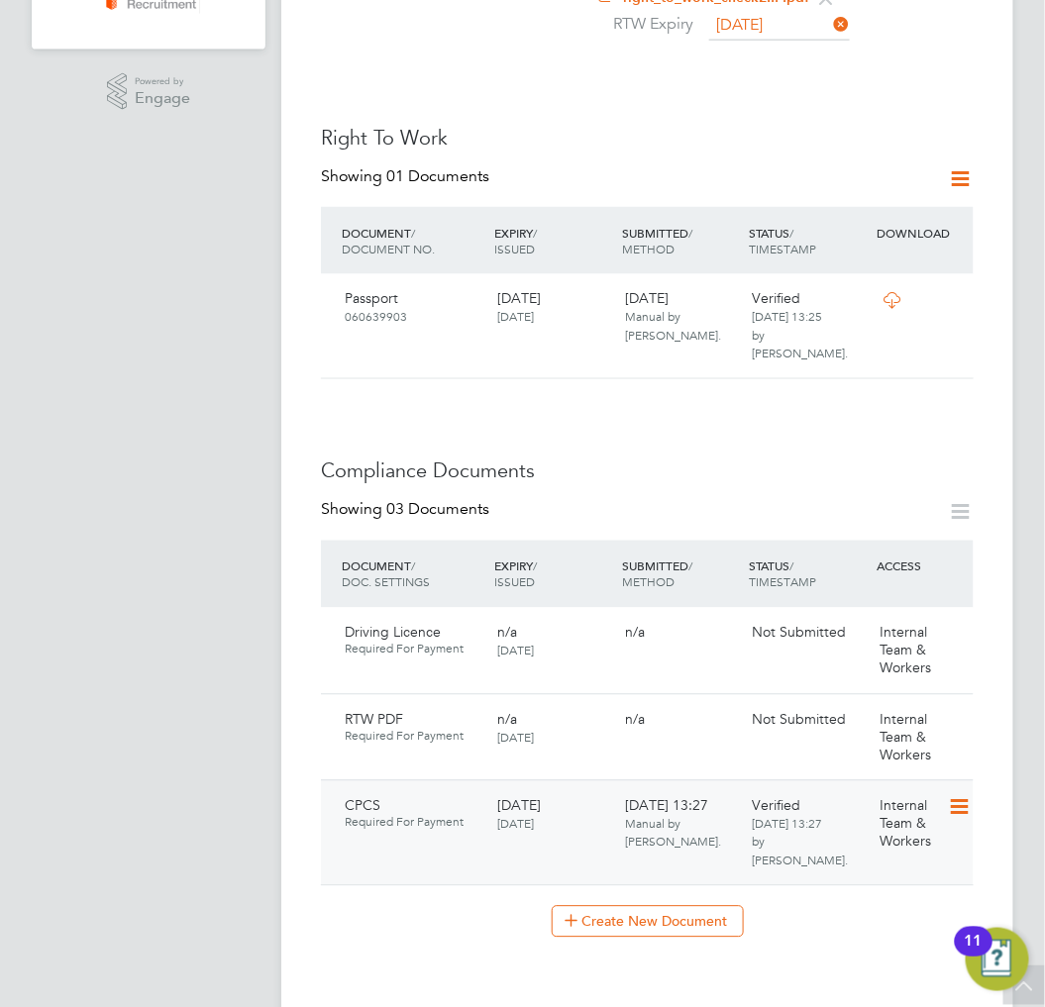
click at [947, 790] on div "Internal Team & Workers" at bounding box center [910, 825] width 76 height 70
click at [961, 796] on icon at bounding box center [958, 808] width 20 height 24
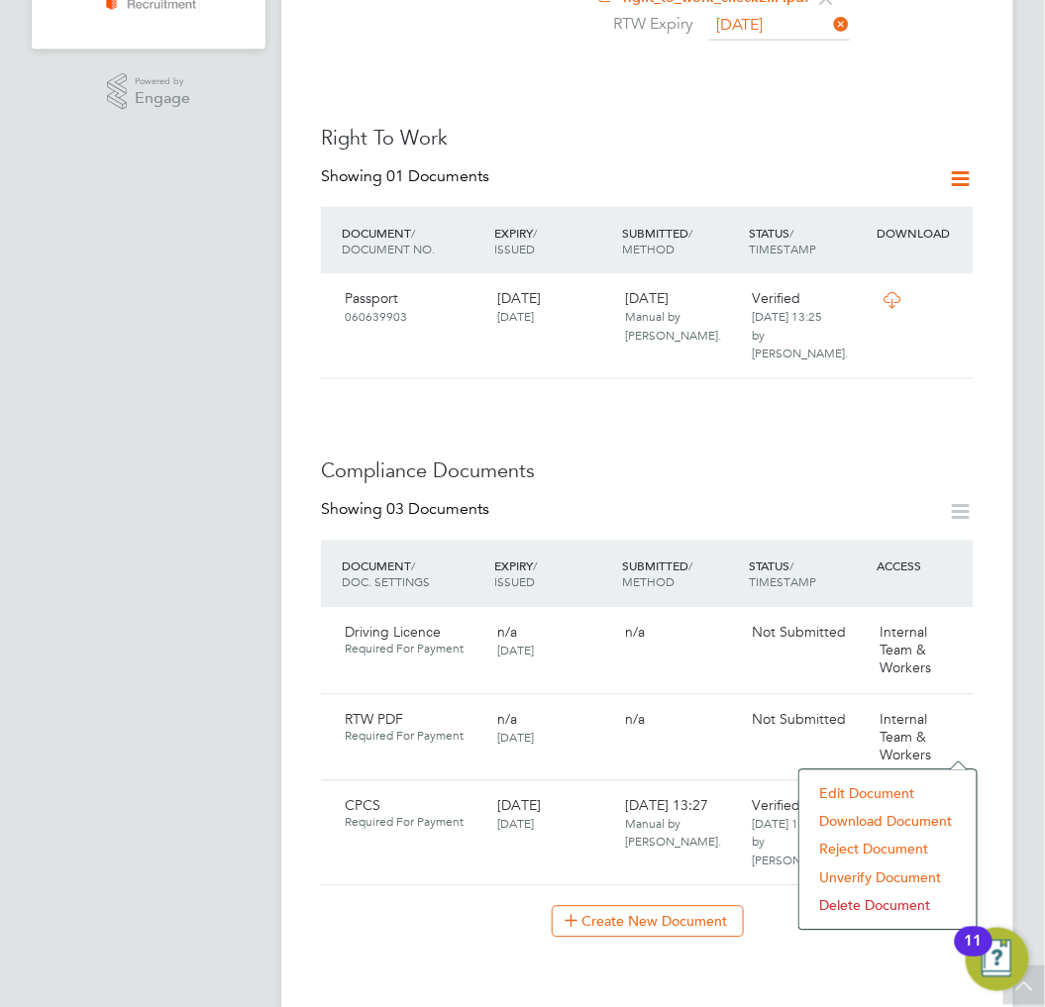
click at [887, 790] on li "Edit Document" at bounding box center [888, 795] width 158 height 28
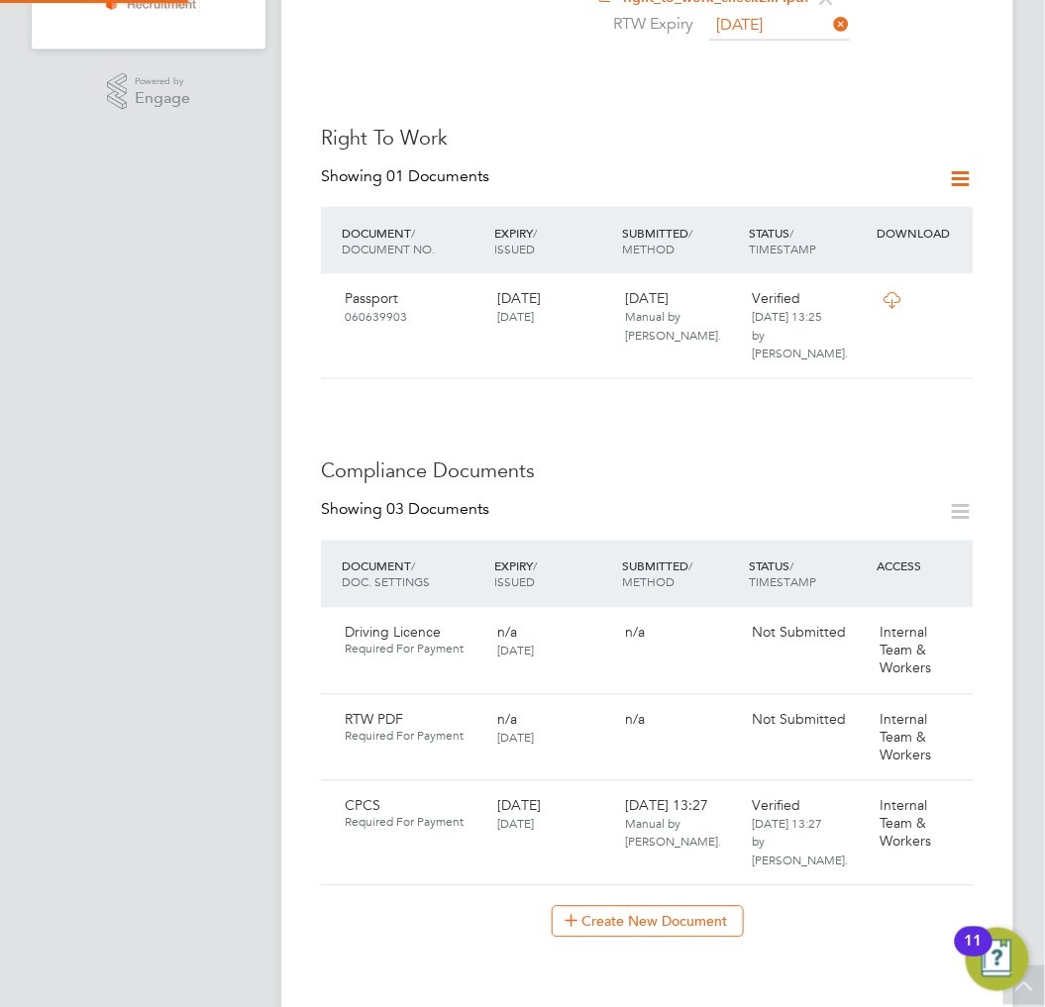
scroll to position [887, 984]
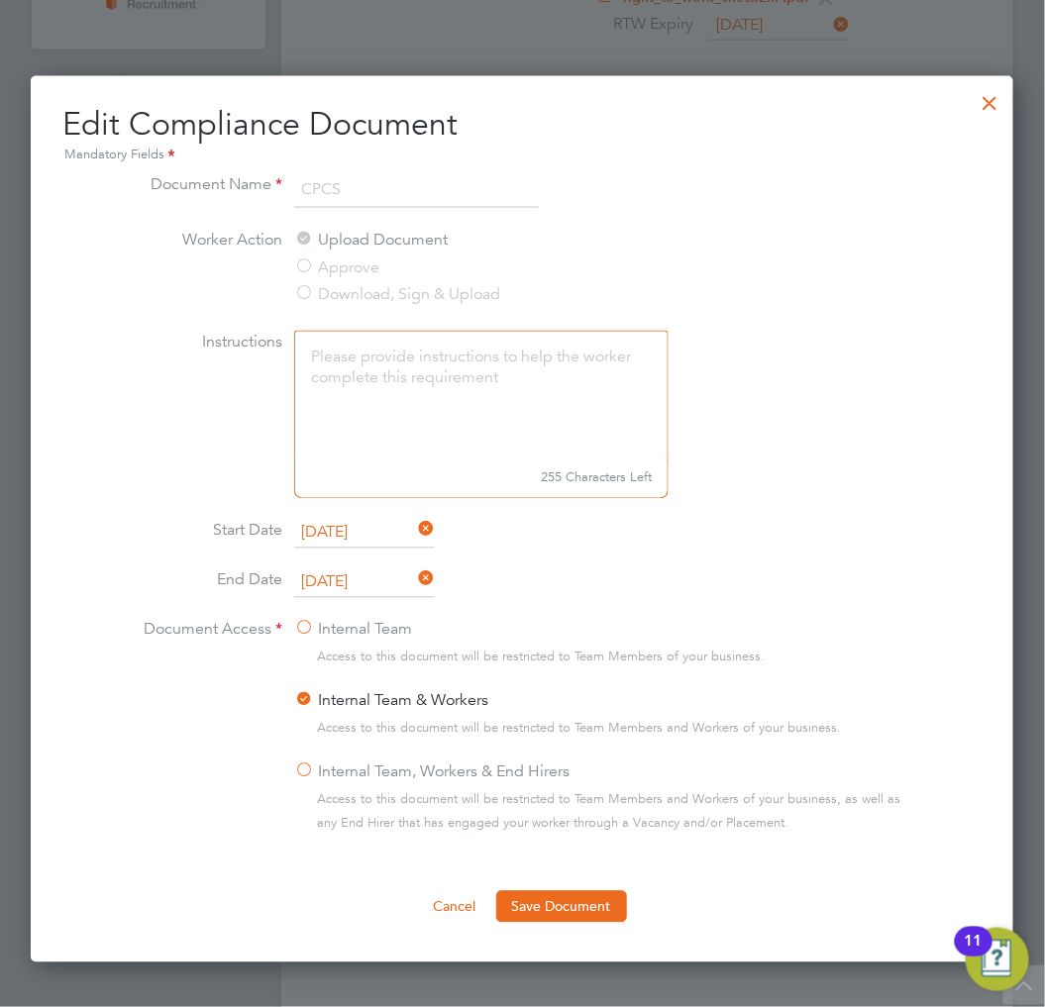
click at [415, 579] on icon at bounding box center [415, 581] width 0 height 28
click at [397, 576] on input at bounding box center [364, 584] width 141 height 30
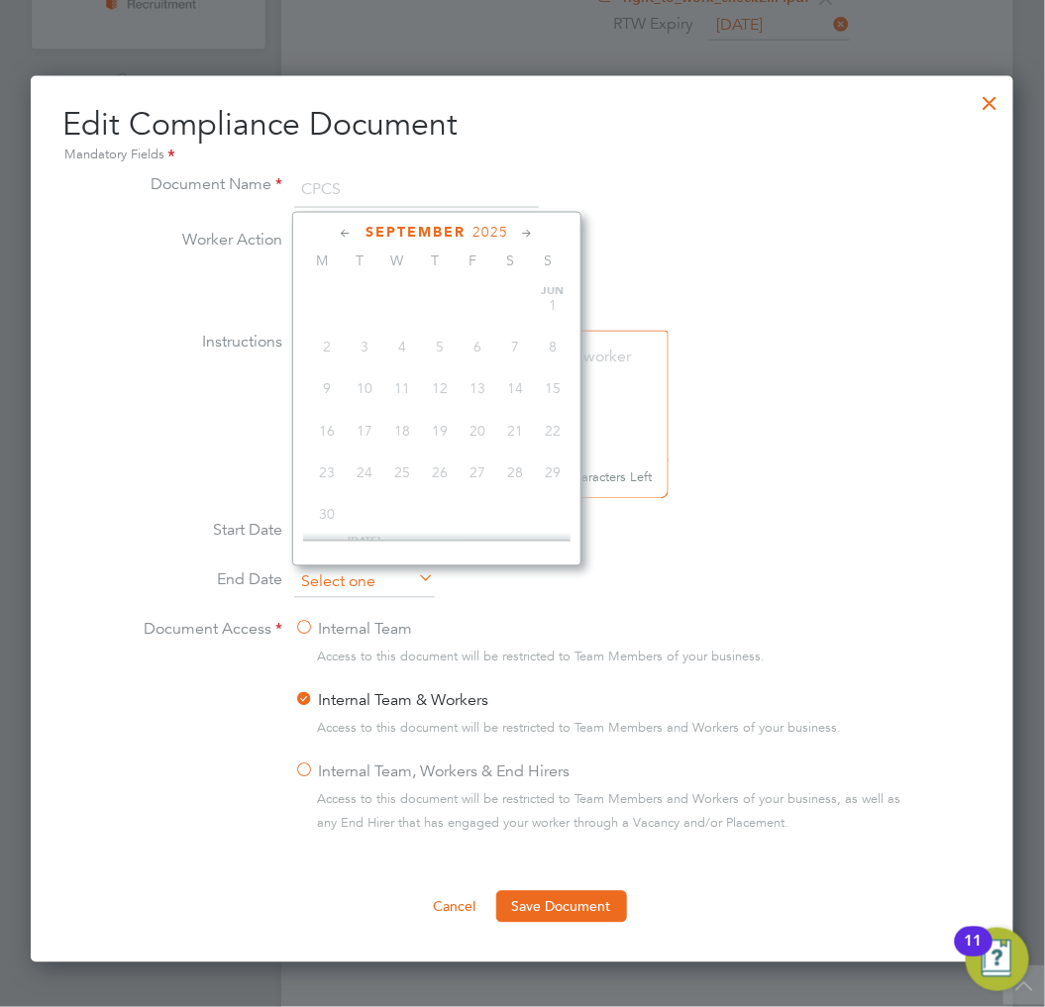
scroll to position [764, 0]
click at [488, 235] on span "2025" at bounding box center [491, 232] width 36 height 17
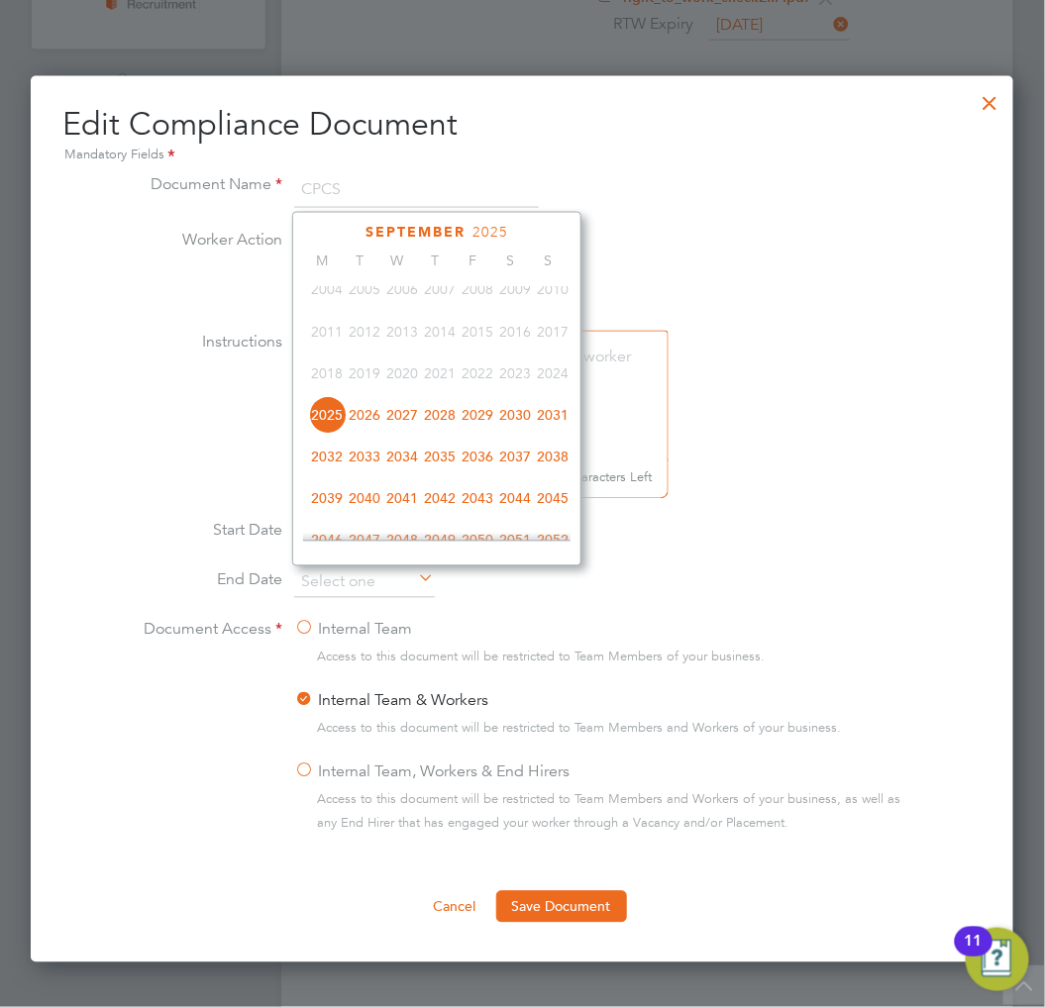
click at [406, 420] on span "2027" at bounding box center [402, 415] width 38 height 38
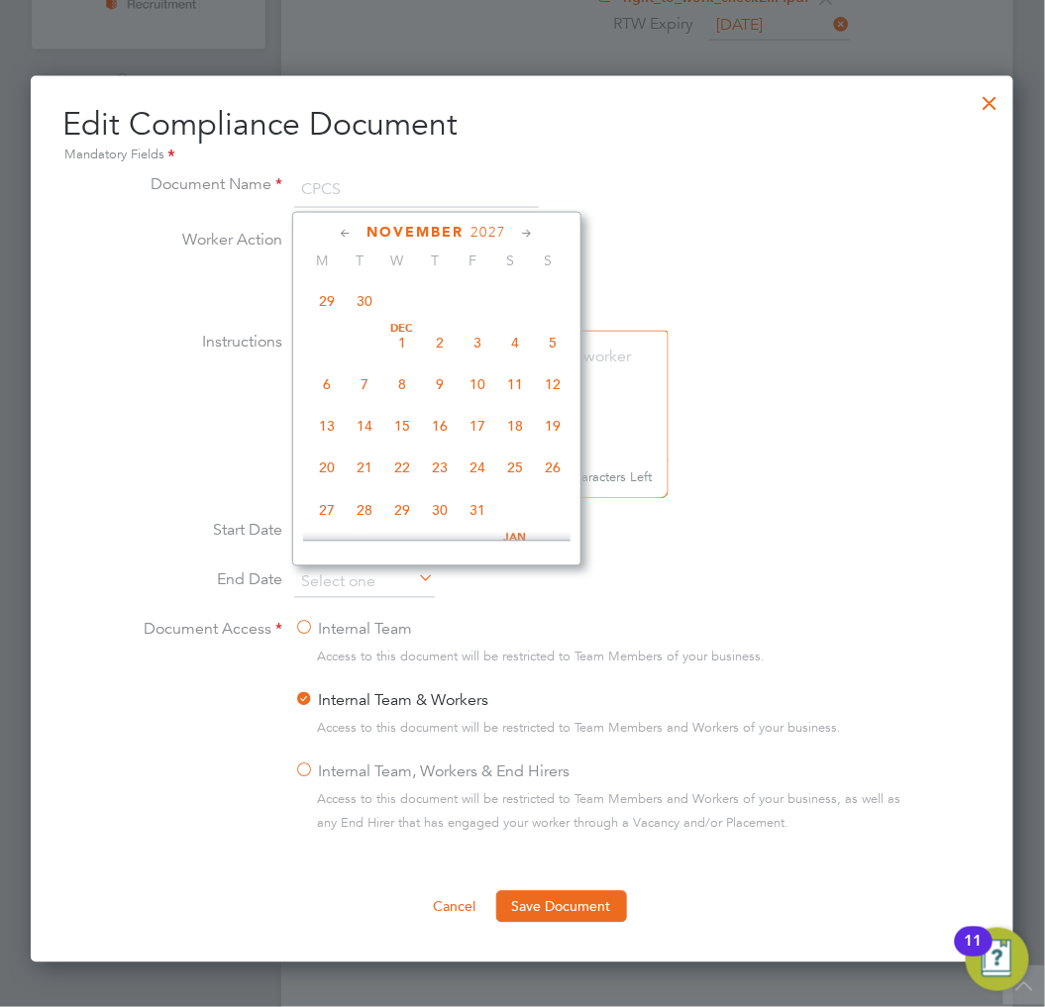
scroll to position [1289, 0]
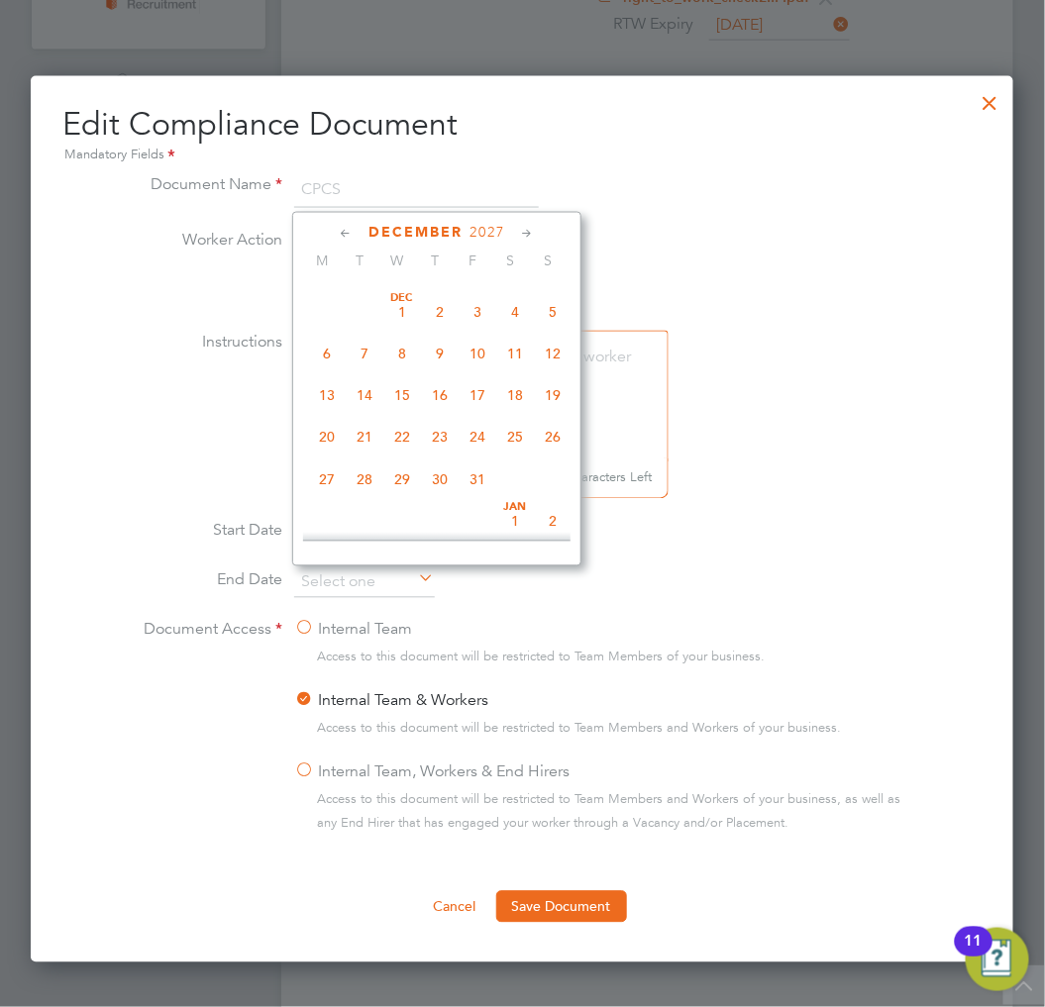
click at [482, 492] on span "31" at bounding box center [478, 481] width 38 height 38
type input "31 Dec 2027"
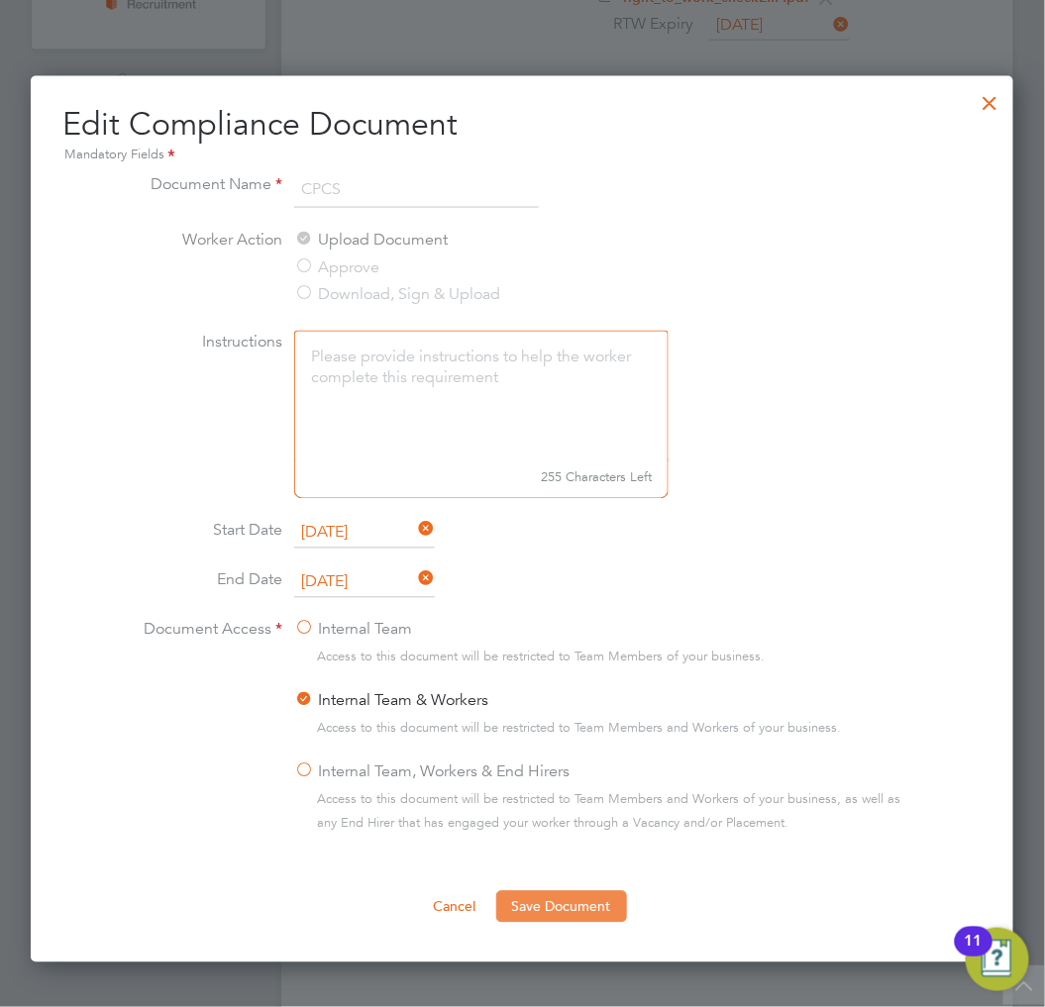
click at [583, 909] on button "Save Document" at bounding box center [561, 908] width 131 height 32
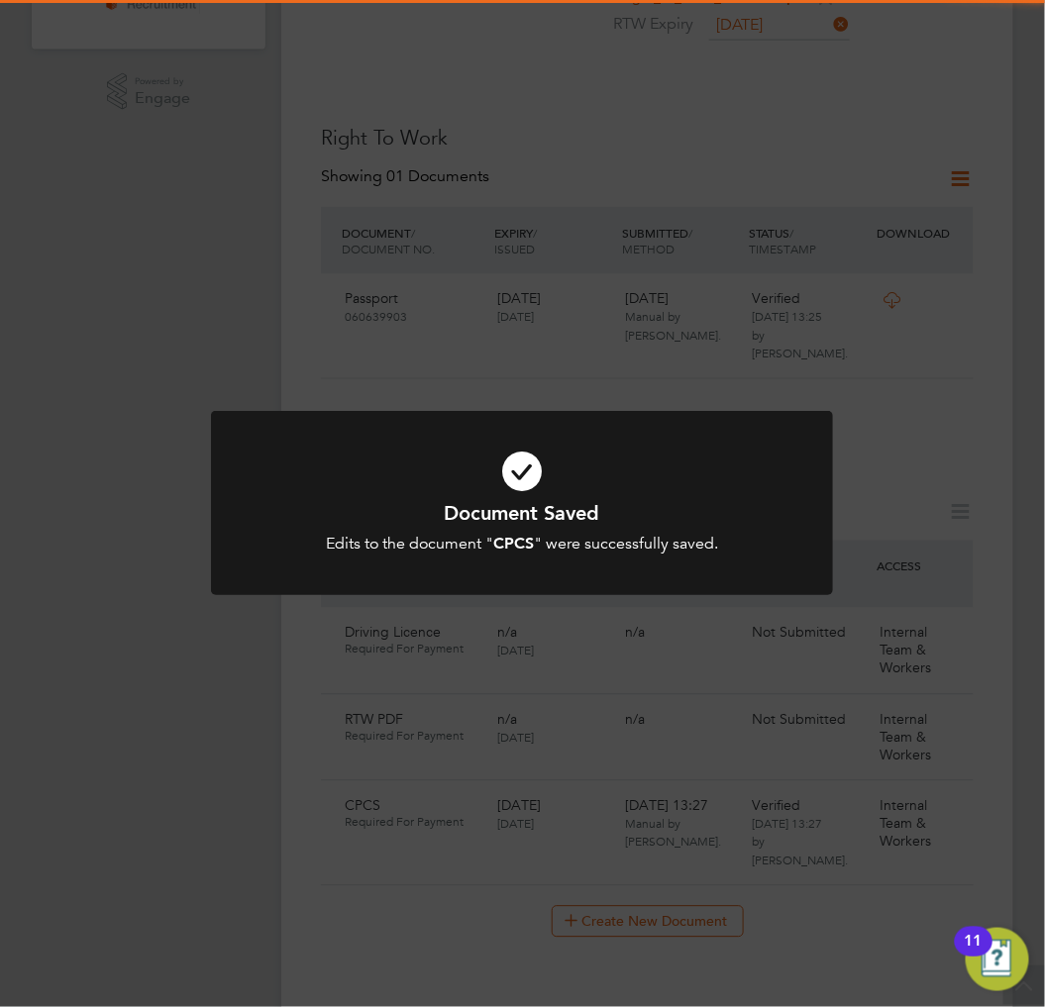
click at [639, 562] on div at bounding box center [522, 503] width 622 height 185
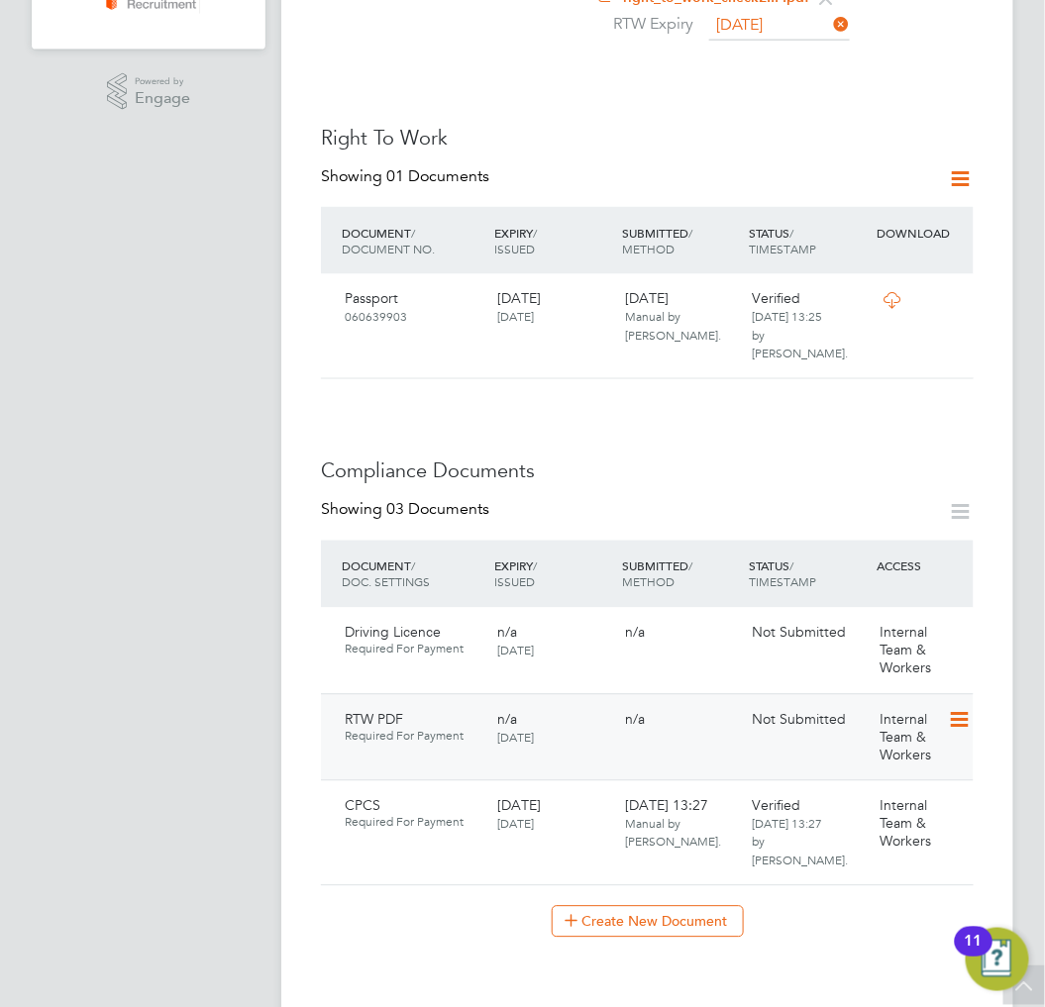
click at [955, 709] on icon at bounding box center [958, 721] width 20 height 24
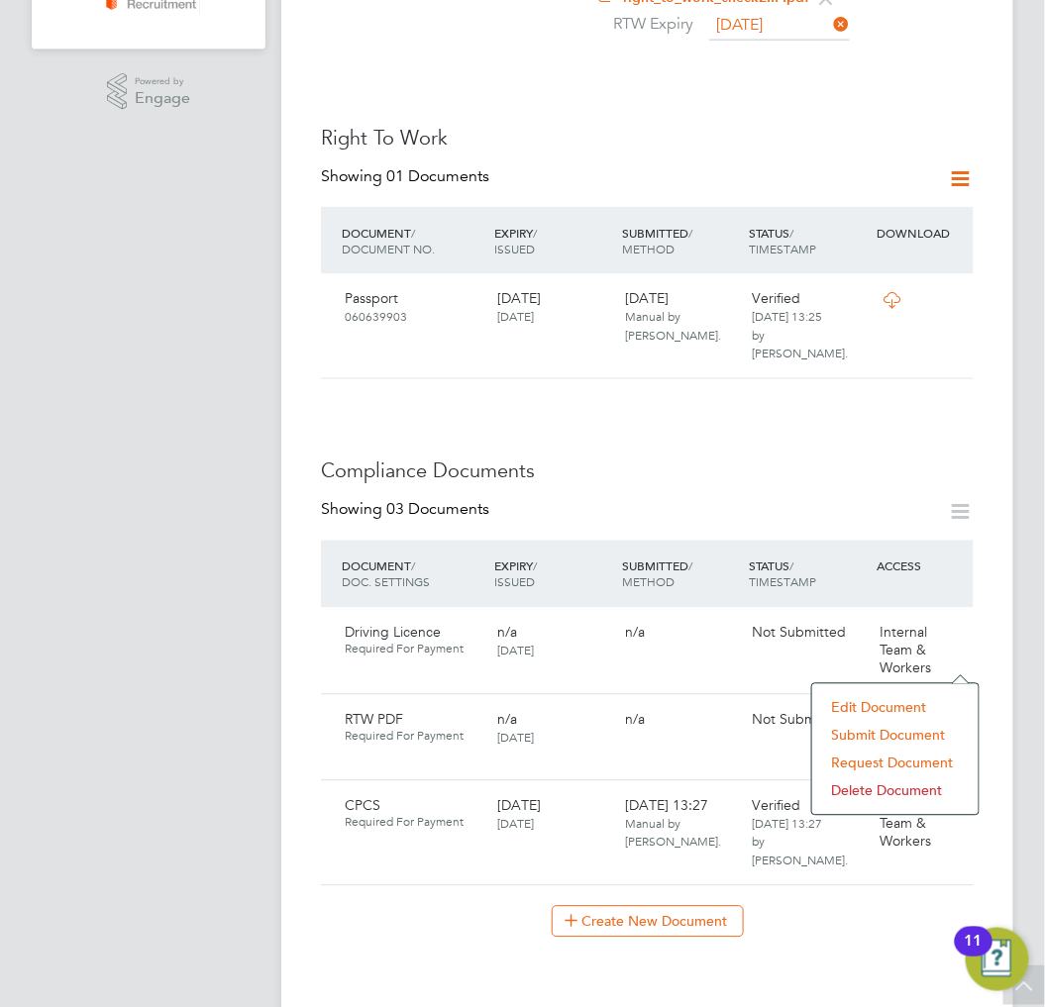
click at [865, 730] on li "Submit Document" at bounding box center [895, 736] width 147 height 28
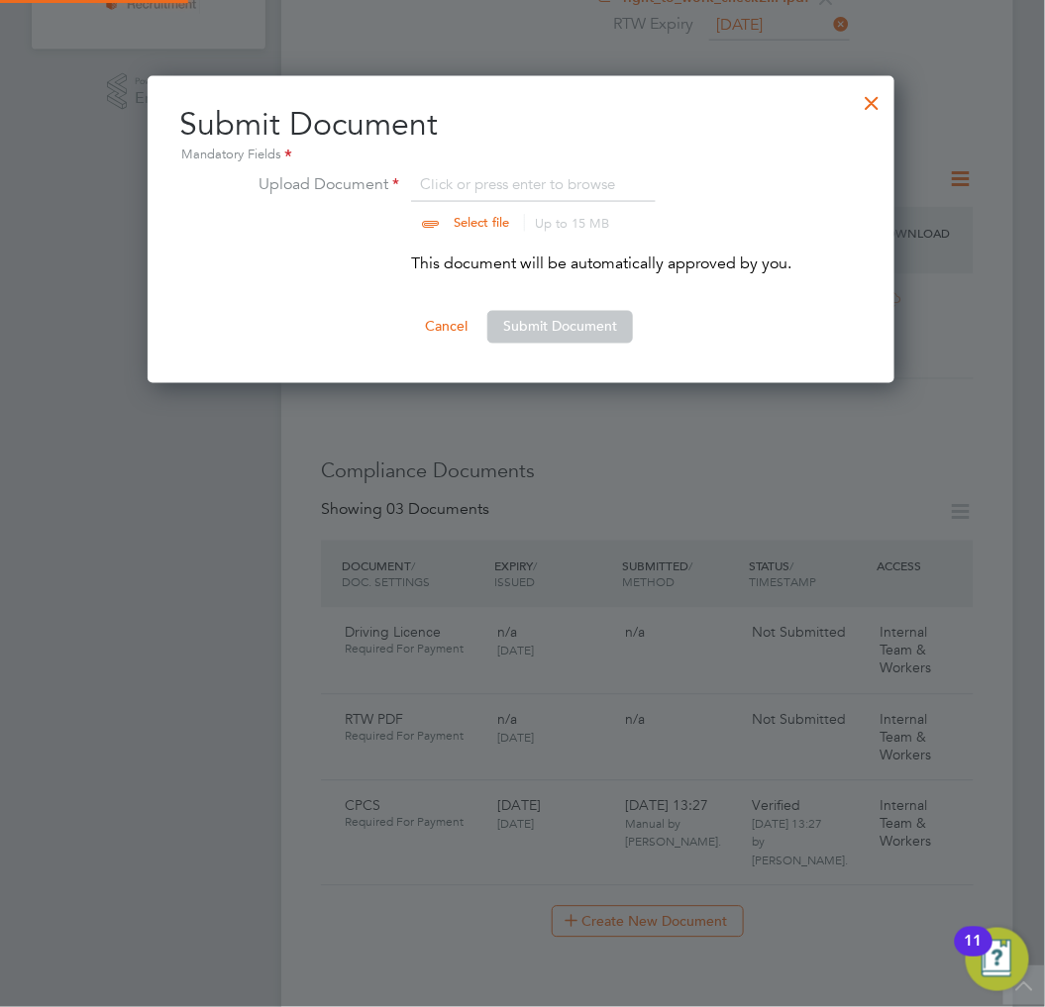
scroll to position [308, 749]
click at [495, 188] on input "file" at bounding box center [500, 201] width 311 height 59
type input "C:\fakepath\right_to_work_check20230426T112150.323.pdf"
click at [570, 324] on button "Submit Document" at bounding box center [560, 327] width 146 height 32
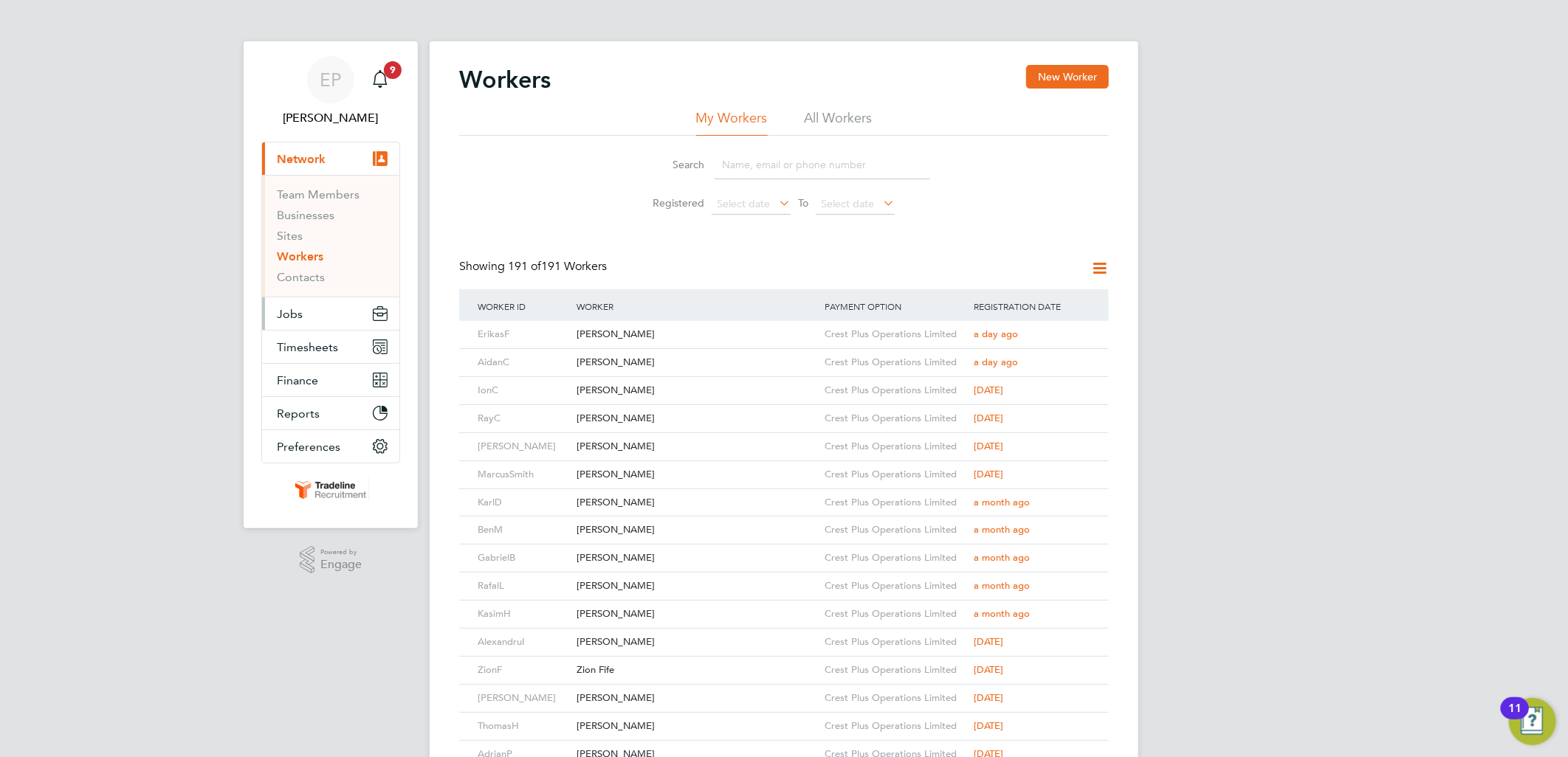
click at [321, 312] on button "Jobs" at bounding box center [331, 314] width 137 height 33
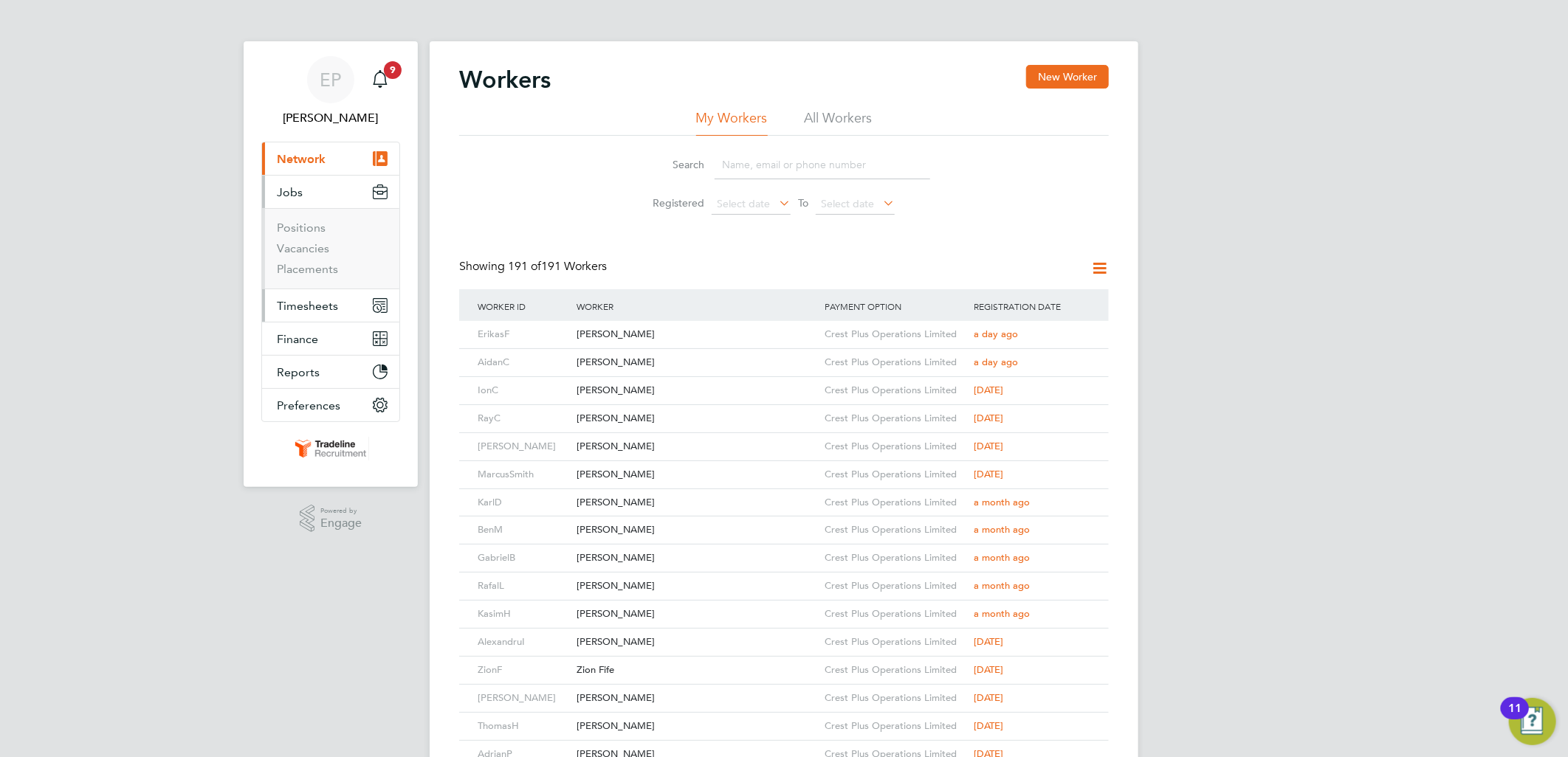
click at [312, 300] on span "Timesheets" at bounding box center [307, 305] width 61 height 14
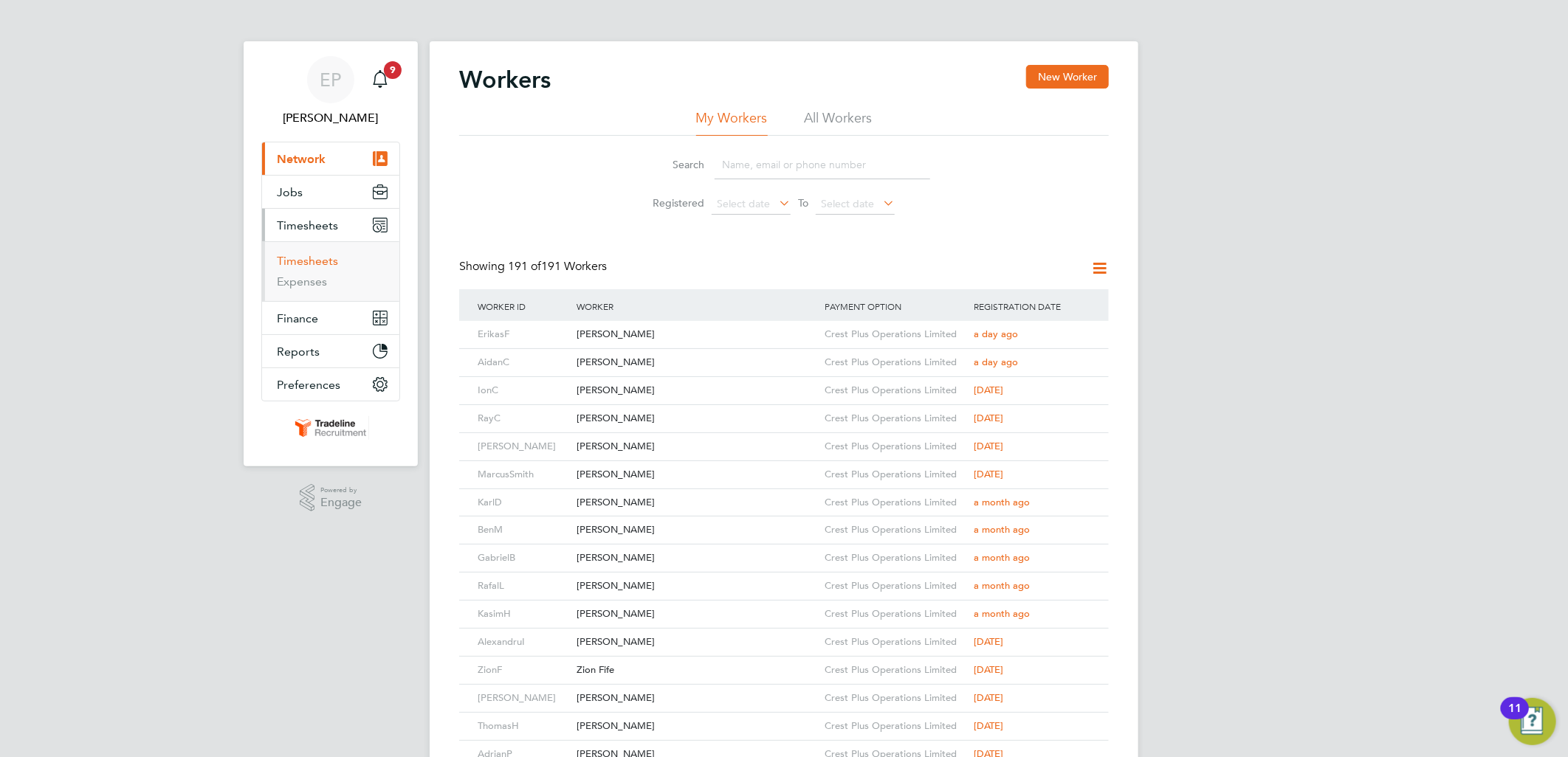
click at [330, 262] on link "Timesheets" at bounding box center [307, 261] width 61 height 14
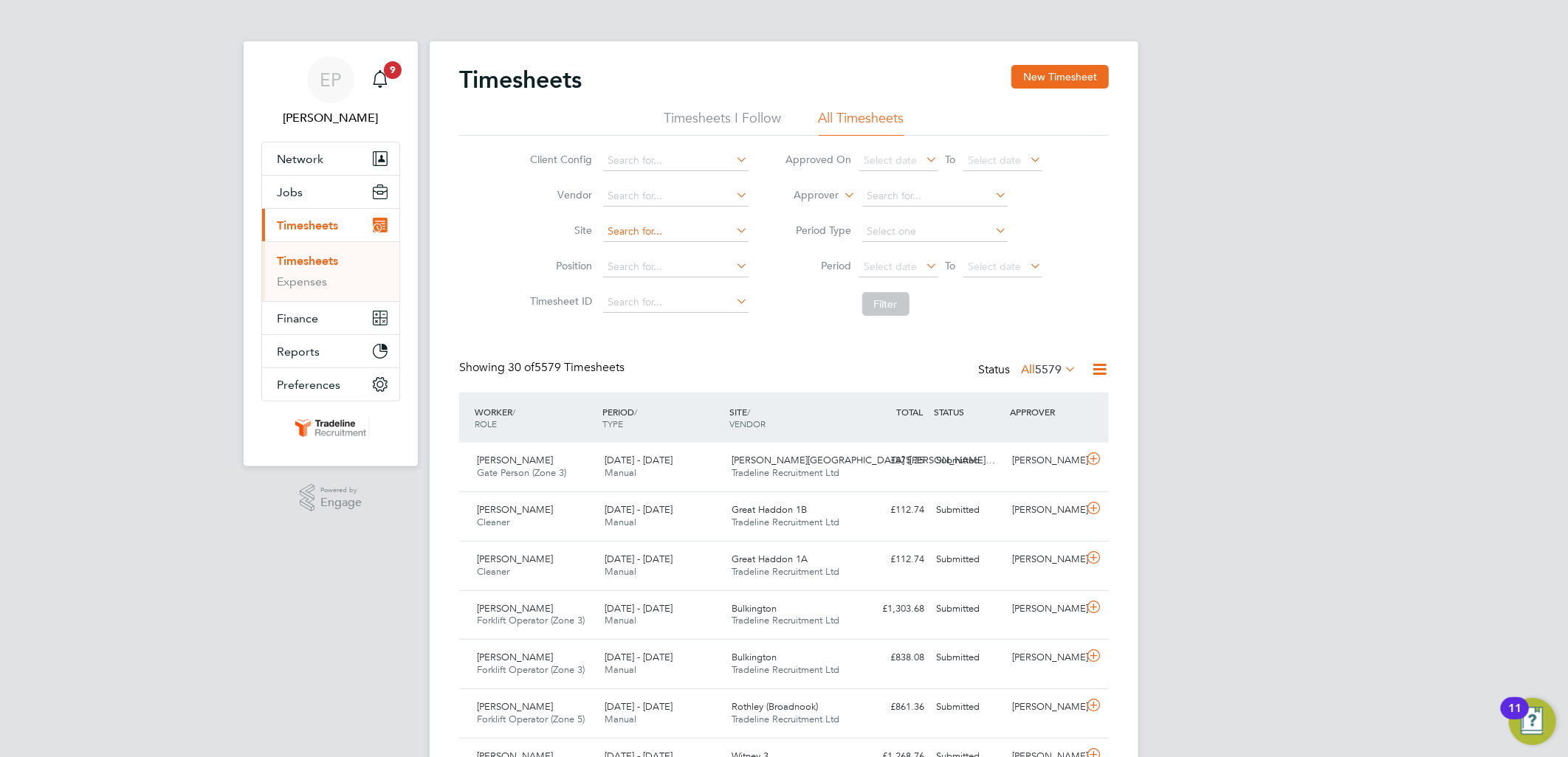
click at [648, 240] on input at bounding box center [675, 232] width 145 height 21
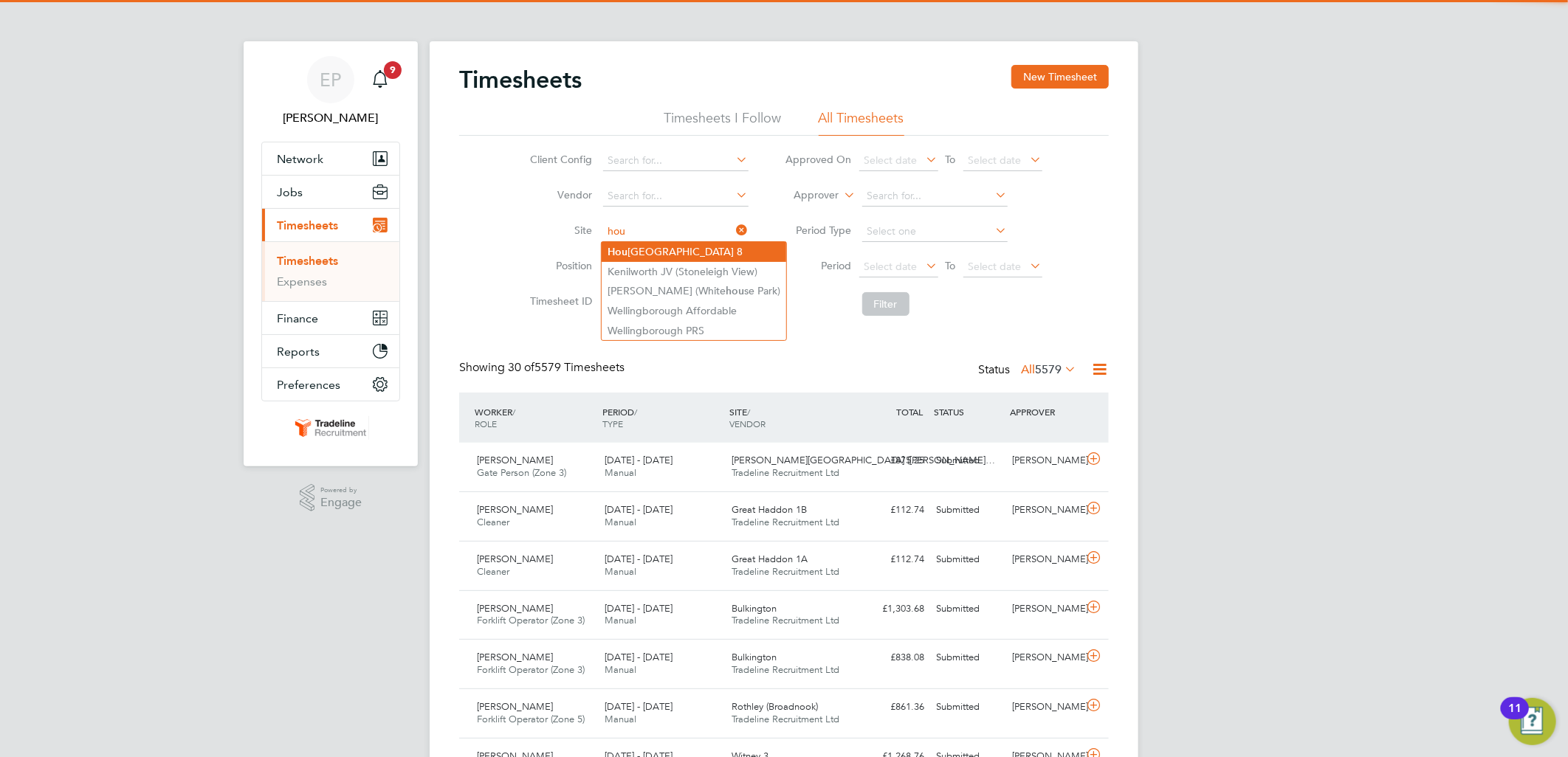
click at [706, 250] on li "Hou ghton Regis Parcel 8" at bounding box center [694, 252] width 185 height 20
type input "[PERSON_NAME][GEOGRAPHIC_DATA] 8"
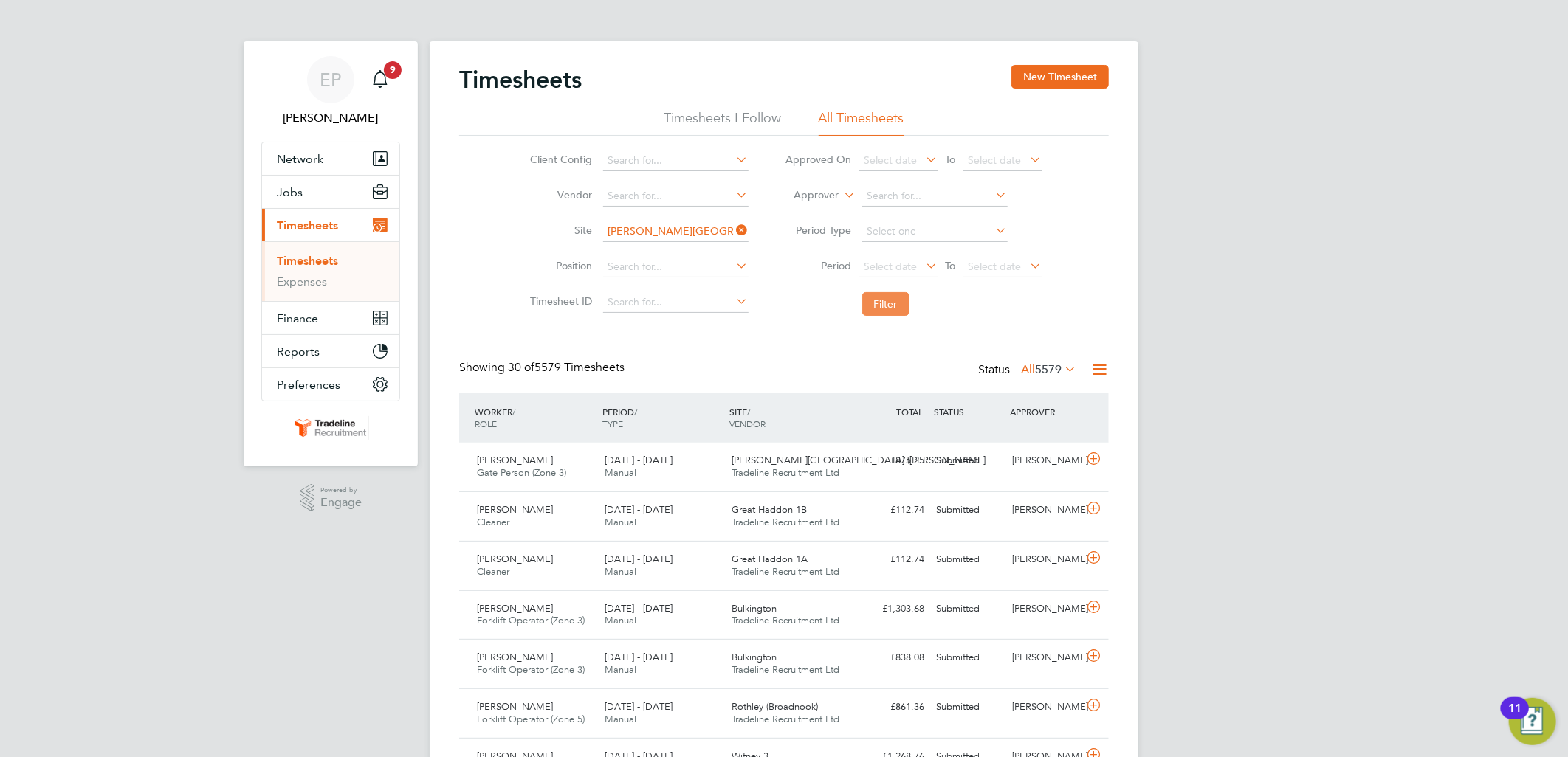
click at [897, 308] on button "Filter" at bounding box center [885, 304] width 47 height 24
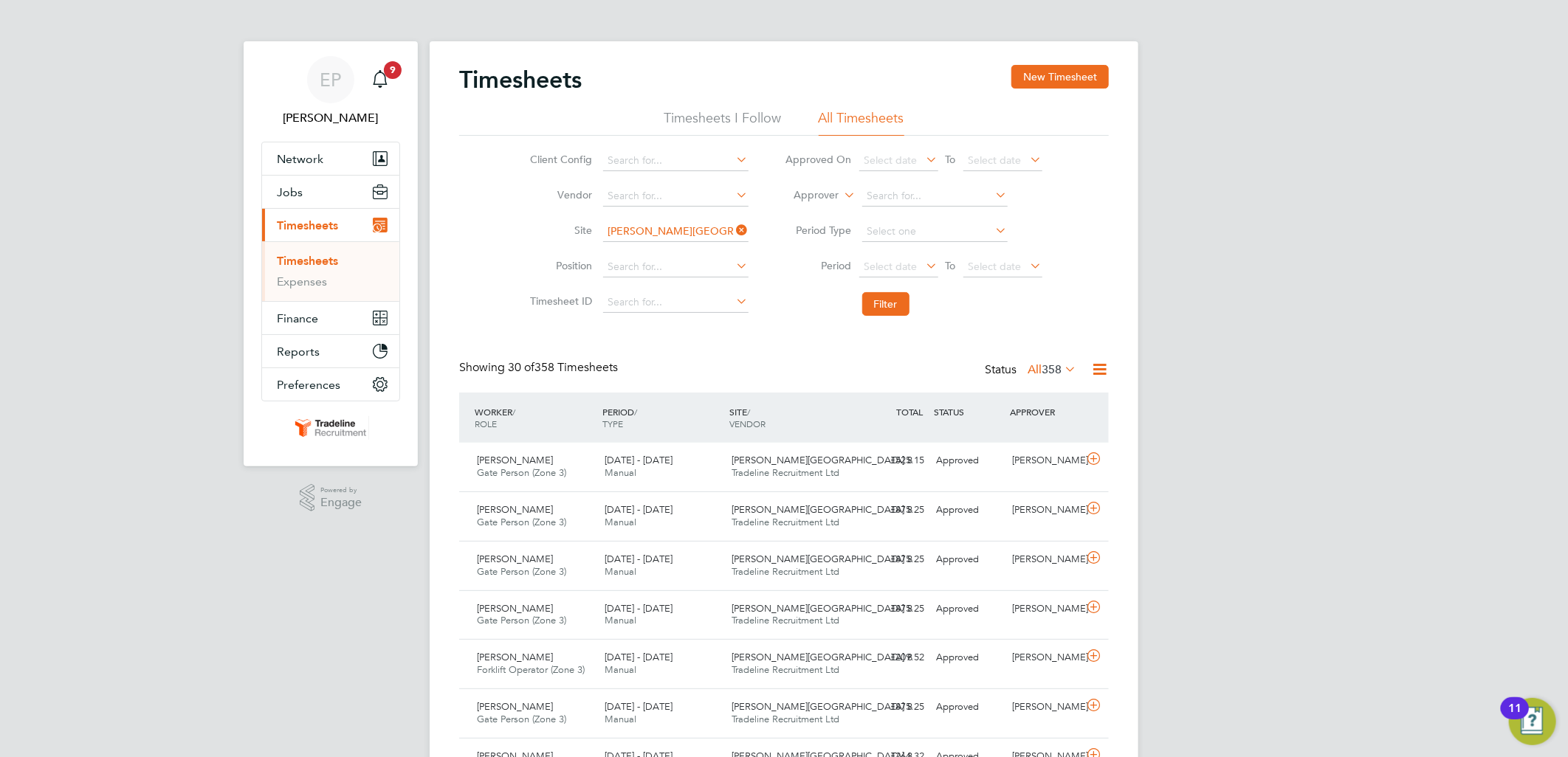
click at [734, 226] on icon at bounding box center [734, 230] width 0 height 21
click at [313, 159] on span "Network" at bounding box center [300, 159] width 46 height 14
click at [310, 152] on span "Network" at bounding box center [300, 159] width 46 height 14
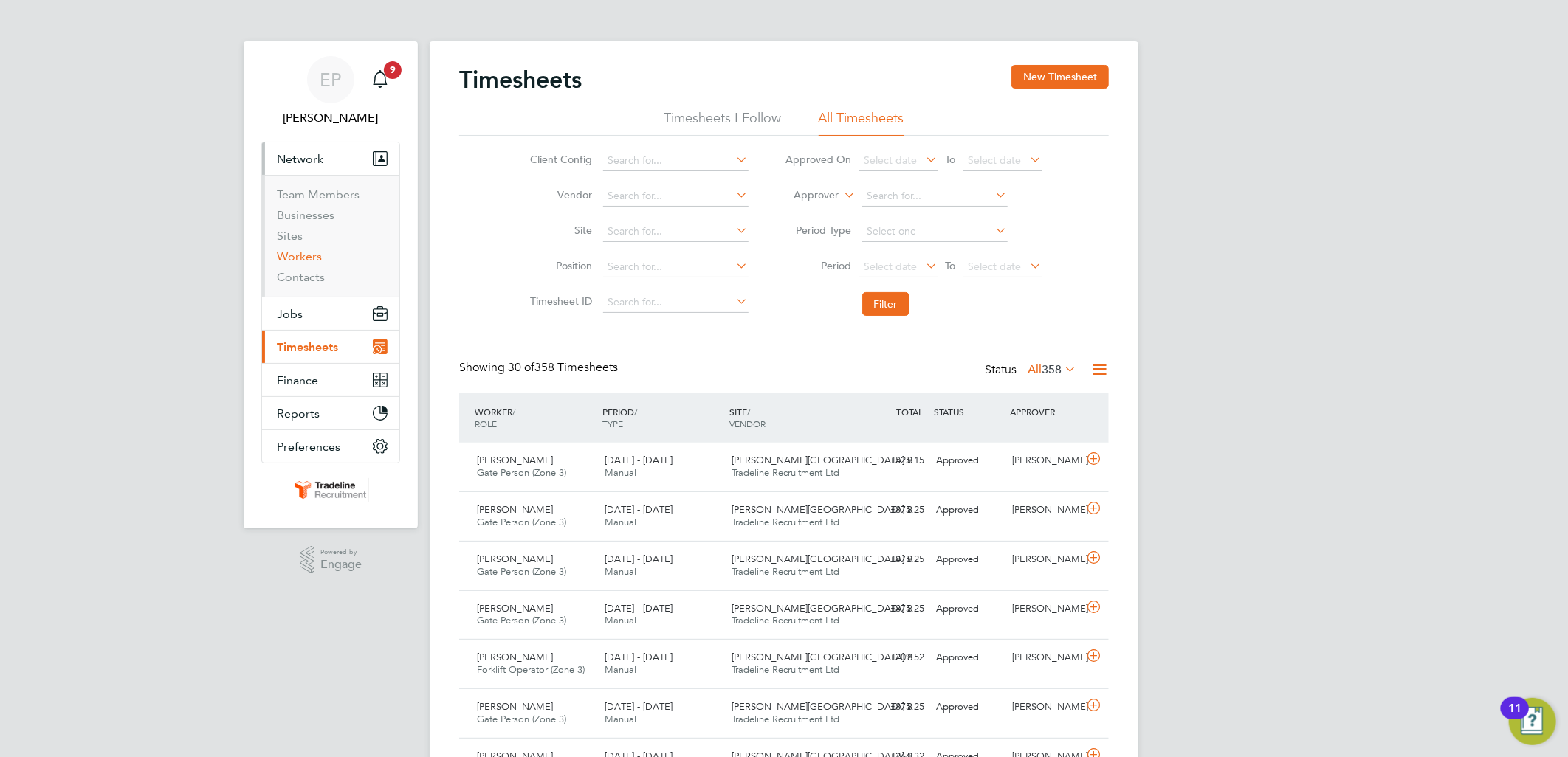
click at [310, 257] on link "Workers" at bounding box center [299, 256] width 45 height 14
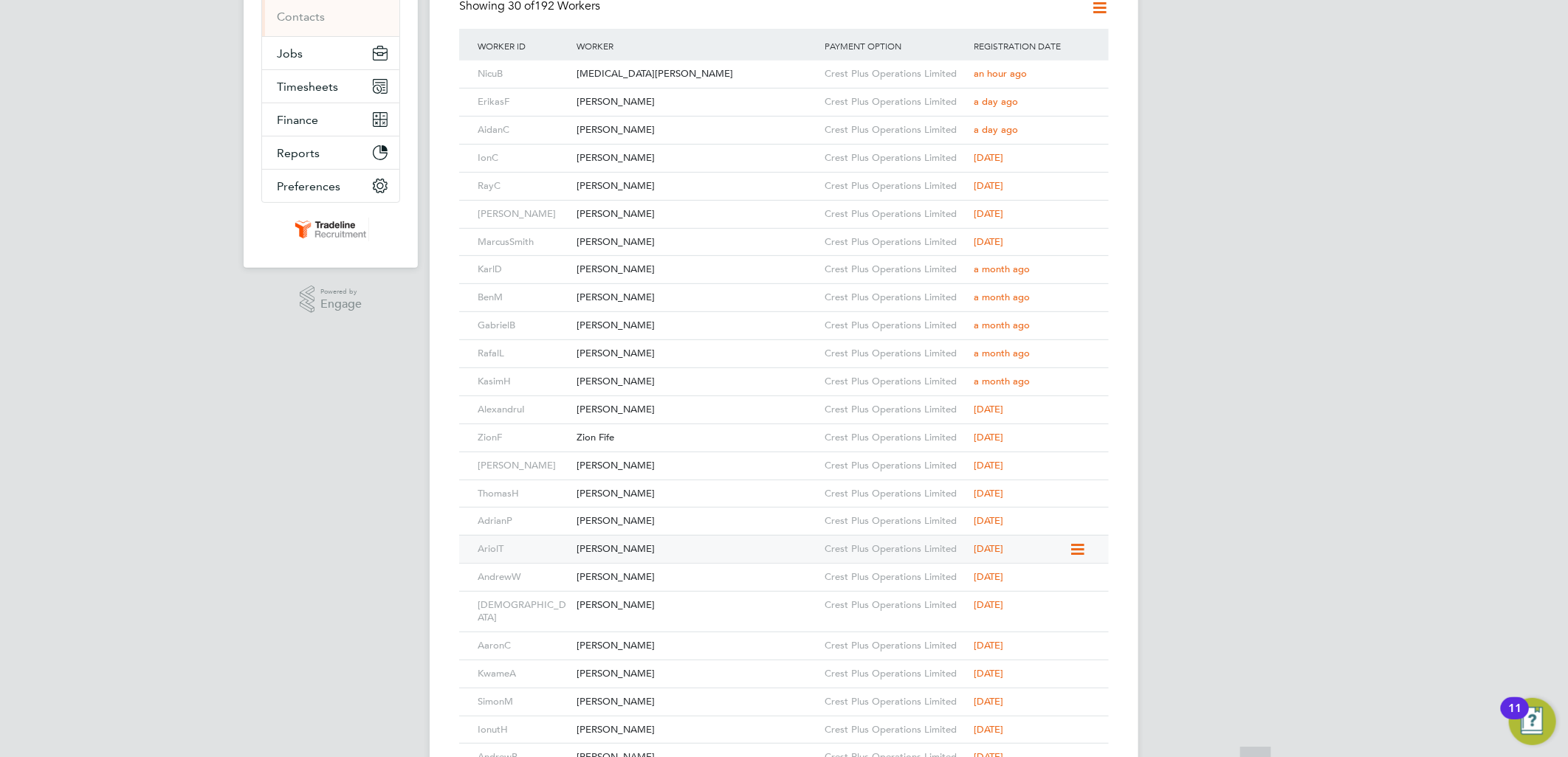
scroll to position [502, 0]
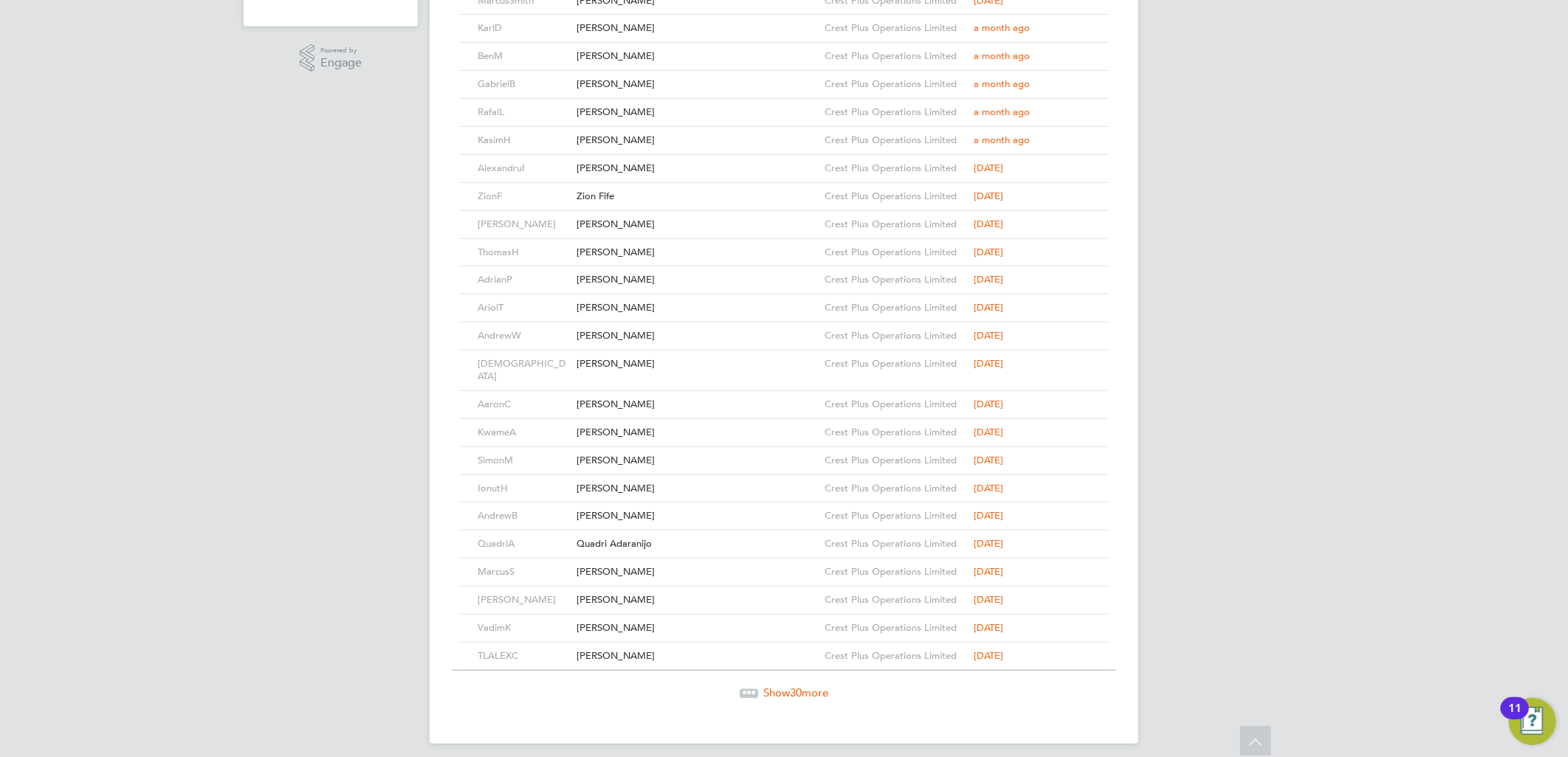
click at [809, 685] on span "Show 30 more" at bounding box center [795, 692] width 65 height 14
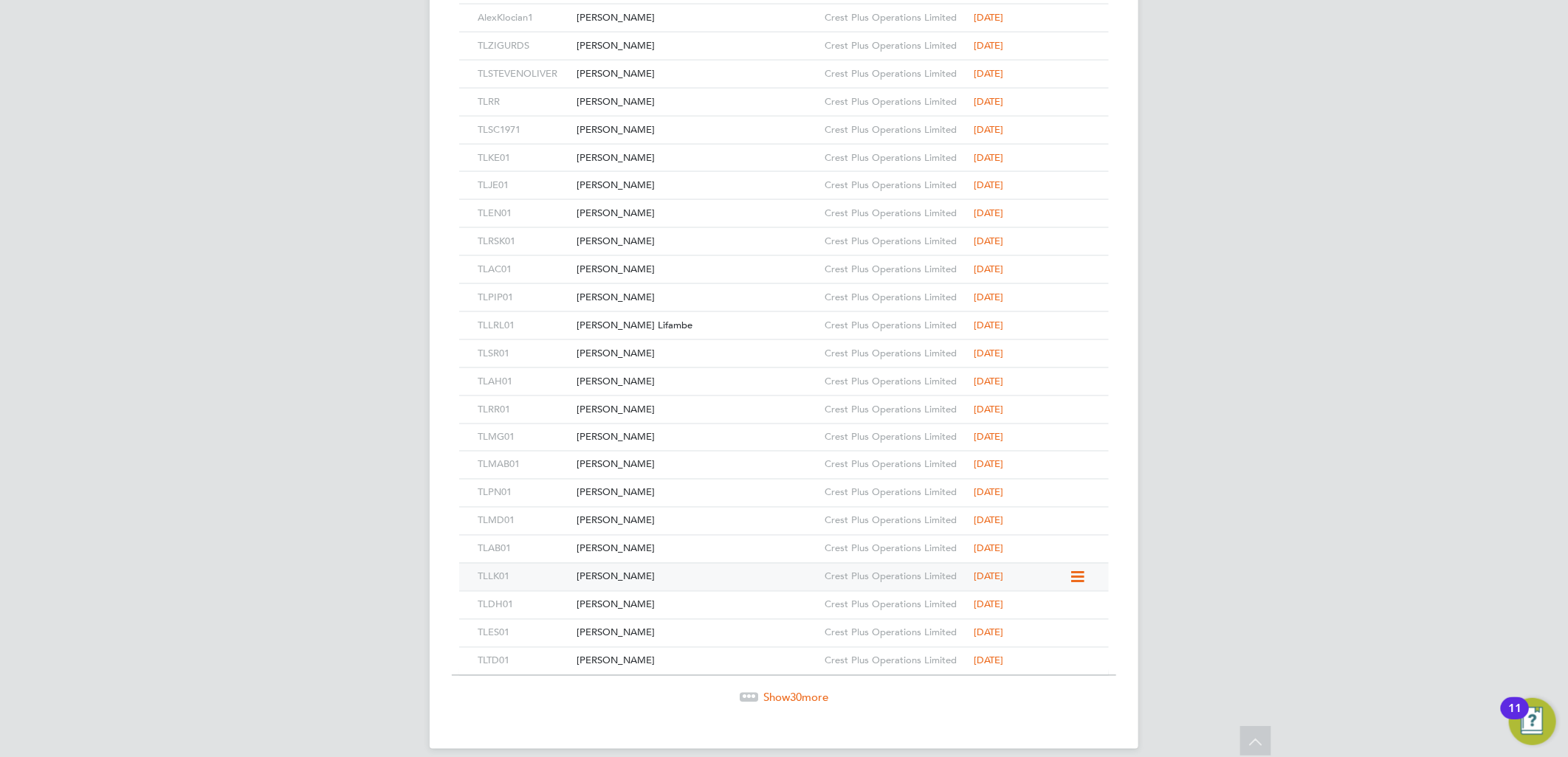
scroll to position [1343, 0]
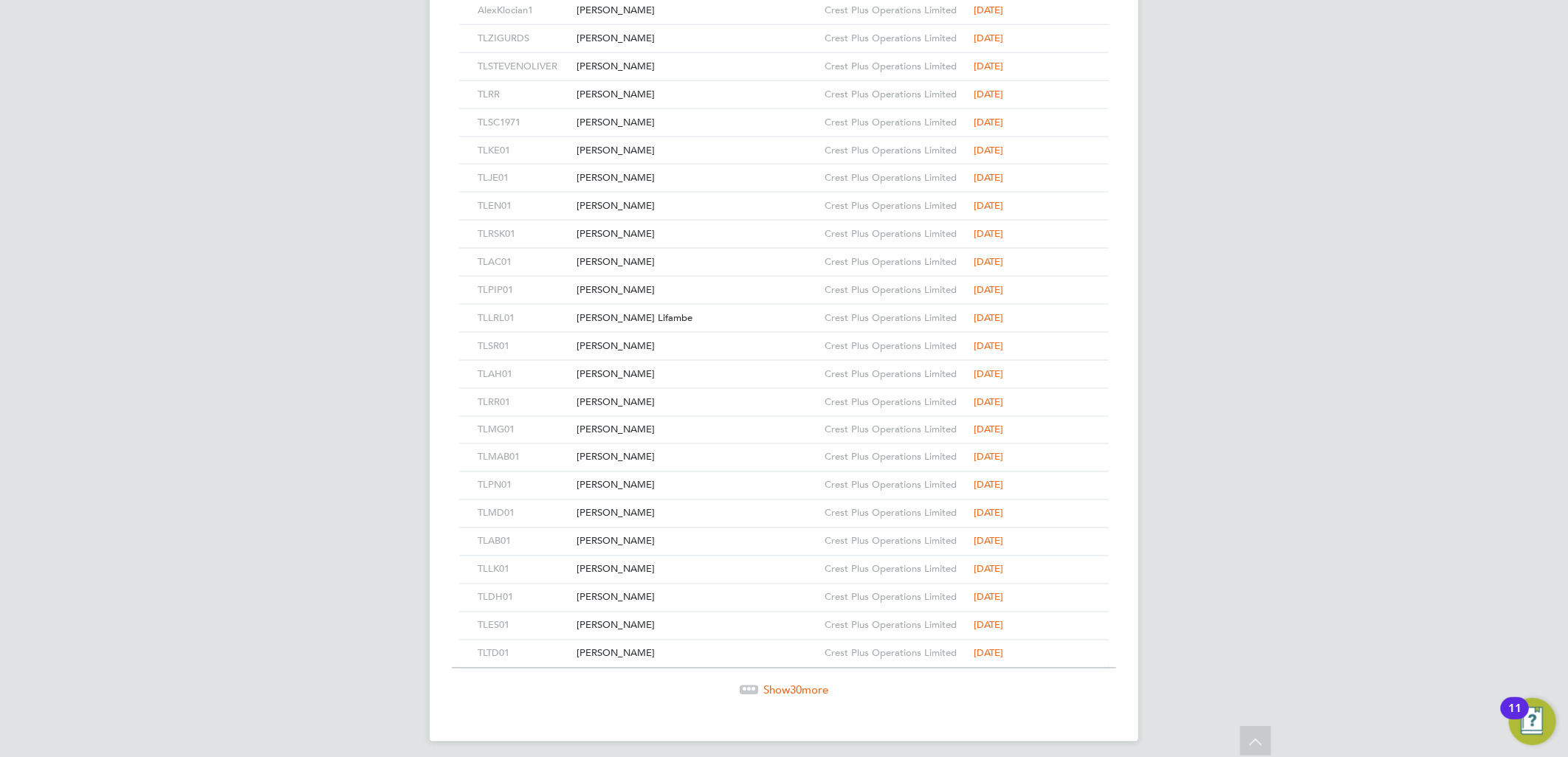
click at [801, 687] on span "30" at bounding box center [796, 690] width 12 height 14
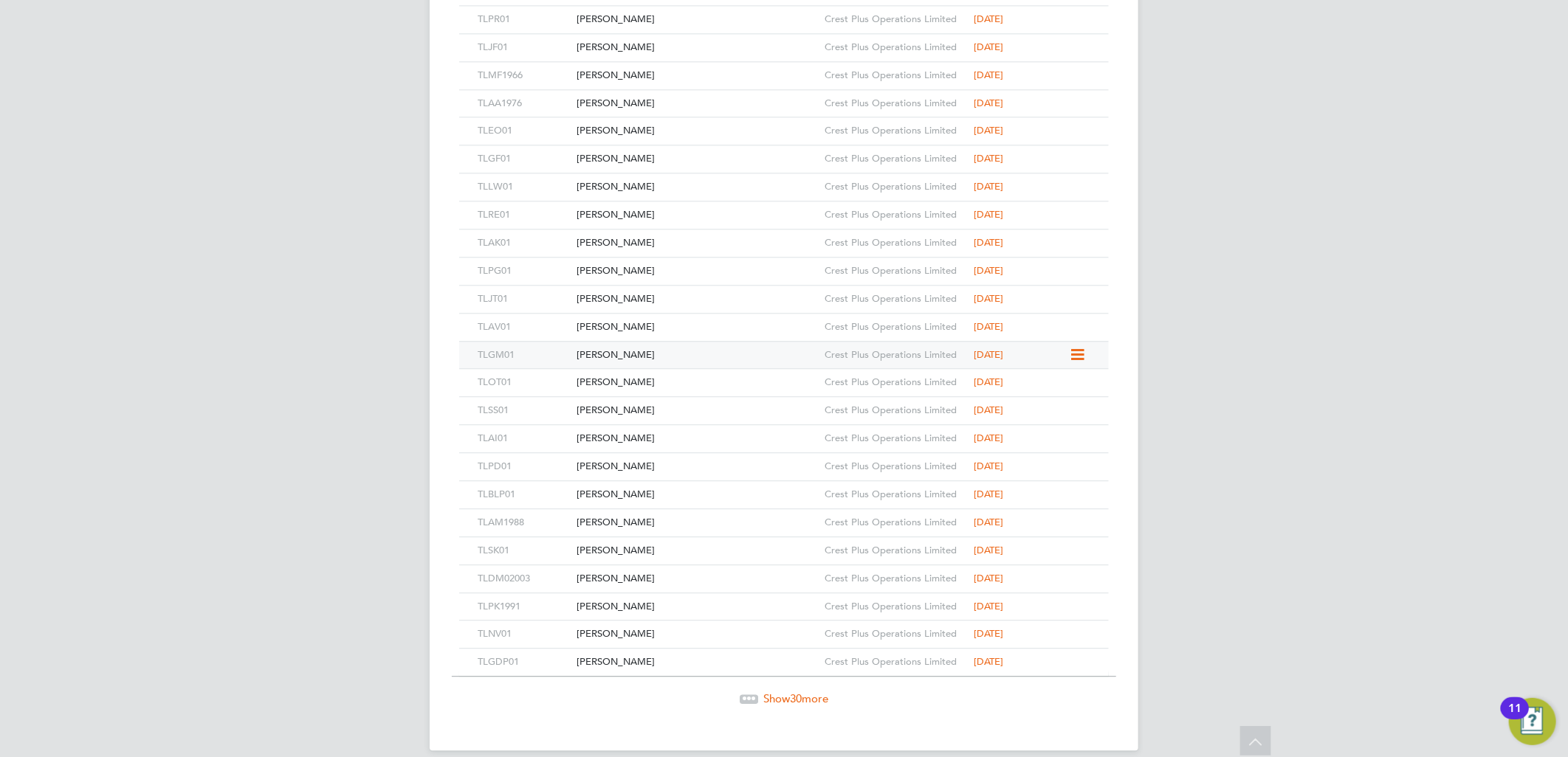
scroll to position [2185, 0]
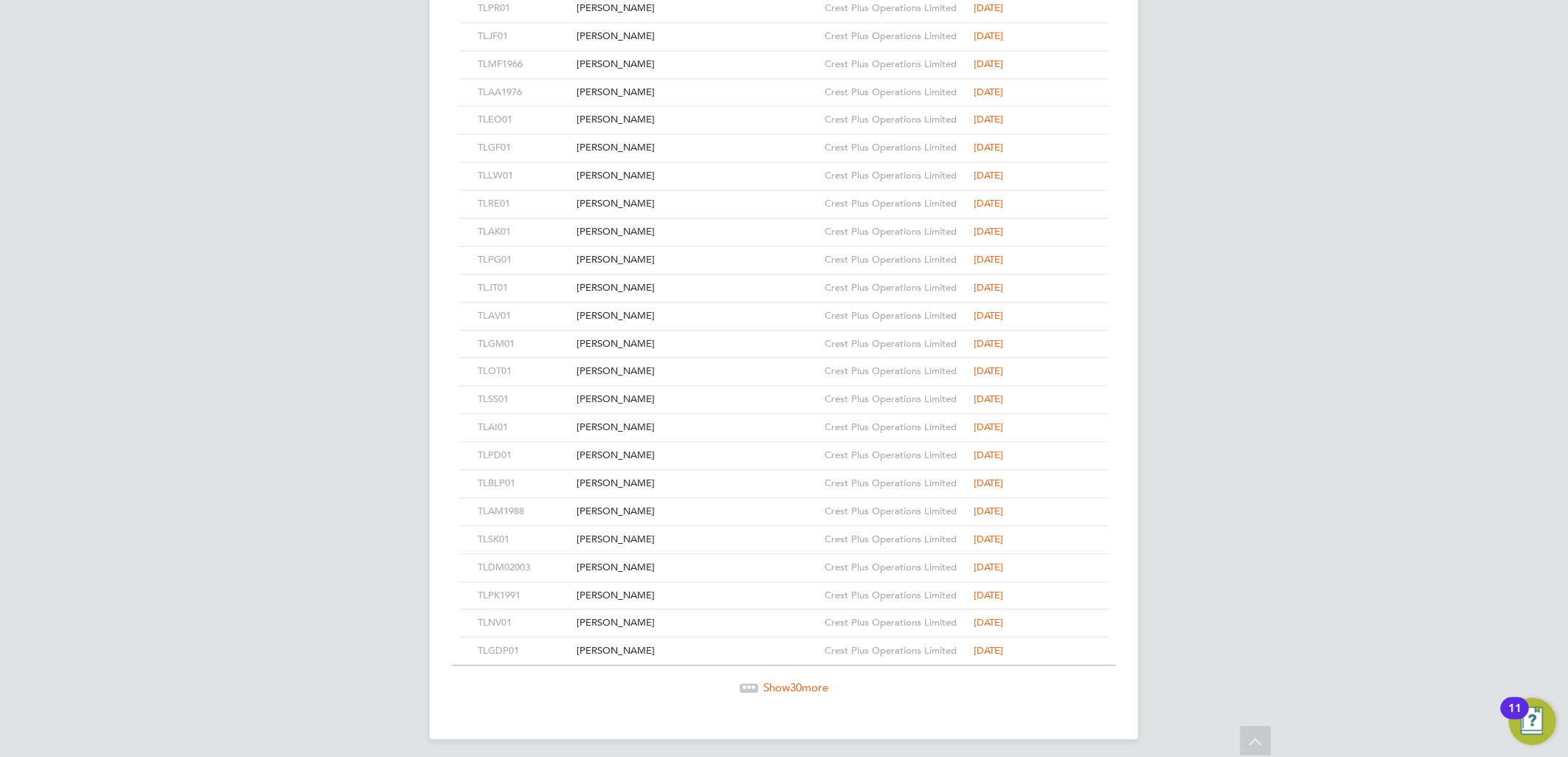
click at [777, 688] on span "Show 30 more" at bounding box center [795, 687] width 65 height 14
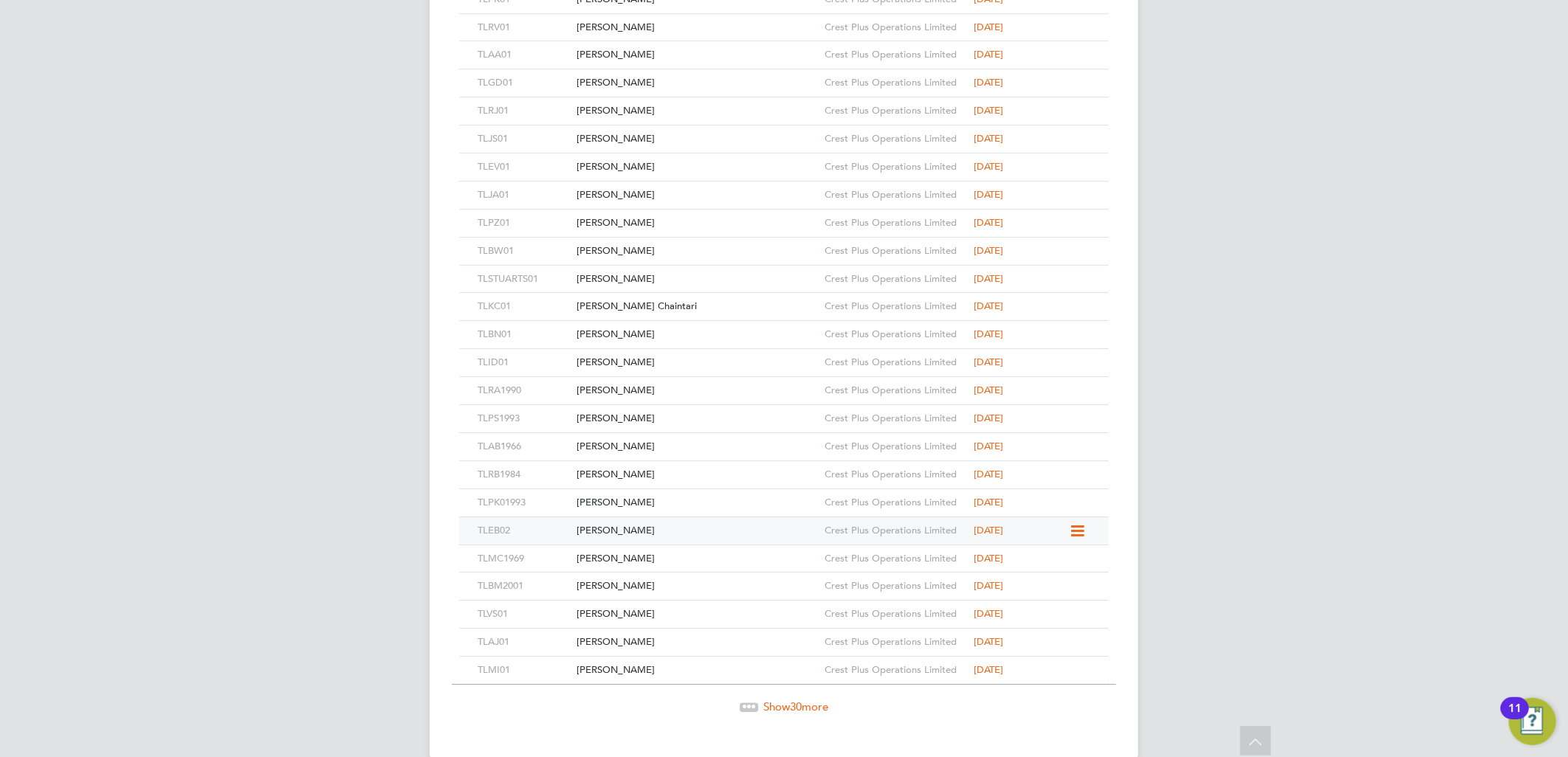
scroll to position [3027, 0]
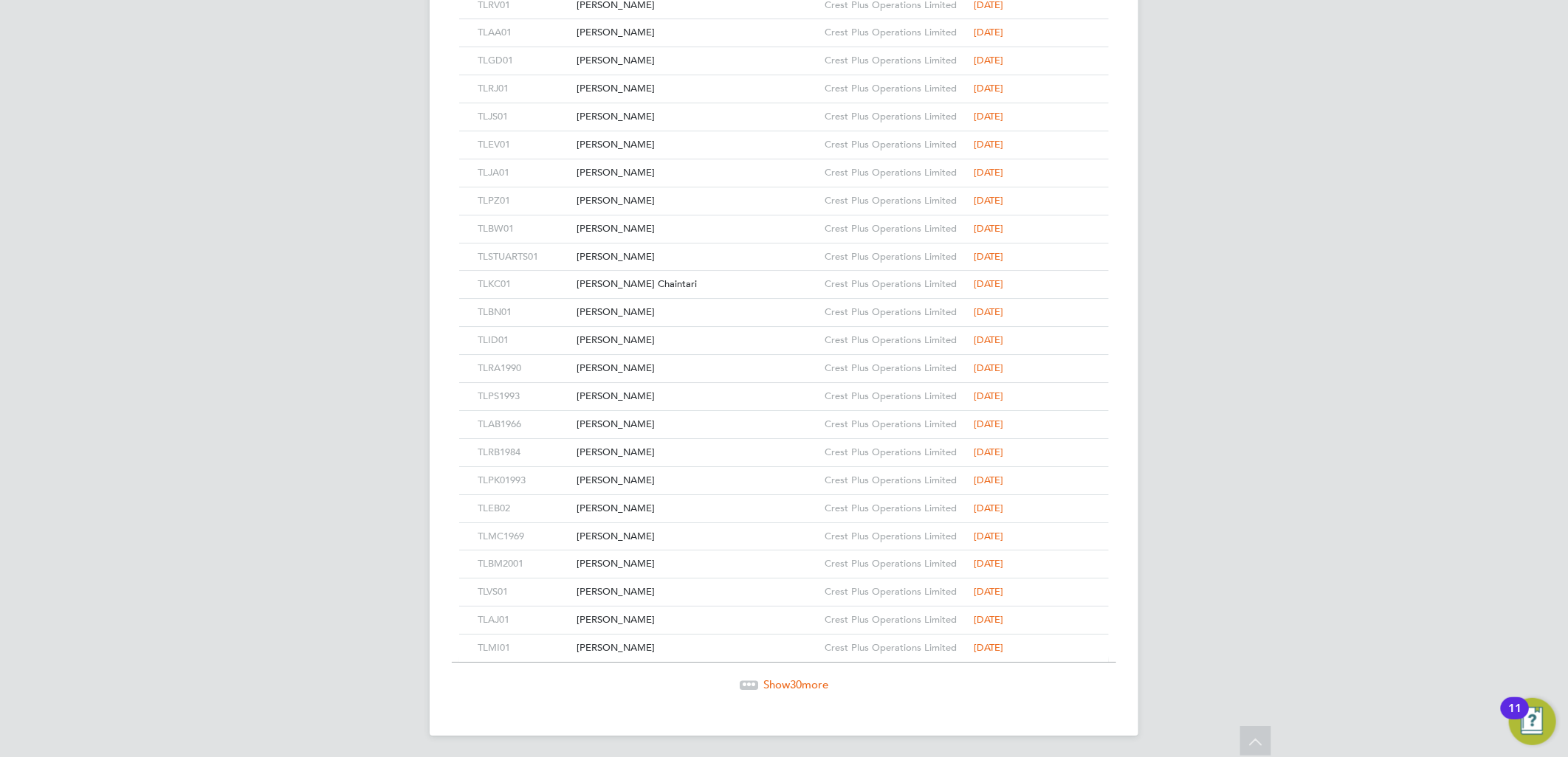
click at [780, 674] on div "Show 30 more" at bounding box center [784, 674] width 665 height 37
click at [781, 682] on span "Show 30 more" at bounding box center [795, 684] width 65 height 14
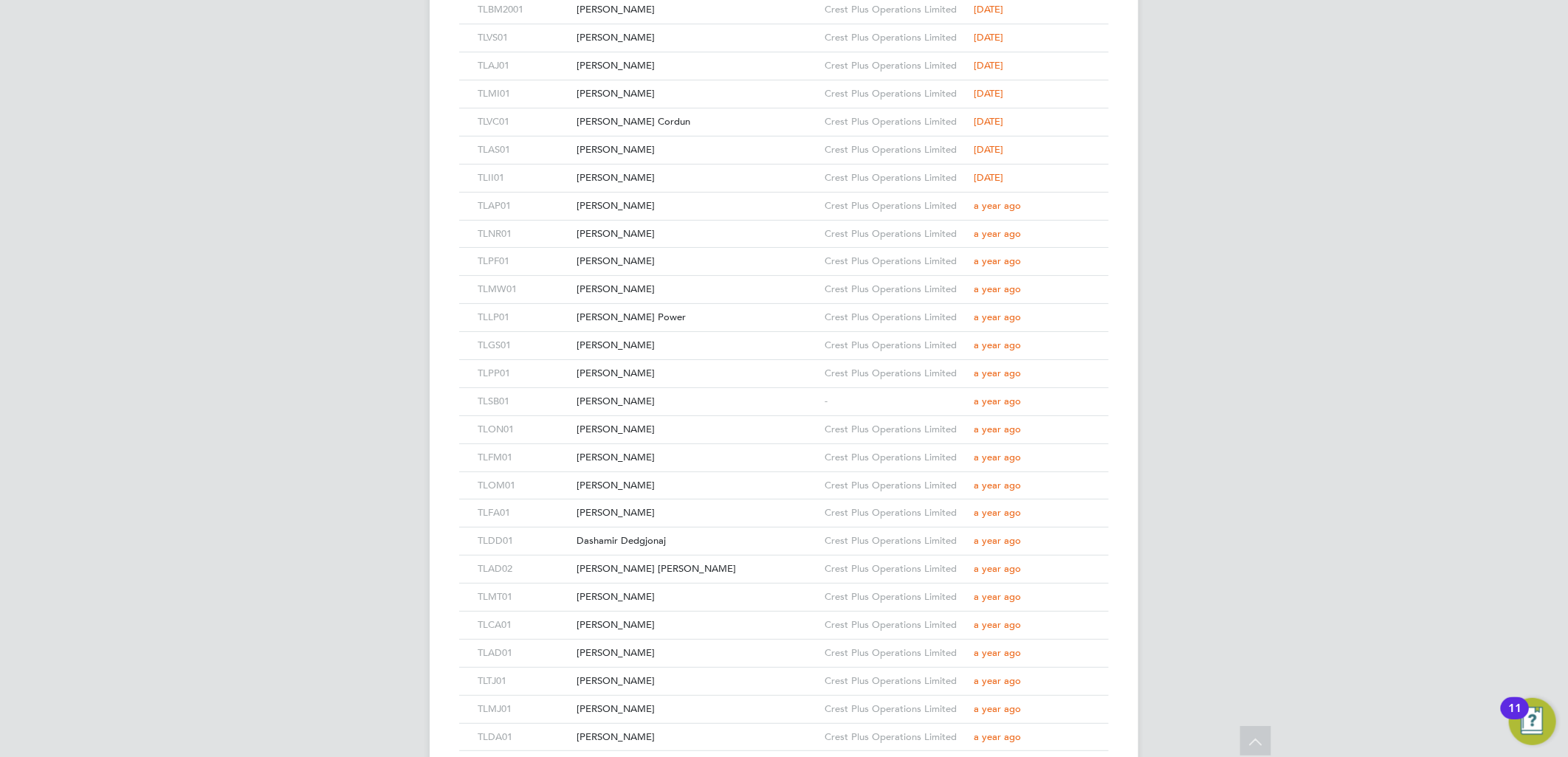
scroll to position [3868, 0]
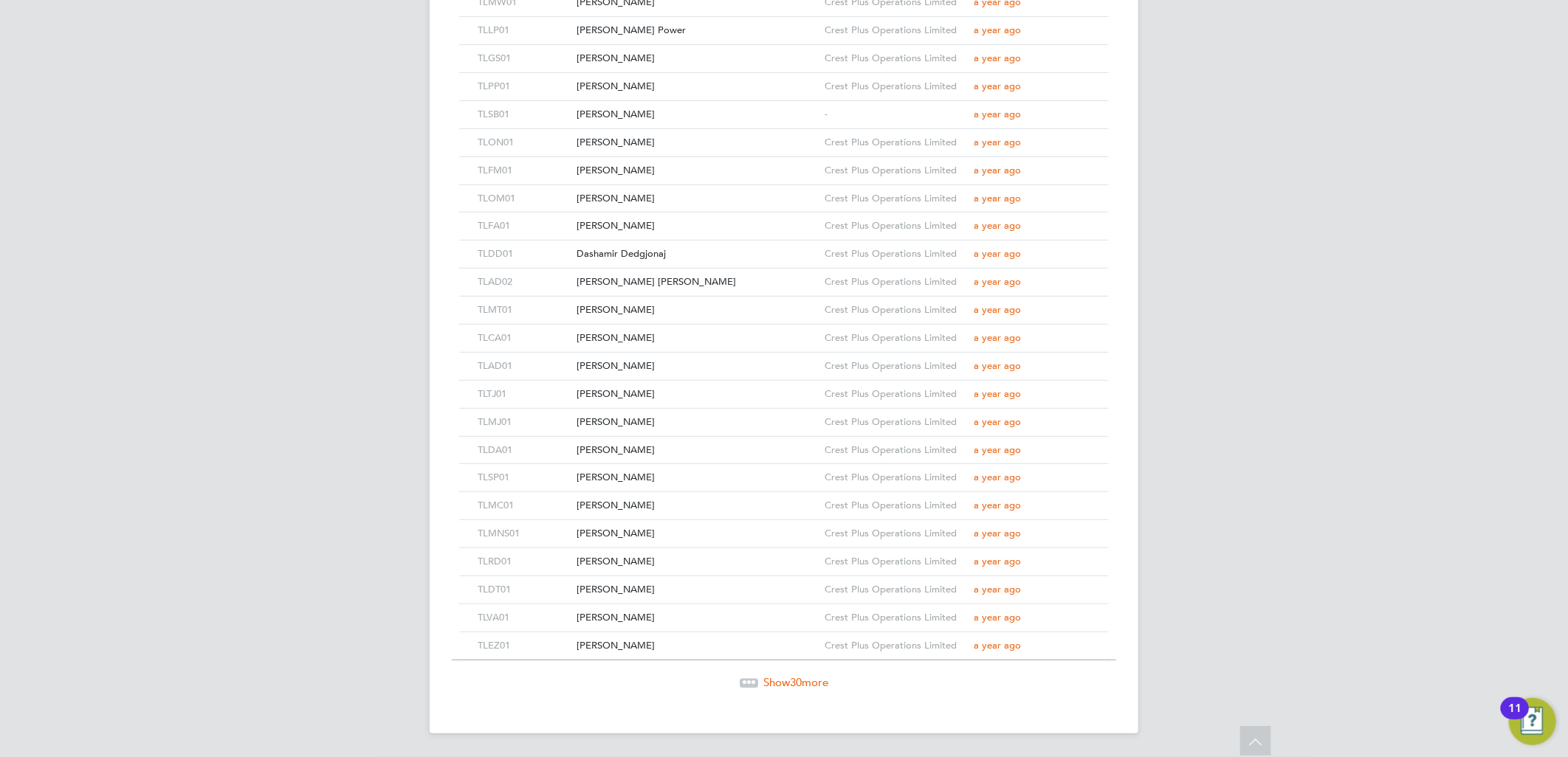
click at [811, 677] on span "Show 30 more" at bounding box center [795, 682] width 65 height 14
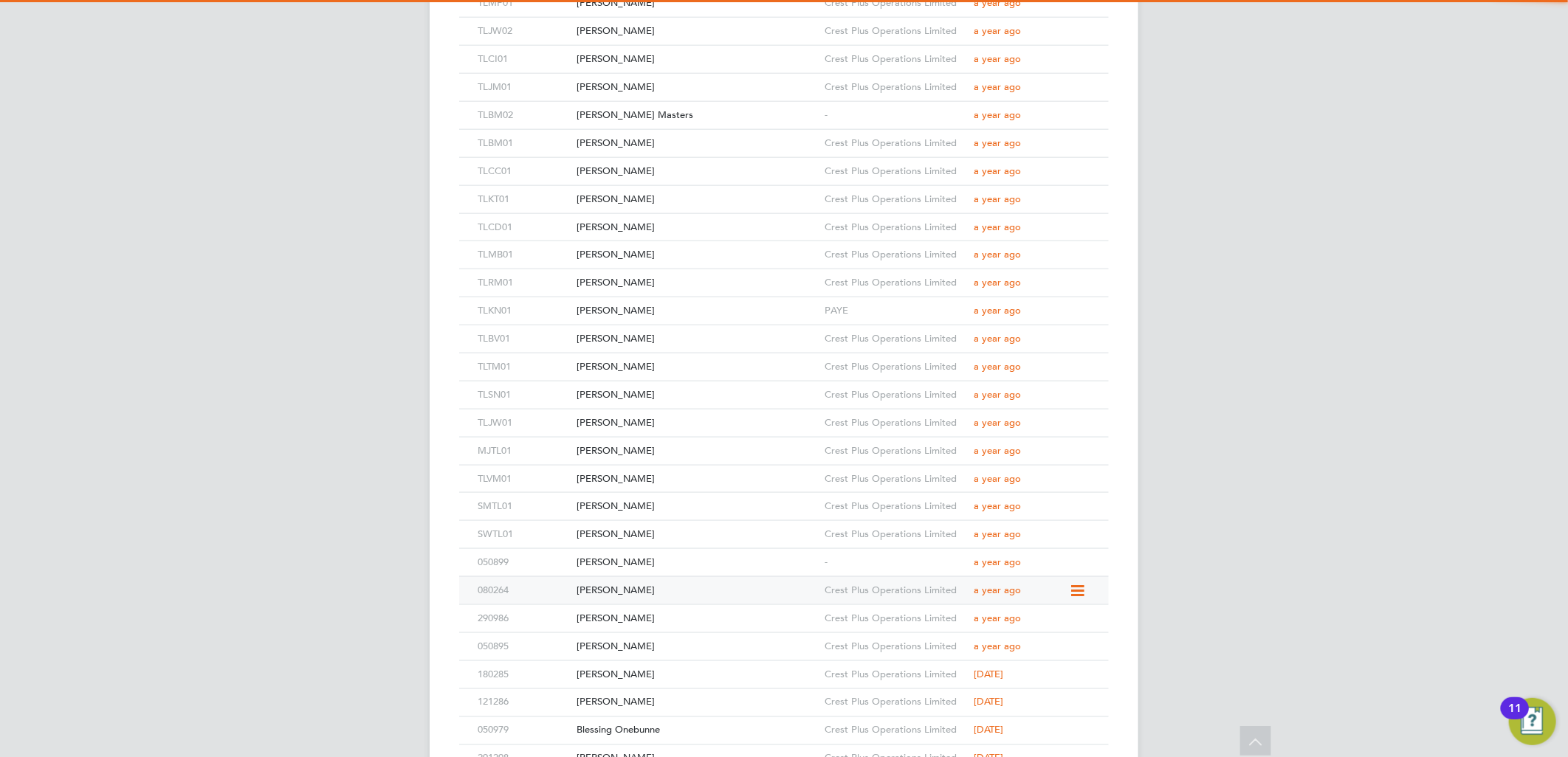
scroll to position [4710, 0]
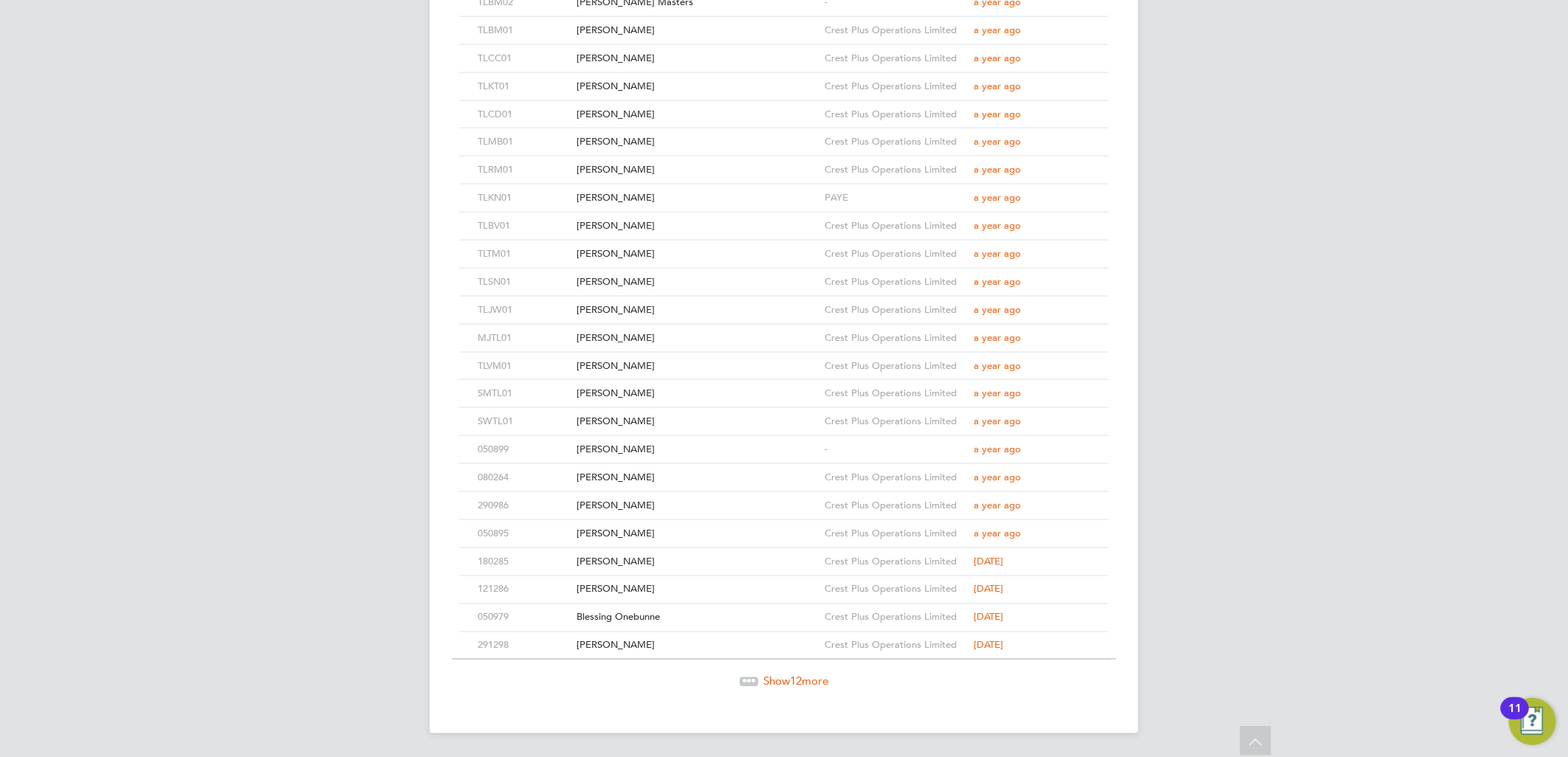
click at [765, 682] on span "Show 12 more" at bounding box center [795, 681] width 65 height 14
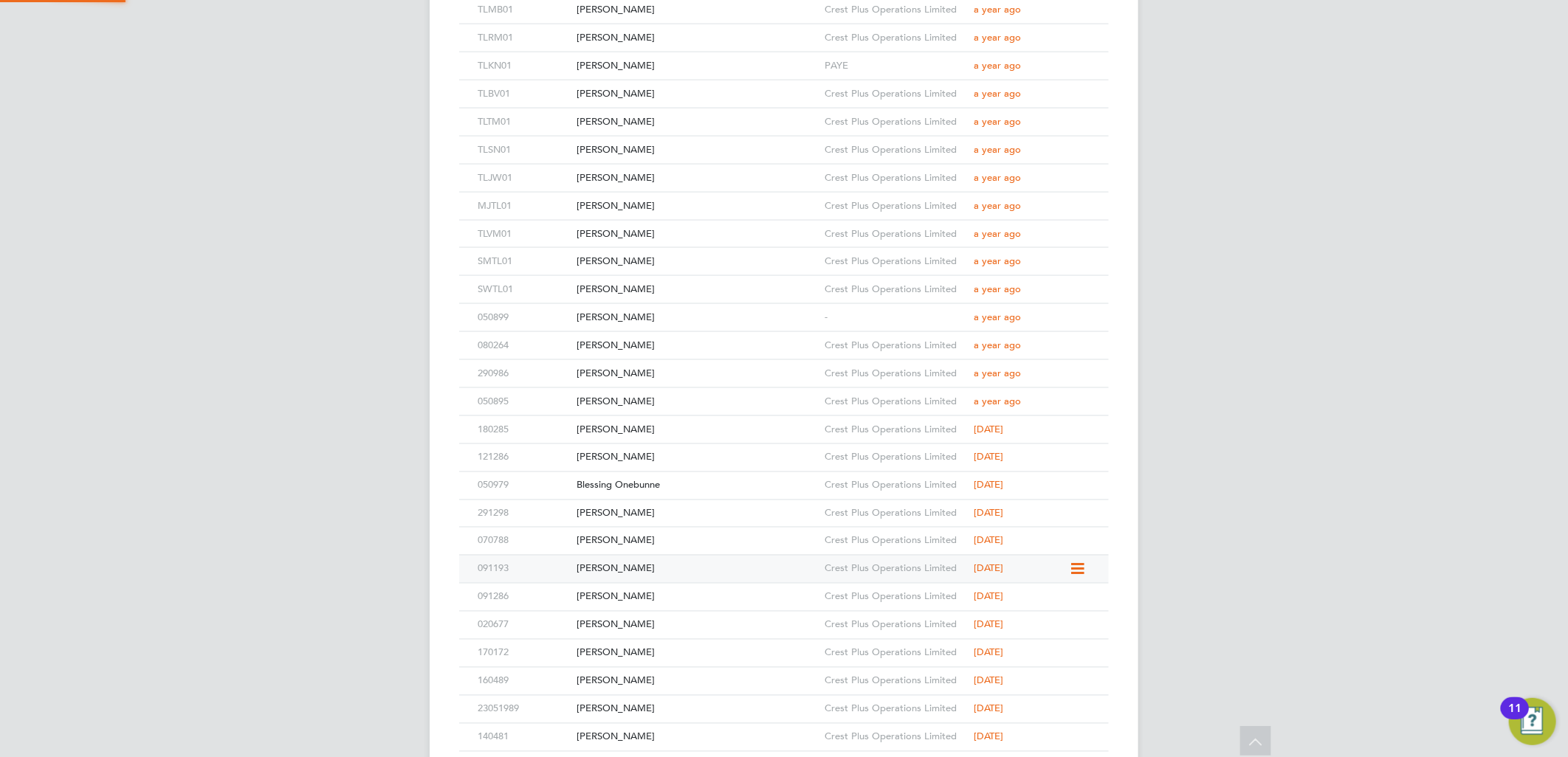
scroll to position [5002, 0]
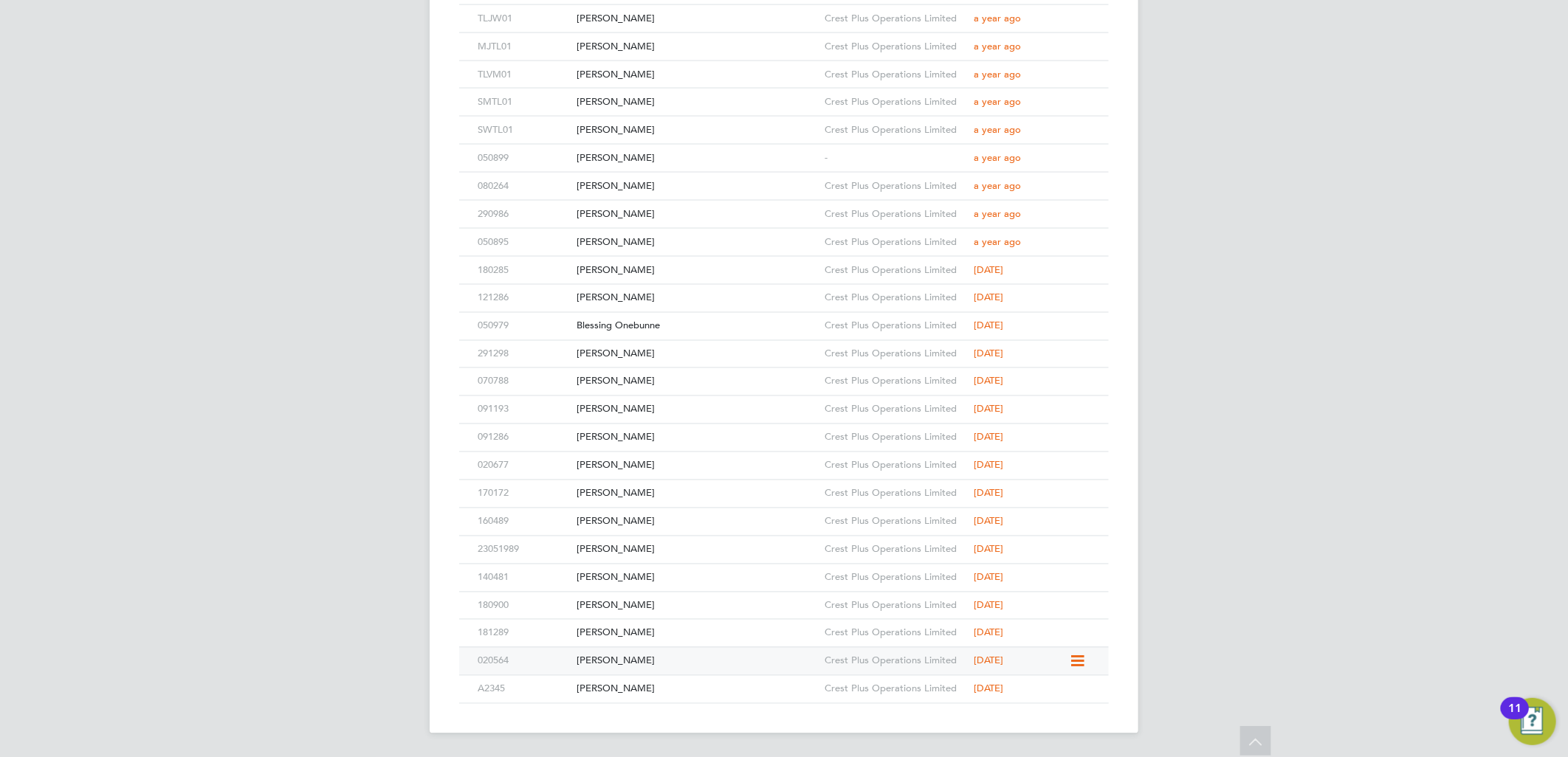
click at [663, 665] on div "Russell Tucker" at bounding box center [697, 662] width 248 height 28
click at [724, 632] on div "Ibukun Ola" at bounding box center [697, 633] width 248 height 28
click at [689, 602] on div "Andrei Peptanariu" at bounding box center [697, 606] width 248 height 28
click at [657, 583] on div "Florin Ulici" at bounding box center [697, 578] width 248 height 28
click at [642, 551] on div "Jack North" at bounding box center [697, 550] width 248 height 28
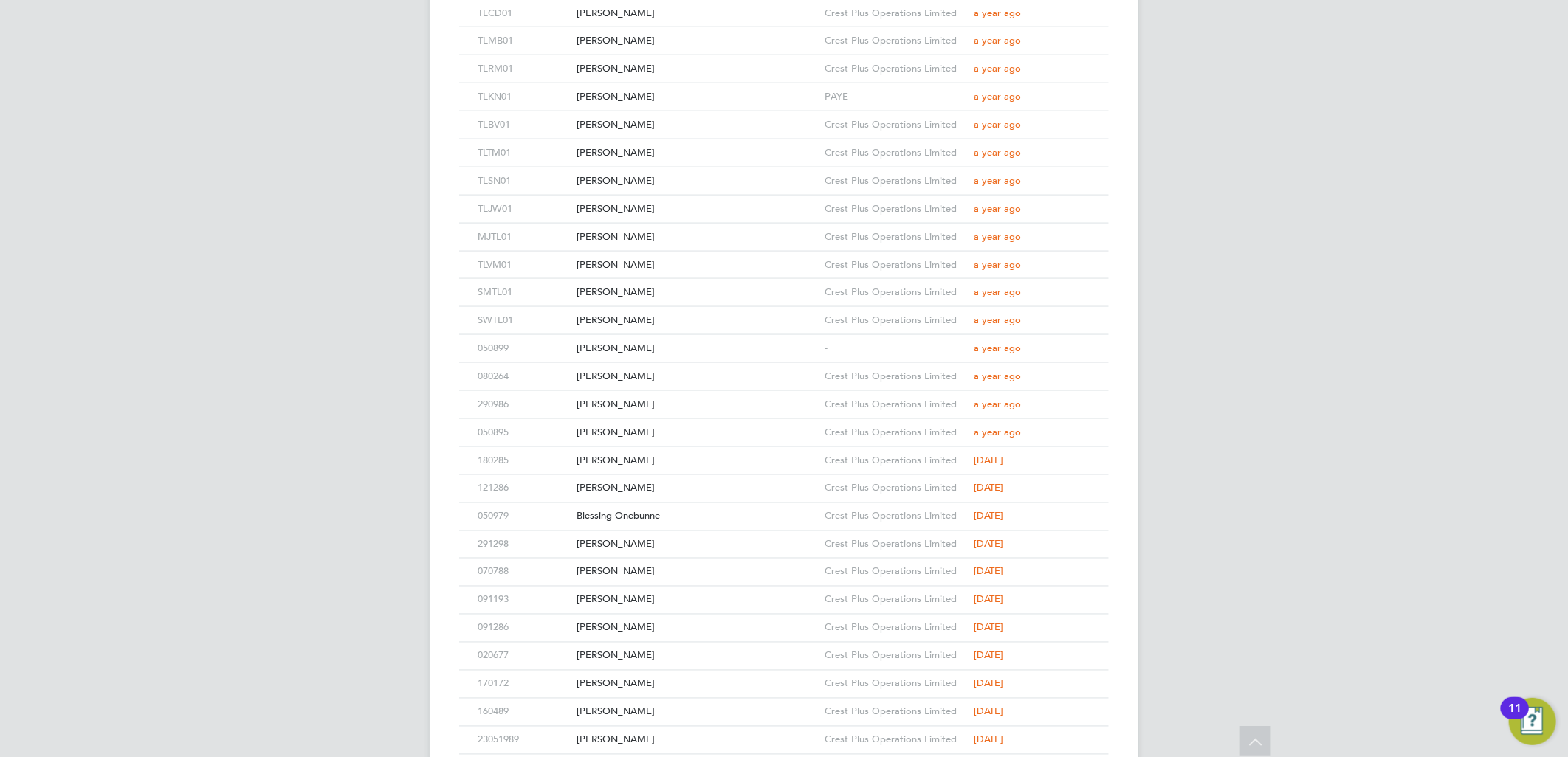
scroll to position [4838, 0]
click at [660, 685] on div "Florin Crihan" at bounding box center [697, 684] width 248 height 28
click at [621, 658] on div "Neil Oxford" at bounding box center [697, 656] width 248 height 28
click at [660, 636] on div "Fran Gjini" at bounding box center [697, 627] width 248 height 28
click at [620, 601] on div "Stefan Poteras" at bounding box center [697, 600] width 248 height 28
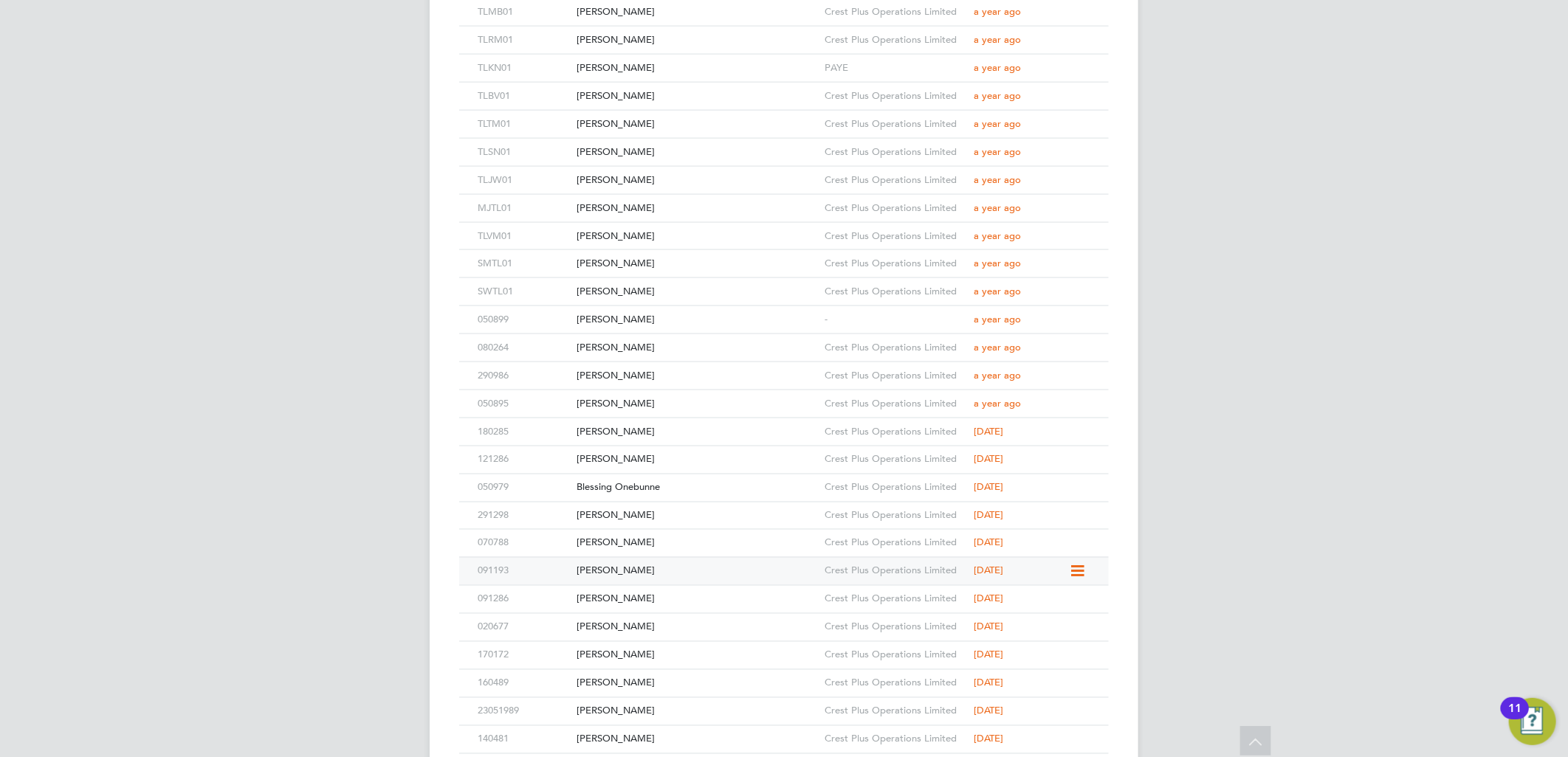
click at [640, 571] on div "Lili-Alin Savin" at bounding box center [697, 571] width 248 height 28
click at [660, 546] on div "Stephen Shillitto" at bounding box center [697, 543] width 248 height 28
click at [642, 522] on div "Alin Dragomir" at bounding box center [697, 516] width 248 height 28
click at [652, 487] on div "Blessing Onebunne" at bounding box center [697, 488] width 248 height 28
click at [622, 466] on div "Edgars Klavins" at bounding box center [697, 460] width 248 height 28
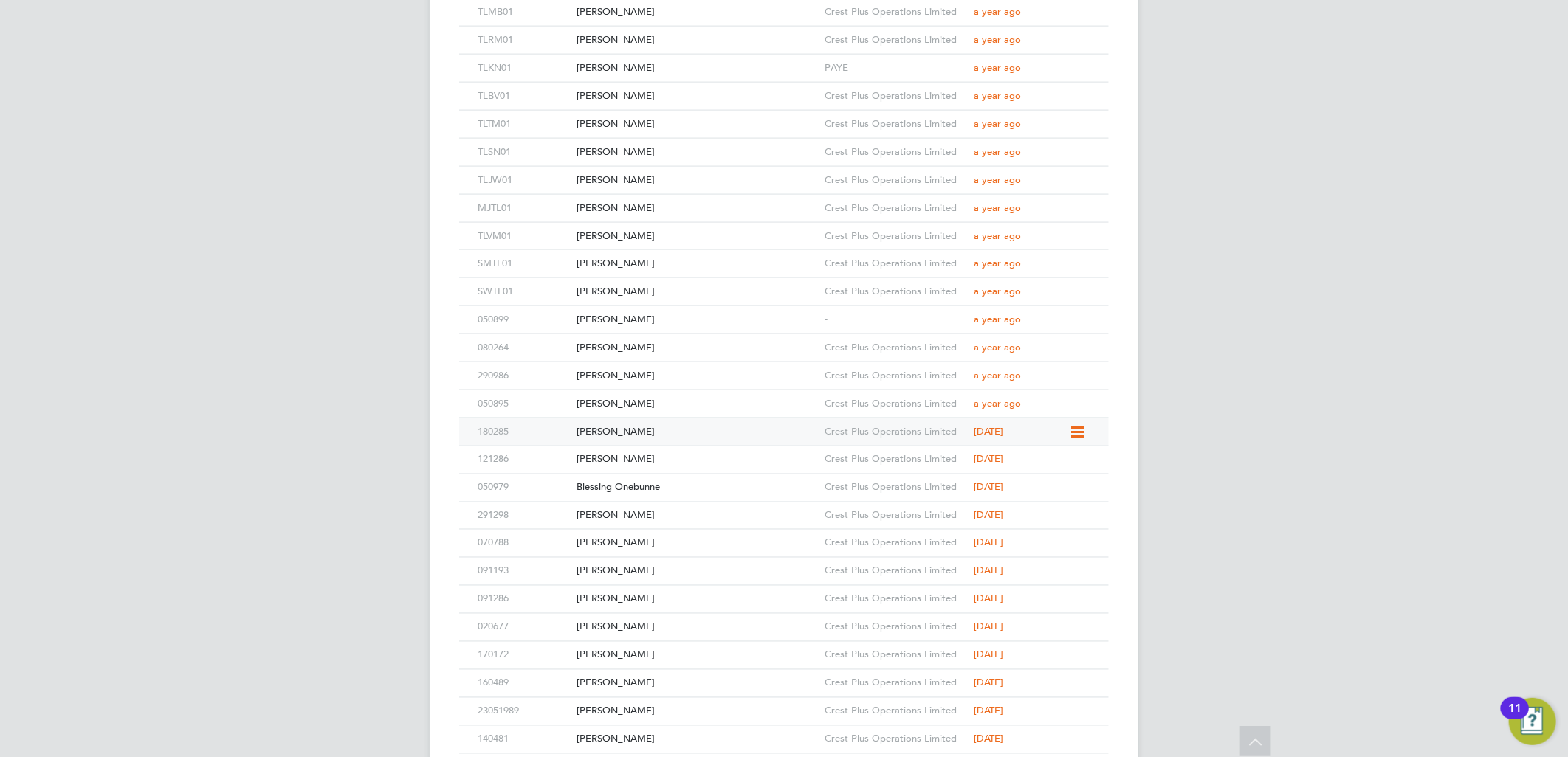
click at [638, 432] on div "Calum Fisher" at bounding box center [697, 432] width 248 height 28
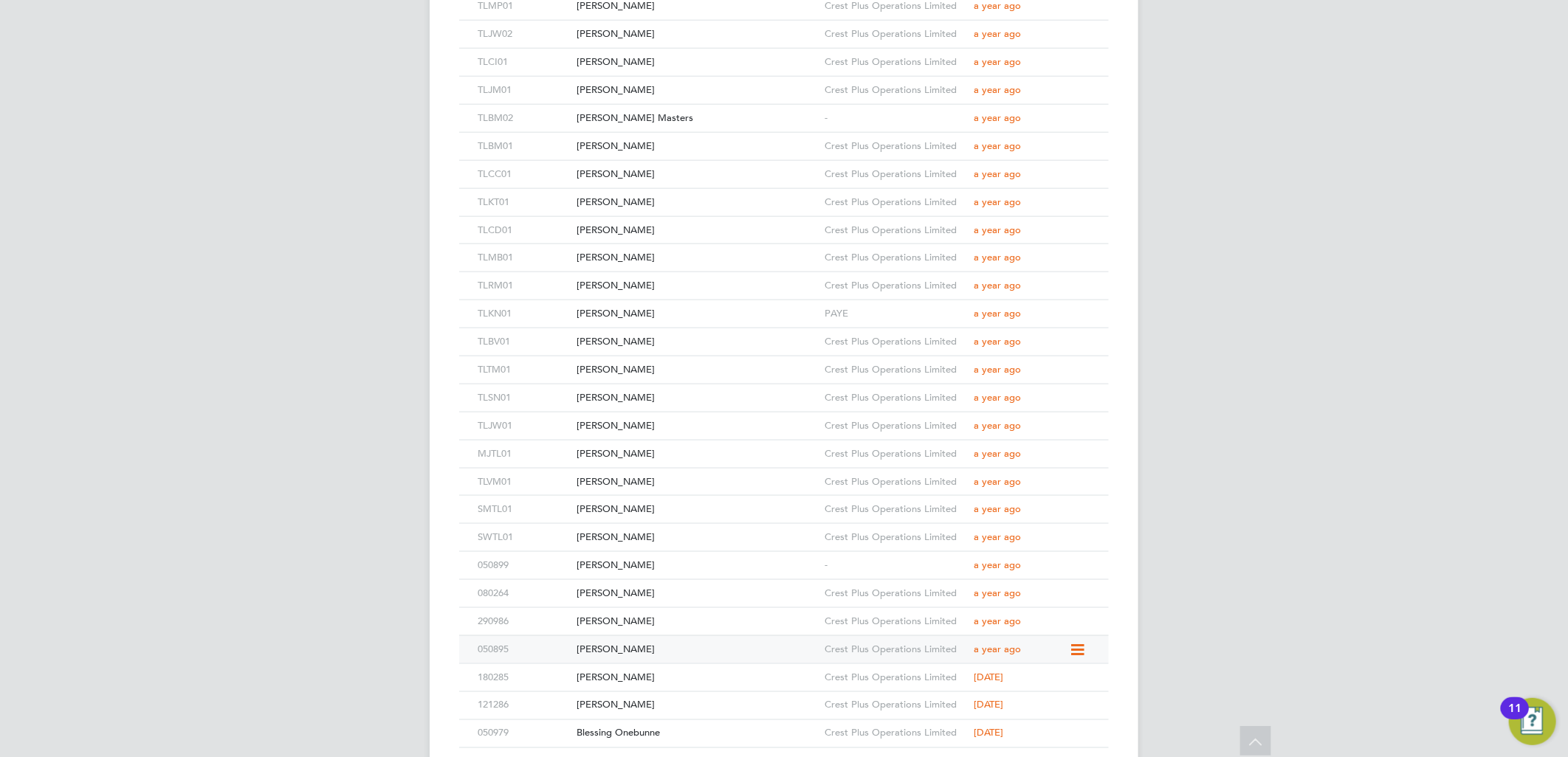
click at [654, 644] on div "Haben Kahsai" at bounding box center [697, 650] width 248 height 28
click at [621, 632] on div "Nwamaka Nwogu" at bounding box center [697, 621] width 248 height 28
click at [624, 599] on div "David Wollacott" at bounding box center [697, 594] width 248 height 28
click at [655, 565] on div "Hasnain Shafique" at bounding box center [697, 566] width 248 height 28
click at [646, 542] on div "Simon Wootton" at bounding box center [697, 537] width 248 height 28
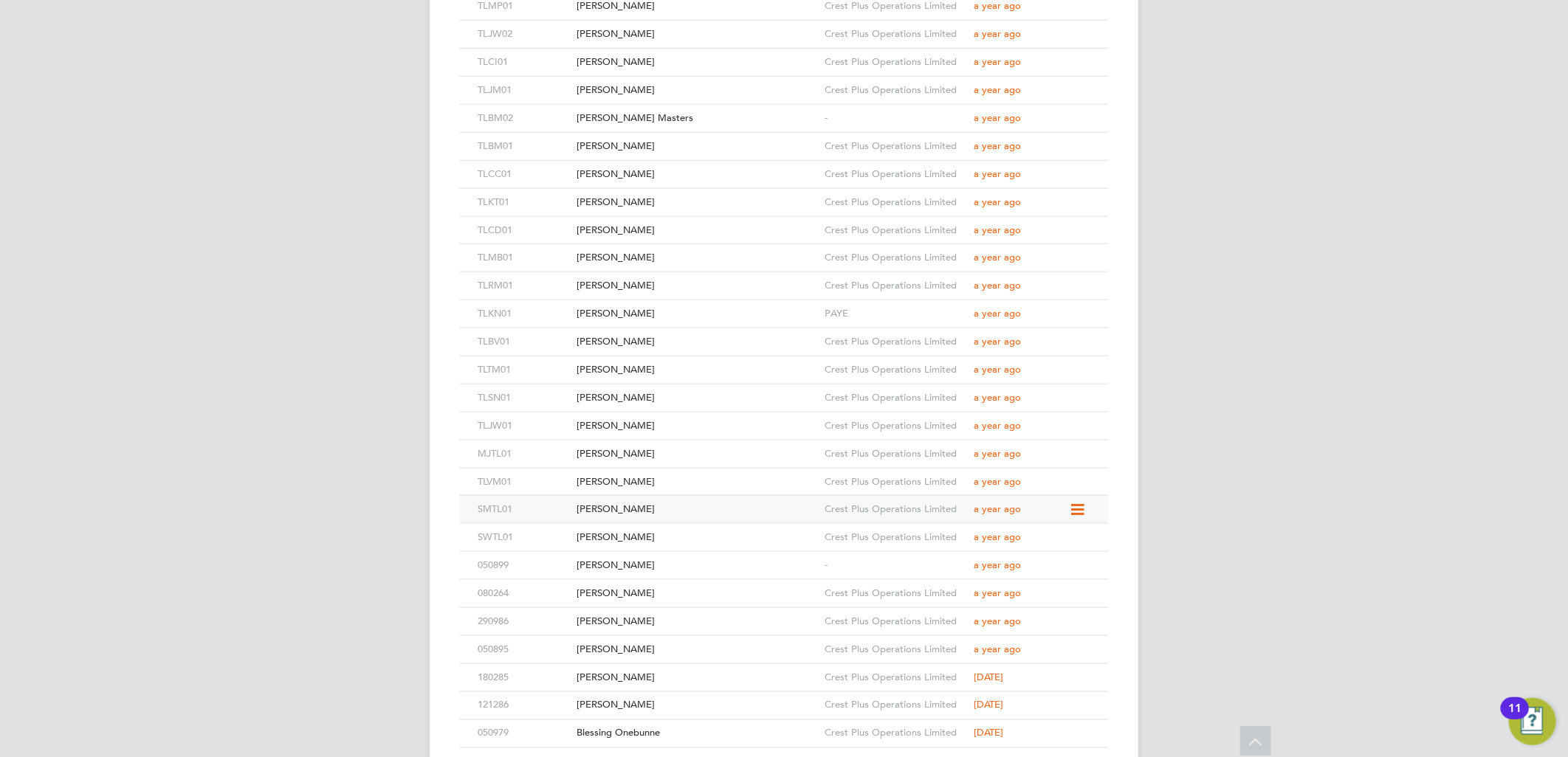
click at [645, 508] on div "Samuel Mpanga" at bounding box center [697, 510] width 248 height 28
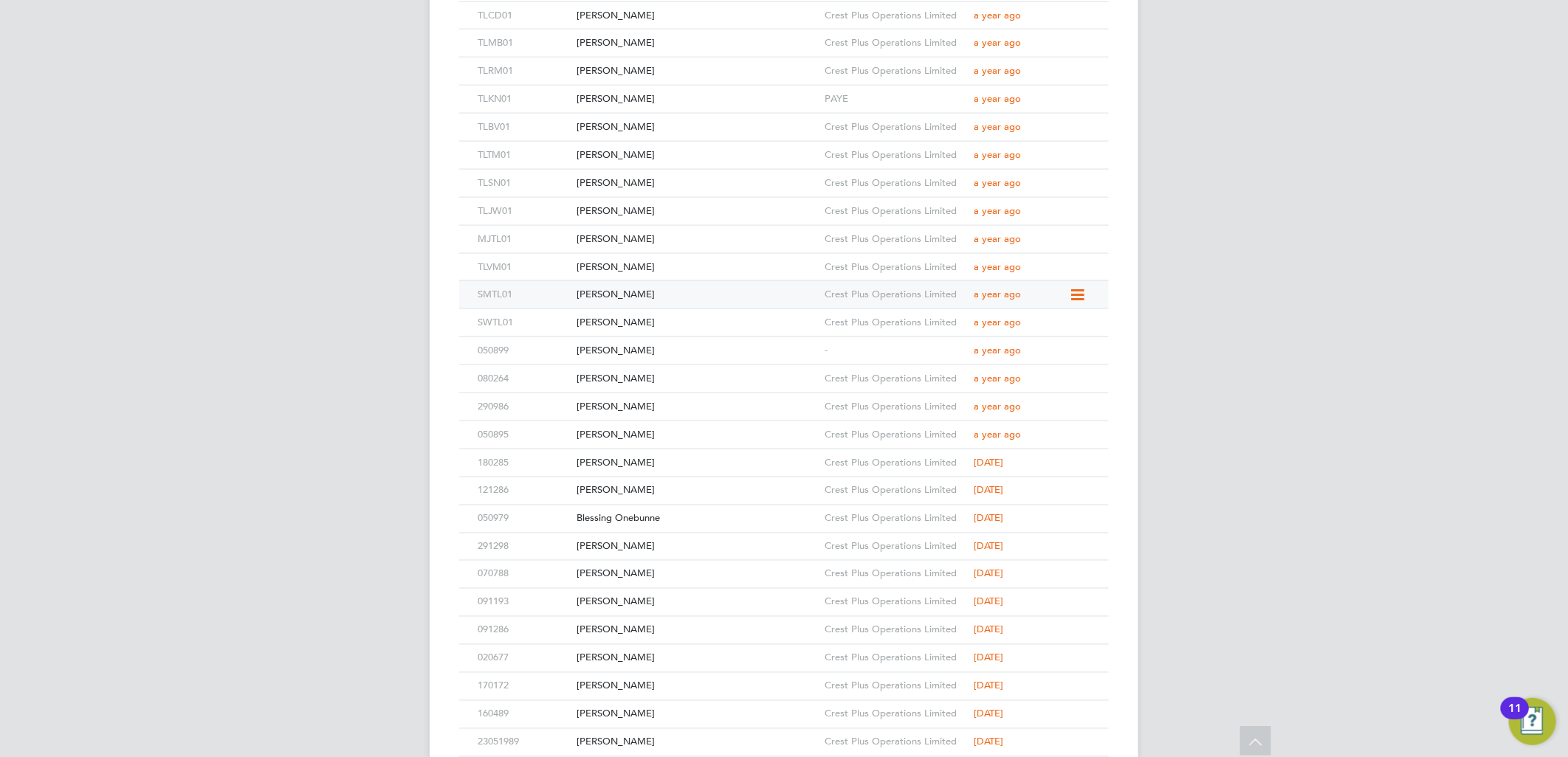
scroll to position [4838, 0]
click at [650, 271] on div "Samuel Mpanga" at bounding box center [697, 264] width 248 height 28
click at [661, 242] on div "Vytautas Markevicius" at bounding box center [697, 236] width 248 height 28
click at [690, 200] on div "Mitchell Johnson" at bounding box center [697, 209] width 248 height 28
click at [641, 189] on div "Jake Wilson" at bounding box center [697, 180] width 248 height 28
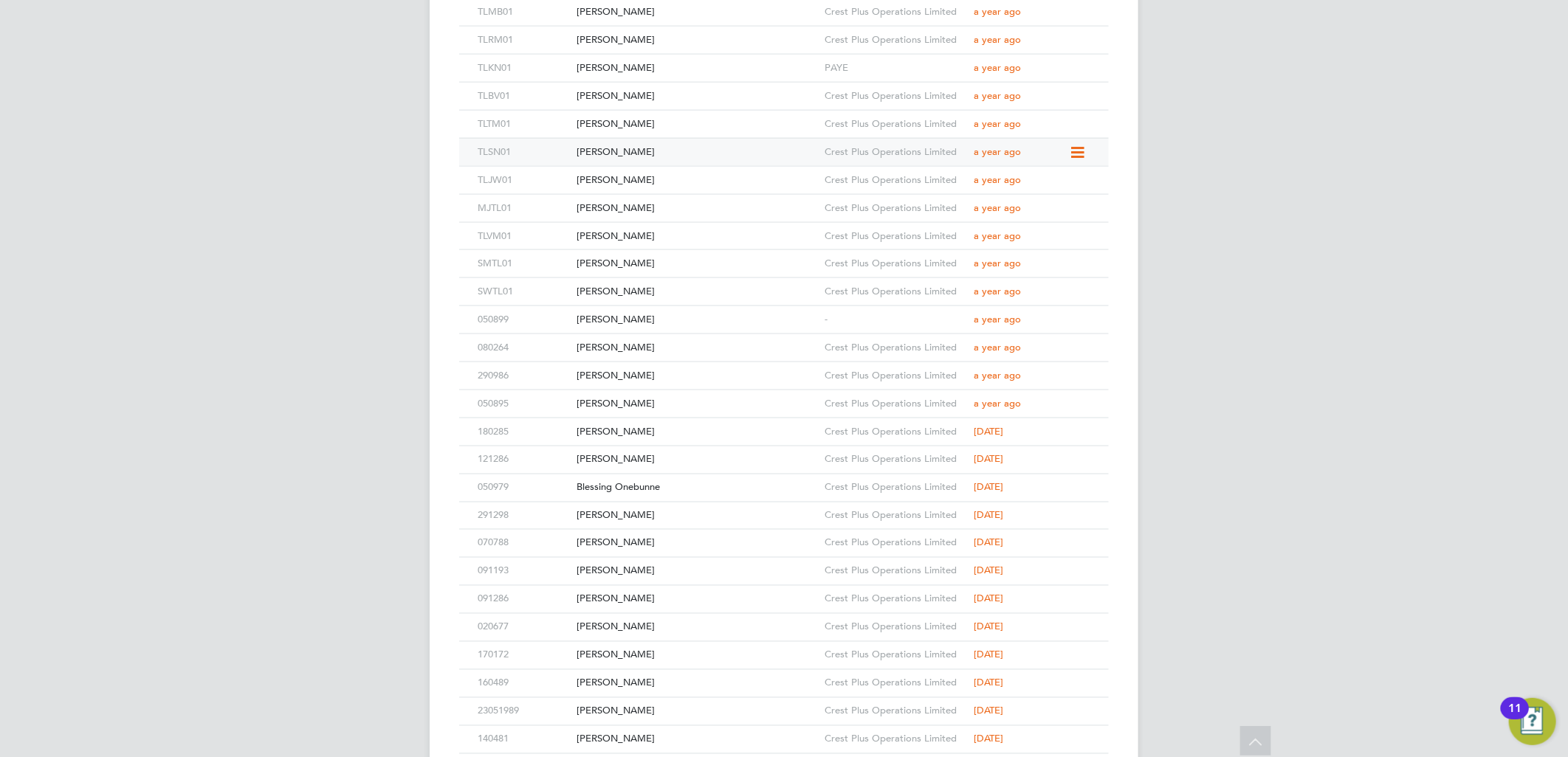
click at [639, 151] on div "Sam Nyamekye" at bounding box center [697, 152] width 248 height 28
click at [660, 128] on div "Toby Maywood" at bounding box center [697, 124] width 248 height 28
click at [658, 102] on div "Bela Varga" at bounding box center [697, 96] width 248 height 28
click at [645, 63] on div "Kathryn Newton" at bounding box center [697, 68] width 248 height 28
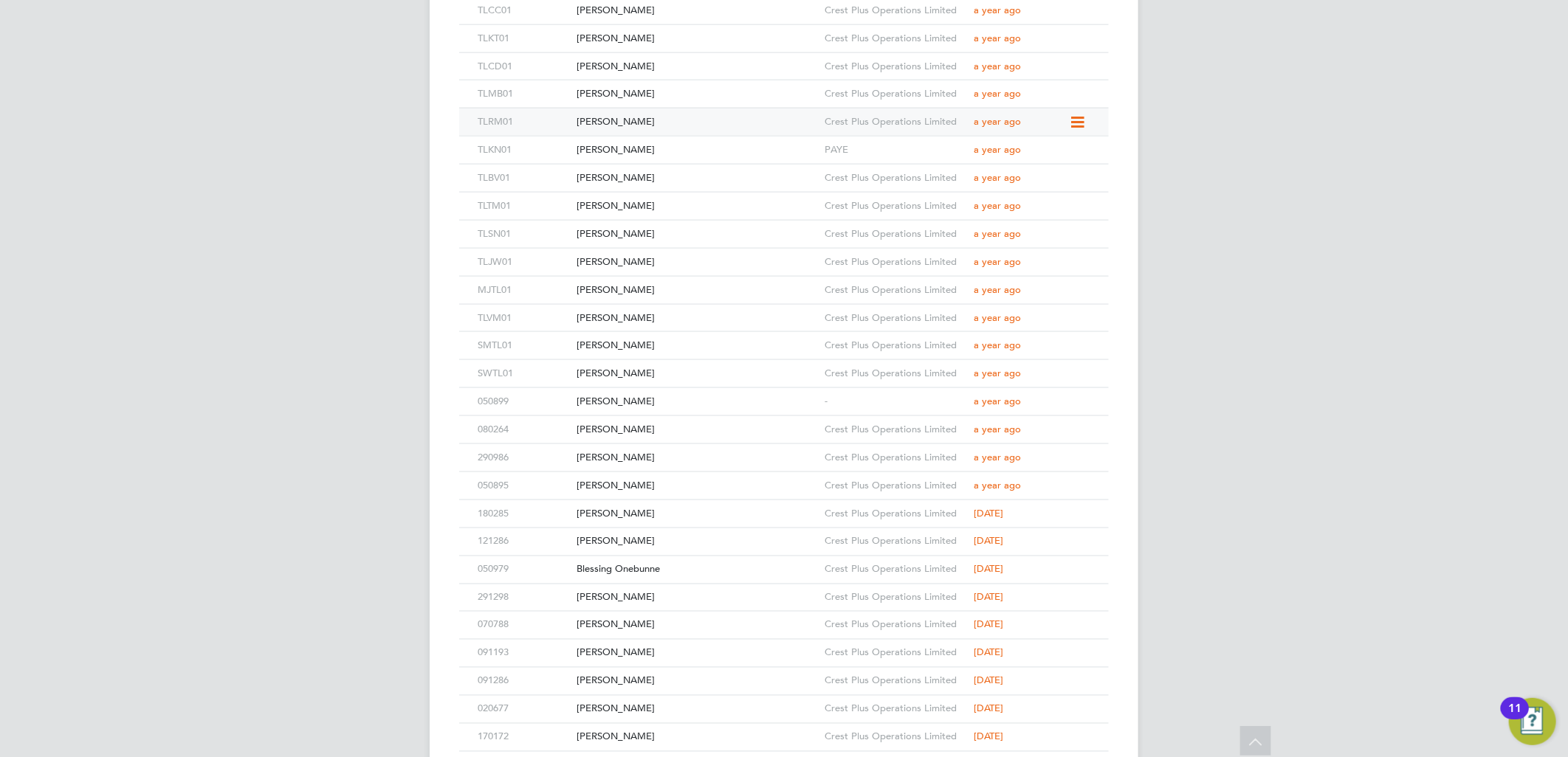
click at [689, 130] on div "Robbie Mcbeath" at bounding box center [697, 122] width 248 height 28
click at [648, 94] on div "Mark Butler" at bounding box center [697, 94] width 248 height 28
click at [643, 72] on div "Claudiu Daraban" at bounding box center [697, 66] width 248 height 28
click at [722, 69] on div "Claudiu Daraban" at bounding box center [697, 66] width 248 height 28
click at [658, 42] on div "Kofi Osei-Tutu" at bounding box center [697, 39] width 248 height 28
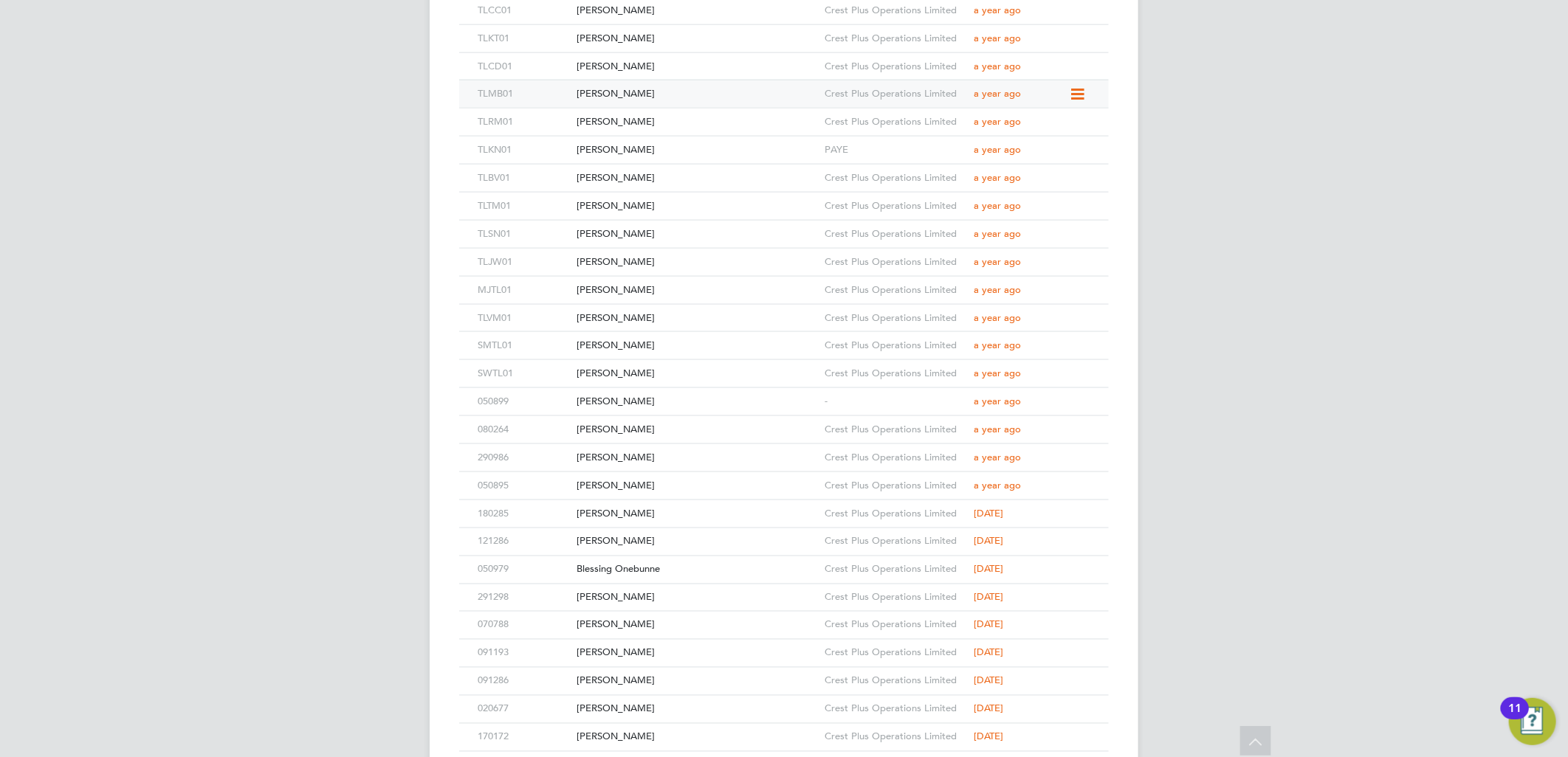
scroll to position [4674, 0]
click at [674, 87] on div "Cazimir Cata" at bounding box center [697, 92] width 248 height 28
click at [657, 69] on div "Bernard Muchina" at bounding box center [697, 64] width 248 height 28
click at [657, 39] on div "Bailey Masters" at bounding box center [697, 37] width 248 height 28
click at [654, 18] on div "John Mckee" at bounding box center [697, 8] width 248 height 28
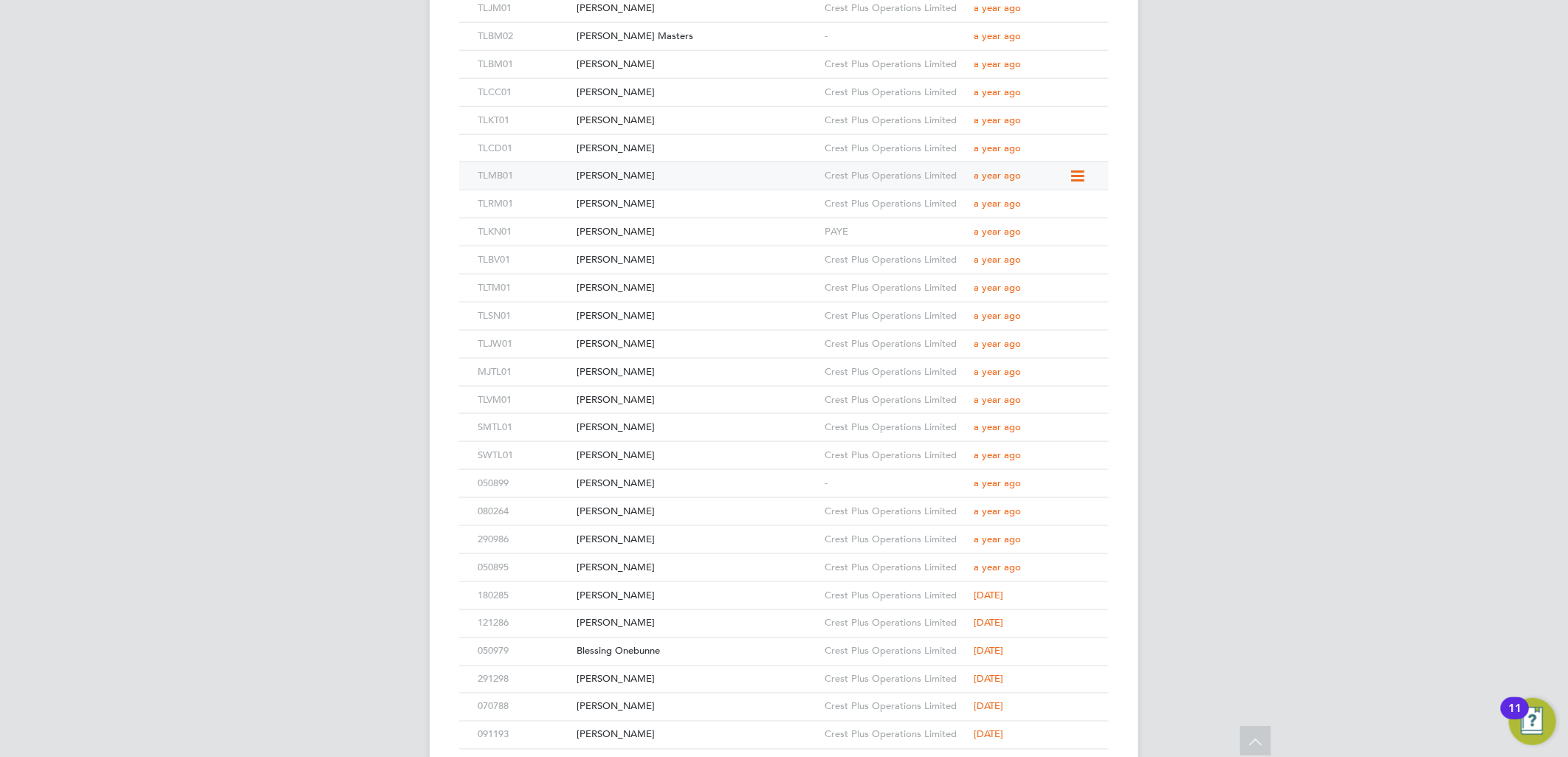
scroll to position [4592, 0]
click at [690, 69] on div "Cristian Ionete" at bounding box center [697, 62] width 248 height 28
click at [653, 35] on div "John Waithira" at bounding box center [697, 34] width 248 height 28
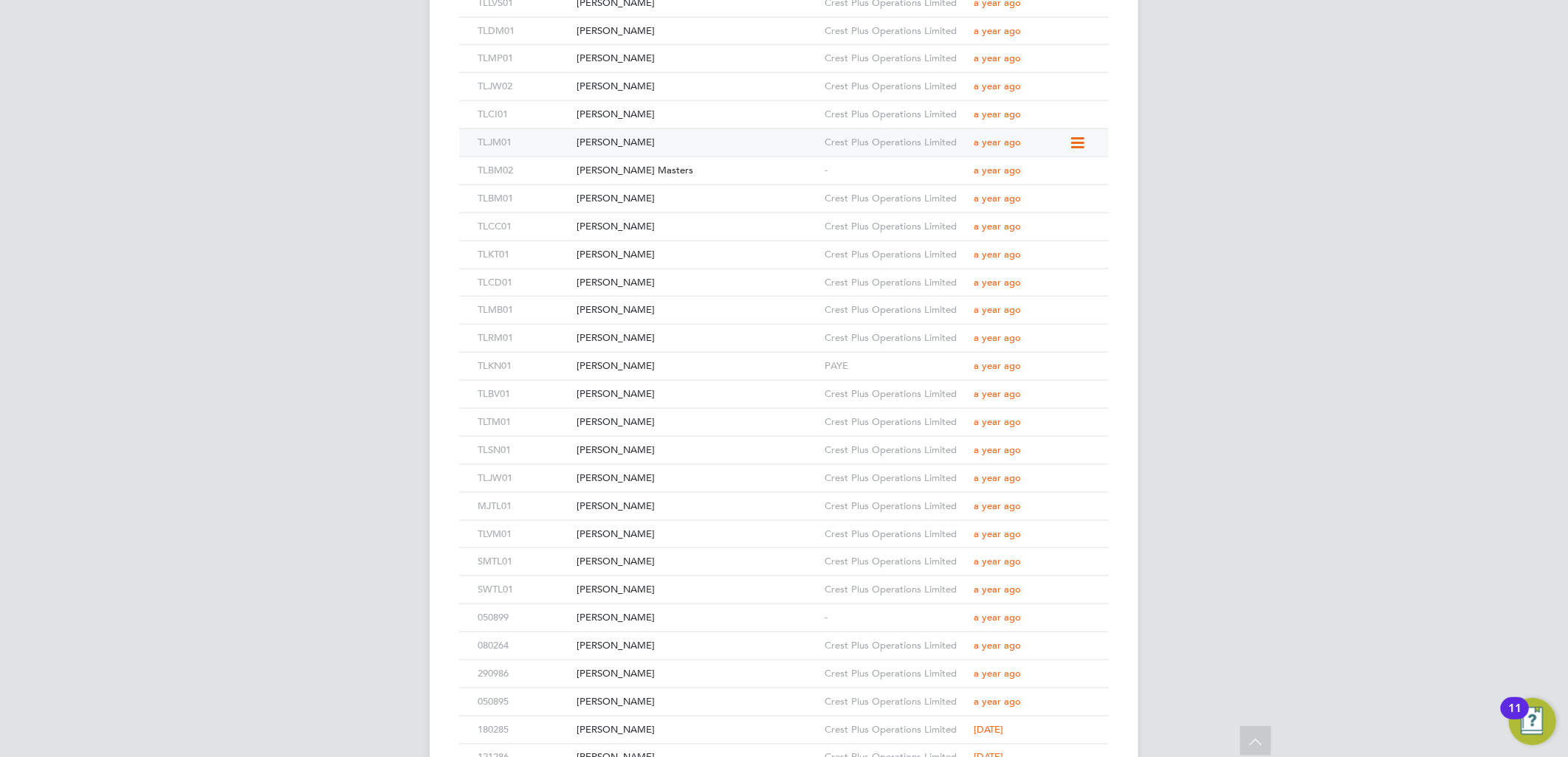
scroll to position [4510, 0]
click at [671, 90] on div "Mariusz Prochnicki" at bounding box center [697, 88] width 248 height 28
click at [695, 61] on div "Danny Mcclements" at bounding box center [697, 60] width 248 height 28
click at [666, 39] on div "Luke Vernon-Staig" at bounding box center [697, 33] width 248 height 28
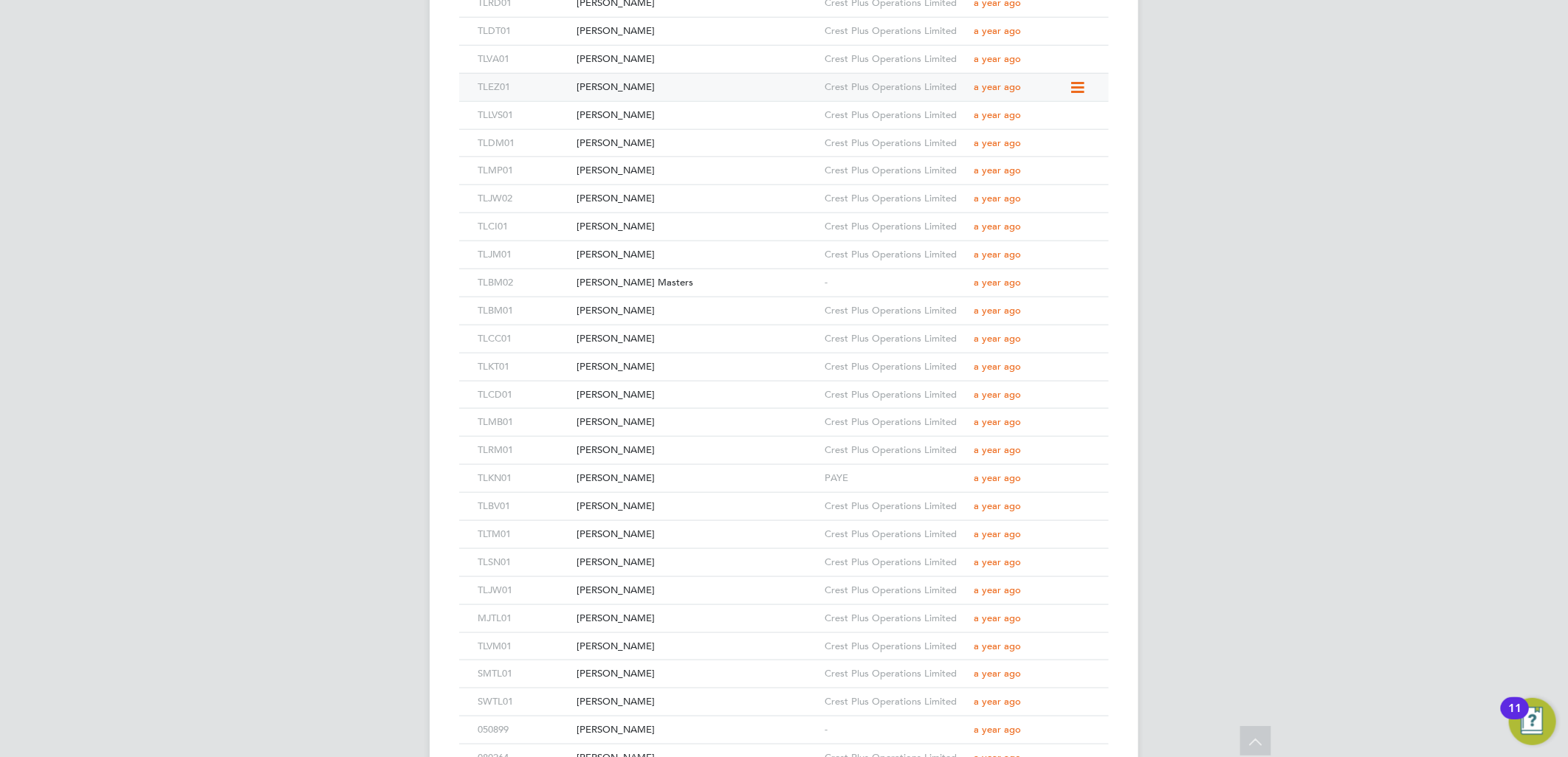
click at [668, 83] on div "Edgaras Zukauskas" at bounding box center [697, 87] width 248 height 28
click at [648, 60] on div "Valeriu-Ciprian Antemir" at bounding box center [697, 59] width 248 height 28
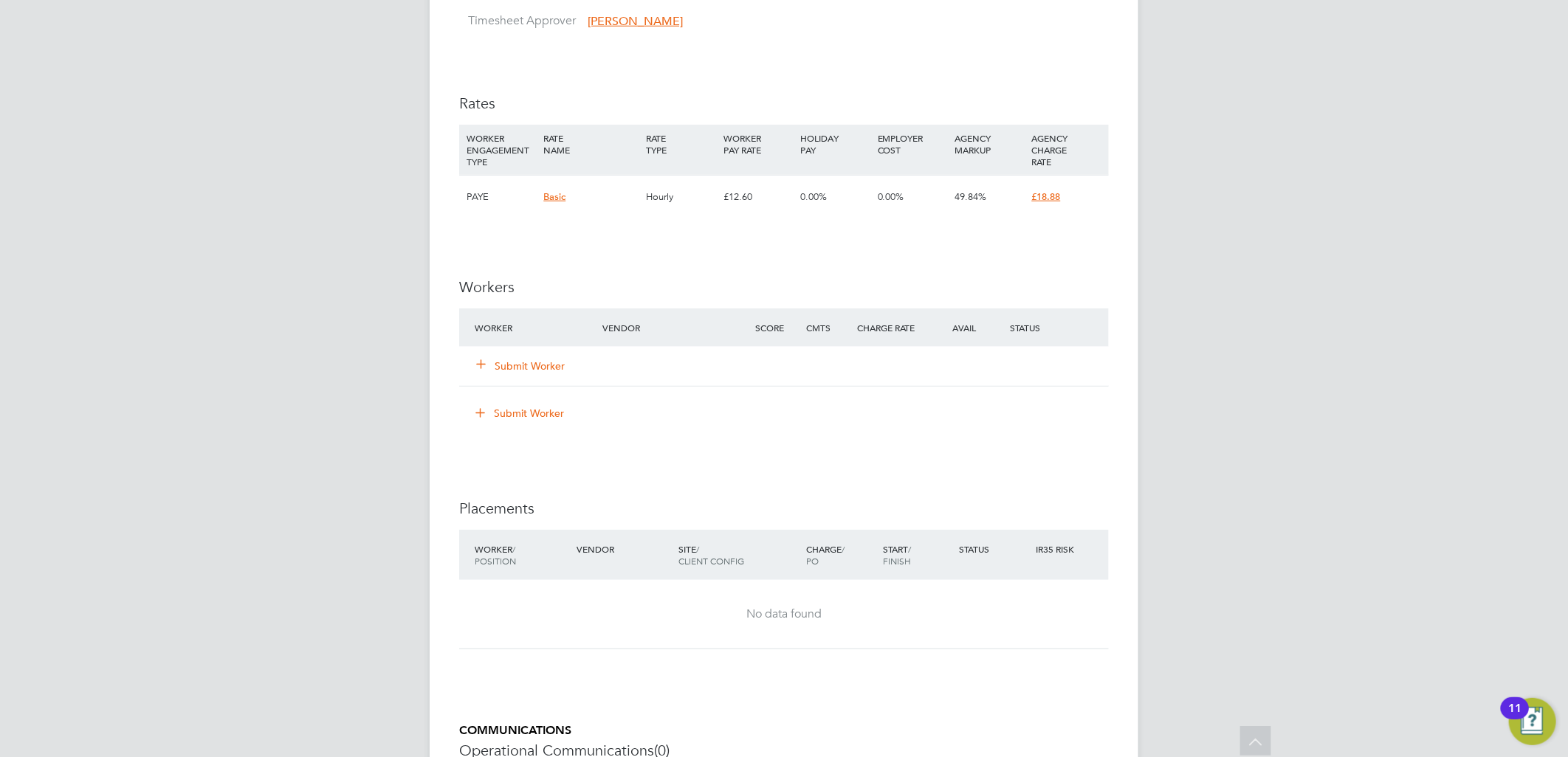
scroll to position [902, 0]
click at [562, 358] on button "Submit Worker" at bounding box center [521, 365] width 89 height 15
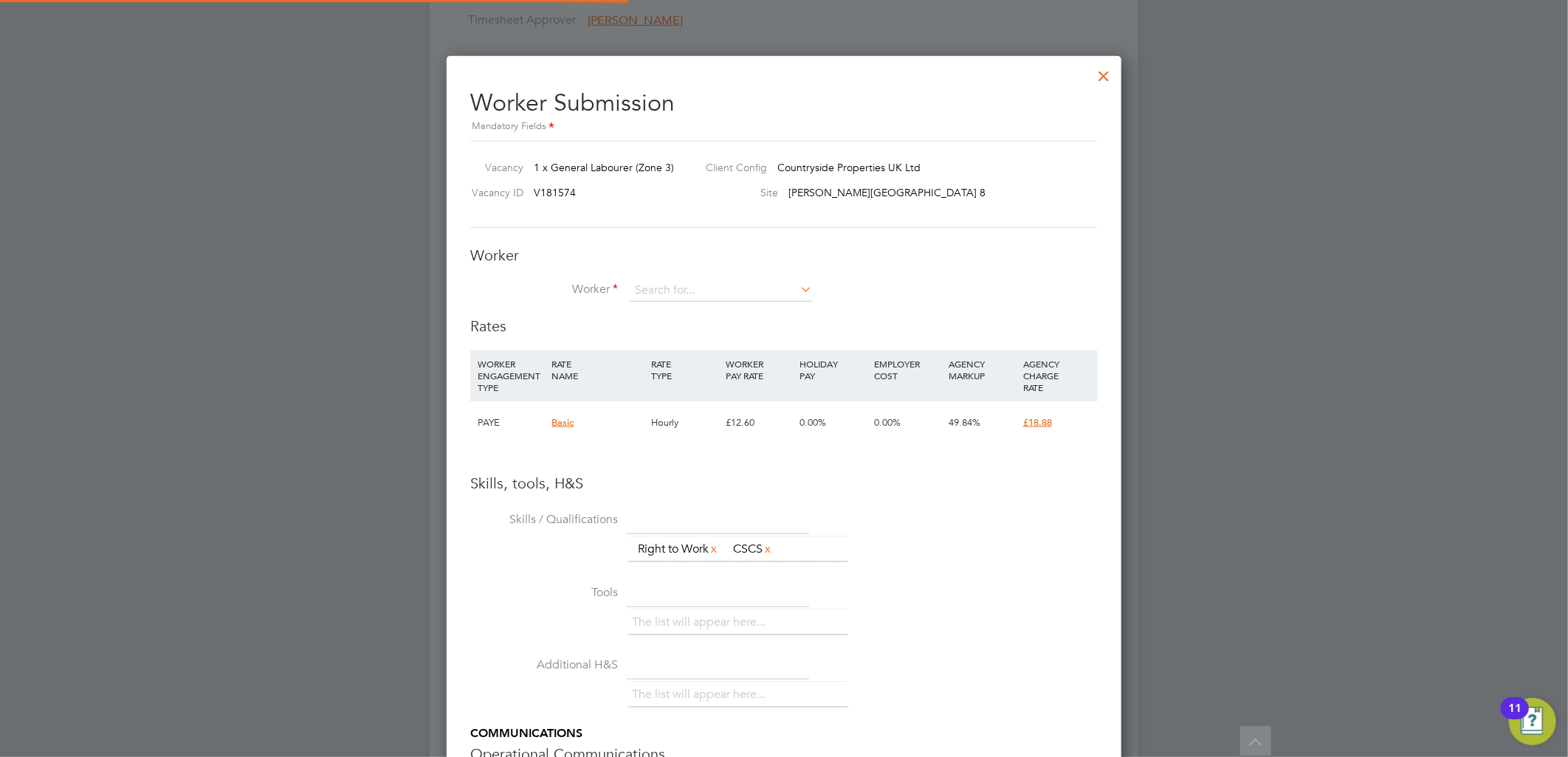
scroll to position [931, 675]
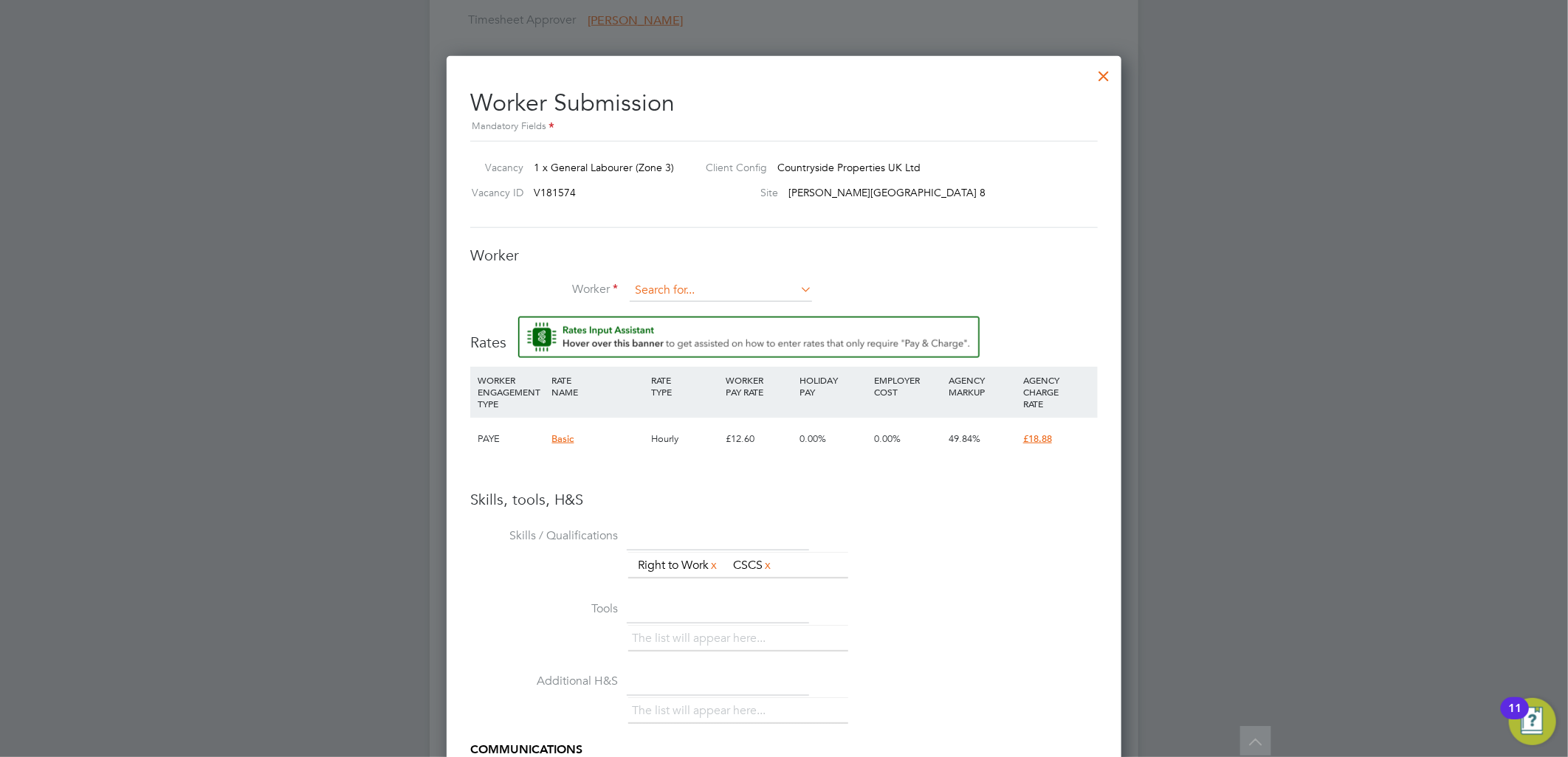
click at [651, 281] on input at bounding box center [721, 291] width 183 height 22
click at [689, 306] on li "Nicho las [PERSON_NAME] (TLNS01)" at bounding box center [722, 311] width 186 height 20
type input "[PERSON_NAME] (TLNS01)"
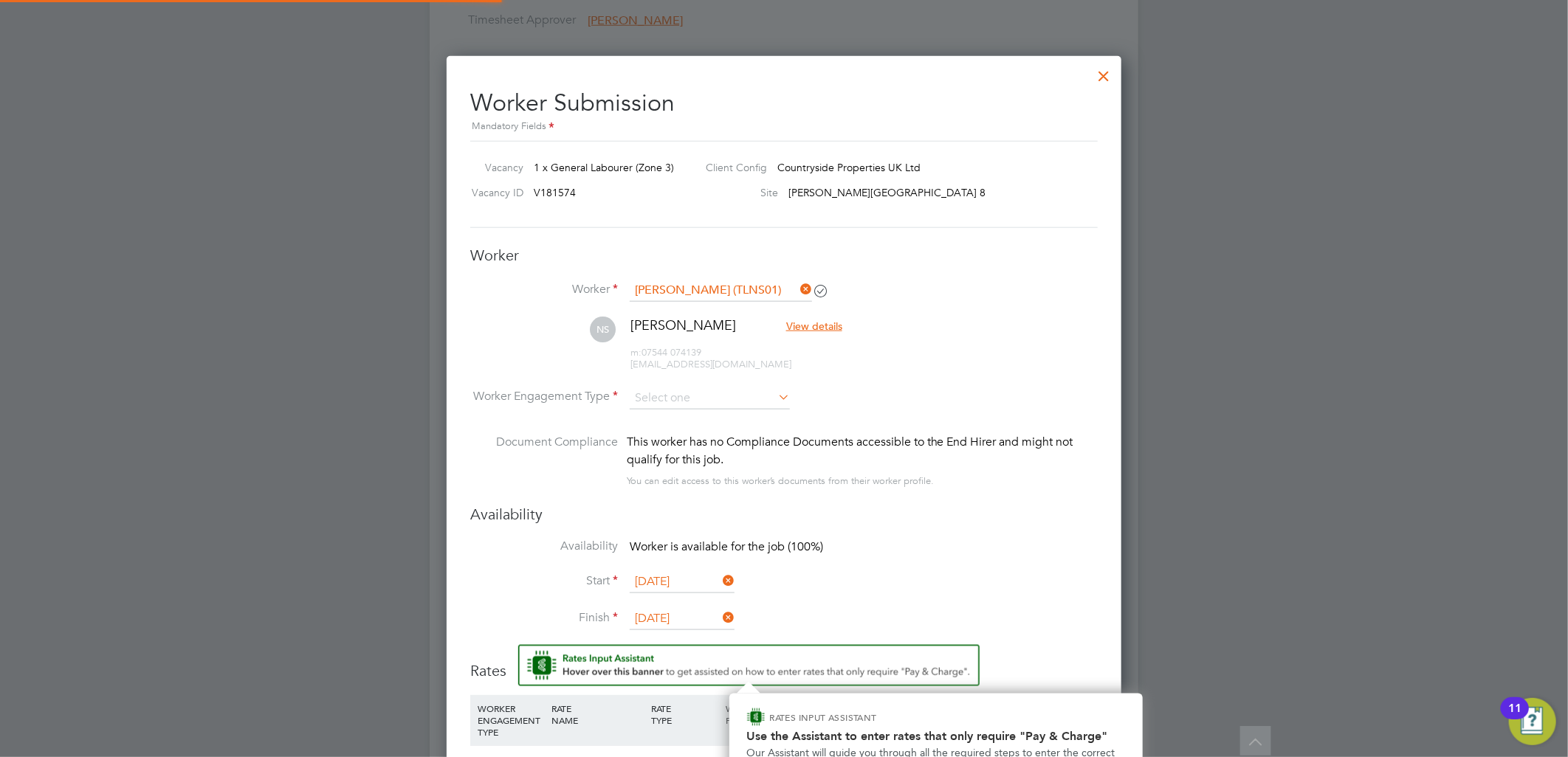
scroll to position [7, 8]
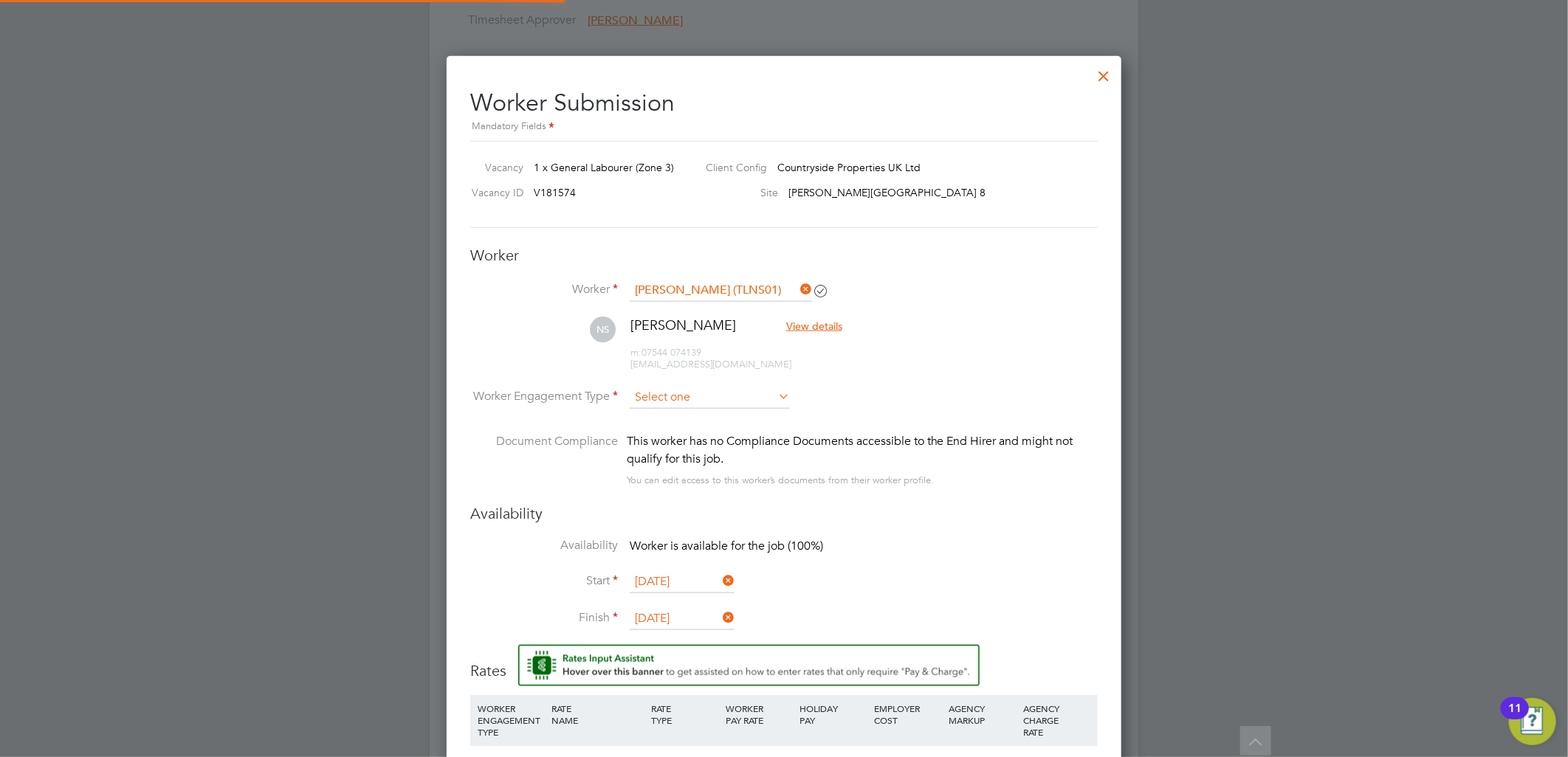
click at [692, 394] on input at bounding box center [709, 398] width 160 height 22
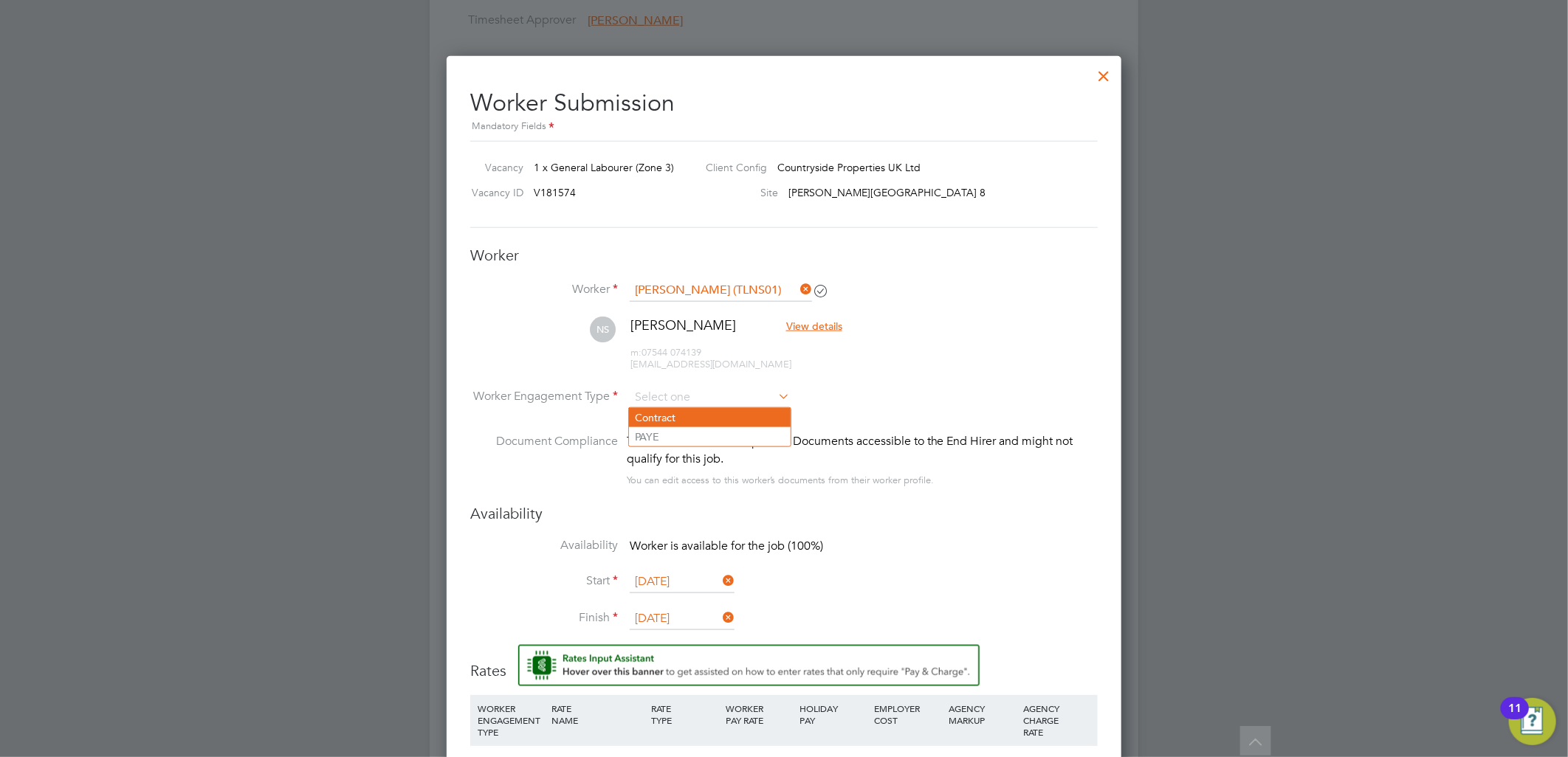
click at [675, 408] on li "Contract" at bounding box center [709, 418] width 162 height 19
type input "Contract"
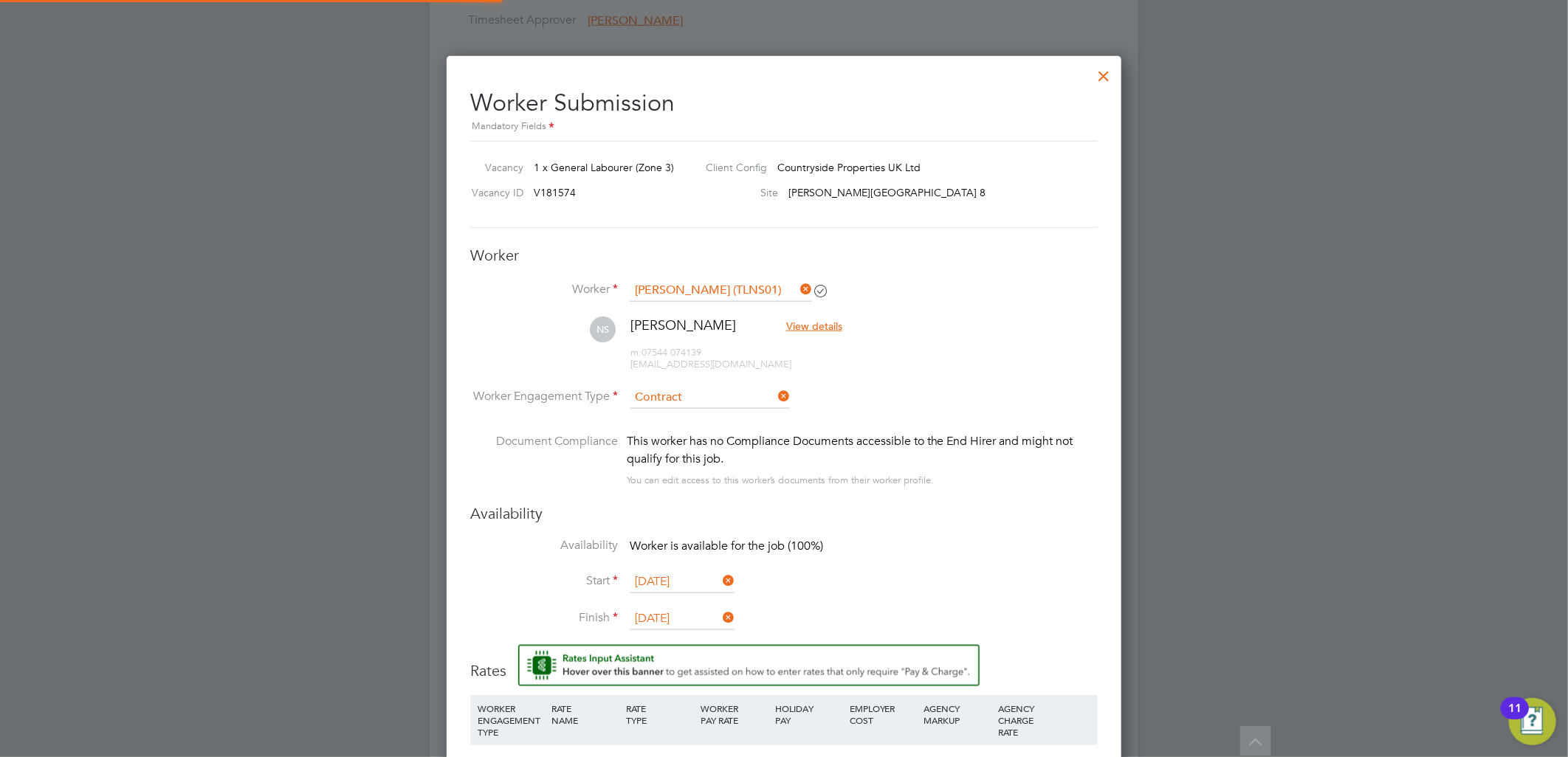
click at [919, 542] on li "Availability Worker is available for the job (100%)" at bounding box center [784, 554] width 627 height 34
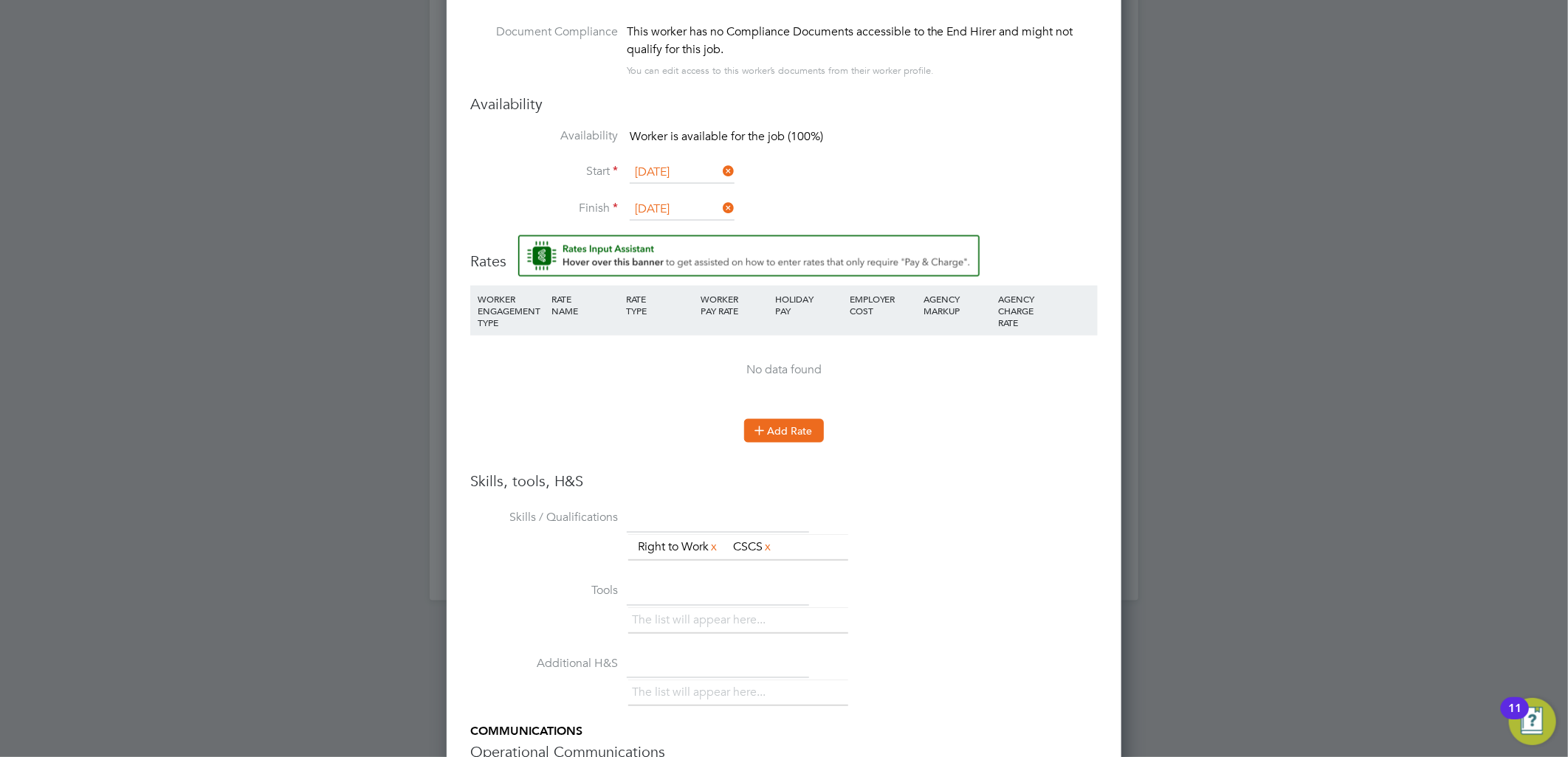
click at [813, 424] on button "Add Rate" at bounding box center [784, 431] width 80 height 24
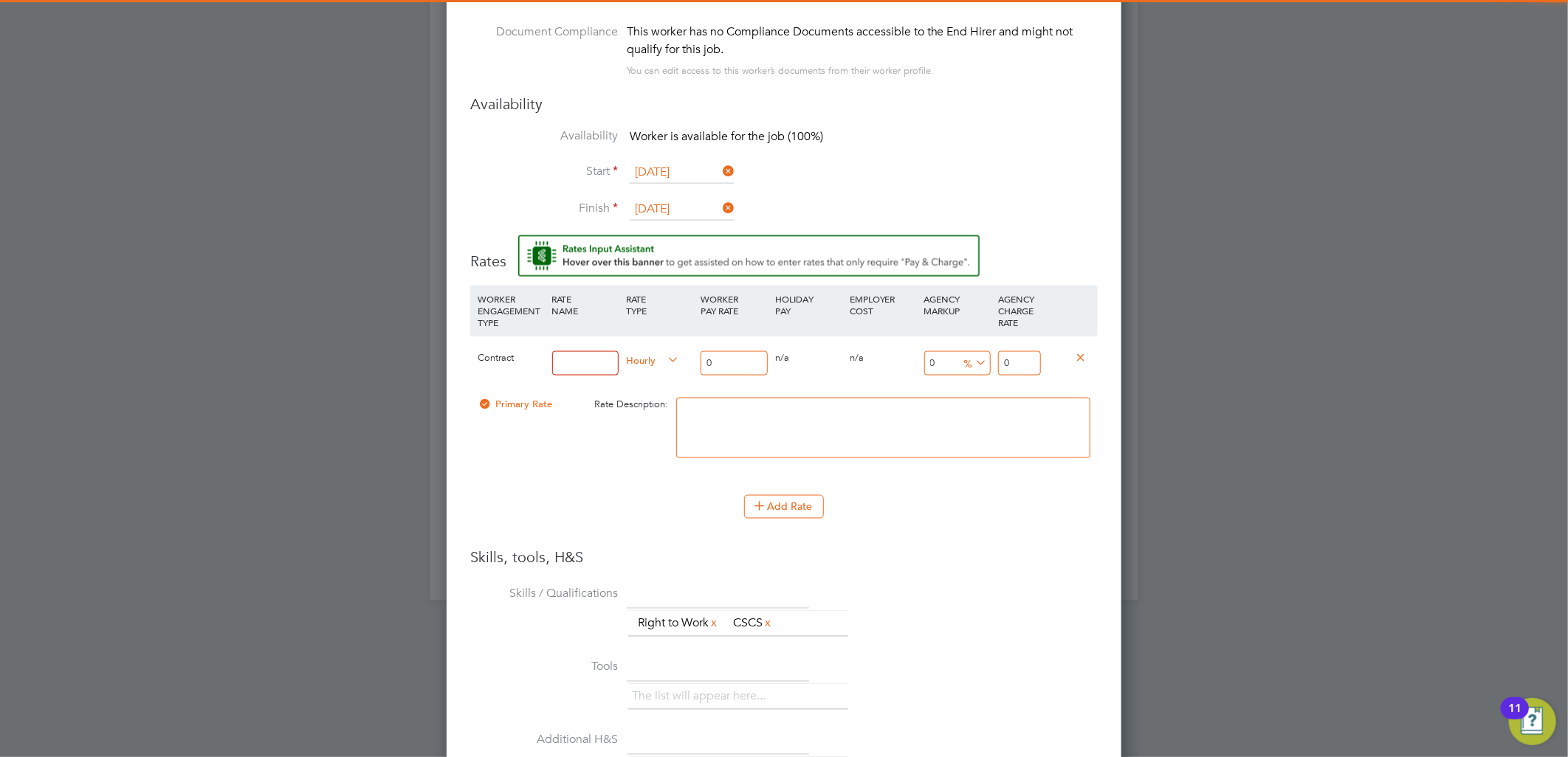
click at [596, 367] on input at bounding box center [586, 364] width 67 height 25
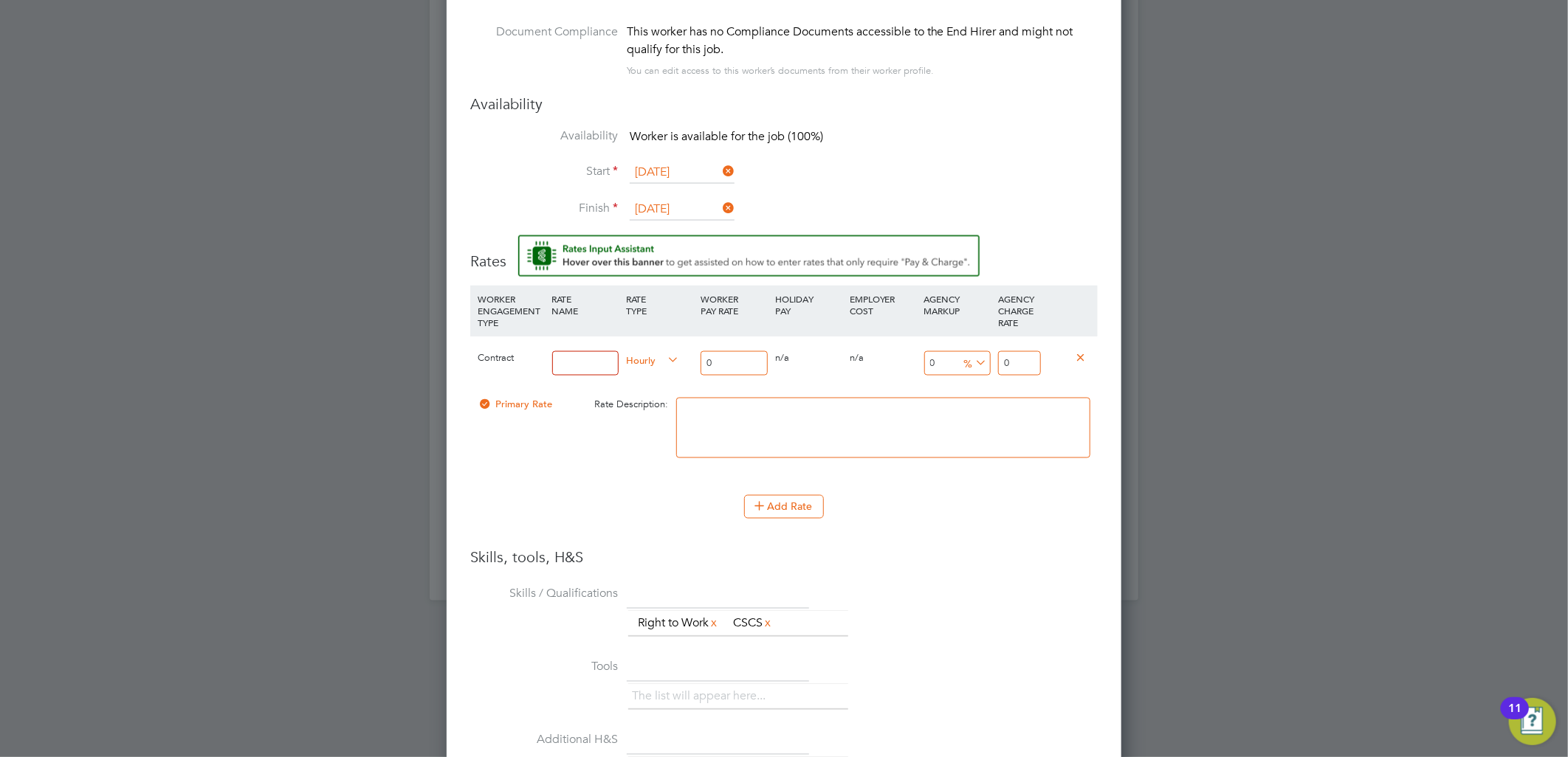
type input "TL"
drag, startPoint x: 724, startPoint y: 363, endPoint x: 620, endPoint y: 345, distance: 105.5
click at [706, 358] on input "0" at bounding box center [734, 364] width 67 height 25
type input "1"
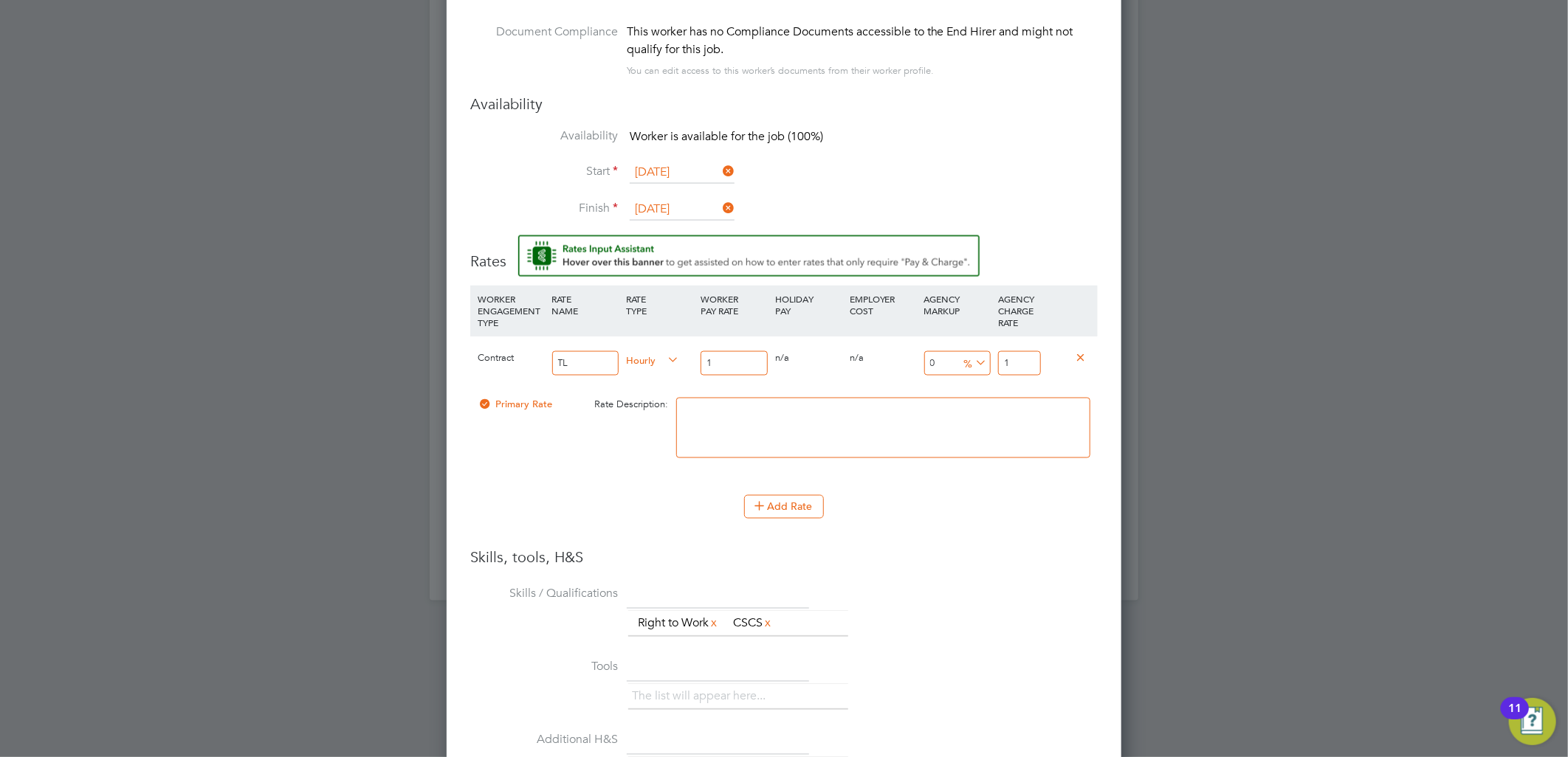
type input "16"
type input "16.5"
type input "16.50"
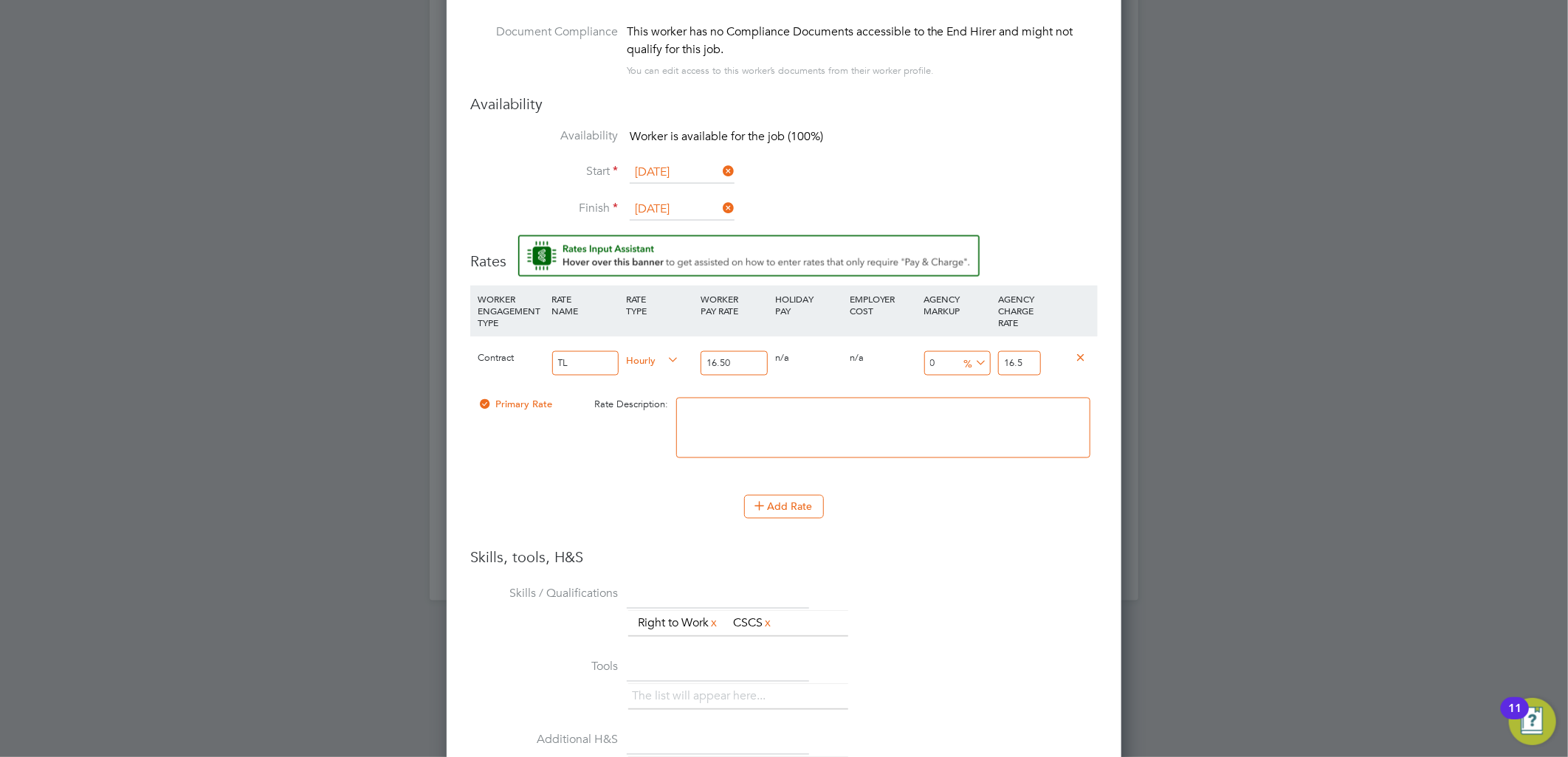
drag, startPoint x: 1037, startPoint y: 357, endPoint x: 874, endPoint y: 358, distance: 163.0
click at [874, 358] on div "Contract TL Hourly 16.50 0 n/a 0 n/a 0 0 % 16.5" at bounding box center [784, 363] width 627 height 54
type input "-93.93939393939394"
type input "1"
type input "9.090909090909092"
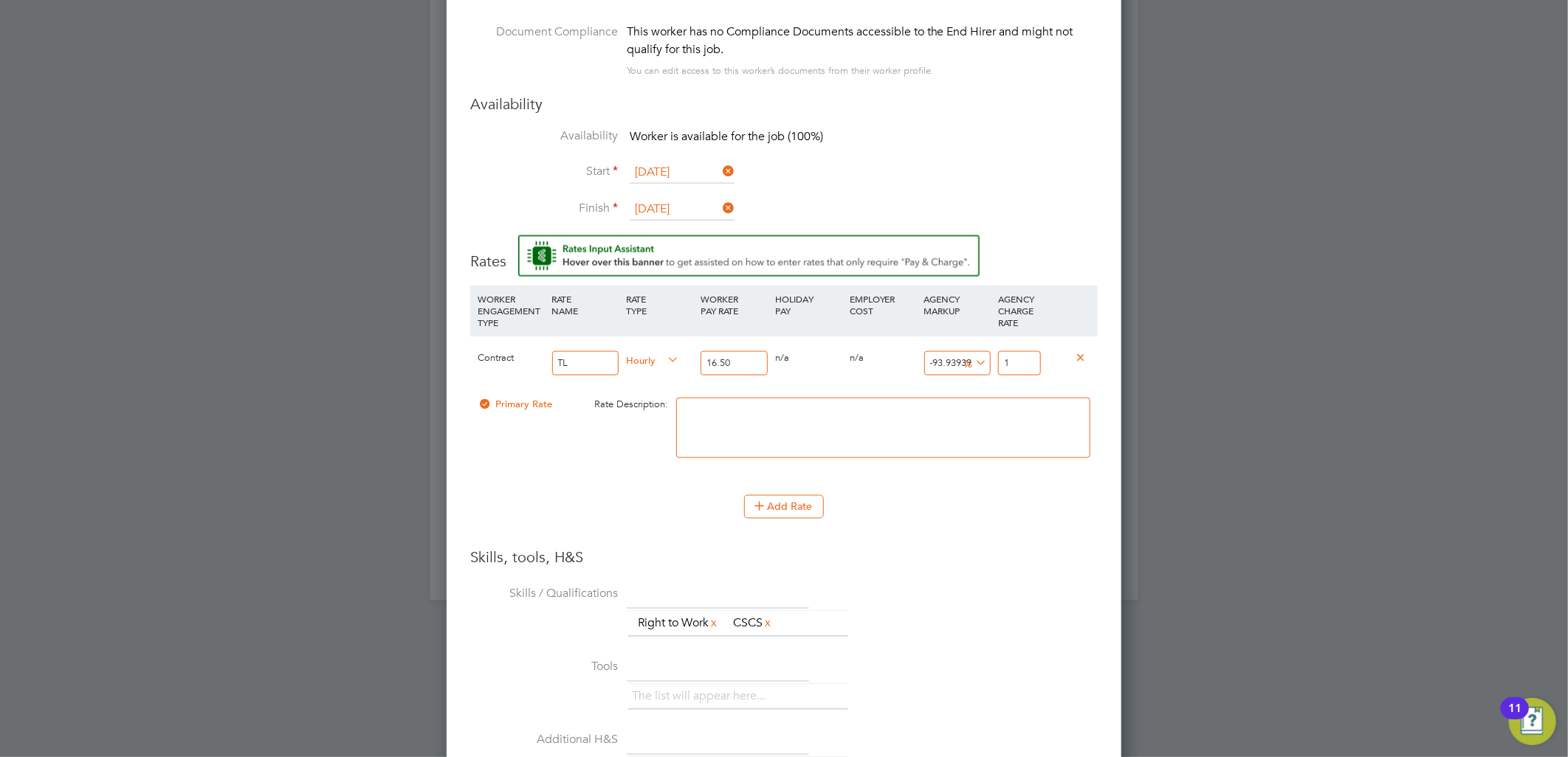
type input "18"
type input "13.93939393939394"
type input "18.8"
type input "14.424242424242424"
type input "18.88"
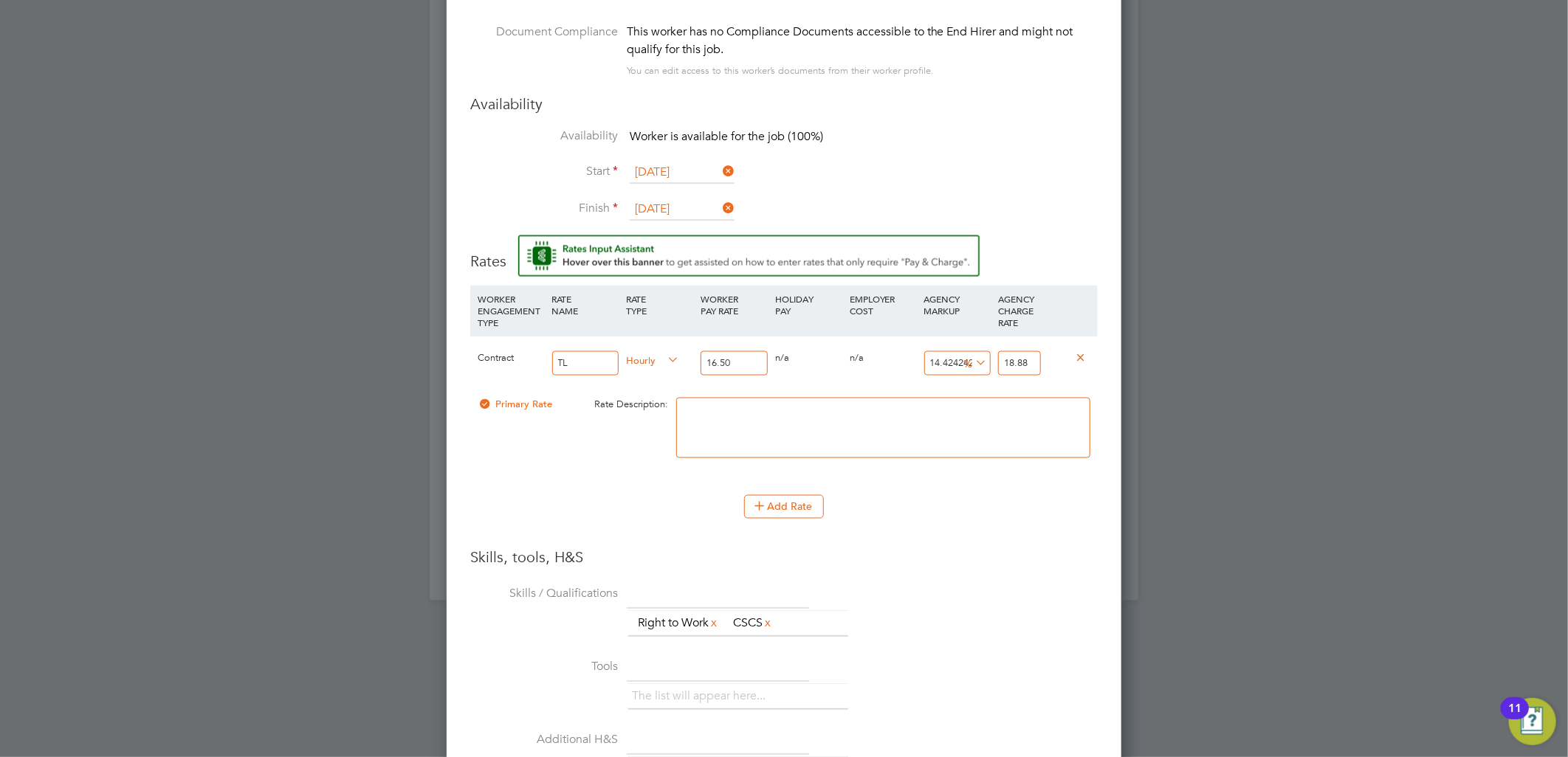
click at [1041, 505] on div "Add Rate" at bounding box center [784, 507] width 627 height 24
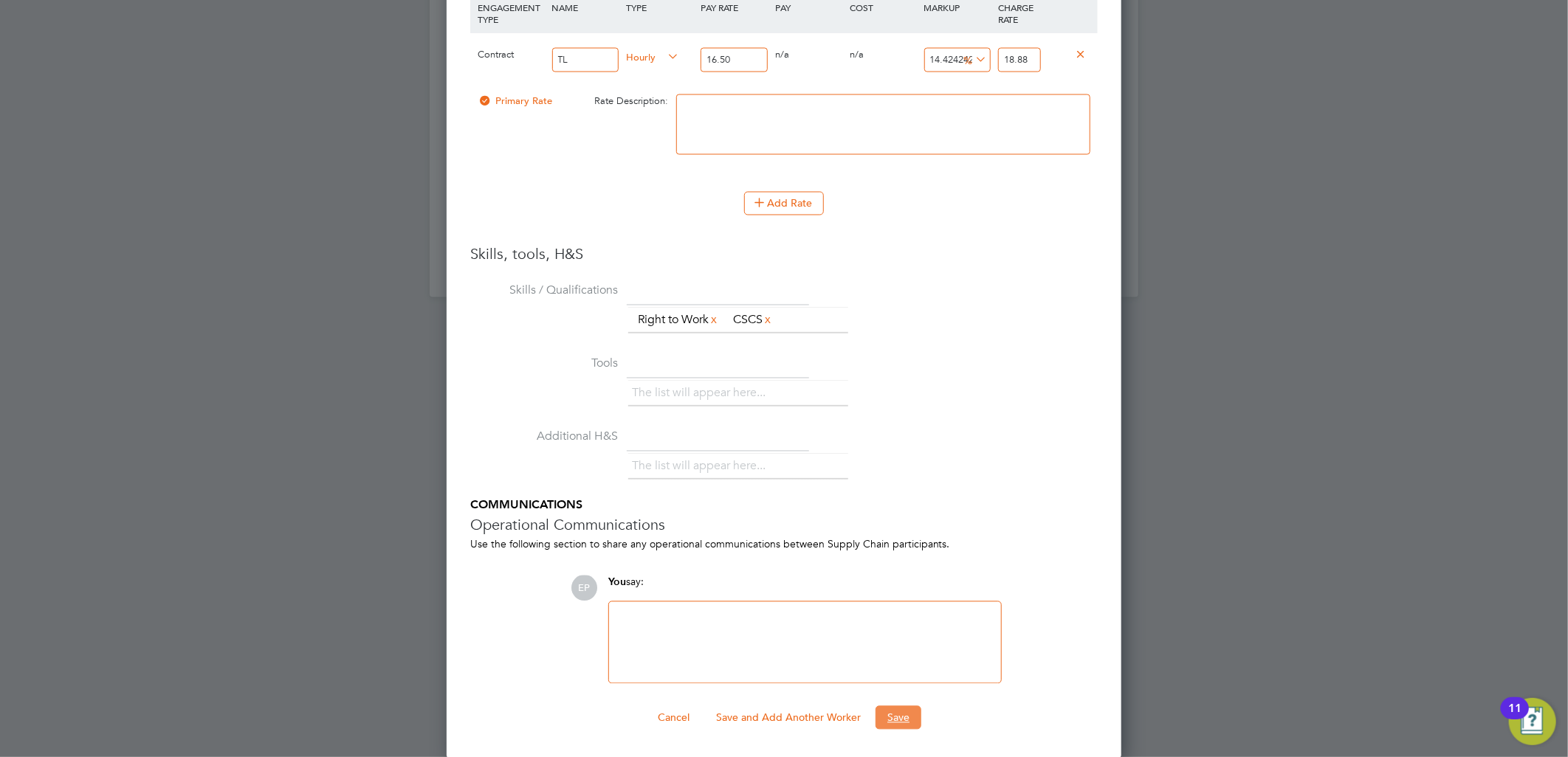
click at [912, 711] on button "Save" at bounding box center [898, 718] width 45 height 24
